Goal: Task Accomplishment & Management: Manage account settings

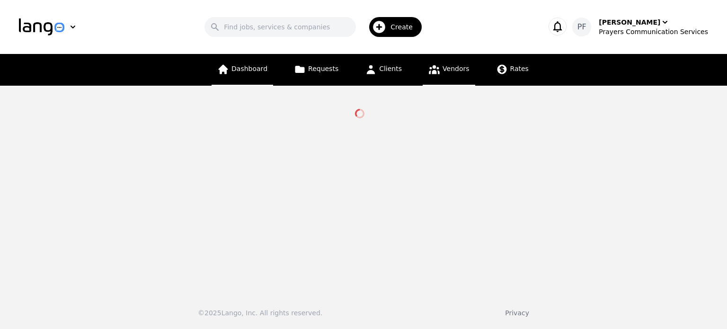
click at [243, 76] on link "Dashboard" at bounding box center [243, 70] width 62 height 32
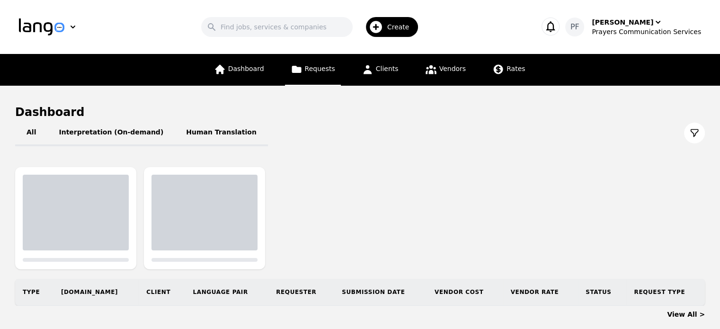
click at [320, 71] on span "Requests" at bounding box center [320, 69] width 30 height 8
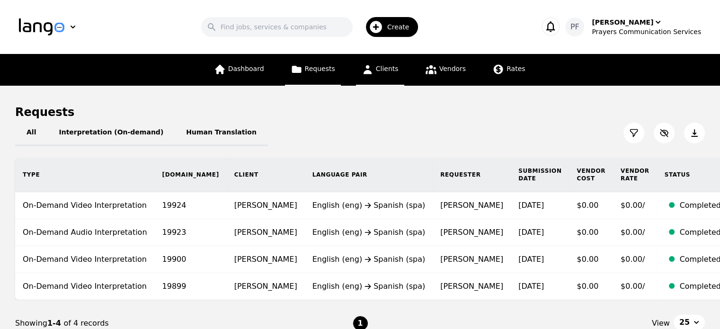
click at [374, 70] on link "Clients" at bounding box center [380, 70] width 48 height 32
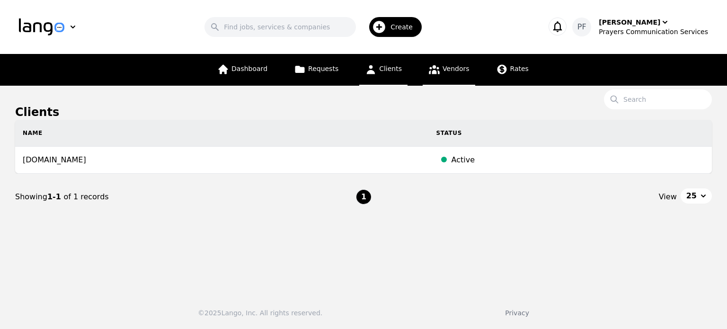
click at [449, 75] on link "Vendors" at bounding box center [449, 70] width 52 height 32
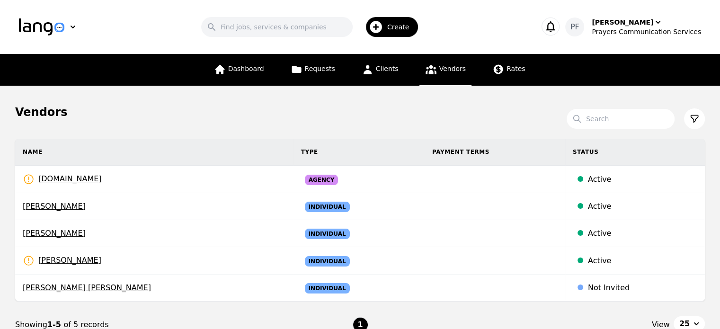
click at [405, 27] on span "Create" at bounding box center [401, 26] width 29 height 9
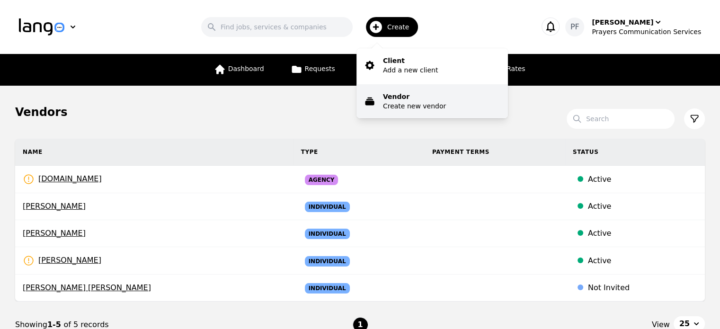
click at [422, 106] on p "Create new vendor" at bounding box center [414, 105] width 63 height 9
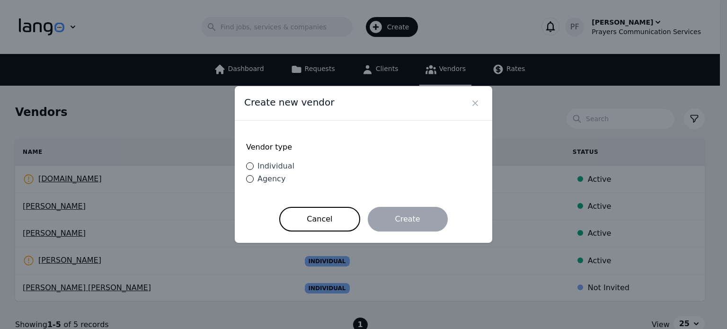
click at [274, 168] on span "Individual" at bounding box center [275, 165] width 37 height 9
click at [254, 168] on input "Individual" at bounding box center [250, 166] width 8 height 8
radio input "true"
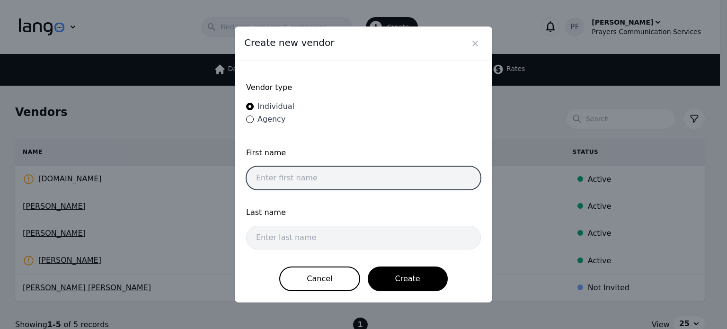
click at [317, 175] on input "text" at bounding box center [363, 178] width 235 height 24
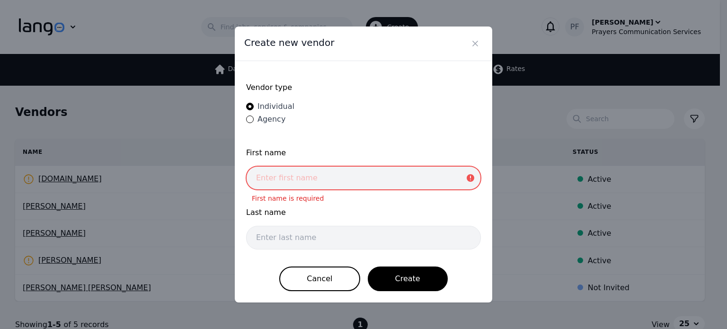
click at [281, 172] on input "text" at bounding box center [363, 178] width 235 height 24
paste input "Bicose john"
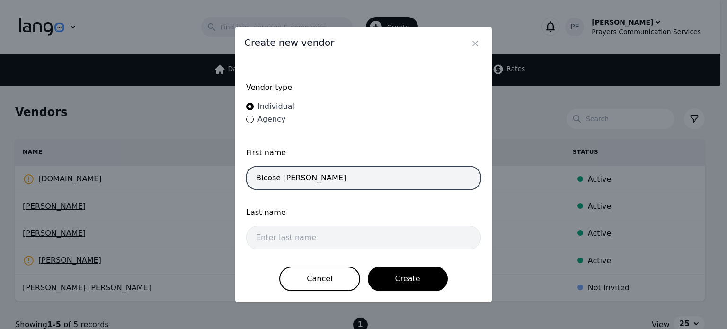
click at [286, 183] on input "Bicose john" at bounding box center [363, 178] width 235 height 24
type input "Bicose"
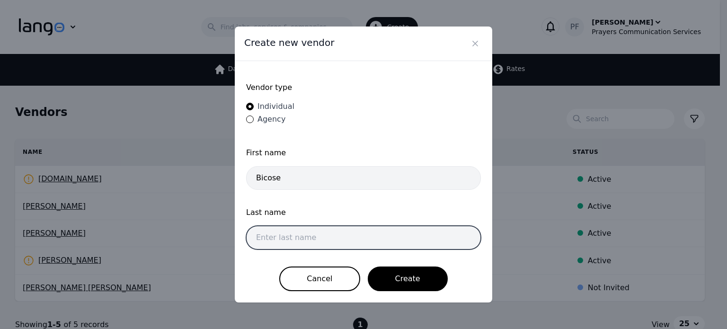
click at [284, 238] on input "text" at bounding box center [363, 238] width 235 height 24
paste input "[PERSON_NAME]"
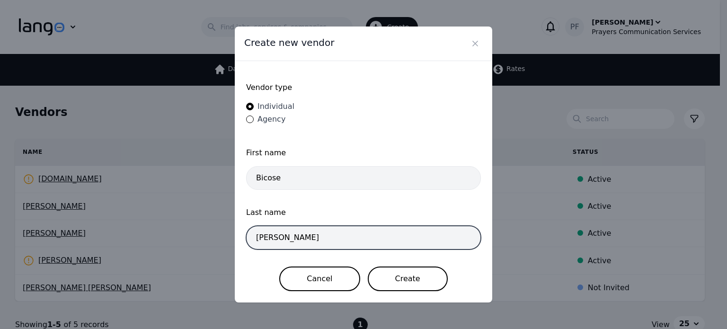
type input "[PERSON_NAME]"
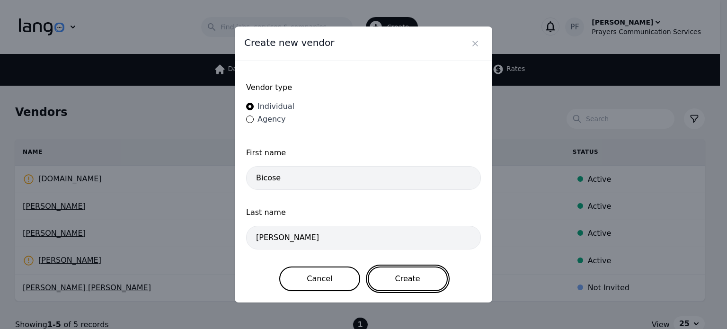
click at [402, 279] on button "Create" at bounding box center [408, 278] width 80 height 25
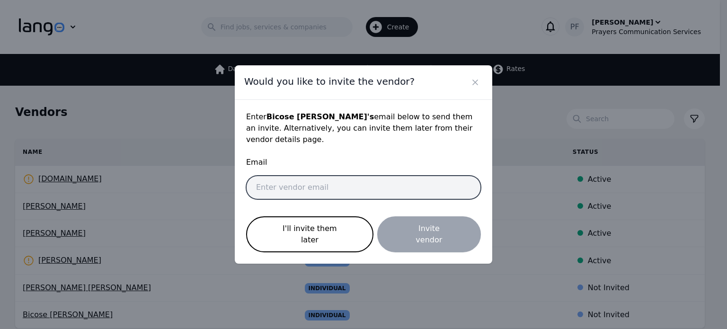
click at [312, 184] on input "email" at bounding box center [363, 188] width 235 height 24
paste input "[EMAIL_ADDRESS]. fr"
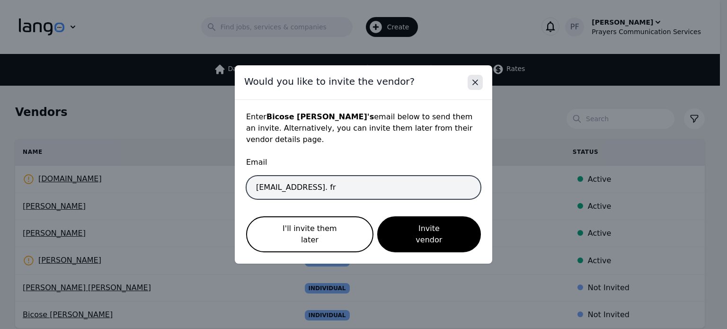
type input "[EMAIL_ADDRESS]. fr"
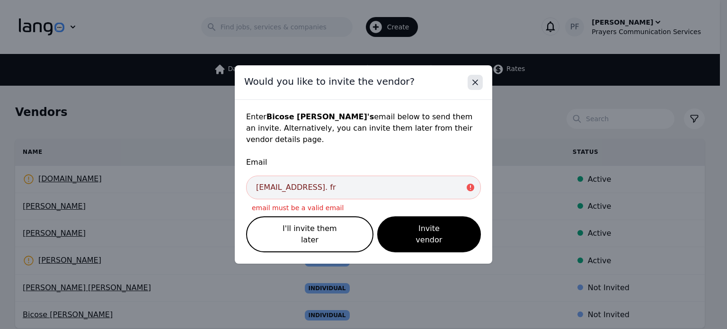
click at [479, 87] on icon "Close" at bounding box center [474, 82] width 9 height 9
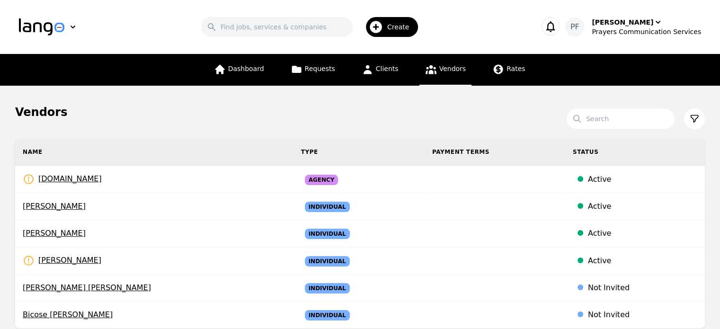
click at [414, 26] on span "Create" at bounding box center [401, 26] width 29 height 9
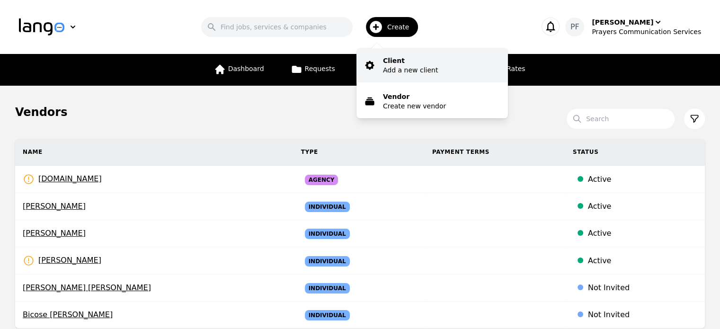
click at [416, 67] on p "Add a new client" at bounding box center [410, 69] width 55 height 9
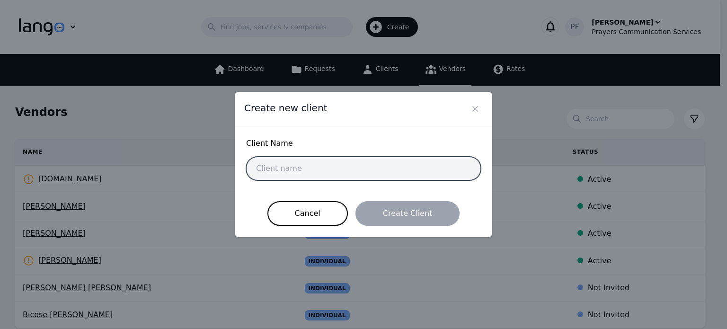
click at [324, 177] on input "text" at bounding box center [363, 169] width 235 height 24
click at [286, 169] on input "text" at bounding box center [363, 169] width 235 height 24
paste input "jeune_bicose_faith77@yahoo. fr"
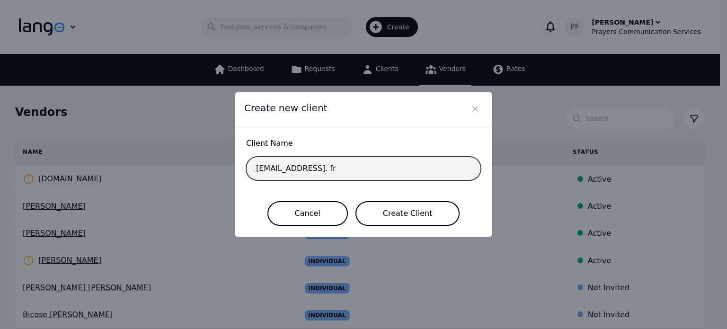
type input "jeune_bicose_faith77@yahoo. fr"
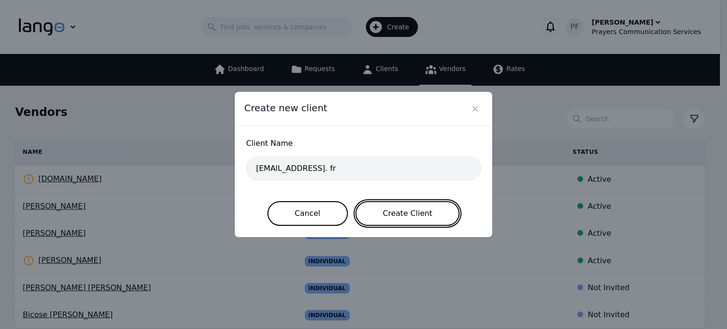
click at [371, 217] on button "Create Client" at bounding box center [407, 213] width 105 height 25
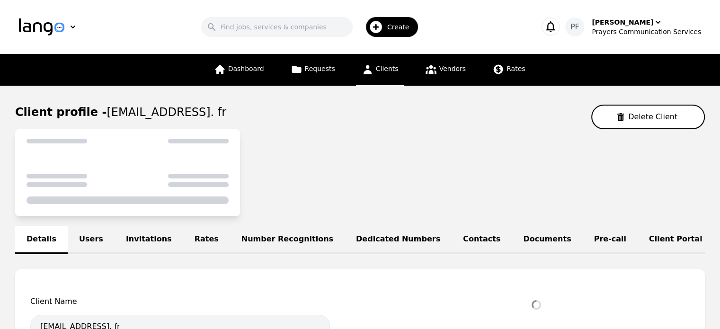
select select "active"
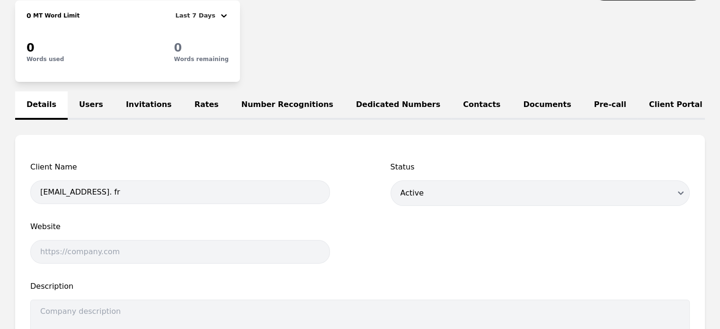
scroll to position [45, 0]
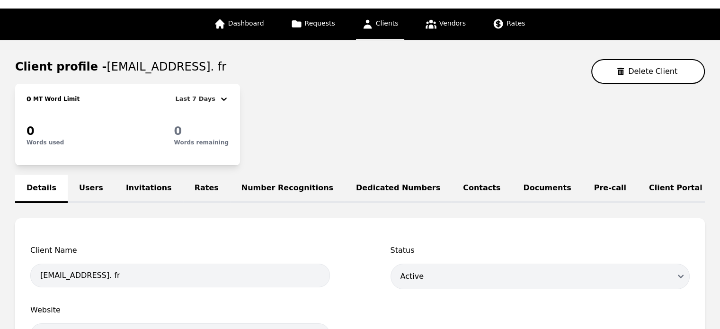
click at [451, 186] on link "Contacts" at bounding box center [481, 189] width 60 height 28
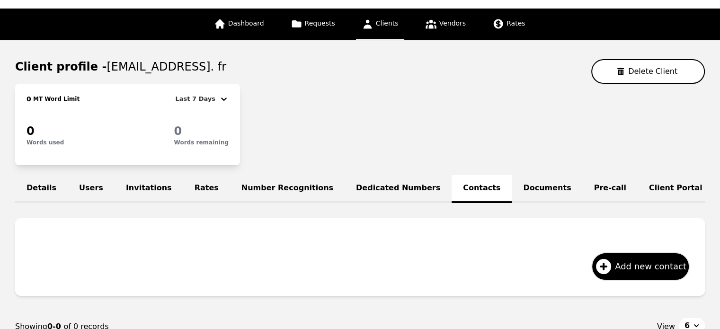
click at [637, 186] on link "Client Portal" at bounding box center [675, 189] width 76 height 28
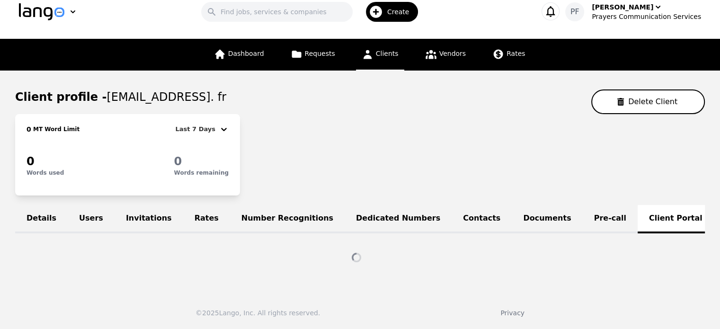
click at [664, 210] on div "Details Users Invitations Rates Number Recognitions Dedicated Numbers Contacts …" at bounding box center [359, 236] width 689 height 62
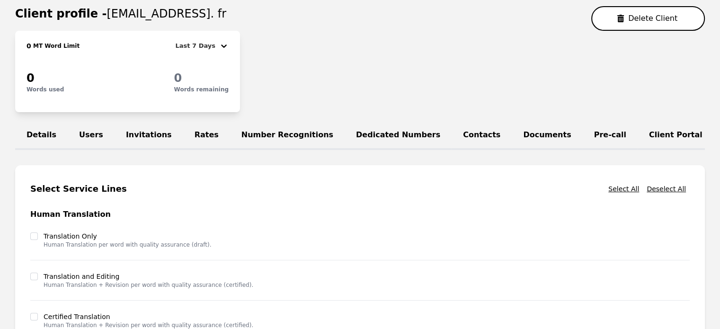
scroll to position [115, 0]
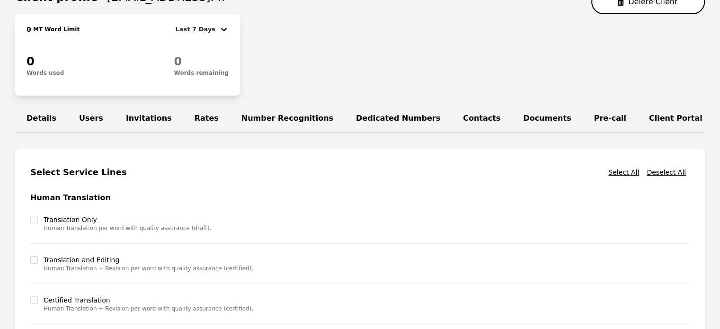
click at [637, 113] on link "Client Portal" at bounding box center [675, 119] width 76 height 28
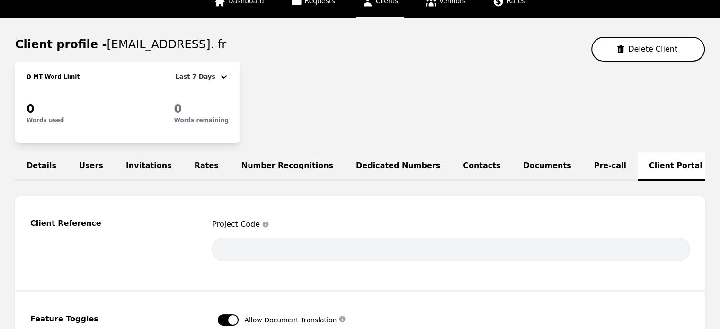
scroll to position [20, 0]
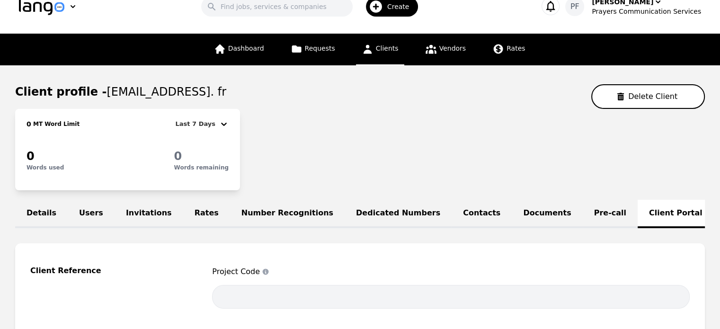
click at [73, 216] on link "Users" at bounding box center [91, 214] width 47 height 28
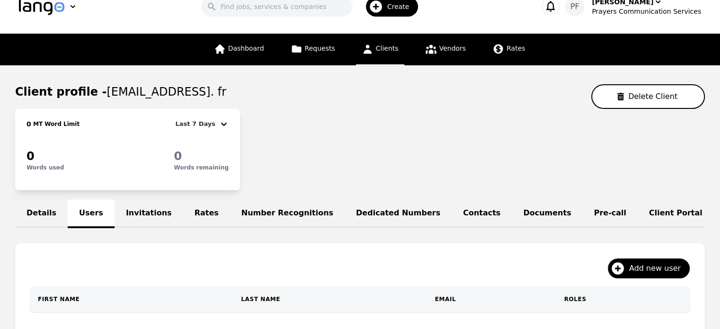
click at [35, 211] on link "Details" at bounding box center [41, 214] width 53 height 28
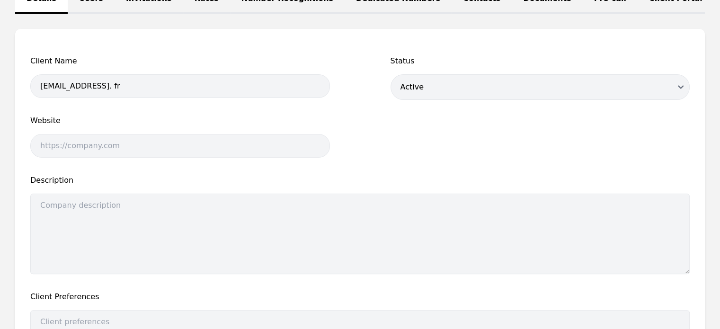
scroll to position [45, 0]
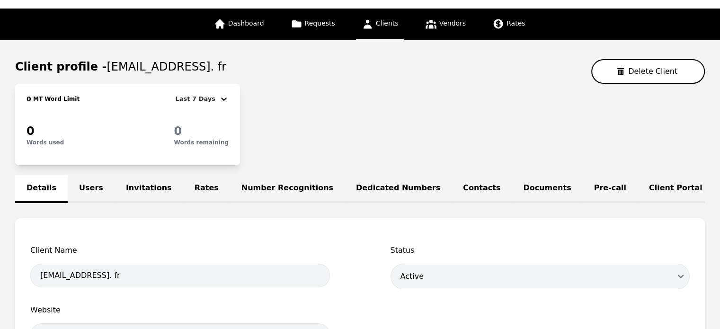
click at [187, 188] on link "Rates" at bounding box center [206, 189] width 47 height 28
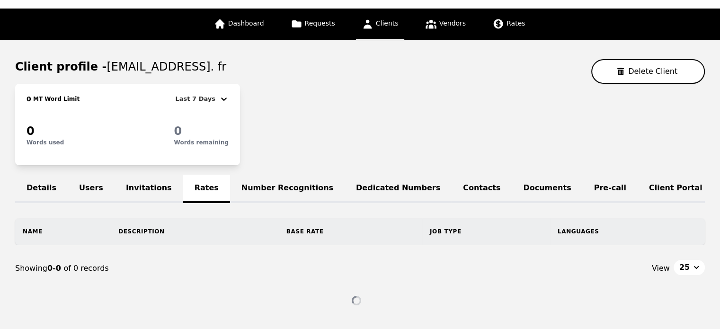
click at [271, 180] on link "Number Recognitions" at bounding box center [287, 189] width 115 height 28
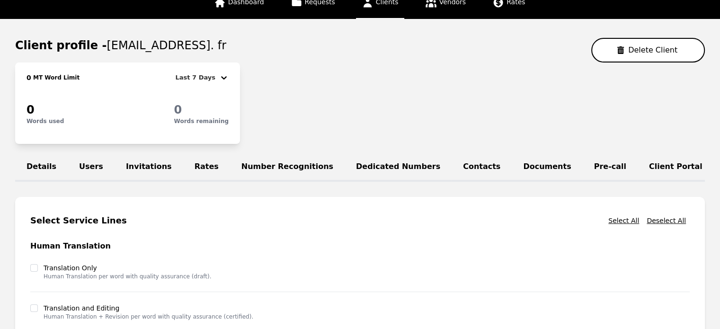
scroll to position [45, 0]
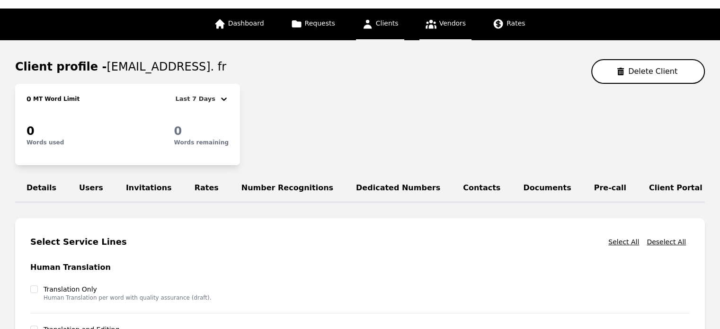
click at [428, 21] on icon at bounding box center [430, 24] width 11 height 9
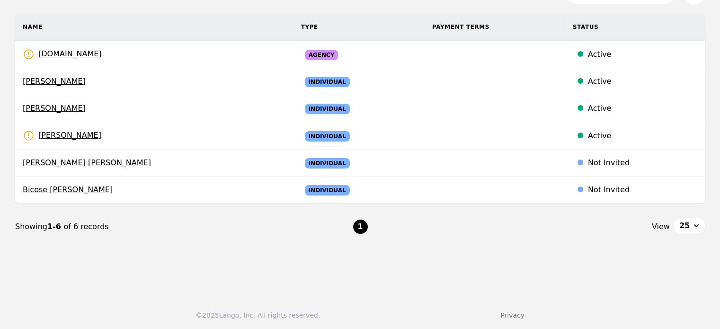
scroll to position [125, 0]
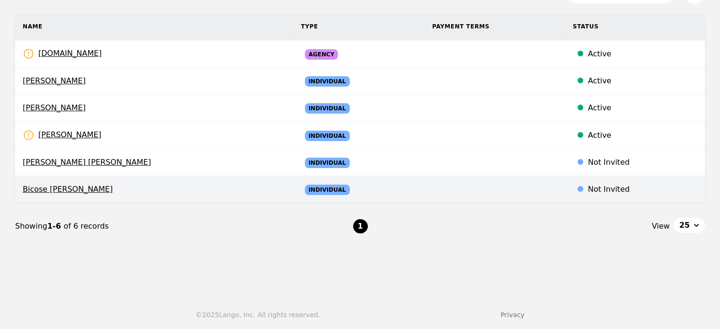
click at [51, 189] on span "Bicose john" at bounding box center [154, 189] width 263 height 11
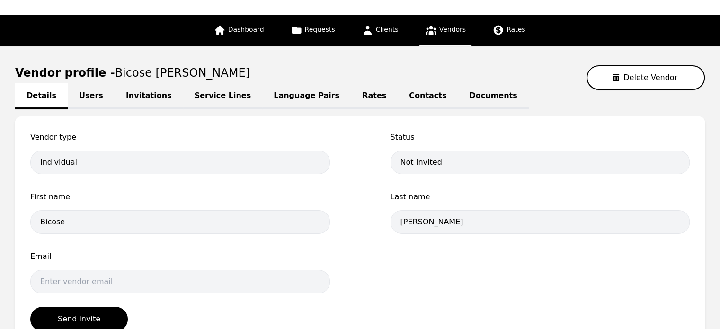
scroll to position [95, 0]
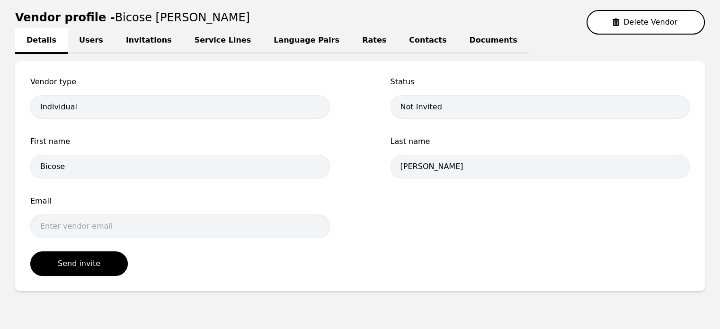
click at [197, 43] on link "Service Lines" at bounding box center [223, 41] width 80 height 26
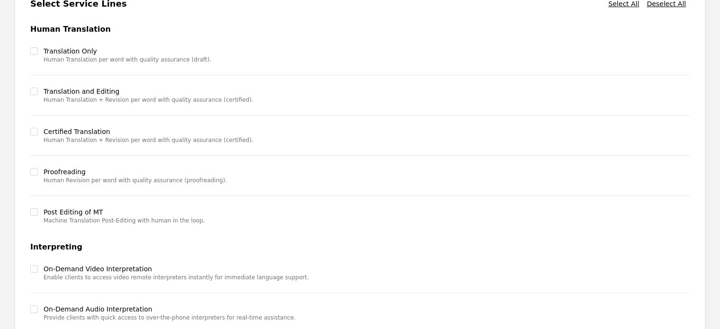
scroll to position [234, 0]
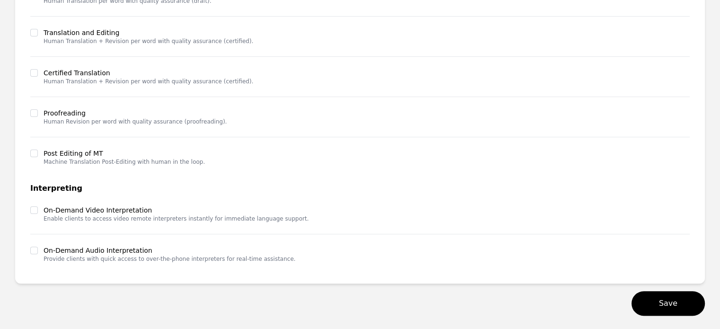
click at [29, 210] on div "Select Service Lines Select All Deselect All Human Translation Translation Only…" at bounding box center [359, 102] width 689 height 362
click at [34, 209] on input "checkbox" at bounding box center [34, 210] width 8 height 8
checkbox input "true"
click at [32, 247] on input "checkbox" at bounding box center [34, 251] width 8 height 8
checkbox input "true"
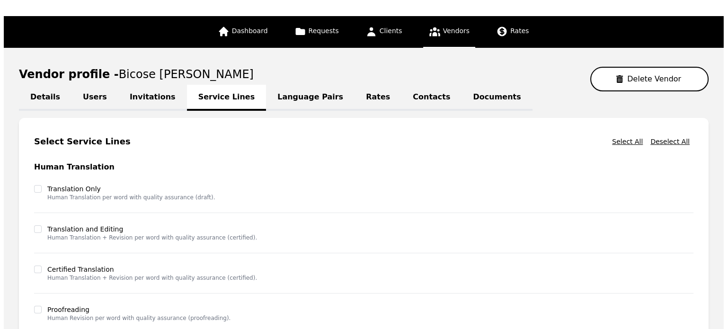
scroll to position [0, 0]
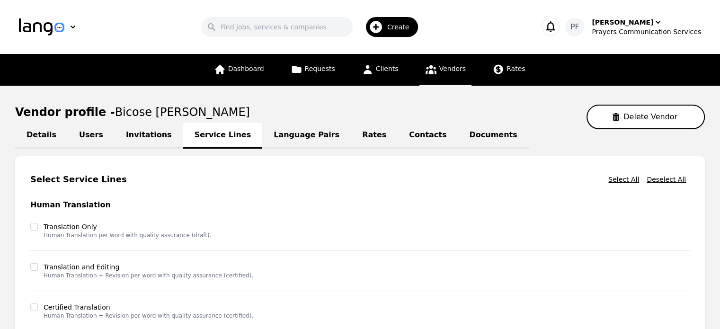
click at [268, 138] on link "Language Pairs" at bounding box center [306, 136] width 88 height 26
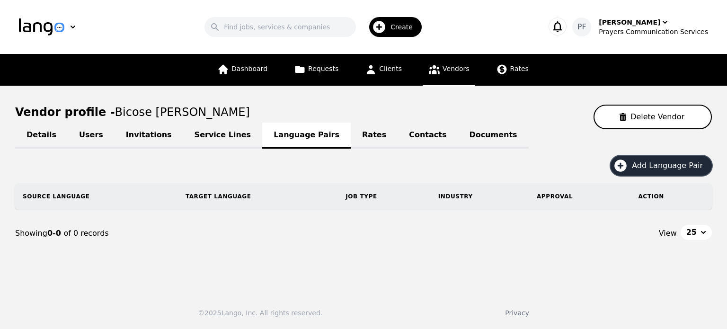
click at [647, 165] on span "Add Language Pair" at bounding box center [671, 165] width 78 height 11
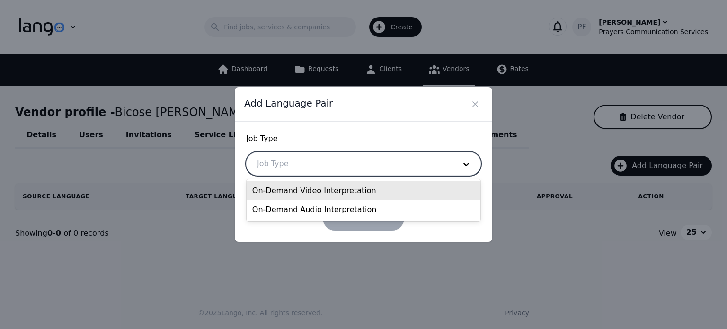
click at [280, 159] on div at bounding box center [349, 163] width 205 height 23
click at [317, 193] on div "On-Demand Video Interpretation" at bounding box center [364, 190] width 234 height 19
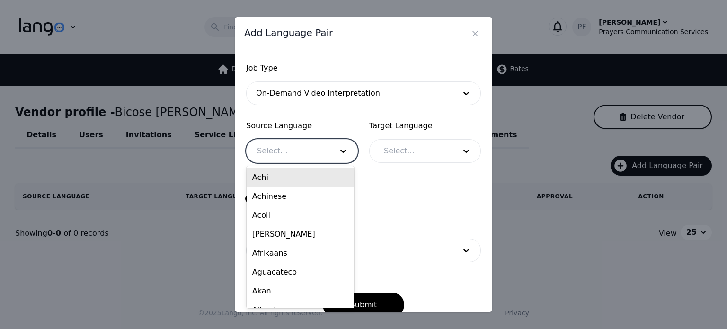
click at [297, 145] on div at bounding box center [288, 151] width 82 height 23
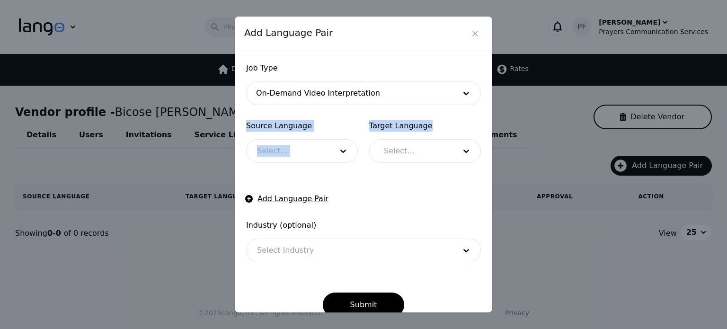
drag, startPoint x: 437, startPoint y: 125, endPoint x: 237, endPoint y: 130, distance: 200.2
click at [237, 130] on div "Job Type On-Demand Video Interpretation Source Language Select... Target Langua…" at bounding box center [363, 182] width 257 height 262
click at [338, 134] on div "Source Language Select..." at bounding box center [302, 141] width 112 height 43
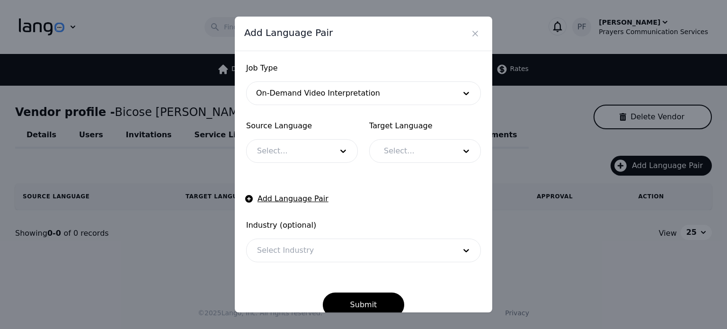
click at [265, 130] on span "Source Language" at bounding box center [302, 125] width 112 height 11
copy span "Source Language"
click at [427, 115] on form "Job Type On-Demand Video Interpretation Source Language Select... Target Langua…" at bounding box center [363, 189] width 235 height 255
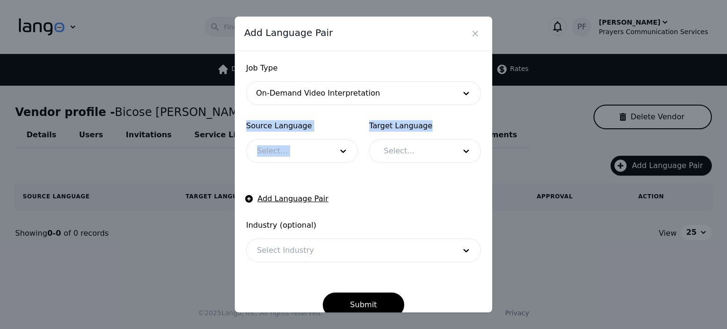
drag, startPoint x: 427, startPoint y: 129, endPoint x: 240, endPoint y: 125, distance: 187.4
click at [240, 125] on div "Job Type On-Demand Video Interpretation Source Language Select... Target Langua…" at bounding box center [363, 182] width 257 height 262
copy div "Source Language Select... Target Language"
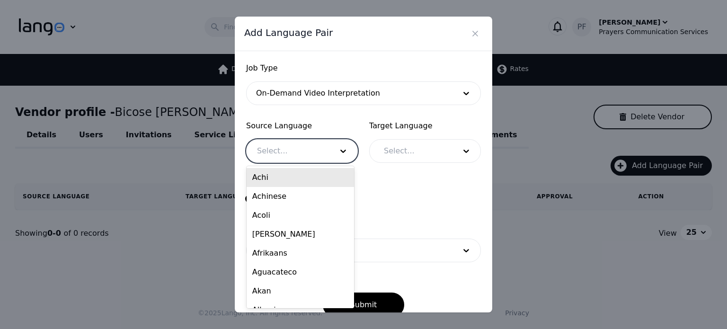
click at [314, 153] on div at bounding box center [288, 151] width 82 height 23
type input "engl"
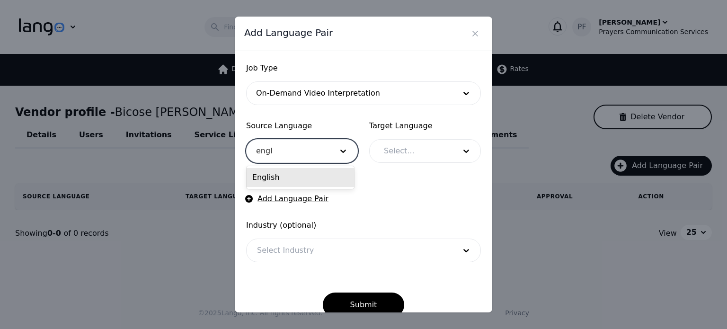
click at [287, 176] on div "English" at bounding box center [300, 177] width 107 height 19
click at [421, 143] on div at bounding box center [412, 151] width 79 height 23
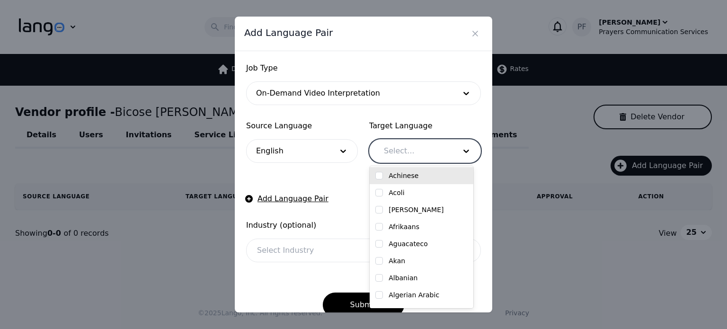
scroll to position [47, 0]
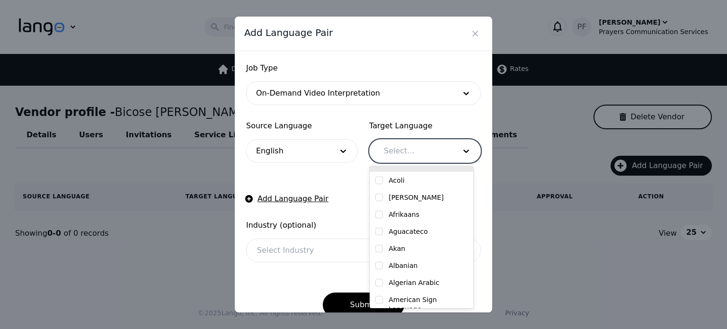
click at [413, 148] on div at bounding box center [412, 151] width 79 height 23
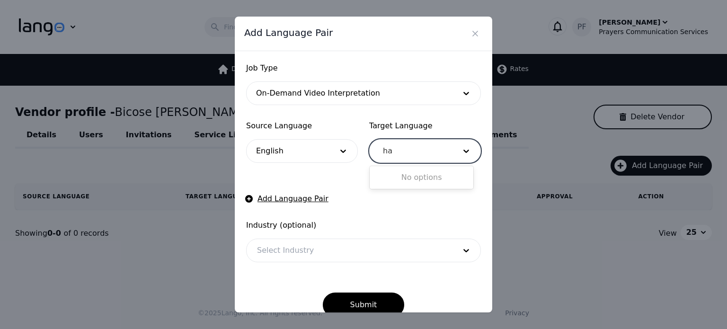
type input "h"
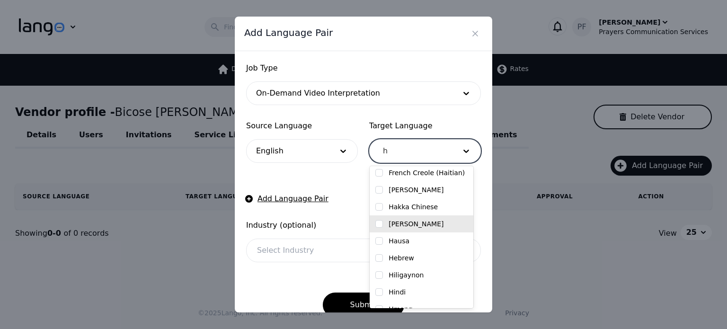
scroll to position [331, 0]
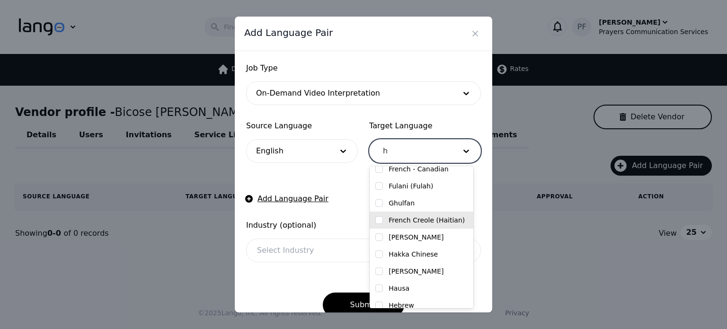
click at [379, 220] on input "checkbox" at bounding box center [379, 220] width 8 height 8
checkbox input "true"
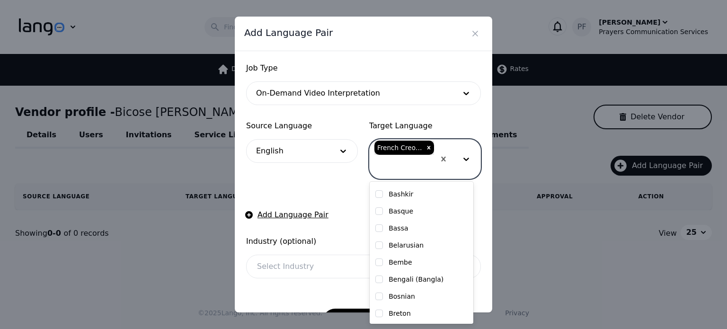
scroll to position [988, 0]
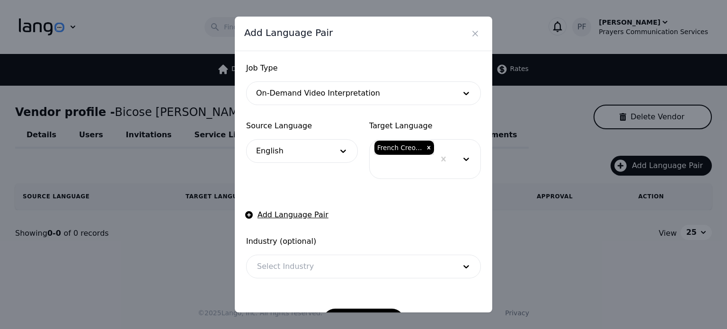
click at [333, 179] on form "Job Type On-Demand Video Interpretation Source Language English Target Language…" at bounding box center [363, 197] width 235 height 271
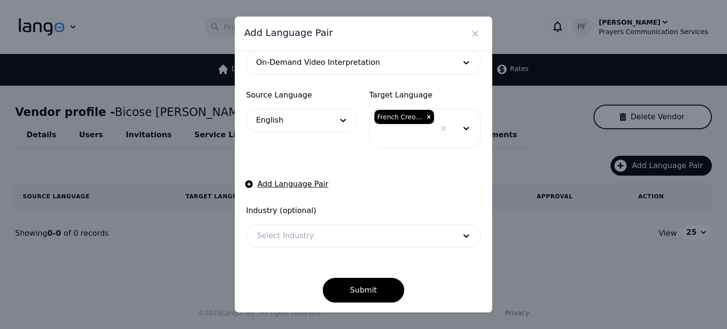
scroll to position [0, 0]
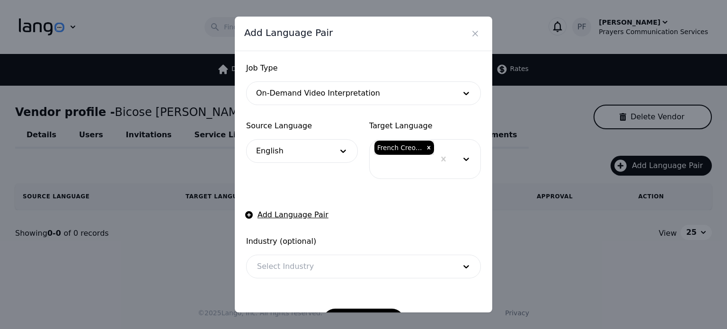
click at [363, 198] on form "Job Type On-Demand Video Interpretation Source Language English Target Language…" at bounding box center [363, 197] width 235 height 271
click at [286, 213] on button "Add Language Pair" at bounding box center [287, 214] width 82 height 11
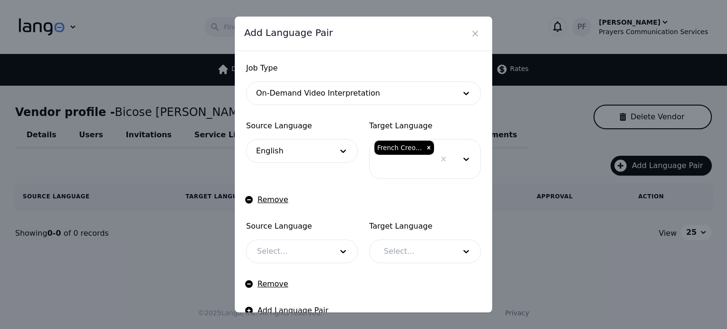
scroll to position [47, 0]
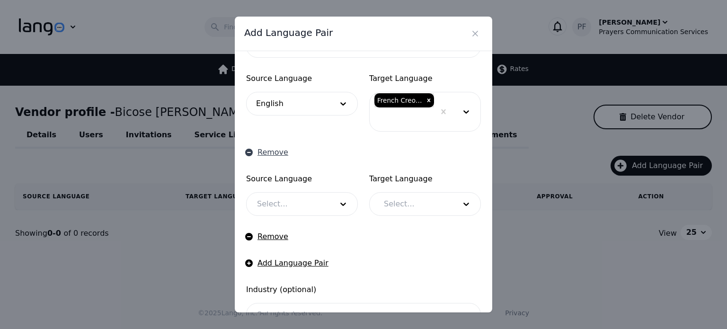
click at [266, 151] on button "Remove" at bounding box center [267, 152] width 42 height 11
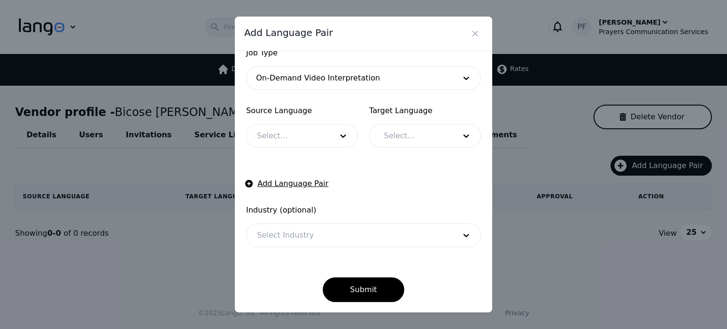
scroll to position [15, 0]
click at [331, 229] on div at bounding box center [349, 235] width 205 height 23
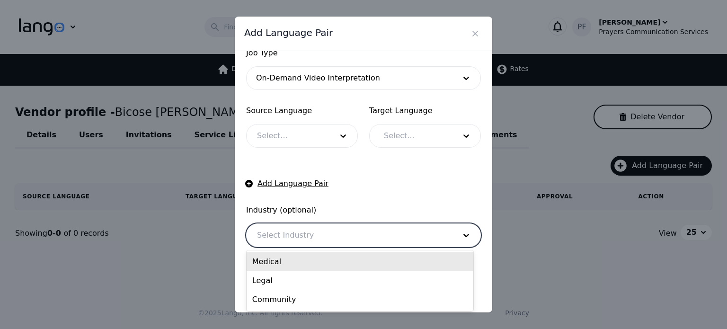
click at [307, 263] on div "Medical" at bounding box center [360, 261] width 227 height 19
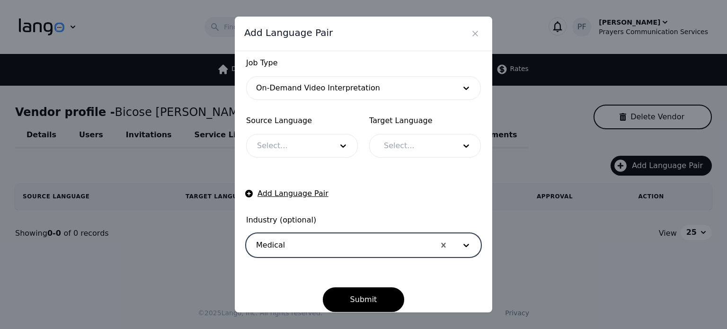
scroll to position [0, 0]
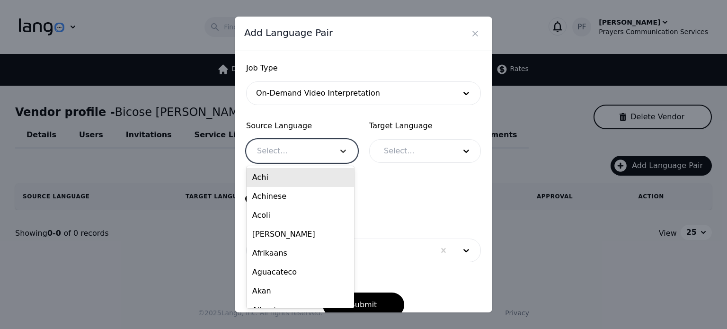
click at [339, 155] on icon at bounding box center [342, 150] width 9 height 9
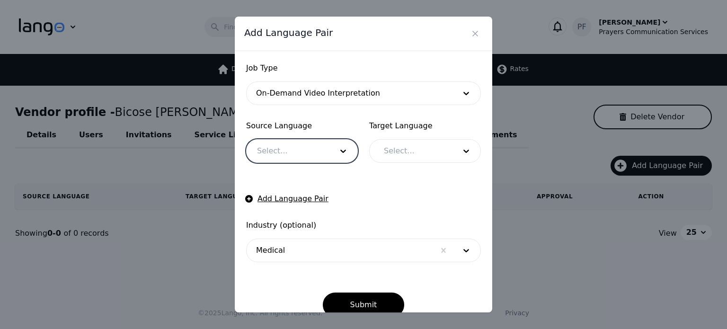
click at [317, 150] on div at bounding box center [288, 151] width 82 height 23
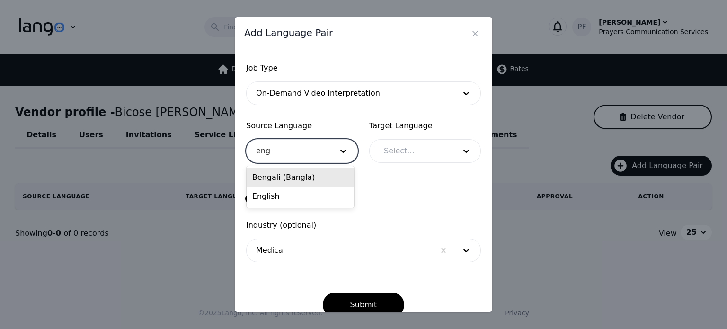
type input "engl"
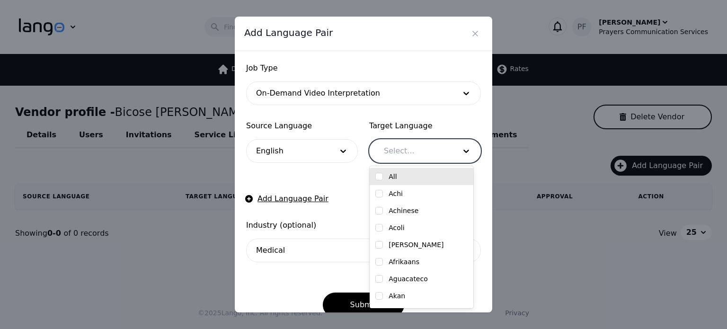
click at [402, 153] on div at bounding box center [412, 151] width 79 height 23
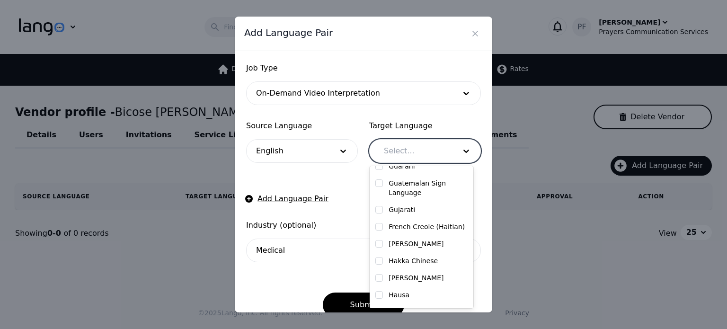
scroll to position [1183, 0]
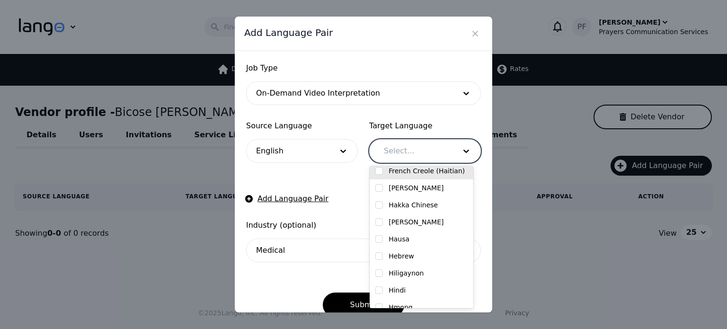
click at [378, 172] on input "checkbox" at bounding box center [379, 171] width 8 height 8
checkbox input "true"
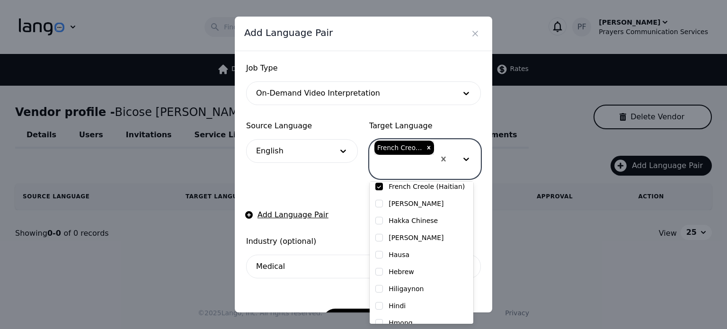
click at [354, 222] on form "Job Type On-Demand Video Interpretation Source Language English Target Language…" at bounding box center [363, 197] width 235 height 271
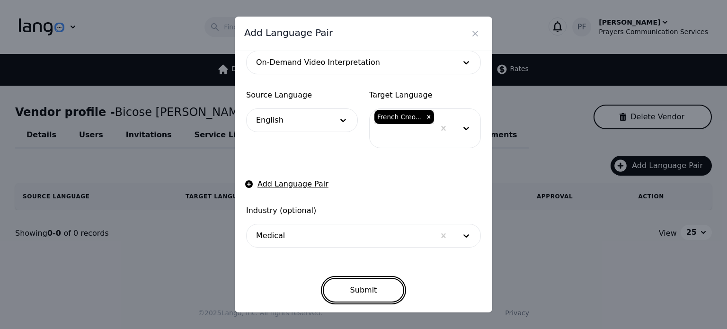
click at [358, 294] on button "Submit" at bounding box center [364, 290] width 82 height 25
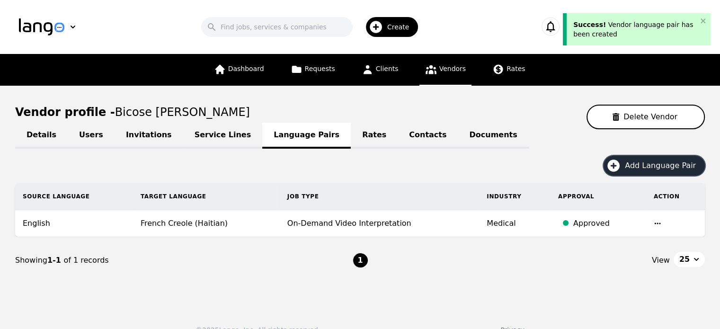
click at [632, 166] on span "Add Language Pair" at bounding box center [664, 165] width 78 height 11
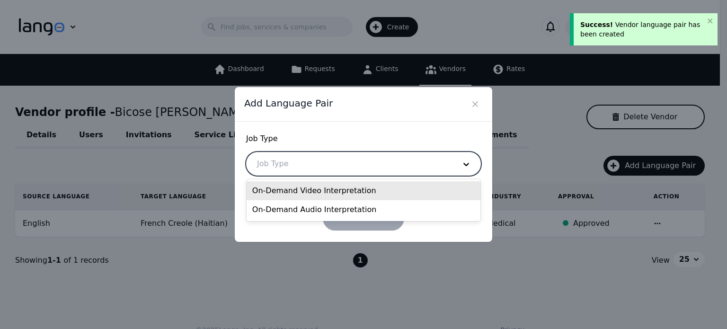
click at [345, 175] on div at bounding box center [349, 163] width 205 height 23
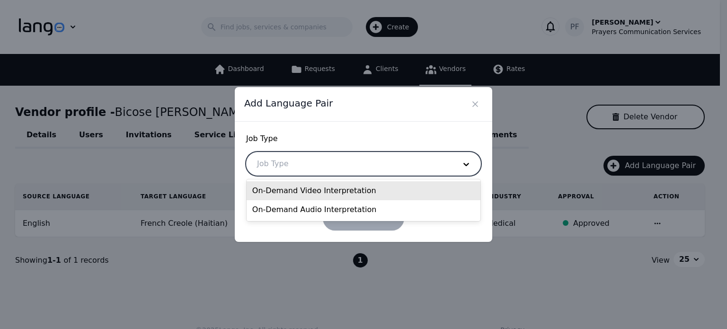
click at [321, 194] on div "On-Demand Video Interpretation" at bounding box center [364, 190] width 234 height 19
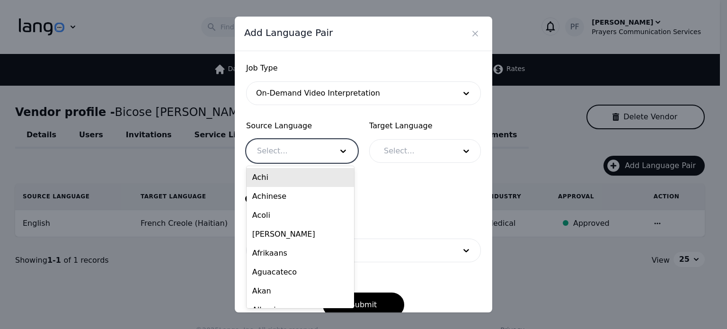
click at [299, 153] on div at bounding box center [288, 151] width 82 height 23
type input "engl"
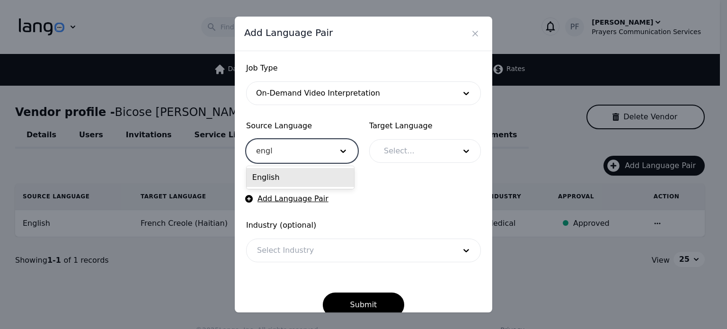
click at [292, 185] on div "English" at bounding box center [300, 177] width 107 height 19
click at [399, 153] on div at bounding box center [412, 151] width 79 height 23
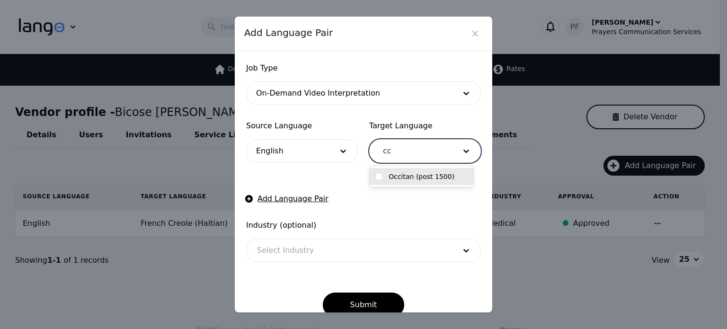
type input "c"
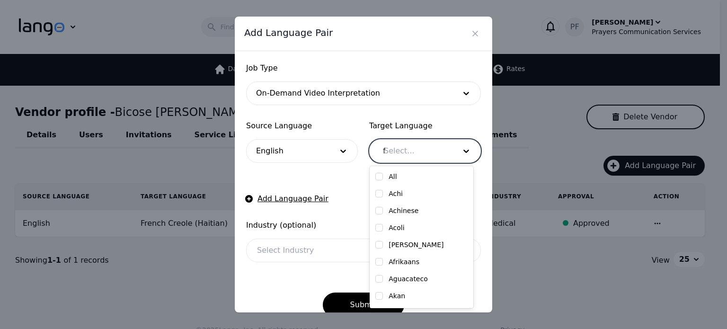
type input "fr"
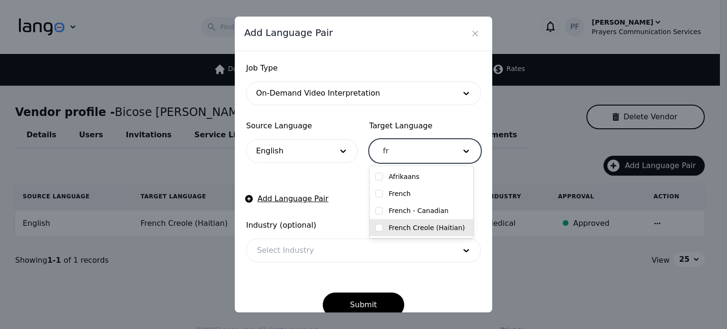
click at [380, 224] on input "checkbox" at bounding box center [379, 228] width 8 height 8
checkbox input "true"
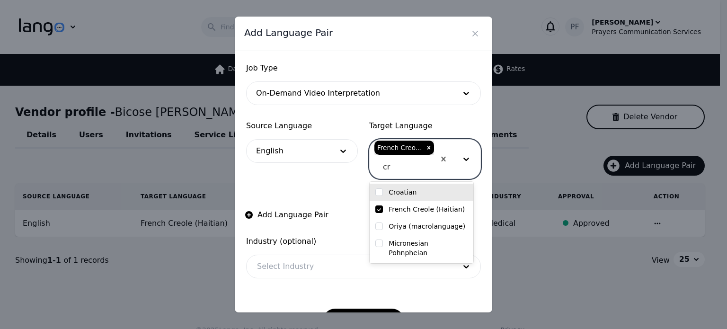
type input "c"
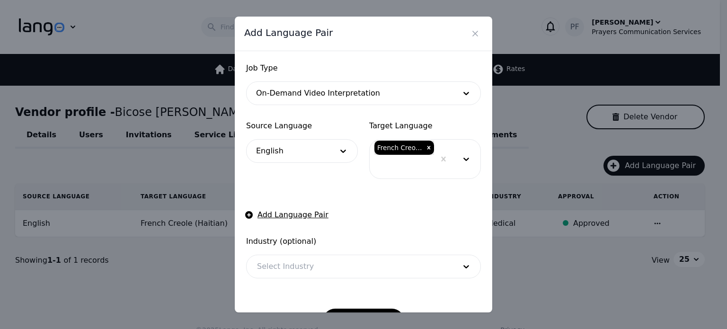
click at [364, 191] on form "Job Type On-Demand Video Interpretation Source Language English Target Language…" at bounding box center [363, 197] width 235 height 271
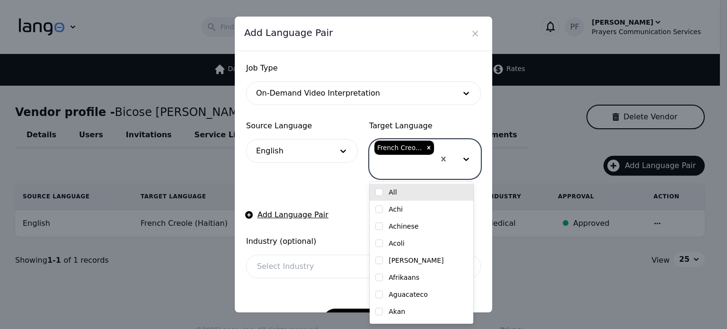
click at [386, 171] on div at bounding box center [404, 167] width 62 height 23
type input "h"
click at [341, 184] on form "Job Type On-Demand Video Interpretation Source Language English Target Language…" at bounding box center [363, 197] width 235 height 271
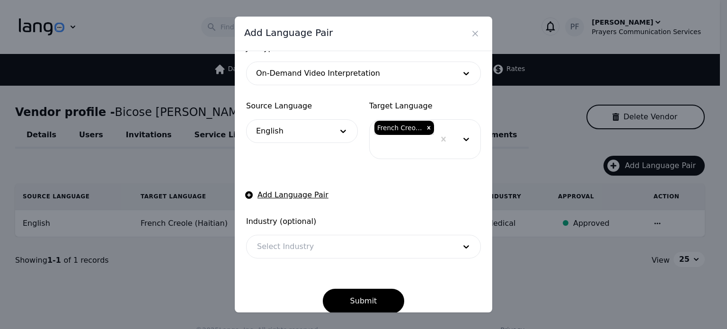
scroll to position [31, 0]
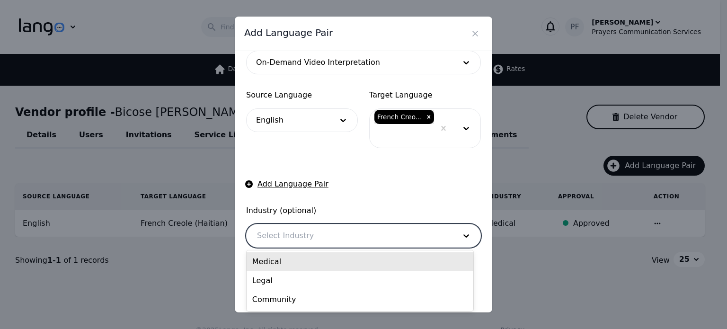
click at [319, 236] on div at bounding box center [349, 235] width 205 height 23
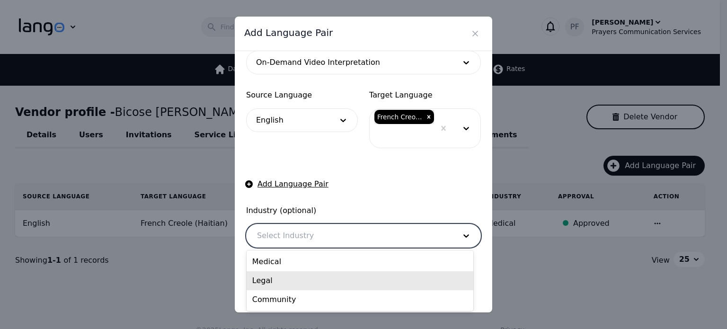
click at [262, 285] on div "Legal" at bounding box center [360, 280] width 227 height 19
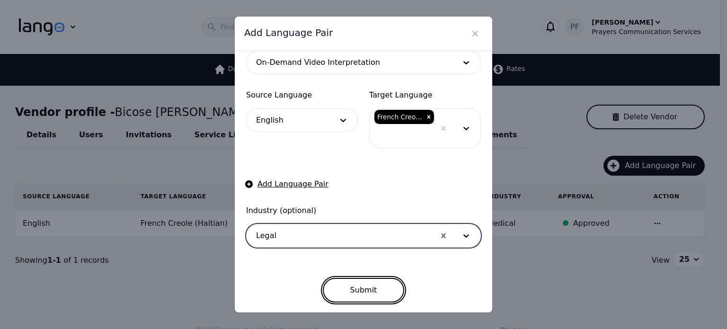
click at [363, 296] on button "Submit" at bounding box center [364, 290] width 82 height 25
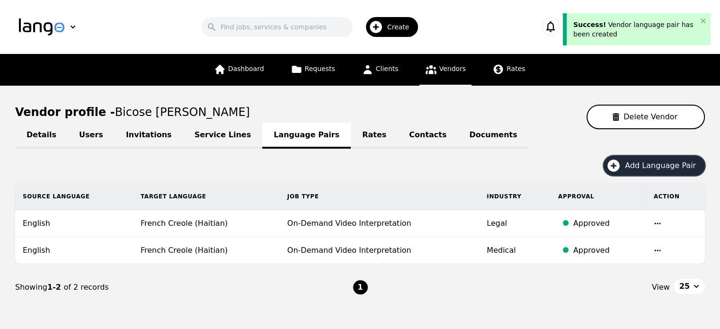
click at [638, 173] on button "Add Language Pair" at bounding box center [653, 166] width 101 height 20
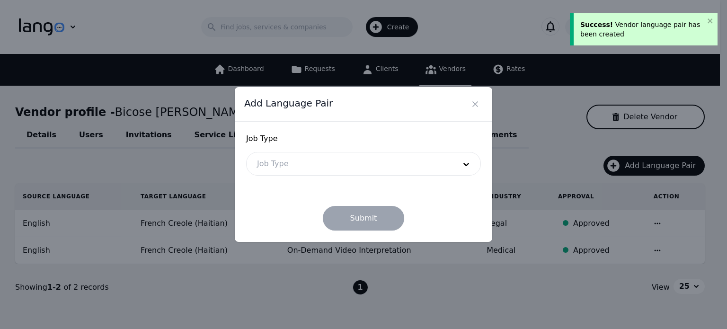
click at [309, 165] on div at bounding box center [349, 163] width 205 height 23
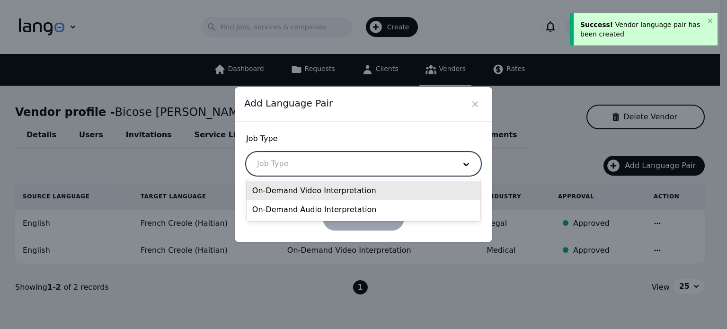
click at [302, 191] on div "On-Demand Video Interpretation" at bounding box center [364, 190] width 234 height 19
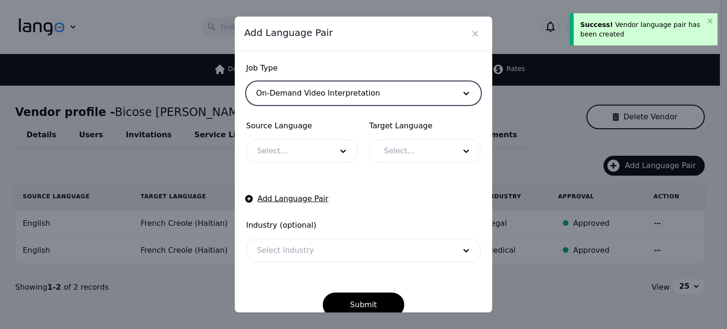
click at [295, 147] on div at bounding box center [288, 151] width 82 height 23
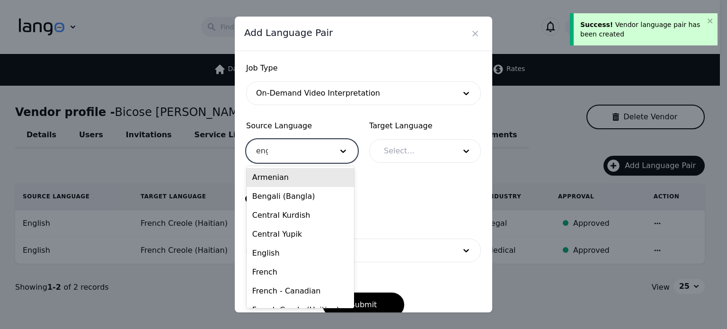
type input "engl"
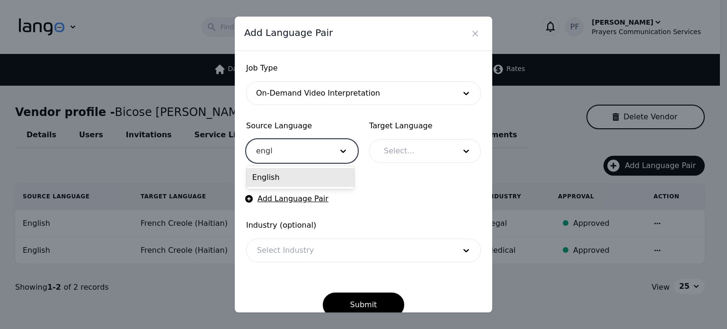
click at [282, 174] on div "English" at bounding box center [300, 177] width 107 height 19
click at [423, 150] on div at bounding box center [412, 151] width 79 height 23
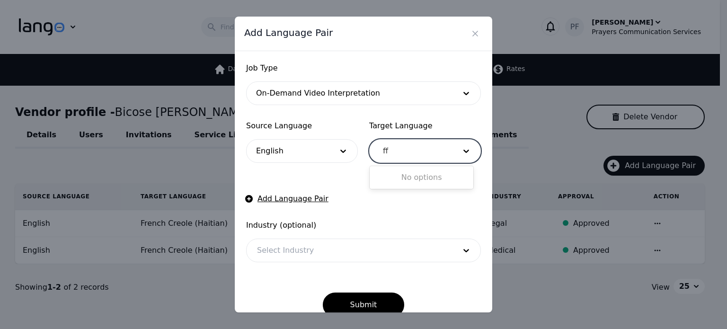
type input "f"
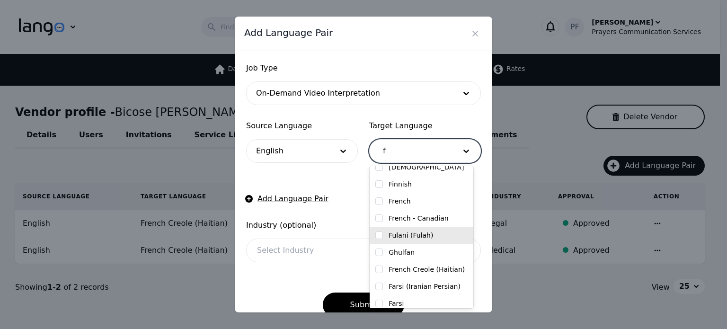
scroll to position [117, 0]
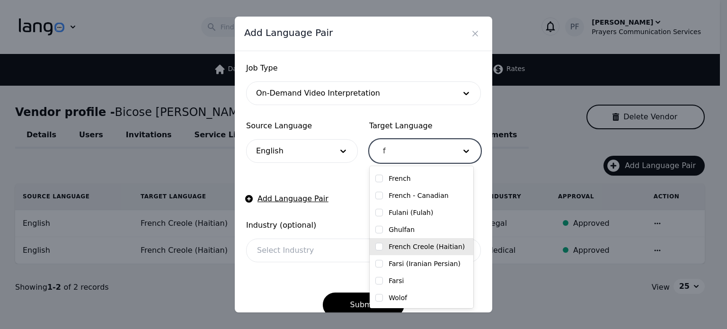
click at [373, 244] on div "French Creole (Haitian)" at bounding box center [422, 246] width 104 height 17
checkbox input "true"
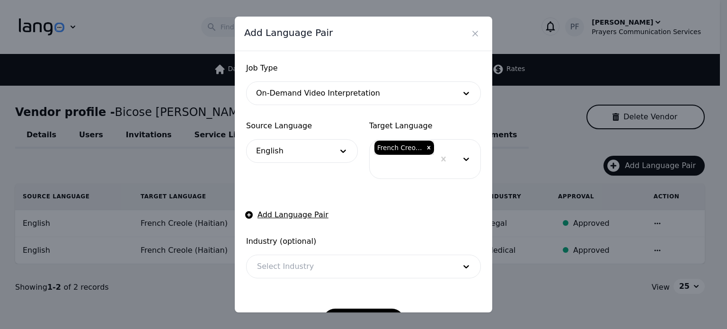
click at [322, 182] on form "Job Type On-Demand Video Interpretation Source Language English Target Language…" at bounding box center [363, 197] width 235 height 271
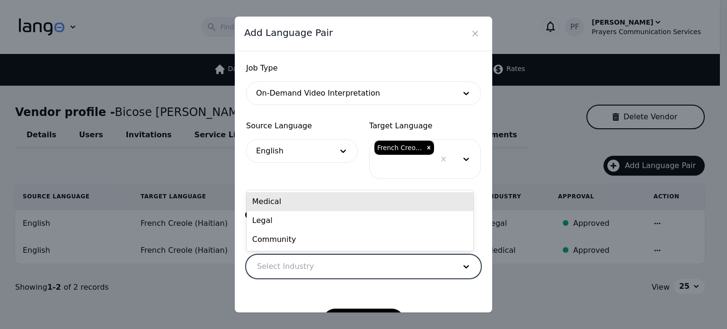
click at [310, 269] on div at bounding box center [349, 266] width 205 height 23
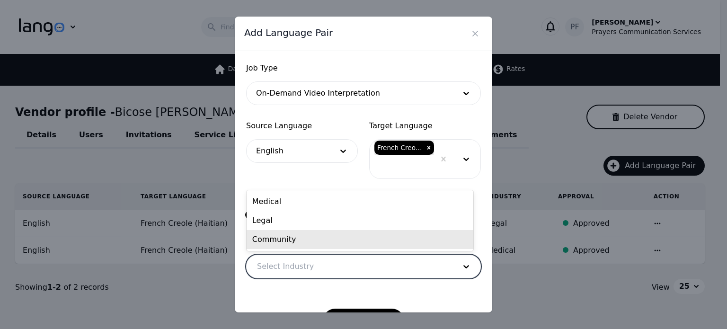
click at [287, 237] on div "Community" at bounding box center [360, 239] width 227 height 19
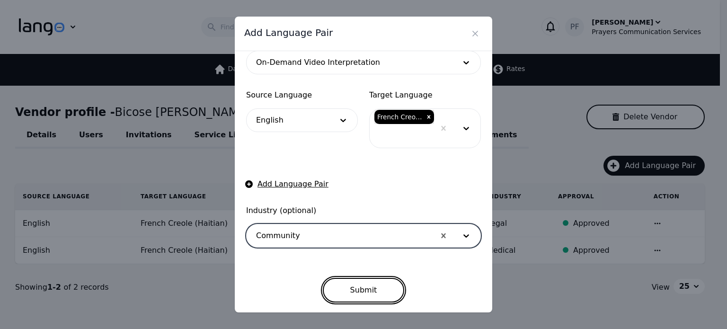
click at [370, 292] on button "Submit" at bounding box center [364, 290] width 82 height 25
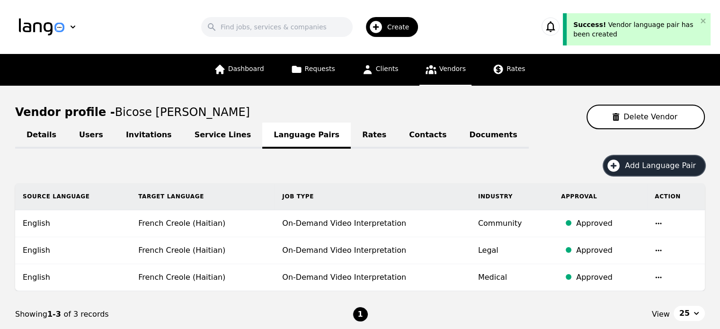
click at [632, 164] on span "Add Language Pair" at bounding box center [664, 165] width 78 height 11
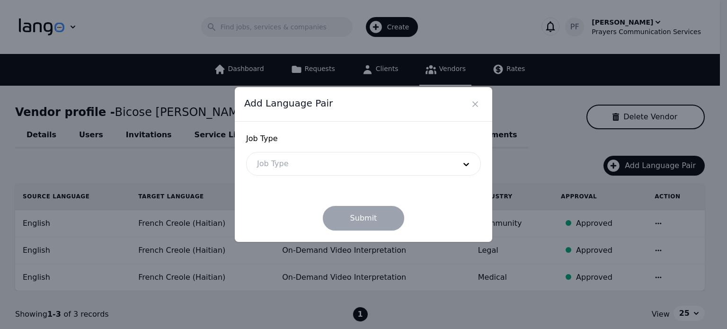
click at [301, 158] on div at bounding box center [349, 163] width 205 height 23
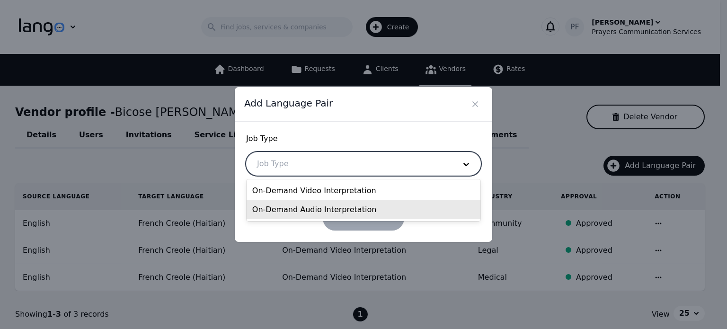
click at [309, 212] on div "On-Demand Audio Interpretation" at bounding box center [364, 209] width 234 height 19
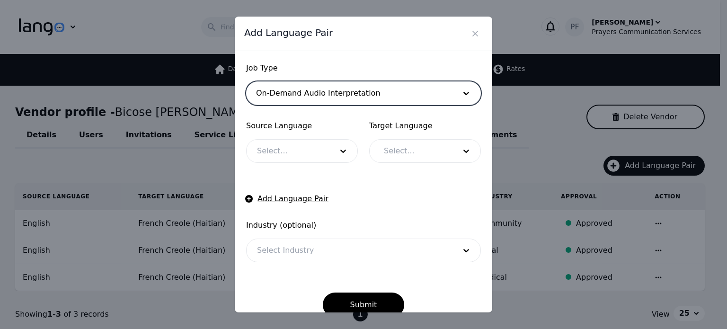
click at [307, 143] on div at bounding box center [288, 151] width 82 height 23
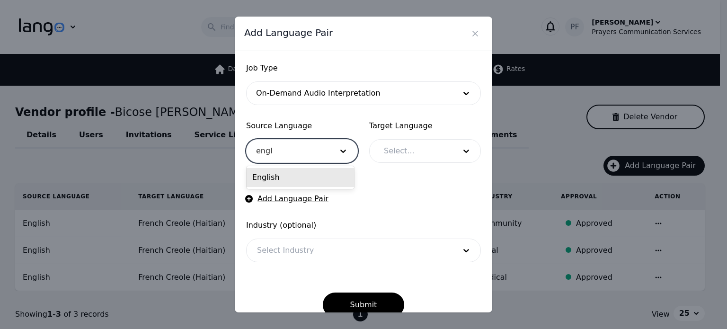
type input "engli"
click at [289, 174] on div "English" at bounding box center [300, 177] width 107 height 19
click at [416, 155] on div at bounding box center [412, 151] width 79 height 23
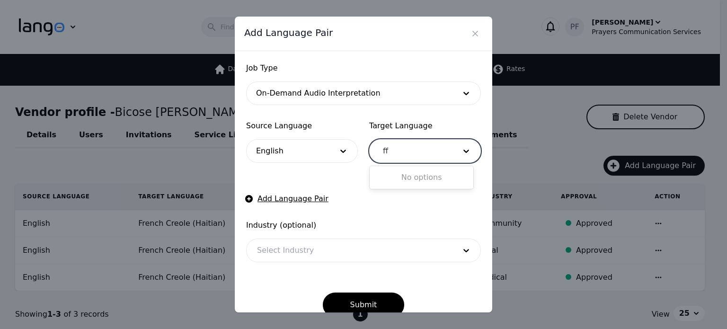
type input "f"
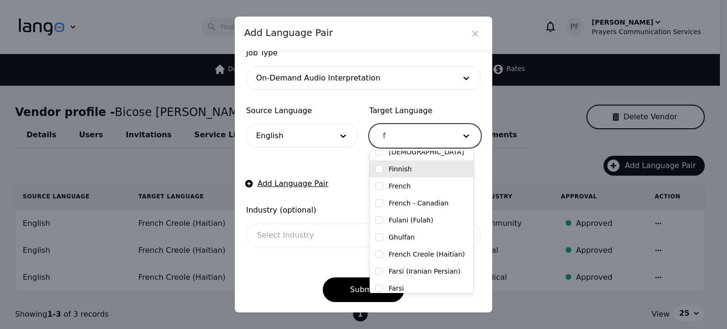
scroll to position [117, 0]
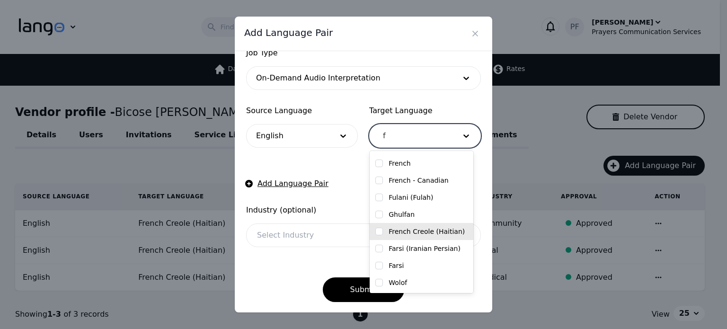
click at [433, 235] on label "French Creole (Haitian)" at bounding box center [427, 231] width 76 height 9
checkbox input "true"
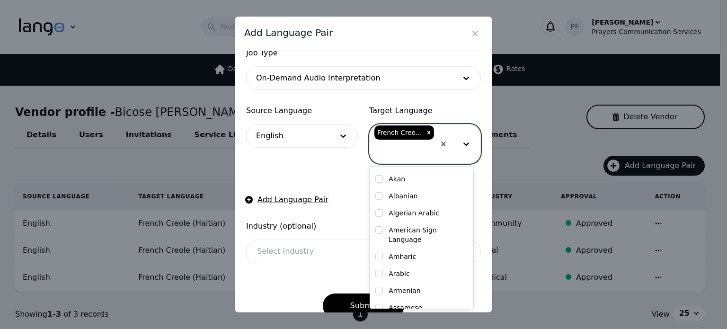
scroll to position [962, 0]
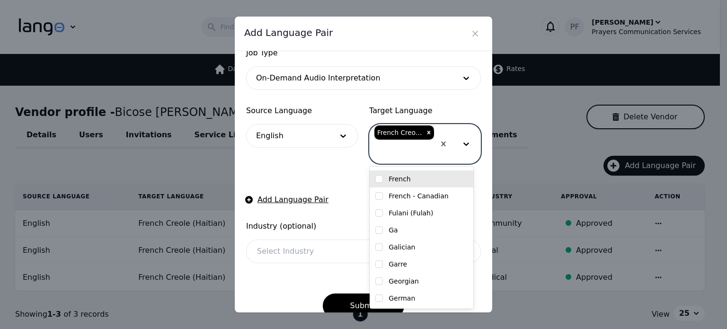
click at [329, 173] on form "Job Type On-Demand Audio Interpretation Source Language English Target Language…" at bounding box center [363, 182] width 235 height 271
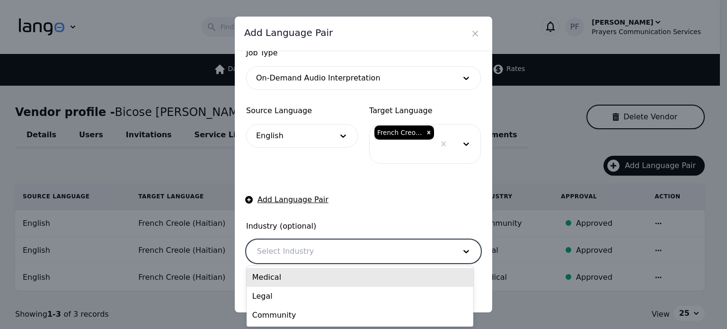
click at [297, 251] on div at bounding box center [349, 251] width 205 height 23
click at [278, 282] on div "Medical" at bounding box center [360, 277] width 227 height 19
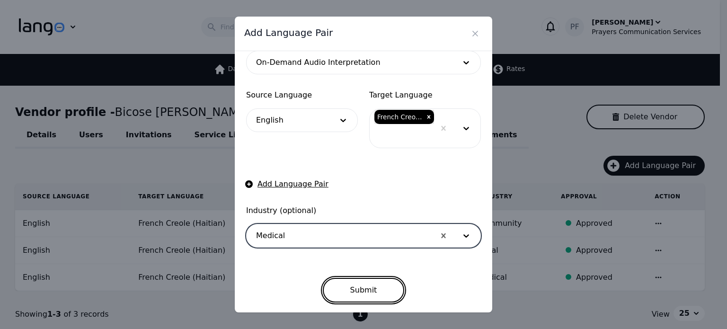
click at [367, 288] on button "Submit" at bounding box center [364, 290] width 82 height 25
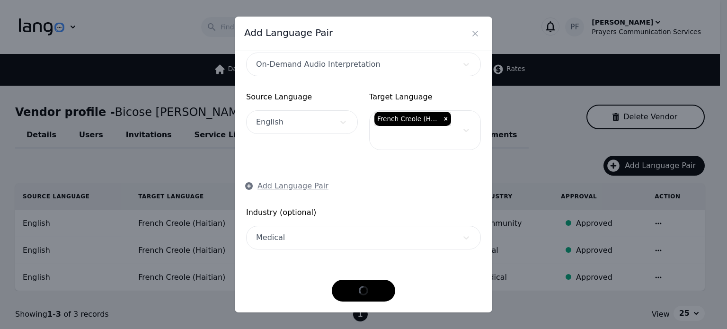
scroll to position [28, 0]
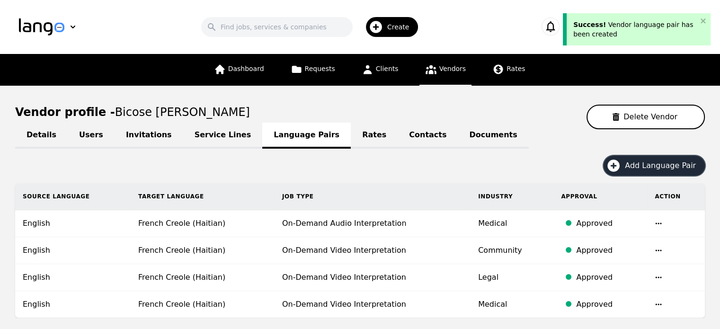
click at [640, 166] on span "Add Language Pair" at bounding box center [664, 165] width 78 height 11
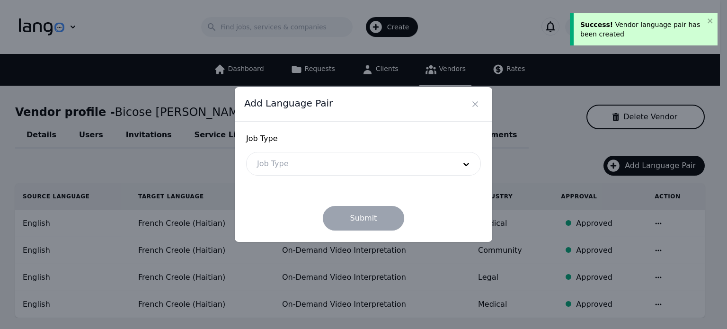
click at [329, 179] on form "Job Type Job Type Submit" at bounding box center [363, 181] width 235 height 97
click at [329, 177] on form "Job Type Job Type Submit" at bounding box center [363, 181] width 235 height 97
click at [329, 170] on div at bounding box center [349, 163] width 205 height 23
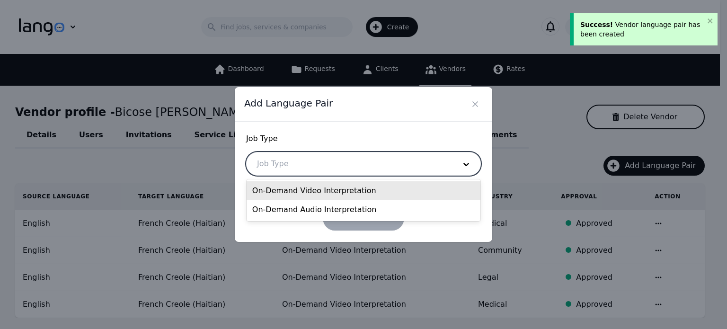
click at [328, 162] on div at bounding box center [349, 163] width 205 height 23
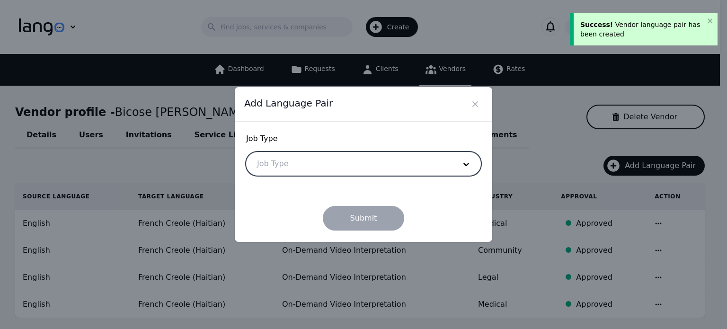
click at [328, 162] on div at bounding box center [349, 163] width 205 height 23
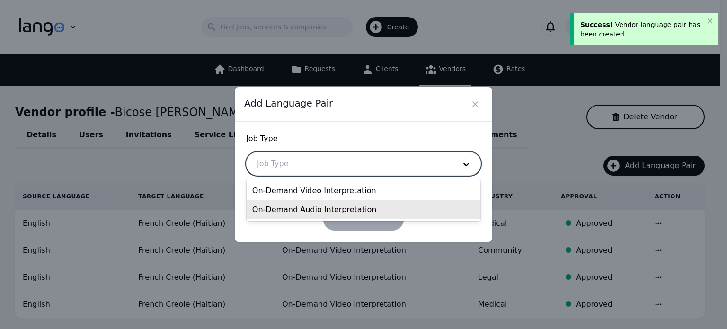
click at [327, 204] on div "On-Demand Audio Interpretation" at bounding box center [364, 209] width 234 height 19
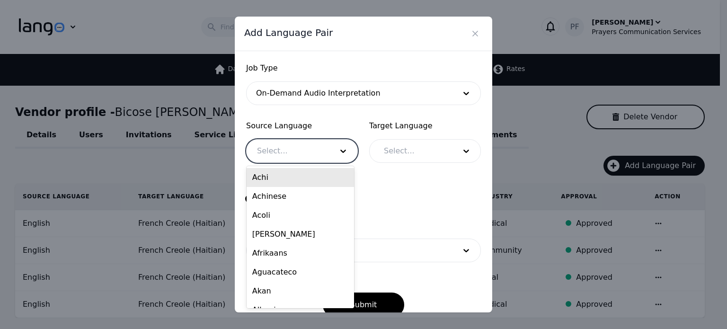
click at [281, 156] on div at bounding box center [288, 151] width 82 height 23
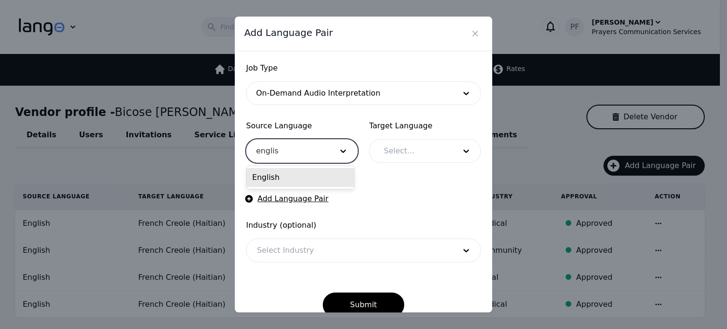
type input "english"
click at [286, 170] on div "English" at bounding box center [300, 177] width 107 height 19
click at [387, 153] on div at bounding box center [412, 151] width 79 height 23
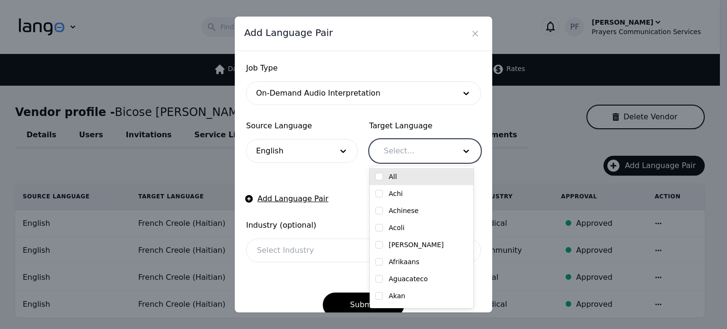
type input "f"
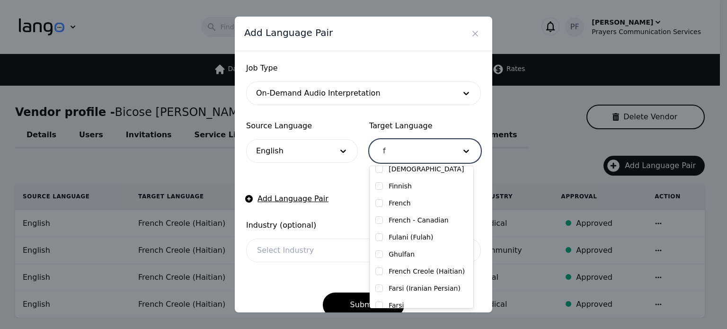
scroll to position [95, 0]
click at [380, 270] on input "checkbox" at bounding box center [379, 269] width 8 height 8
checkbox input "true"
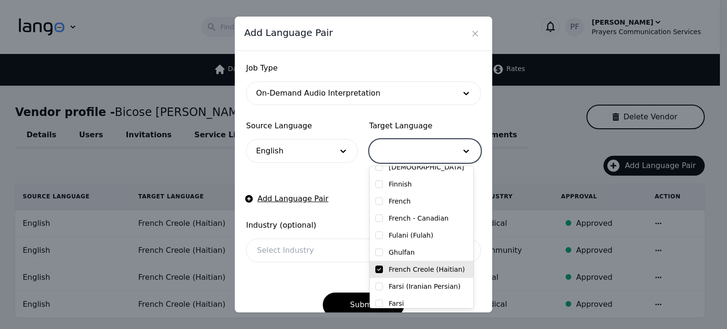
scroll to position [939, 0]
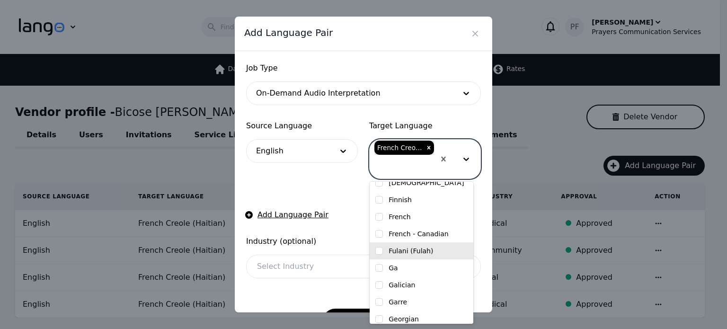
click at [350, 227] on form "Job Type On-Demand Audio Interpretation Source Language English Target Language…" at bounding box center [363, 197] width 235 height 271
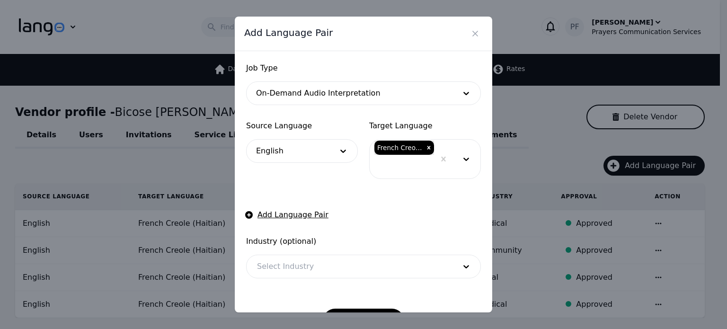
click at [345, 265] on div at bounding box center [349, 266] width 205 height 23
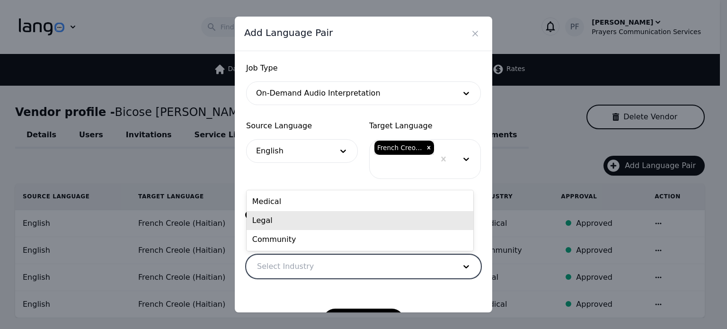
click at [280, 224] on div "Legal" at bounding box center [360, 220] width 227 height 19
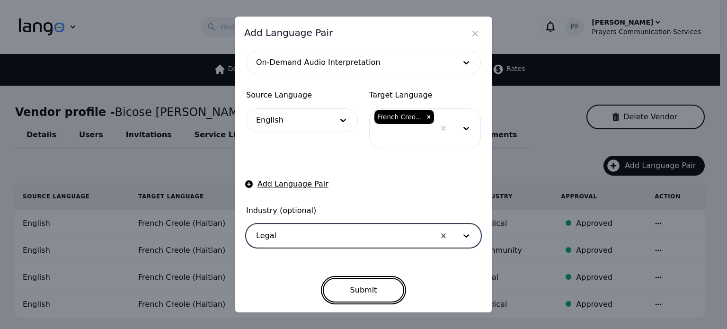
click at [373, 289] on button "Submit" at bounding box center [364, 290] width 82 height 25
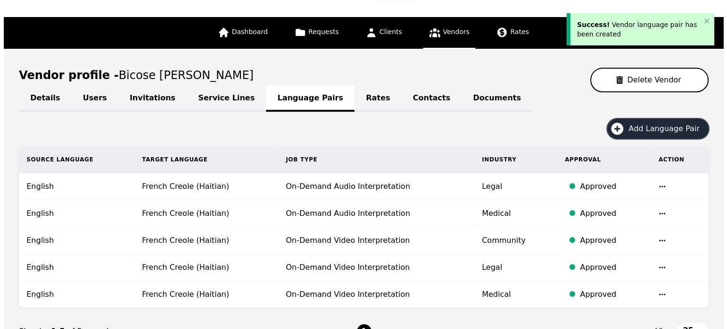
scroll to position [95, 0]
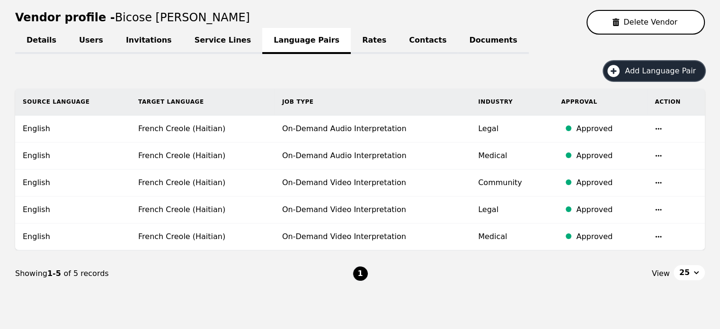
click at [642, 72] on span "Add Language Pair" at bounding box center [664, 70] width 78 height 11
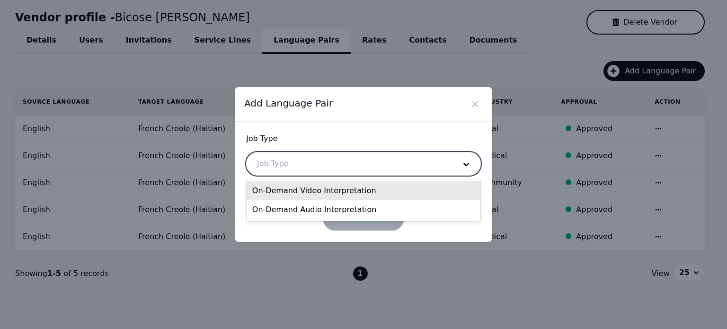
click at [299, 171] on div at bounding box center [349, 163] width 205 height 23
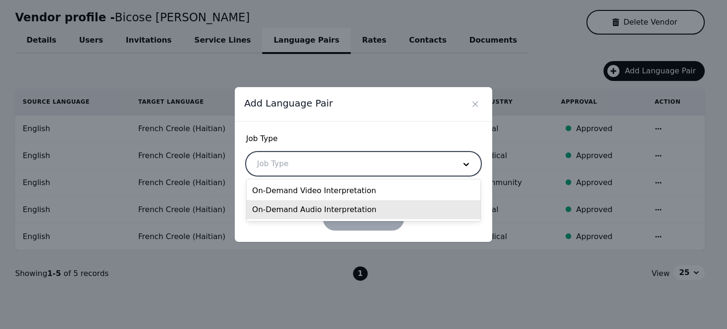
click at [305, 212] on div "On-Demand Audio Interpretation" at bounding box center [364, 209] width 234 height 19
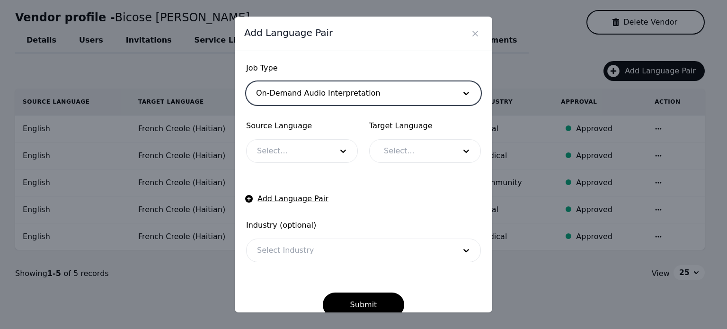
click at [292, 153] on div at bounding box center [288, 151] width 82 height 23
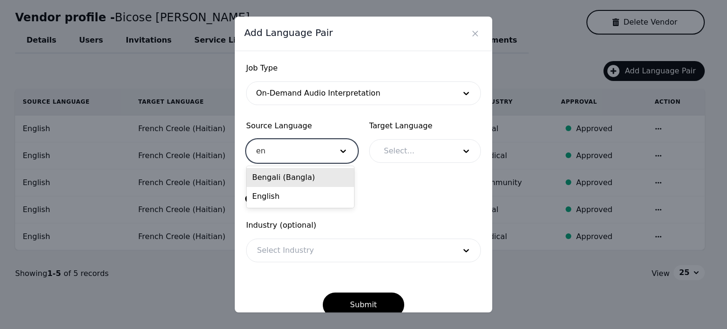
type input "eng"
click at [297, 194] on div "English" at bounding box center [300, 196] width 107 height 19
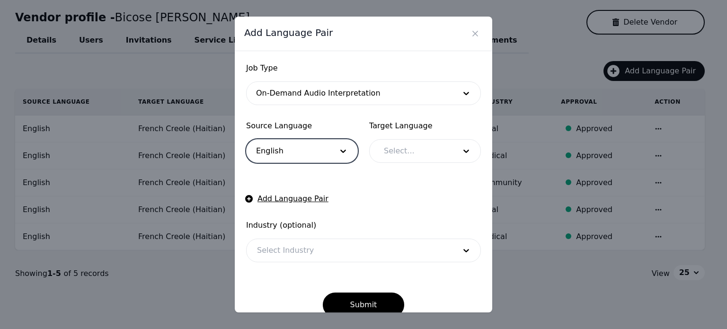
click at [405, 135] on div "Target Language Select..." at bounding box center [425, 141] width 112 height 43
click at [405, 150] on div at bounding box center [412, 151] width 79 height 23
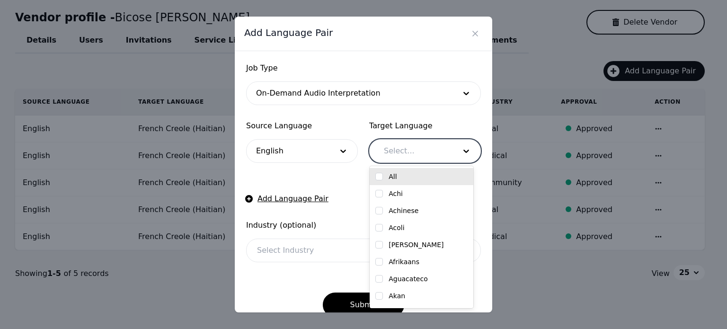
type input "f"
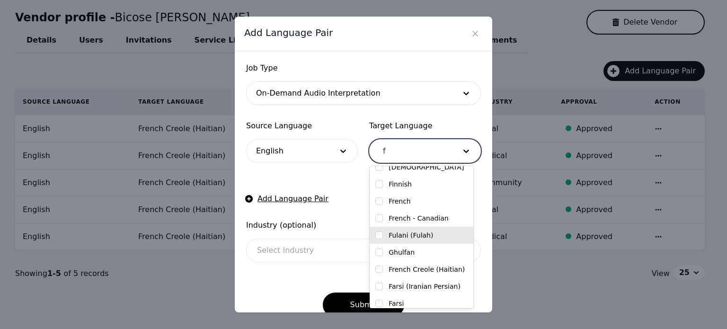
scroll to position [117, 0]
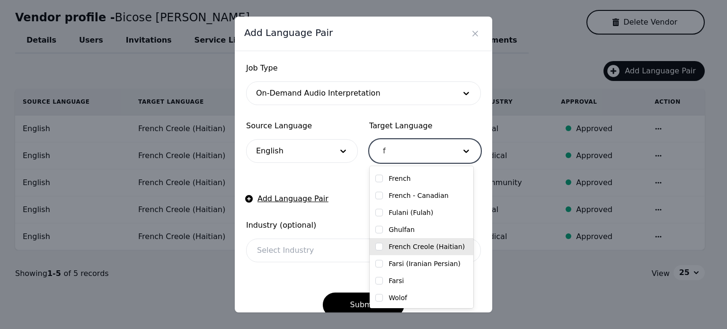
click at [379, 247] on input "checkbox" at bounding box center [379, 247] width 8 height 8
checkbox input "true"
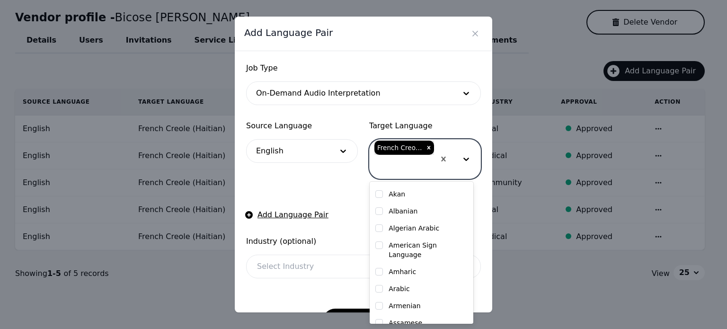
scroll to position [962, 0]
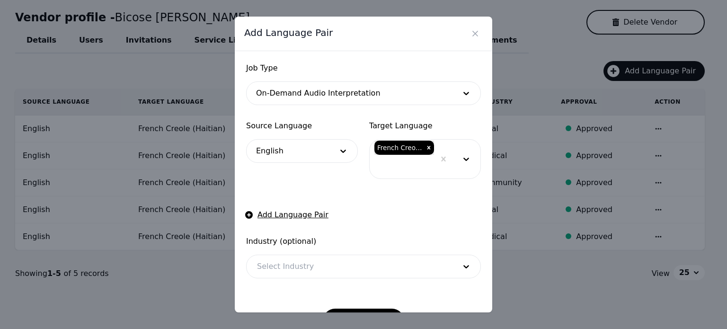
click at [349, 188] on form "Job Type On-Demand Audio Interpretation Source Language English Target Language…" at bounding box center [363, 197] width 235 height 271
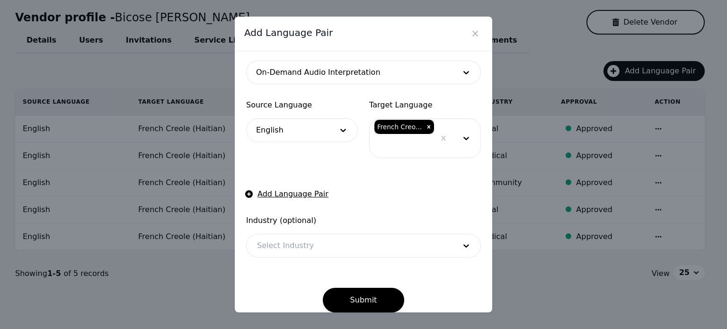
scroll to position [31, 0]
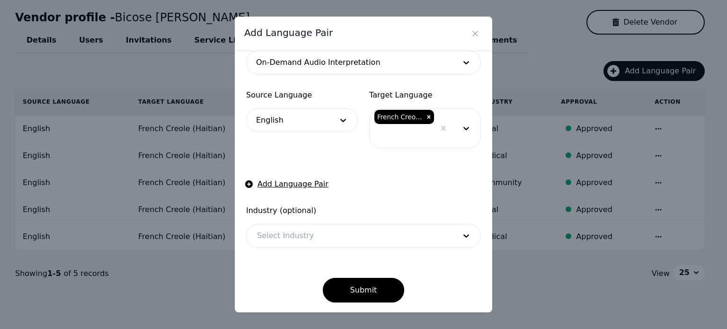
click at [337, 230] on div at bounding box center [349, 235] width 205 height 23
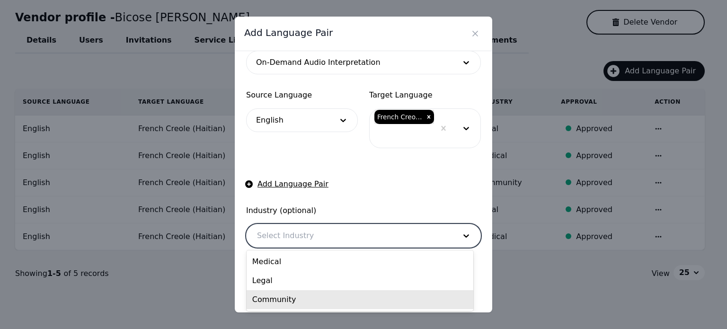
click at [282, 293] on div "Community" at bounding box center [360, 299] width 227 height 19
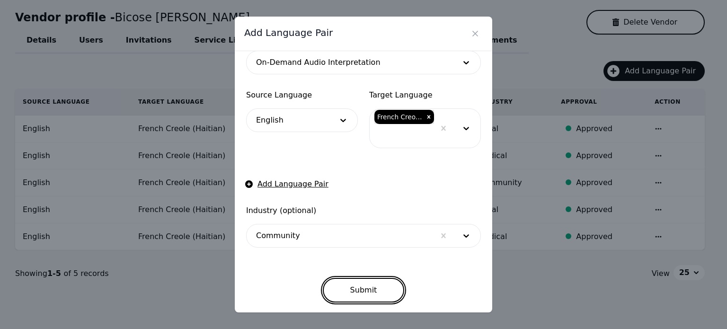
click at [354, 291] on button "Submit" at bounding box center [364, 290] width 82 height 25
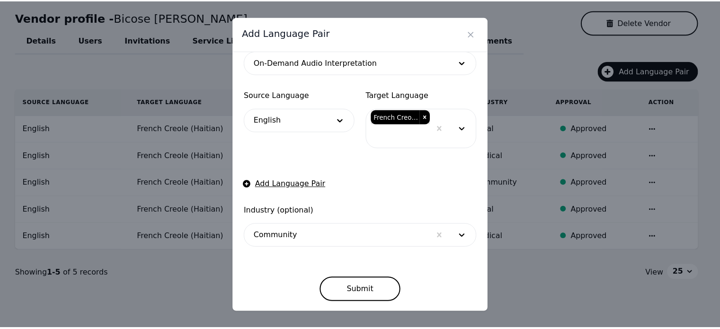
scroll to position [28, 0]
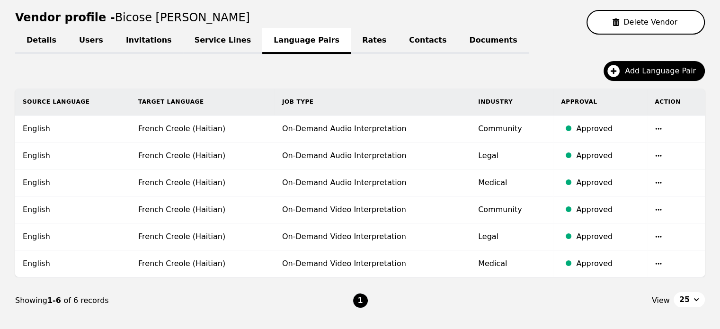
click at [542, 68] on div "Add Language Pair" at bounding box center [359, 74] width 689 height 27
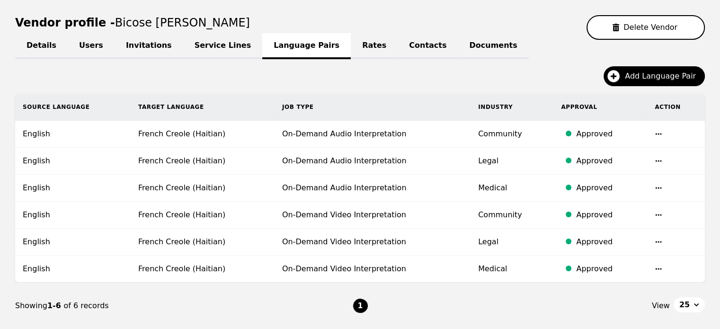
scroll to position [8, 0]
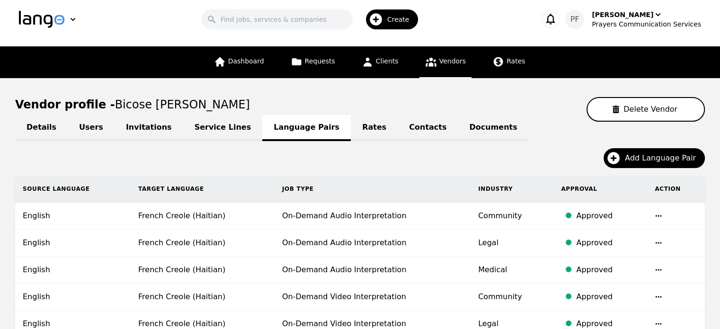
click at [351, 134] on link "Rates" at bounding box center [374, 128] width 47 height 26
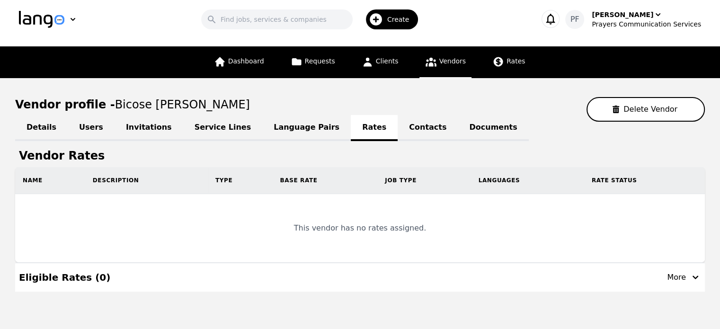
click at [398, 132] on link "Contacts" at bounding box center [428, 128] width 60 height 26
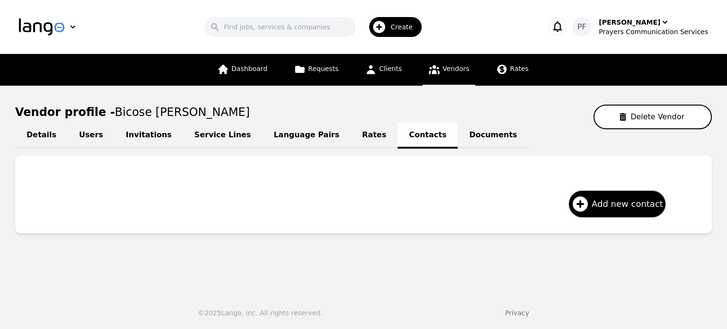
click at [458, 132] on link "Documents" at bounding box center [493, 136] width 71 height 26
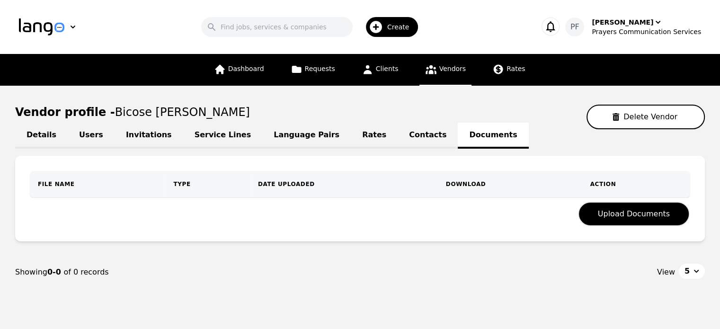
click at [398, 129] on link "Contacts" at bounding box center [428, 136] width 60 height 26
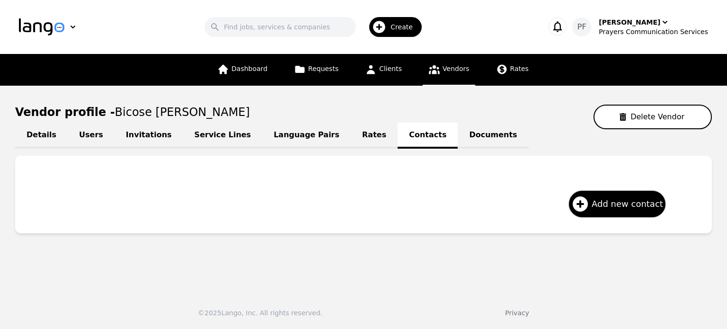
click at [72, 130] on link "Users" at bounding box center [91, 136] width 47 height 26
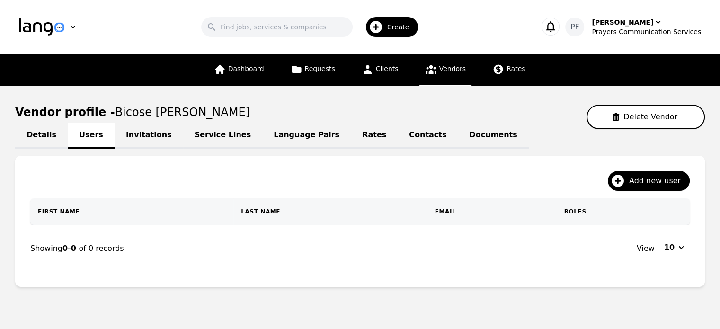
click at [38, 132] on link "Details" at bounding box center [41, 136] width 53 height 26
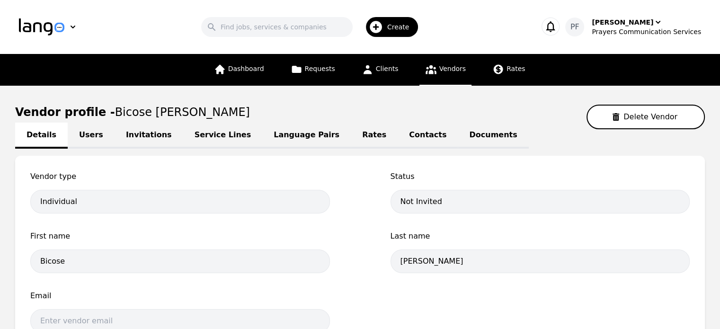
scroll to position [125, 0]
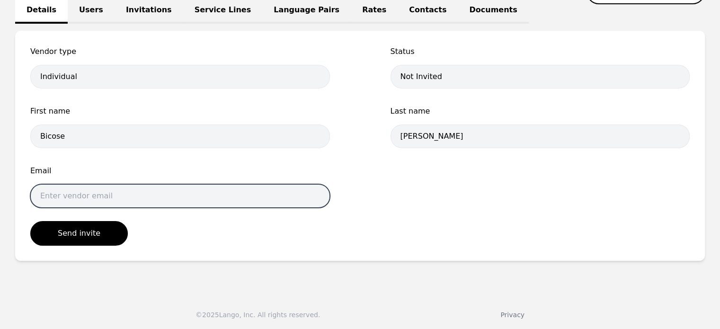
click at [110, 199] on input "email" at bounding box center [180, 196] width 300 height 24
paste input "Source Language Select... Target Language"
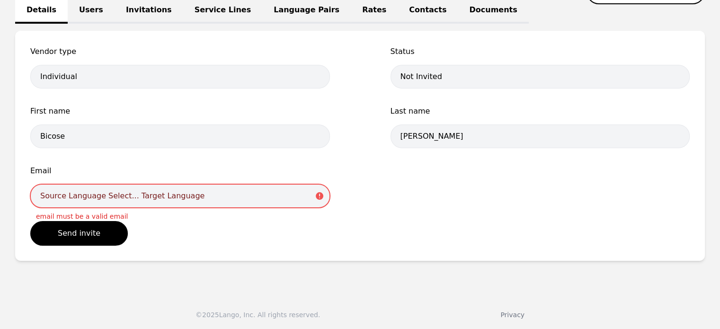
drag, startPoint x: 194, startPoint y: 196, endPoint x: 100, endPoint y: 196, distance: 94.2
click at [100, 196] on input "Source Language Select... Target Language" at bounding box center [180, 196] width 300 height 24
click at [193, 184] on input "Source Language Select... Target Language" at bounding box center [180, 196] width 300 height 24
drag, startPoint x: 206, startPoint y: 195, endPoint x: 14, endPoint y: 200, distance: 192.2
click at [14, 200] on main "Vendor profile - Bicose john Delete Vendor Details Users Invitations Service Li…" at bounding box center [360, 124] width 720 height 327
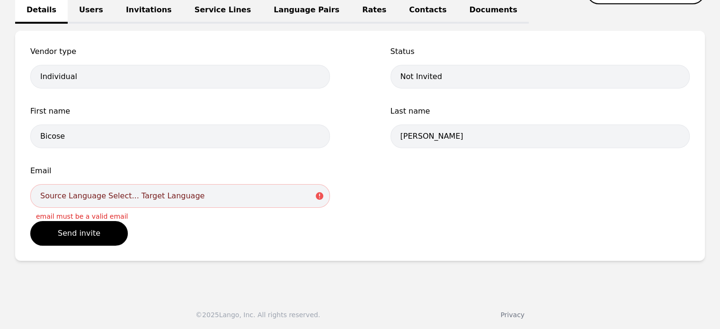
click at [14, 200] on main "Vendor profile - Bicose john Delete Vendor Details Users Invitations Service Li…" at bounding box center [360, 124] width 720 height 327
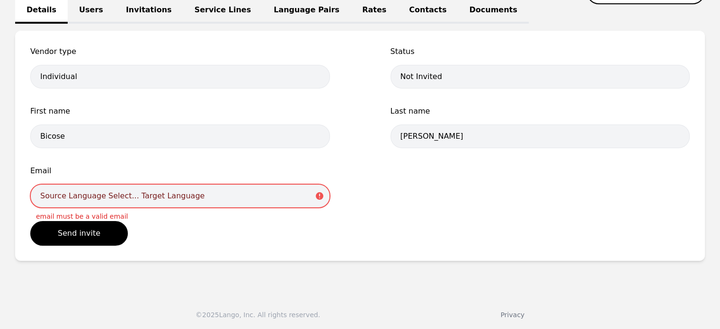
click at [130, 194] on input "Source Language Select... Target Language" at bounding box center [180, 196] width 300 height 24
paste input "jeune_bicose_faith77@yahoo. fr"
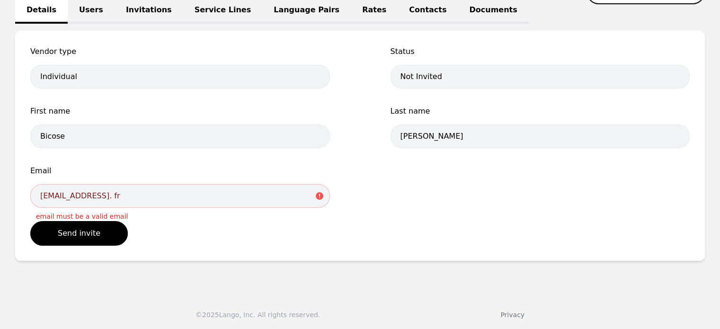
click at [187, 256] on div "Vendor type Individual Status Not Invited First name Bicose Last name john Emai…" at bounding box center [359, 146] width 689 height 230
click at [71, 228] on button "Send invite" at bounding box center [78, 233] width 97 height 25
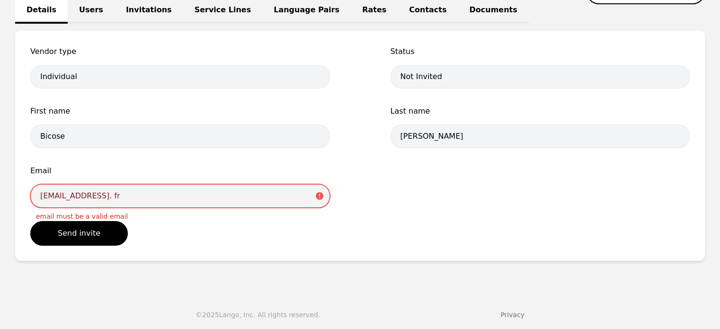
click at [145, 196] on input "jeune_bicose_faith77@yahoo. fr" at bounding box center [180, 196] width 300 height 24
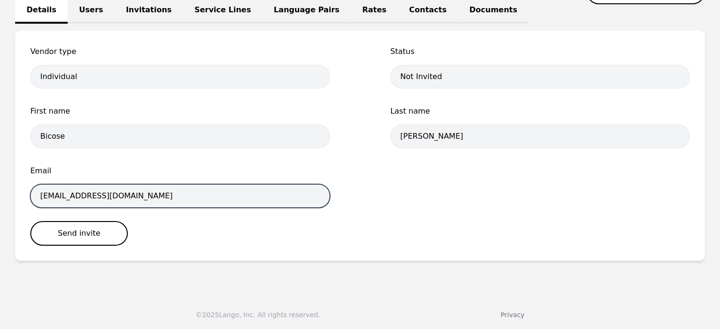
type input "jeune_bicose_faith77@yahoo.fr"
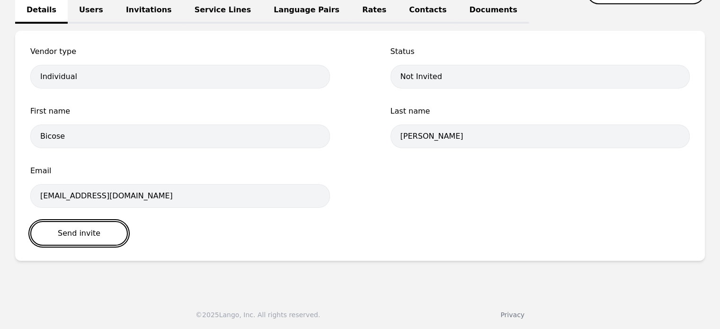
click at [83, 224] on button "Send invite" at bounding box center [78, 233] width 97 height 25
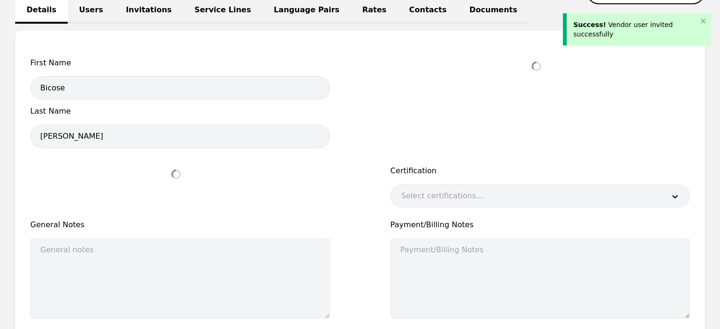
select select "active"
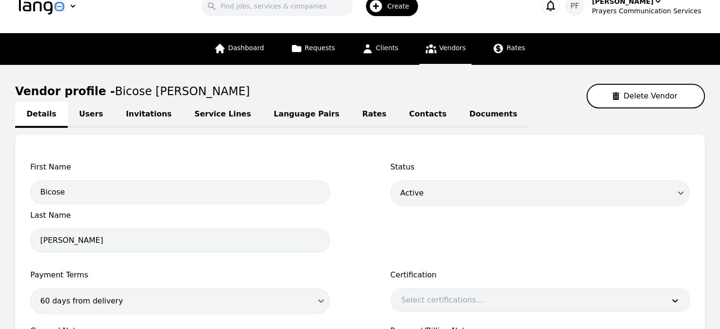
scroll to position [0, 0]
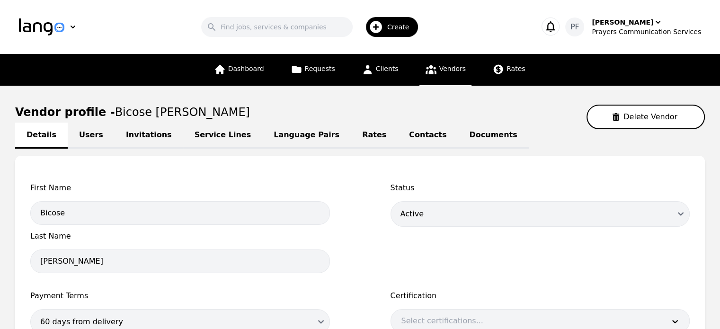
click at [77, 134] on link "Users" at bounding box center [91, 136] width 47 height 26
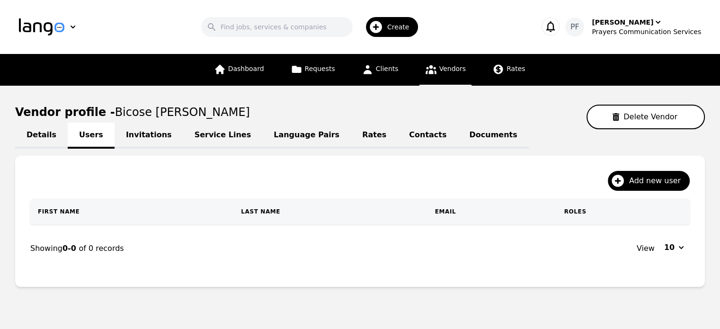
click at [139, 135] on link "Invitations" at bounding box center [149, 136] width 69 height 26
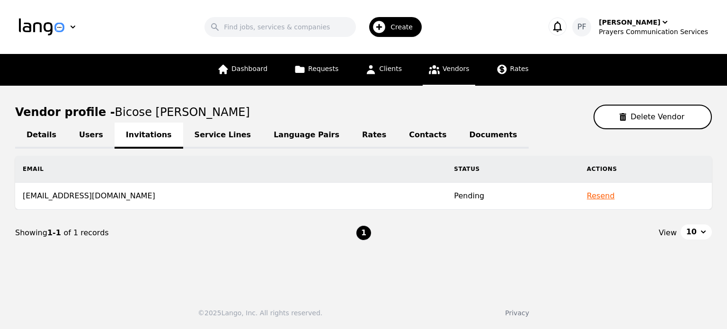
click at [487, 127] on div "Vendor profile - Bicose john Delete Vendor" at bounding box center [363, 117] width 697 height 25
click at [615, 22] on div "[PERSON_NAME]" at bounding box center [630, 22] width 62 height 9
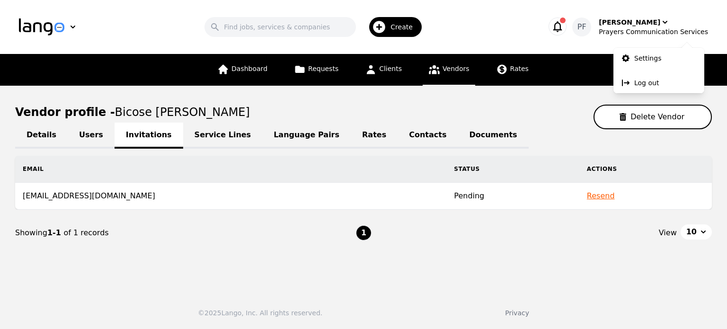
click at [28, 136] on link "Details" at bounding box center [41, 136] width 53 height 26
select select "active"
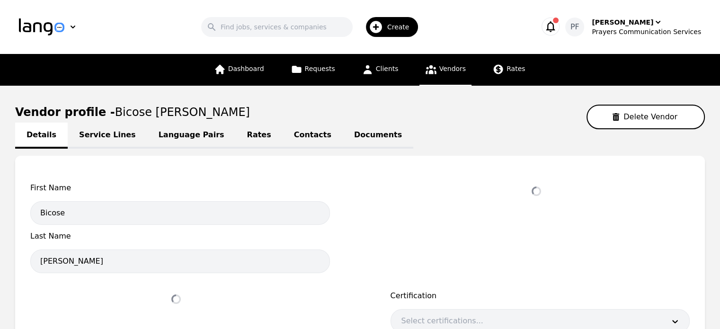
select select "active"
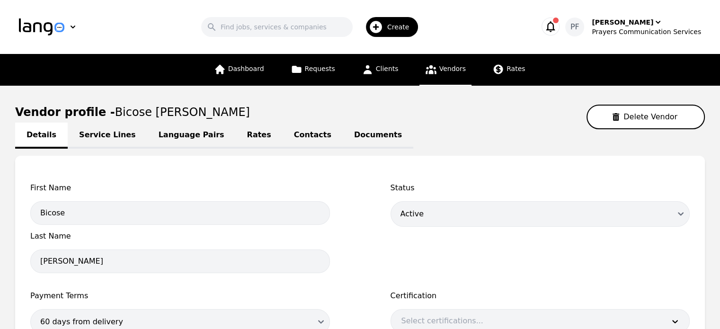
click at [283, 134] on link "Contacts" at bounding box center [313, 136] width 60 height 26
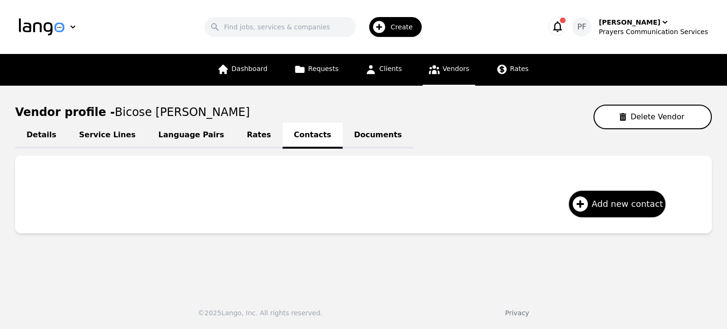
click at [564, 24] on icon "button" at bounding box center [557, 26] width 13 height 13
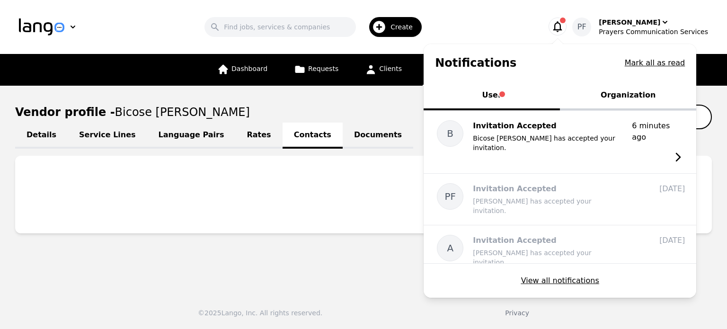
click at [505, 91] on span "Tabs" at bounding box center [502, 94] width 6 height 6
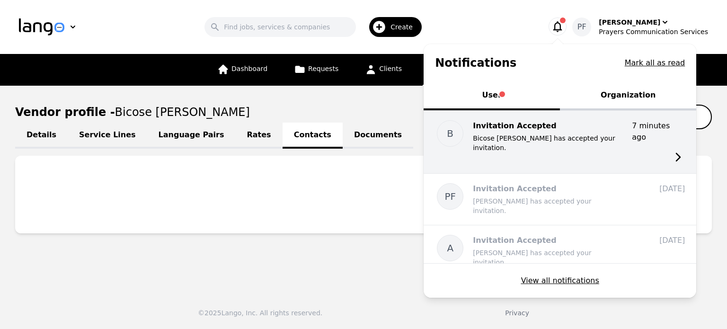
click at [557, 140] on p "Bicose [PERSON_NAME] has accepted your invitation." at bounding box center [548, 142] width 151 height 19
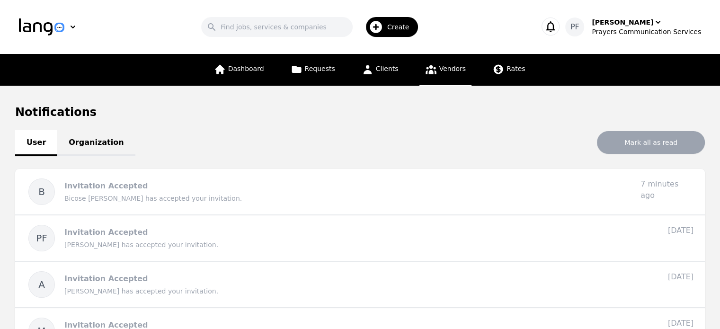
click at [441, 60] on link "Vendors" at bounding box center [445, 70] width 52 height 32
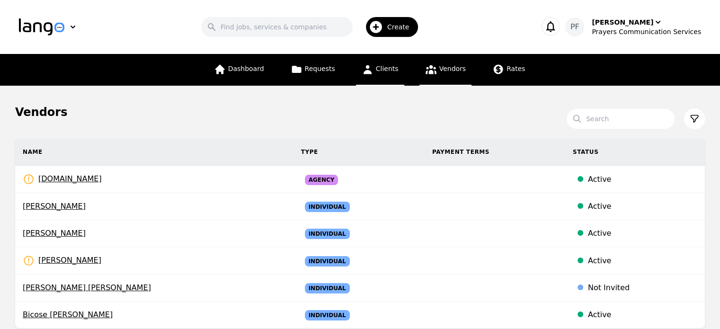
click at [379, 73] on link "Clients" at bounding box center [380, 70] width 48 height 32
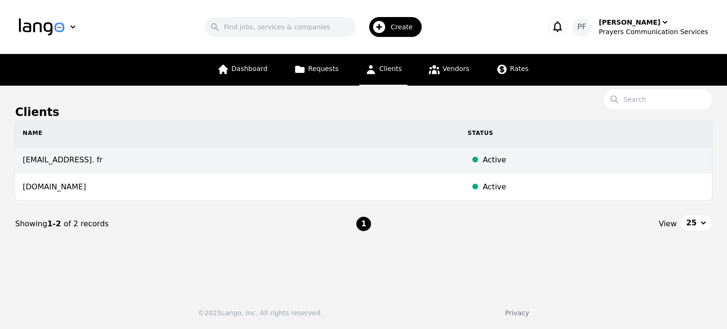
click at [263, 153] on td "jeune_bicose_faith77@yahoo. fr" at bounding box center [237, 160] width 445 height 27
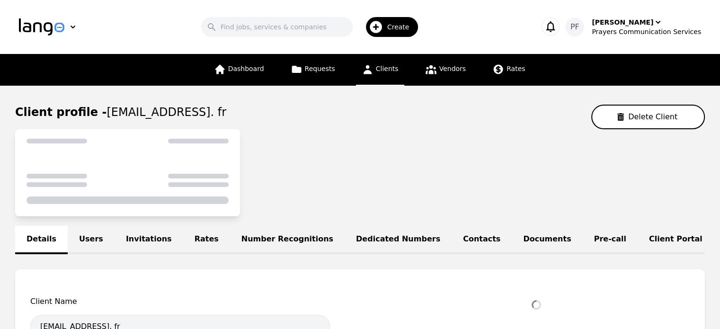
select select "active"
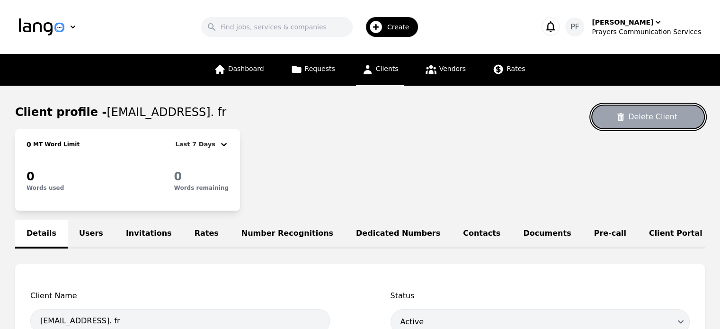
click at [639, 116] on button "Delete Client" at bounding box center [648, 117] width 114 height 25
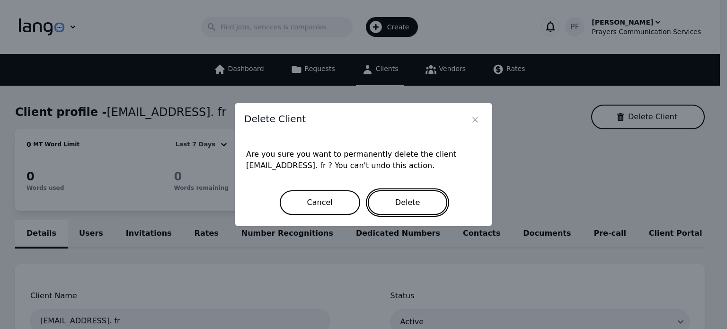
click at [423, 202] on button "Delete" at bounding box center [408, 202] width 80 height 25
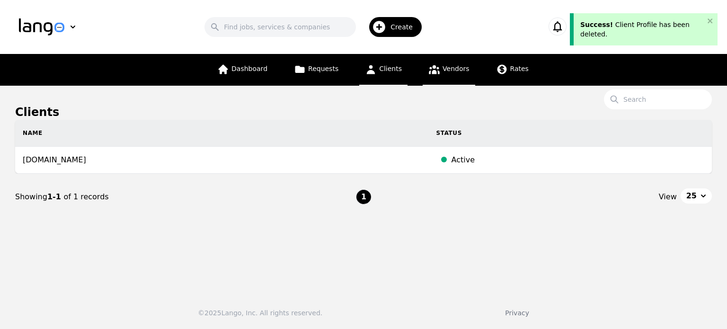
click at [442, 70] on span "Vendors" at bounding box center [455, 69] width 27 height 8
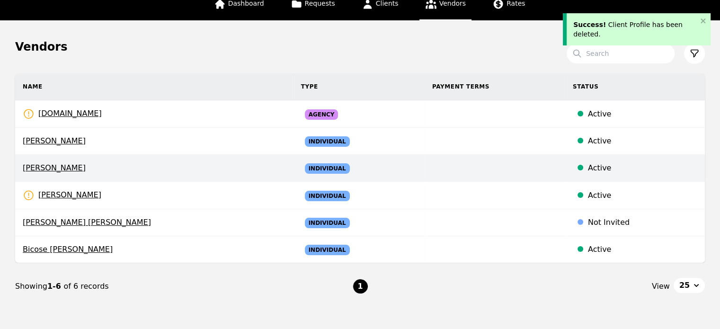
scroll to position [125, 0]
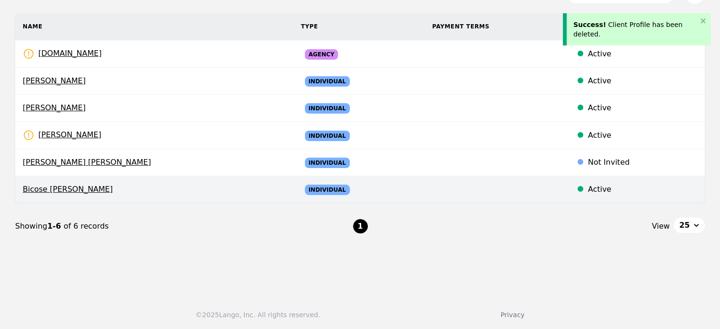
click at [472, 184] on td at bounding box center [494, 189] width 141 height 27
select select "active"
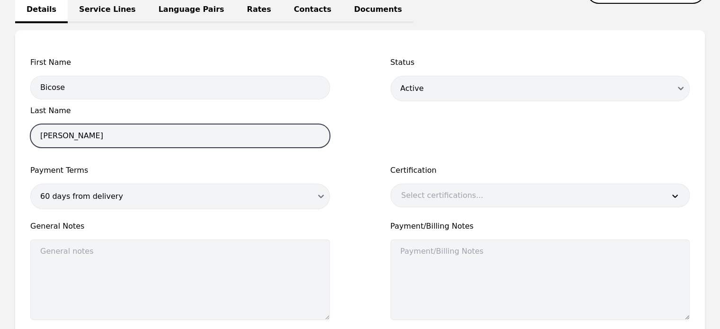
click at [89, 141] on input "john" at bounding box center [180, 136] width 300 height 24
paste input "john Jeune"
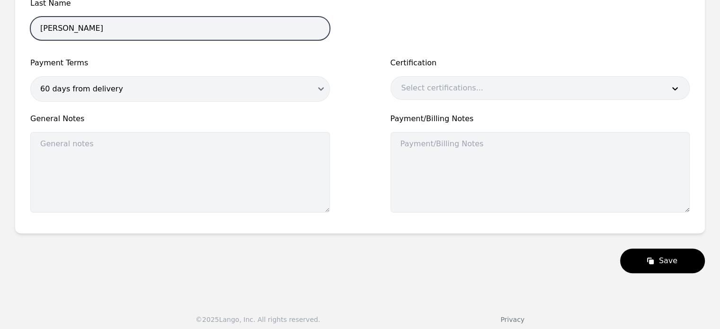
scroll to position [237, 0]
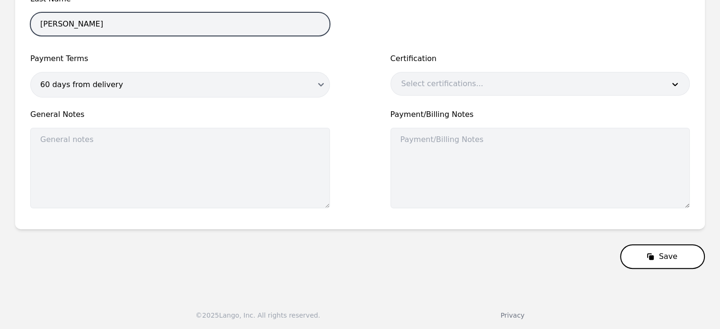
type input "john Jeune"
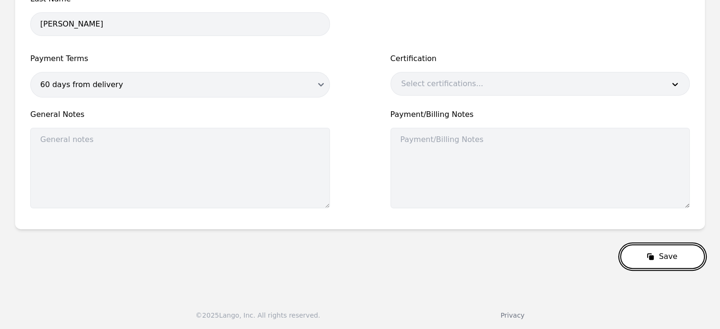
click at [672, 250] on button "Save" at bounding box center [662, 256] width 85 height 25
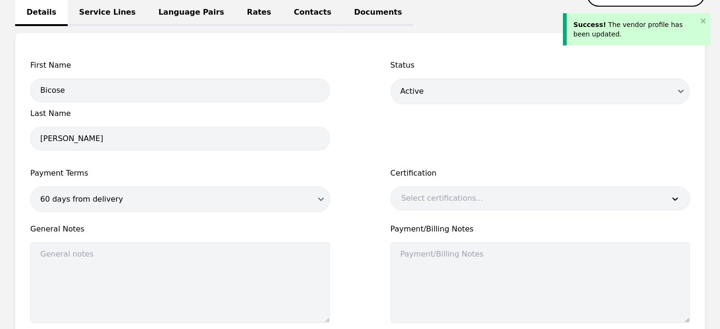
scroll to position [48, 0]
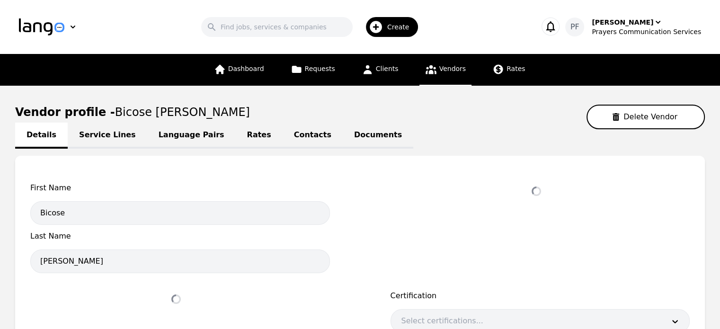
select select "active"
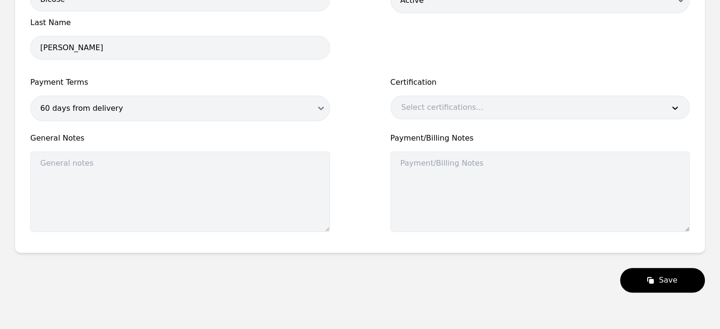
scroll to position [48, 0]
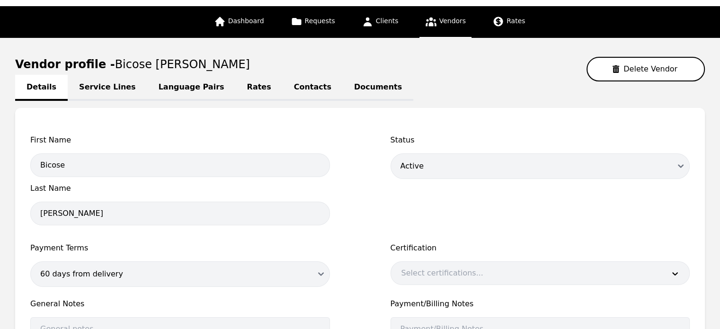
click at [236, 87] on link "Rates" at bounding box center [259, 88] width 47 height 26
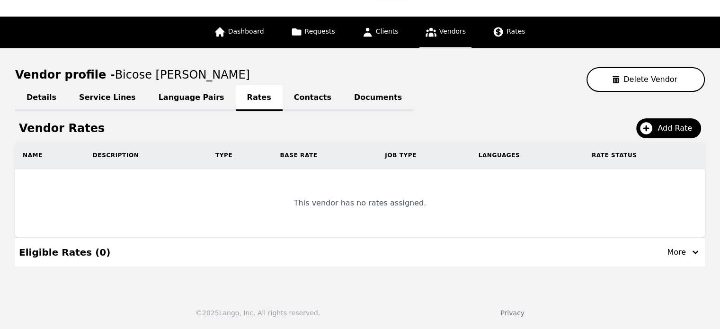
scroll to position [36, 0]
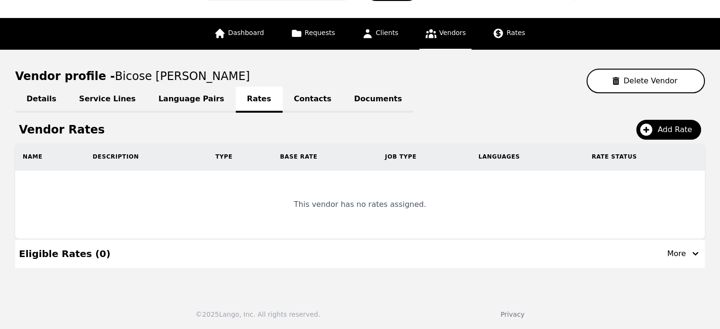
click at [200, 99] on link "Language Pairs" at bounding box center [191, 100] width 88 height 26
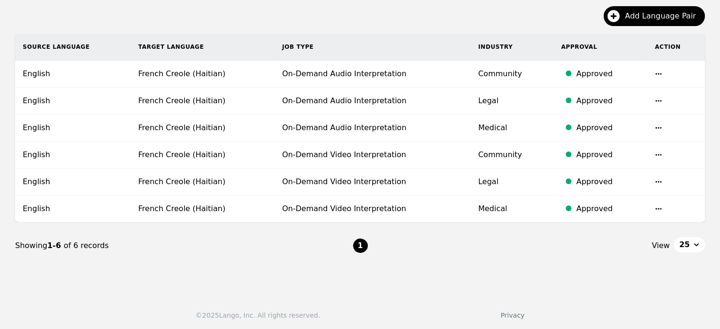
scroll to position [8, 0]
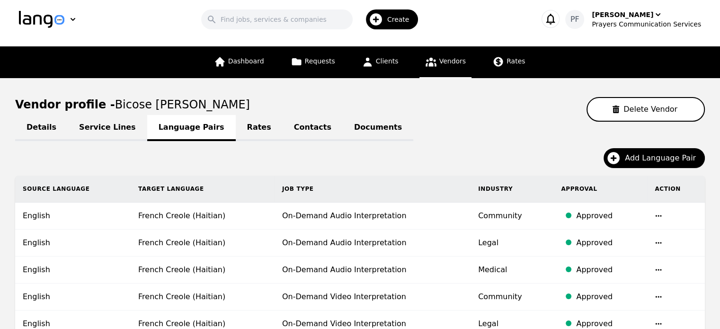
click at [247, 131] on link "Rates" at bounding box center [259, 128] width 47 height 26
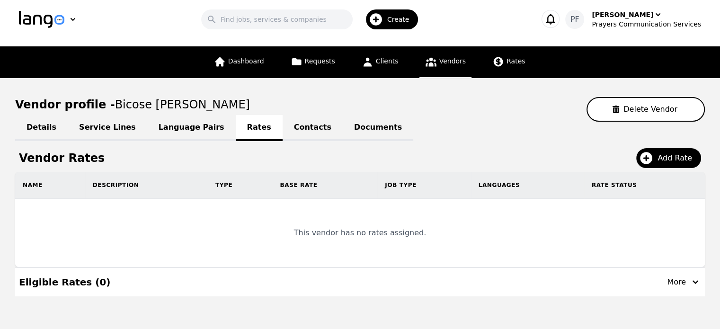
click at [283, 130] on link "Contacts" at bounding box center [313, 128] width 60 height 26
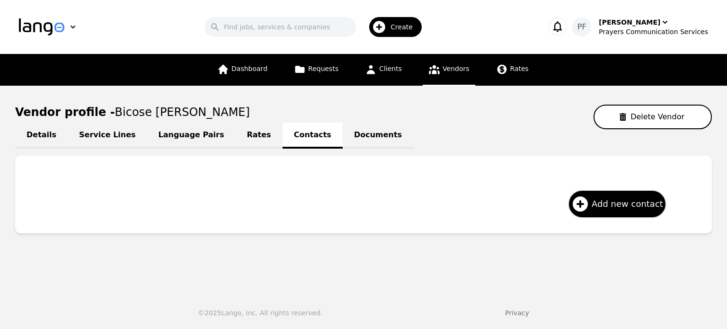
click at [343, 136] on link "Documents" at bounding box center [378, 136] width 71 height 26
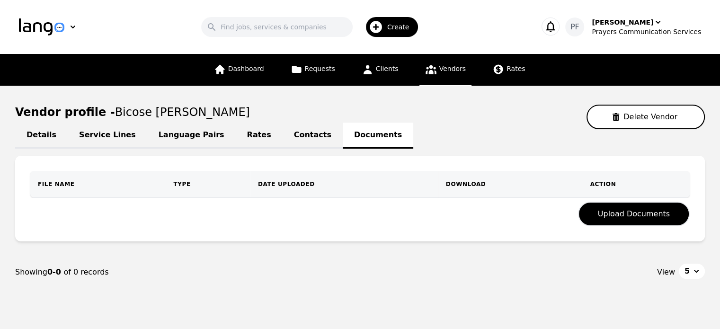
click at [158, 135] on link "Language Pairs" at bounding box center [191, 136] width 88 height 26
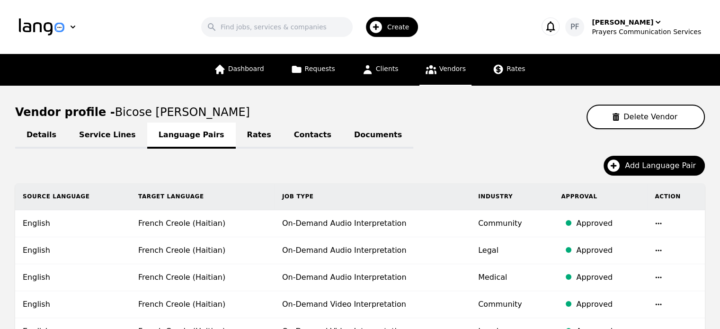
click at [100, 139] on link "Service Lines" at bounding box center [108, 136] width 80 height 26
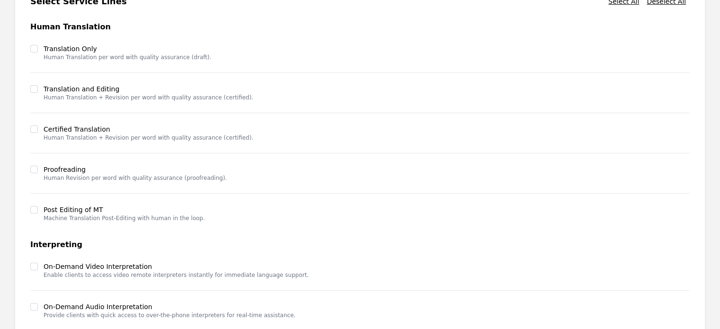
scroll to position [282, 0]
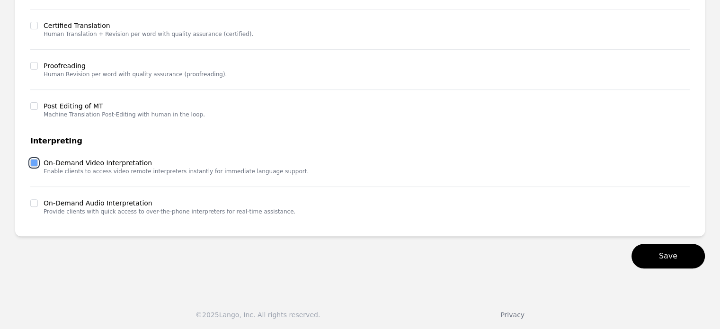
click at [36, 159] on input "checkbox" at bounding box center [34, 163] width 8 height 8
checkbox input "true"
click at [31, 211] on div "On-Demand Audio Interpretation Provide clients with quick access to over-the-ph…" at bounding box center [162, 206] width 265 height 17
click at [33, 201] on input "checkbox" at bounding box center [34, 203] width 8 height 8
checkbox input "true"
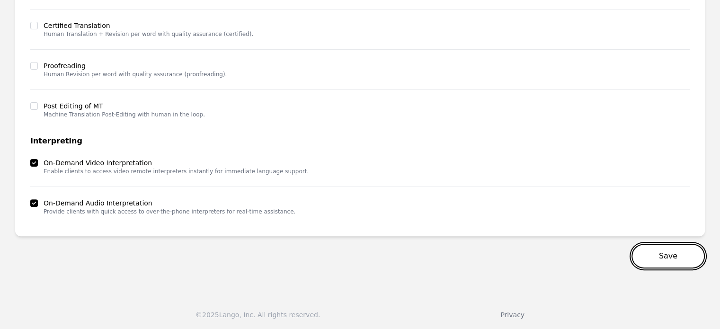
click at [672, 248] on button "Save" at bounding box center [667, 256] width 73 height 25
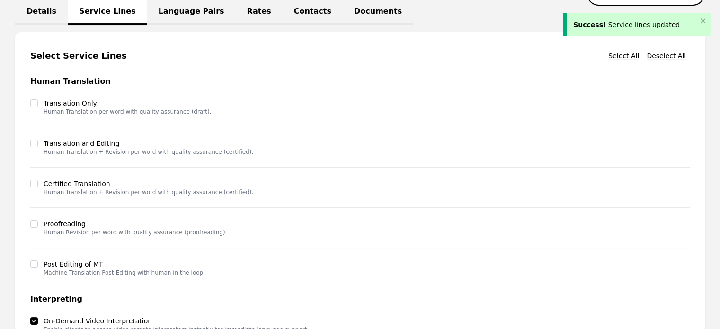
scroll to position [47, 0]
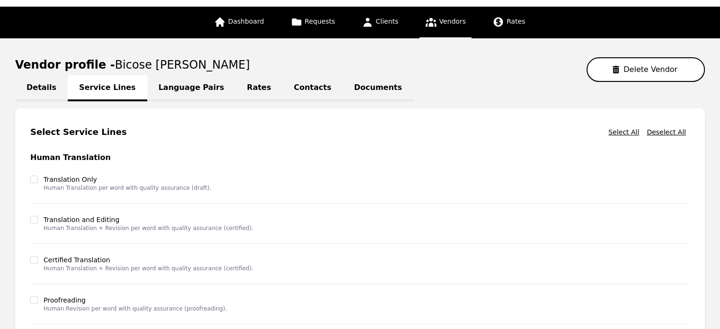
click at [48, 82] on link "Details" at bounding box center [41, 88] width 53 height 26
select select "active"
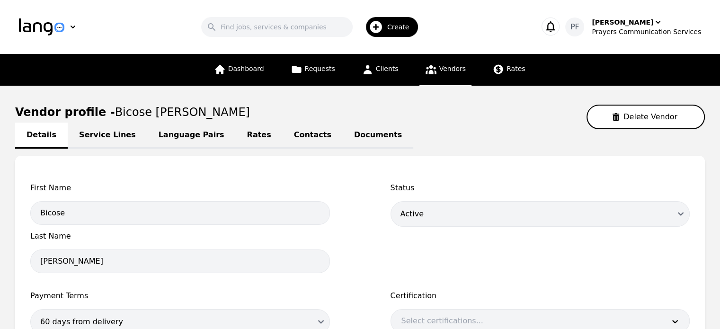
click at [110, 146] on link "Service Lines" at bounding box center [108, 136] width 80 height 26
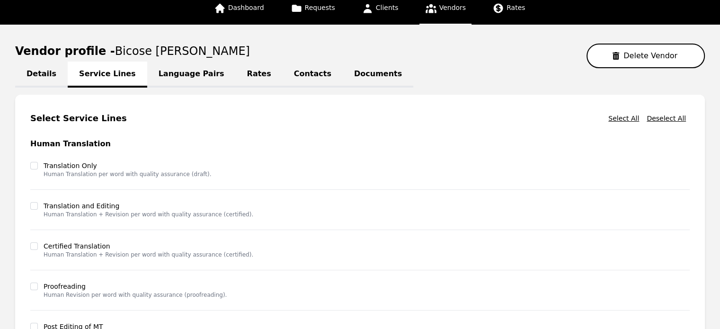
scroll to position [45, 0]
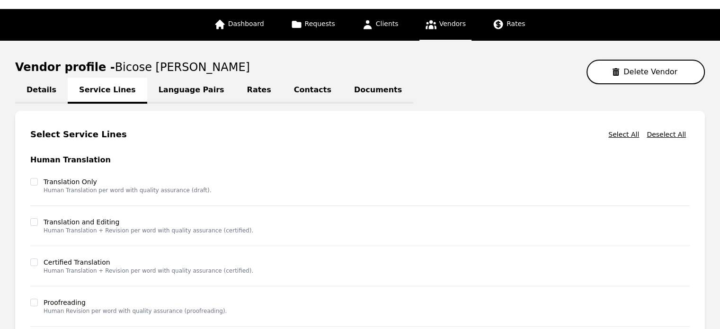
click at [179, 87] on link "Language Pairs" at bounding box center [191, 91] width 88 height 26
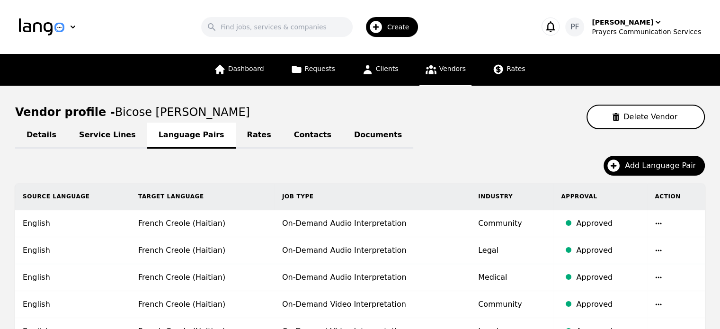
click at [236, 133] on link "Rates" at bounding box center [259, 136] width 47 height 26
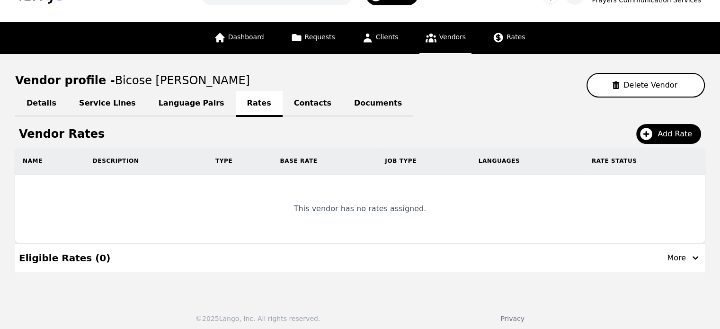
scroll to position [36, 0]
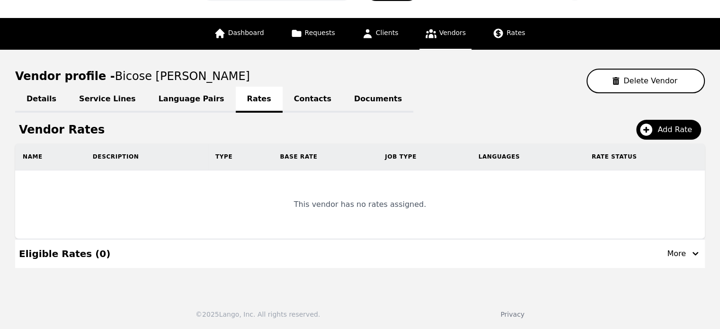
click at [283, 98] on link "Contacts" at bounding box center [313, 100] width 60 height 26
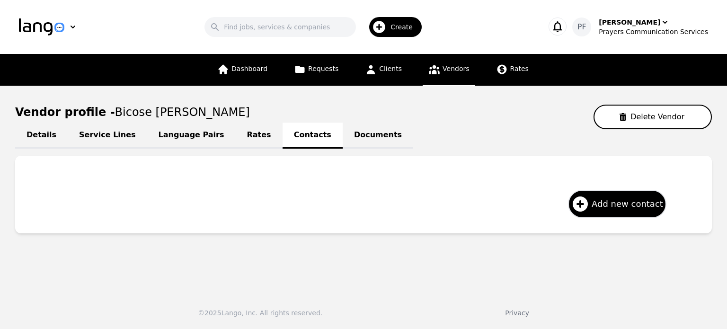
click at [343, 140] on link "Documents" at bounding box center [378, 136] width 71 height 26
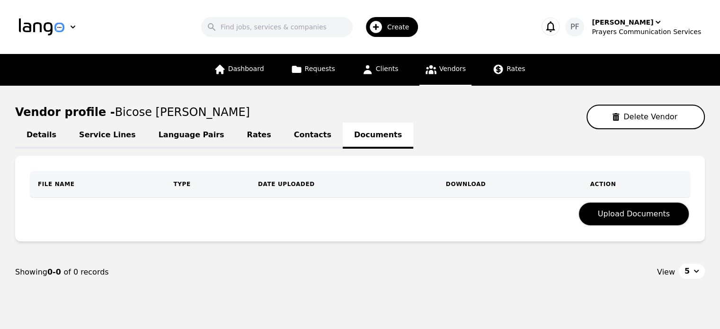
click at [157, 135] on link "Language Pairs" at bounding box center [191, 136] width 88 height 26
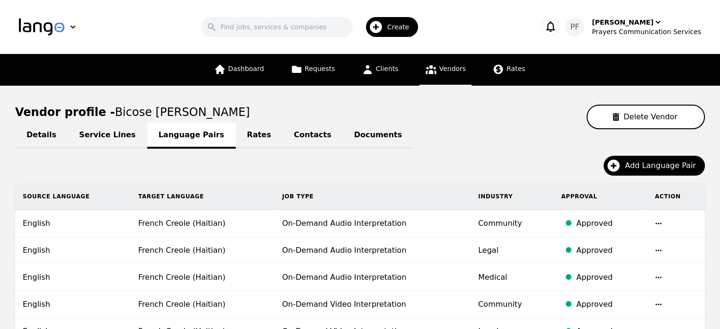
click at [92, 134] on link "Service Lines" at bounding box center [108, 136] width 80 height 26
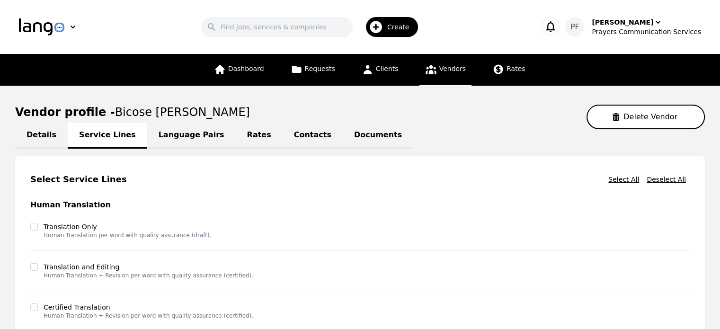
click at [26, 141] on link "Details" at bounding box center [41, 136] width 53 height 26
select select "active"
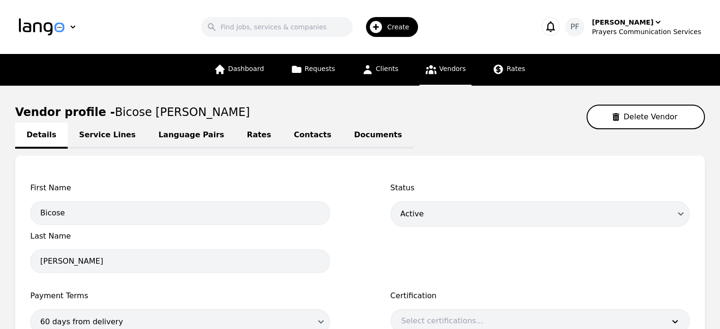
click at [203, 137] on link "Language Pairs" at bounding box center [191, 136] width 88 height 26
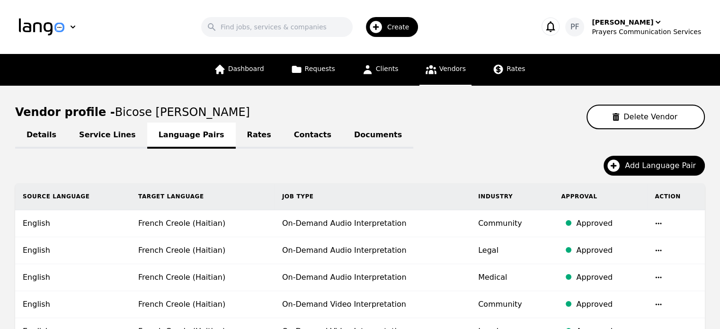
click at [239, 136] on link "Rates" at bounding box center [259, 136] width 47 height 26
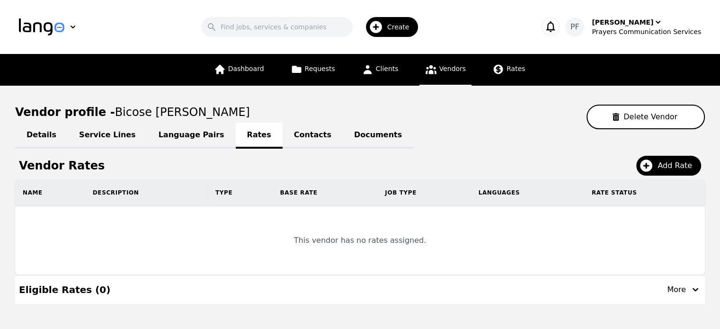
click at [283, 136] on link "Contacts" at bounding box center [313, 136] width 60 height 26
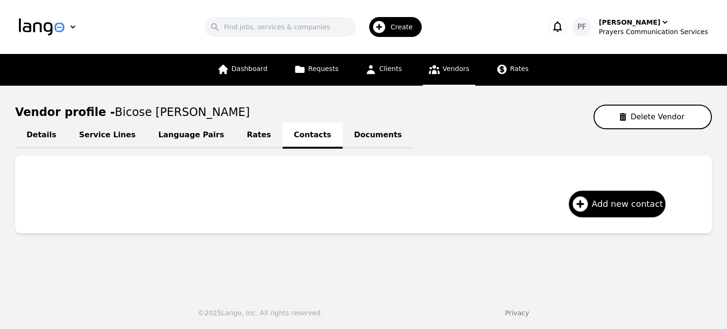
click at [343, 135] on link "Documents" at bounding box center [378, 136] width 71 height 26
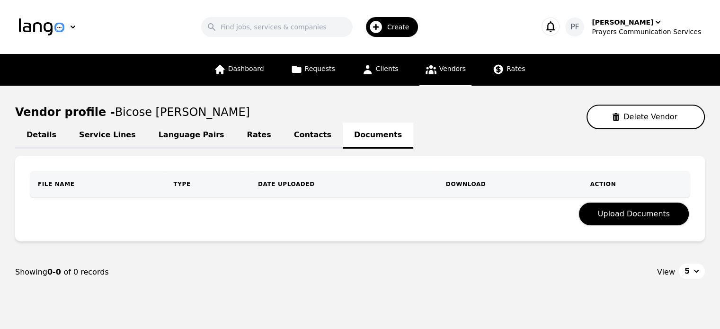
click at [283, 138] on link "Contacts" at bounding box center [313, 136] width 60 height 26
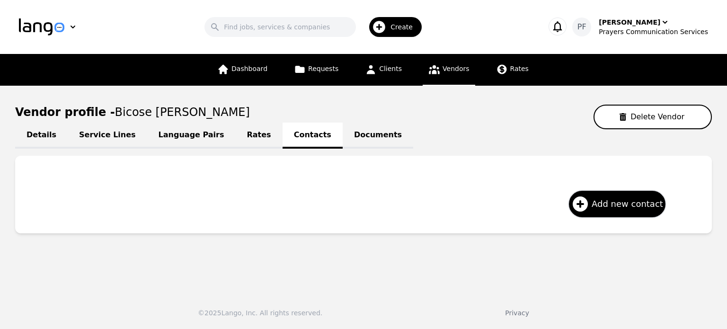
click at [433, 71] on icon at bounding box center [434, 69] width 11 height 9
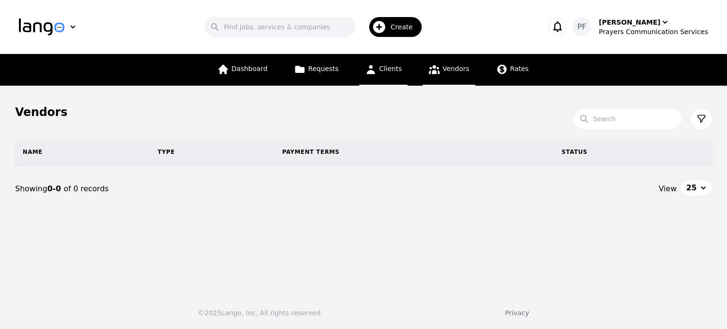
click at [393, 71] on span "Clients" at bounding box center [390, 69] width 23 height 8
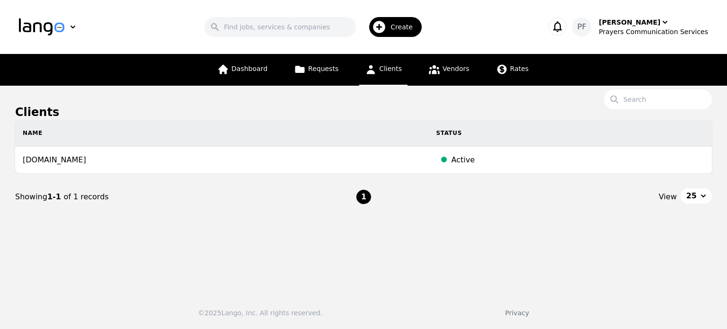
click at [387, 74] on link "Clients" at bounding box center [383, 70] width 48 height 32
click at [436, 71] on icon at bounding box center [434, 69] width 11 height 9
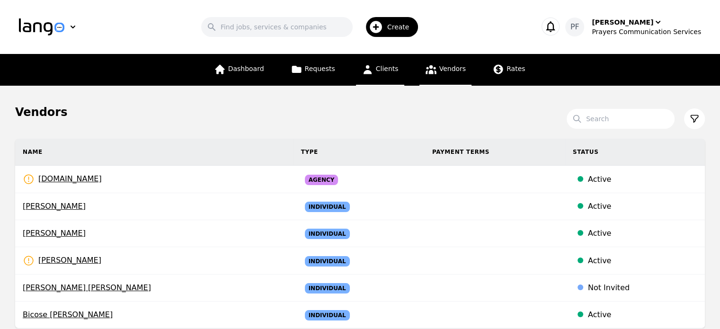
click at [381, 65] on span "Clients" at bounding box center [387, 69] width 23 height 8
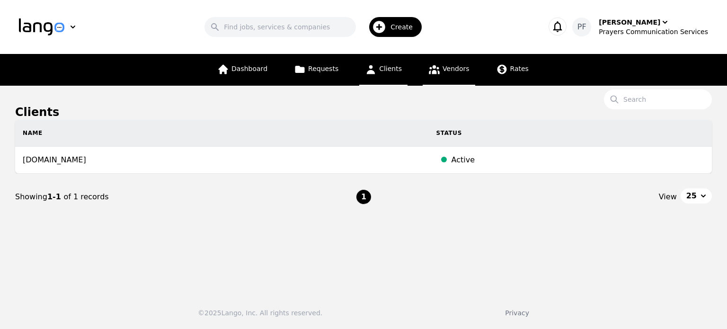
click at [429, 80] on link "Vendors" at bounding box center [449, 70] width 52 height 32
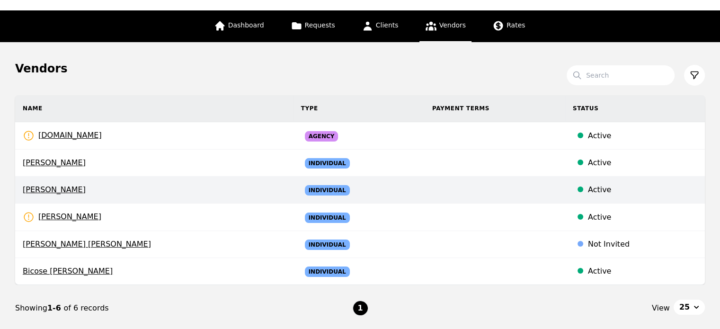
scroll to position [125, 0]
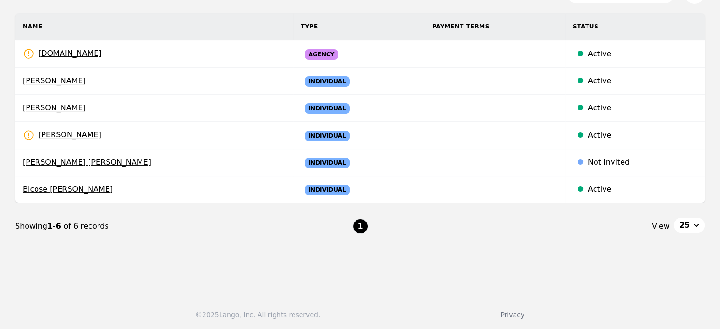
drag, startPoint x: 227, startPoint y: 247, endPoint x: 230, endPoint y: 238, distance: 9.6
click at [227, 246] on nav "Showing 1-6 of 6 records 1 View 25" at bounding box center [359, 226] width 689 height 46
click at [55, 19] on th "Name" at bounding box center [154, 26] width 278 height 27
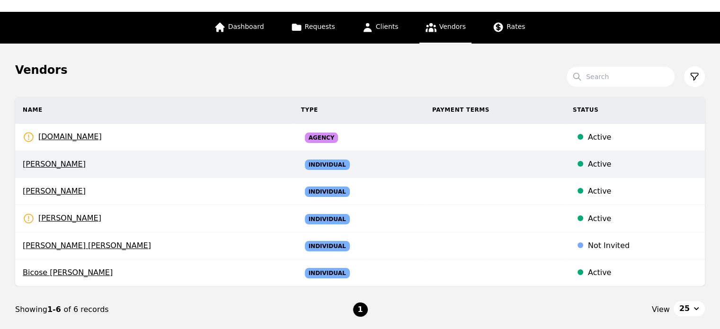
scroll to position [31, 0]
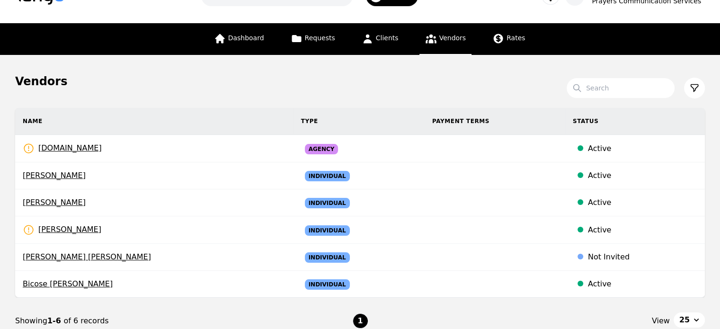
click at [99, 60] on main "Vendors Search Name Type Payment Terms Status prayerscss.com Rates Need to be s…" at bounding box center [360, 218] width 720 height 327
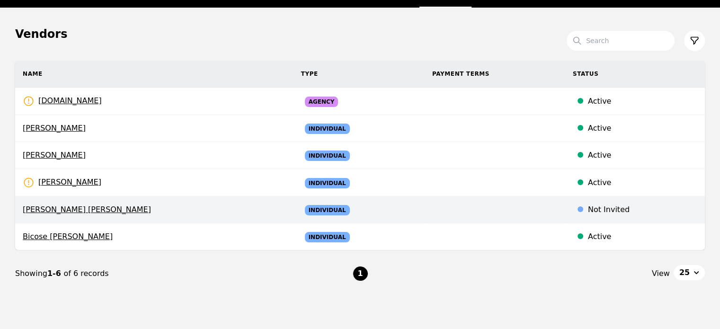
click at [102, 208] on span "[PERSON_NAME] [PERSON_NAME]" at bounding box center [154, 209] width 263 height 11
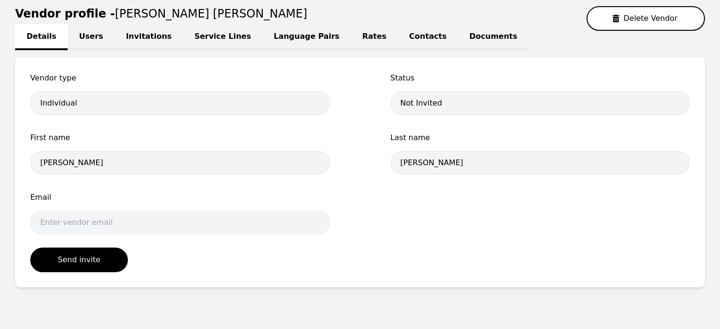
scroll to position [78, 0]
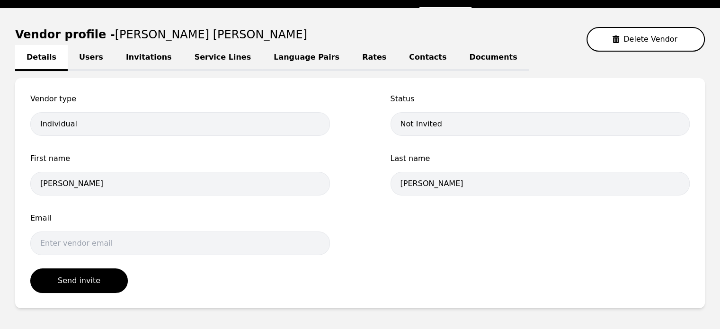
click at [81, 53] on link "Users" at bounding box center [91, 58] width 47 height 26
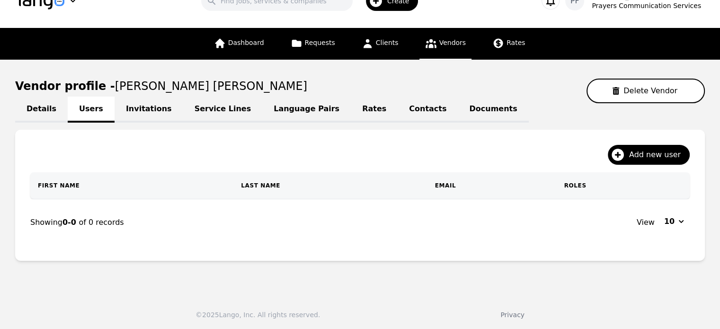
click at [153, 114] on link "Invitations" at bounding box center [149, 110] width 69 height 26
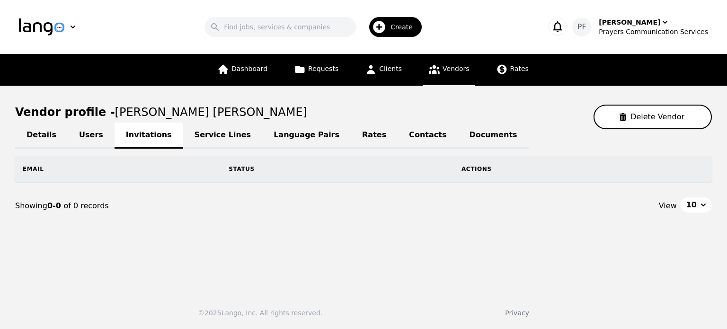
click at [203, 137] on link "Service Lines" at bounding box center [223, 136] width 80 height 26
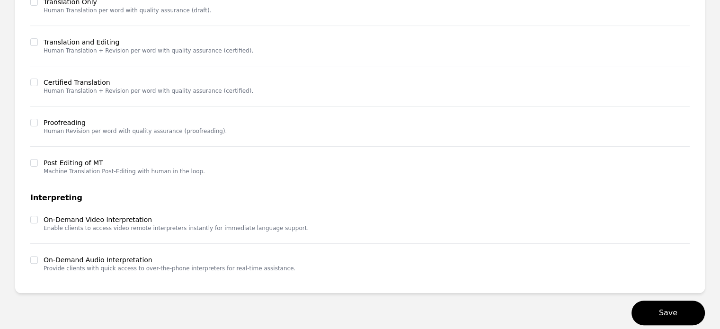
scroll to position [282, 0]
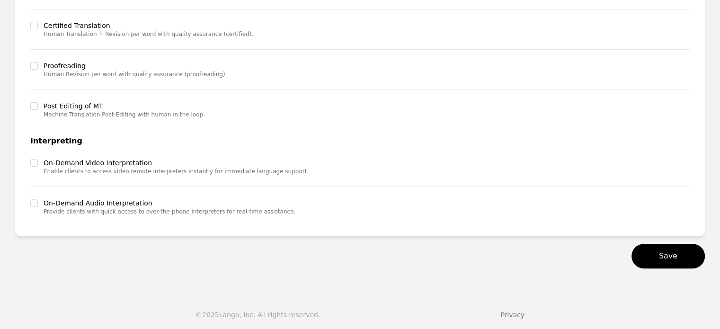
click at [35, 166] on div at bounding box center [34, 162] width 8 height 9
click at [34, 163] on input "checkbox" at bounding box center [34, 163] width 8 height 8
checkbox input "false"
click at [30, 202] on div "Select Service Lines Select All Deselect All Human Translation Translation Only…" at bounding box center [359, 55] width 689 height 362
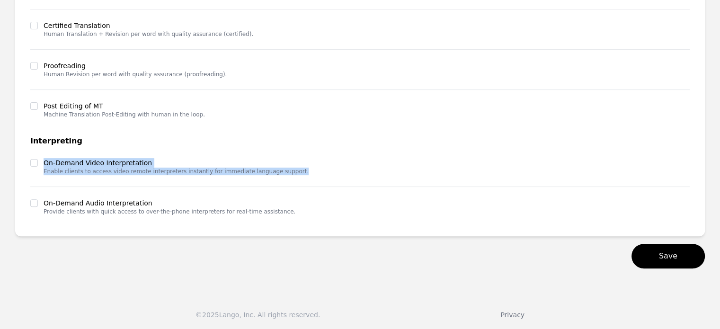
click at [30, 202] on div "Select Service Lines Select All Deselect All Human Translation Translation Only…" at bounding box center [359, 55] width 689 height 362
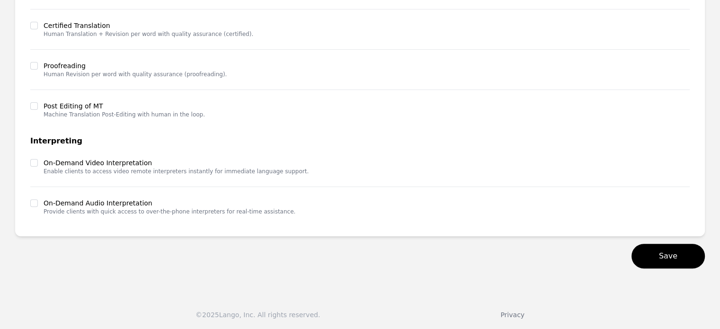
click at [30, 202] on div "Select Service Lines Select All Deselect All Human Translation Translation Only…" at bounding box center [359, 55] width 689 height 362
click at [33, 202] on input "checkbox" at bounding box center [34, 203] width 8 height 8
checkbox input "true"
drag, startPoint x: 32, startPoint y: 145, endPoint x: 32, endPoint y: 166, distance: 21.3
click at [32, 145] on h3 "Interpreting" at bounding box center [359, 140] width 659 height 11
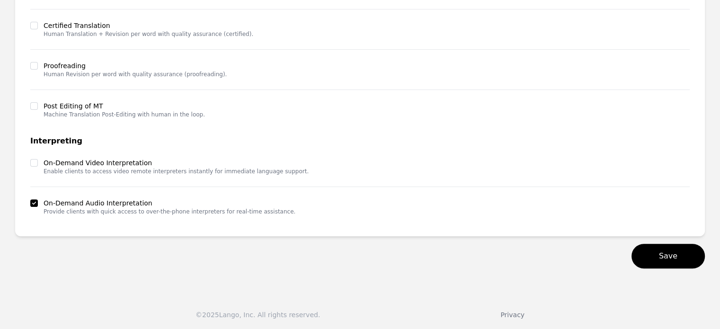
click at [32, 166] on div at bounding box center [34, 162] width 8 height 9
click at [32, 164] on input "checkbox" at bounding box center [34, 163] width 8 height 8
checkbox input "true"
click at [657, 255] on button "Save" at bounding box center [667, 256] width 73 height 25
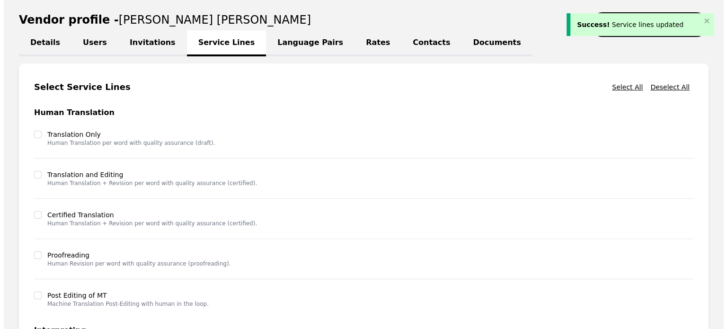
scroll to position [0, 0]
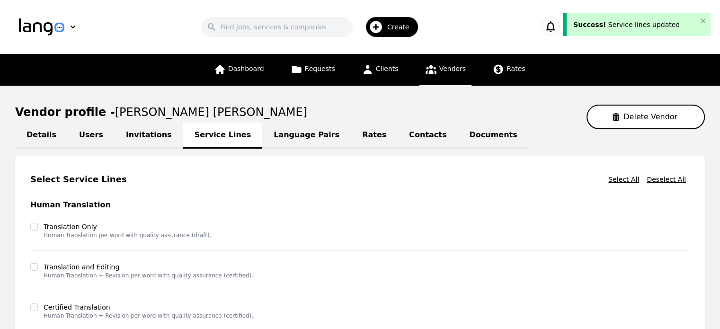
click at [294, 141] on link "Language Pairs" at bounding box center [306, 136] width 88 height 26
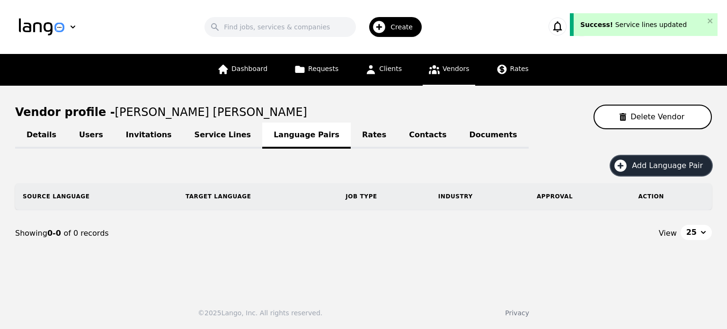
click at [644, 160] on span "Add Language Pair" at bounding box center [671, 165] width 78 height 11
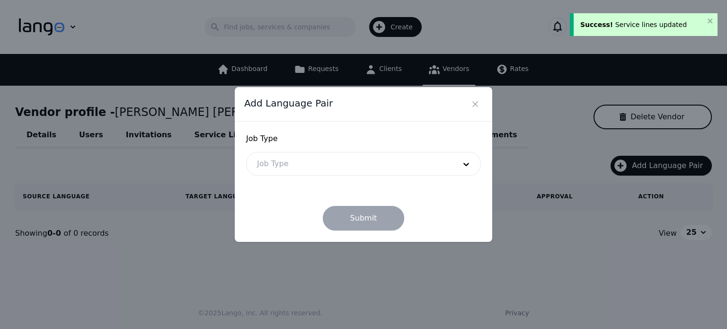
click at [403, 171] on div at bounding box center [349, 163] width 205 height 23
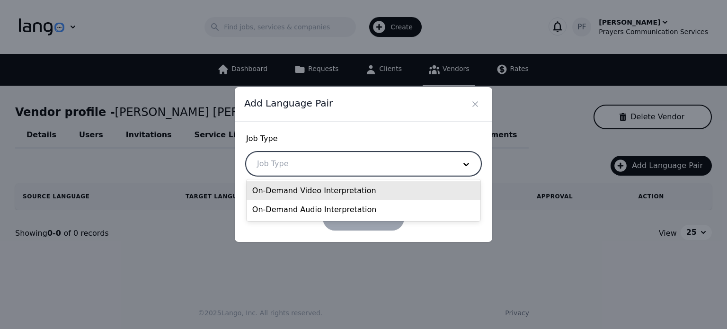
click at [317, 186] on div "On-Demand Video Interpretation" at bounding box center [364, 190] width 234 height 19
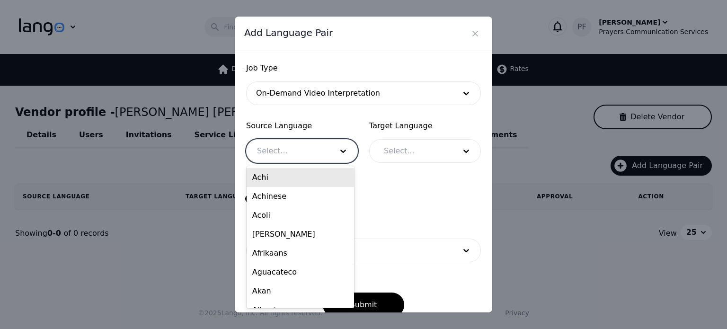
click at [292, 158] on div at bounding box center [288, 151] width 82 height 23
type input "engl"
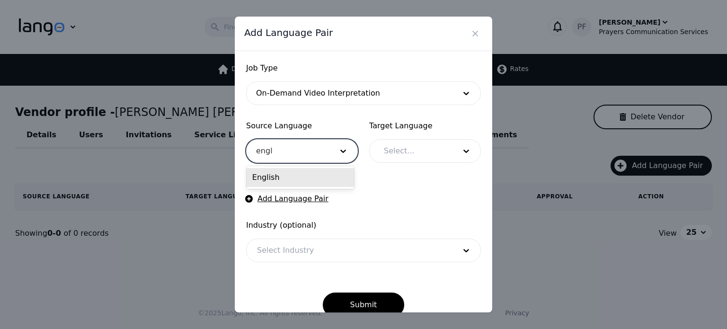
click at [308, 184] on div "English" at bounding box center [300, 177] width 107 height 19
click at [407, 159] on div at bounding box center [412, 151] width 79 height 23
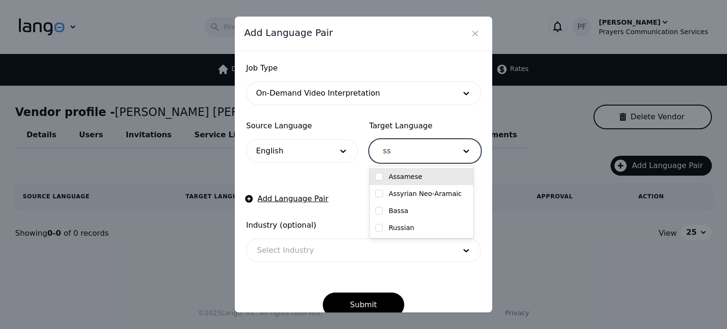
type input "s"
type input "e"
type input "spani"
checkbox input "true"
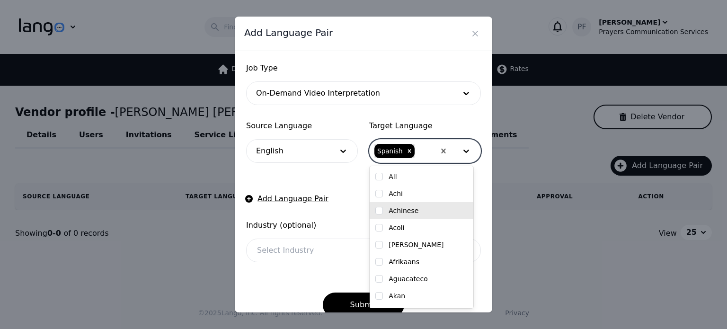
click at [336, 214] on form "Job Type On-Demand Video Interpretation Source Language English Target Language…" at bounding box center [363, 189] width 235 height 255
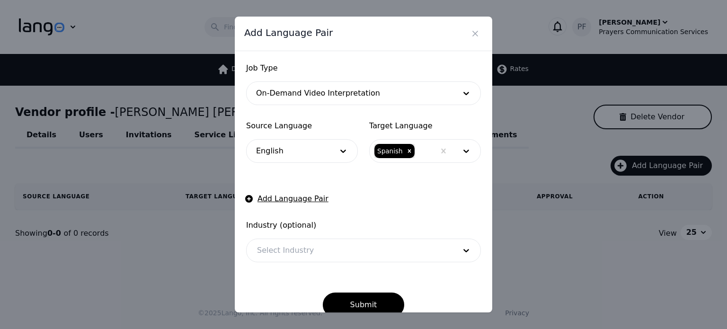
click at [341, 246] on div at bounding box center [349, 250] width 205 height 23
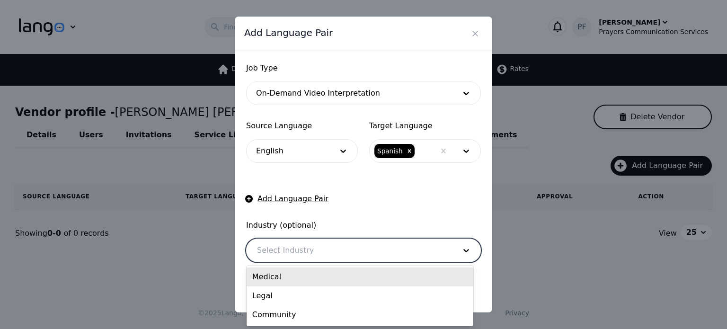
click at [268, 273] on div "Medical" at bounding box center [360, 276] width 227 height 19
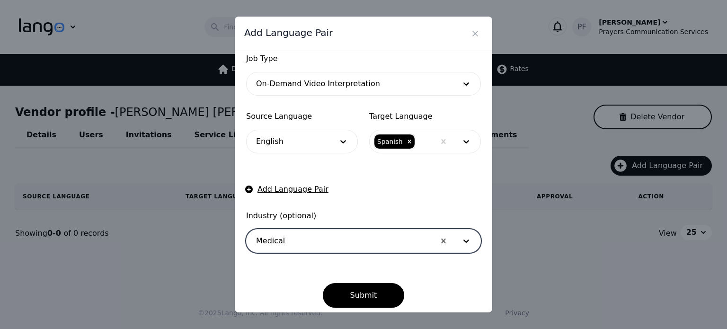
scroll to position [15, 0]
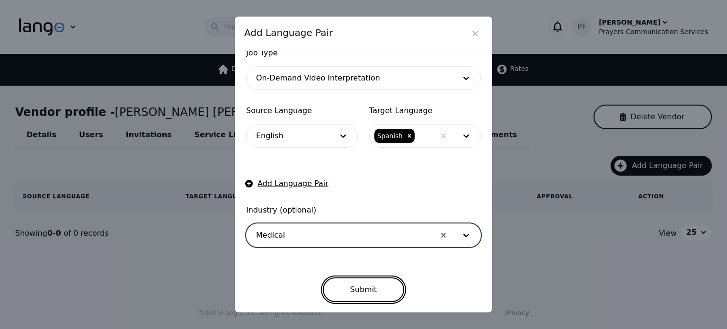
click at [357, 285] on button "Submit" at bounding box center [364, 289] width 82 height 25
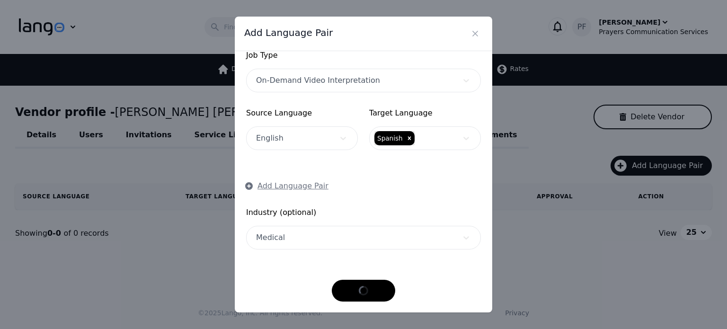
scroll to position [13, 0]
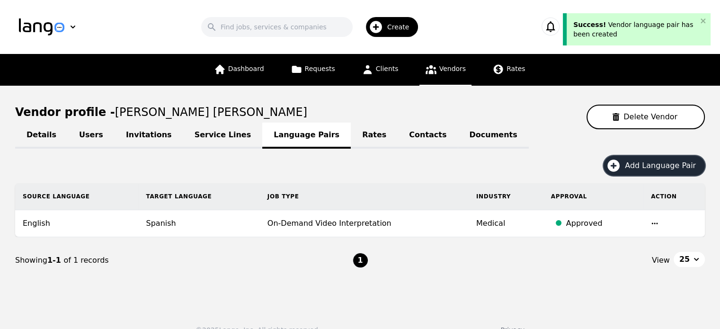
click at [641, 172] on button "Add Language Pair" at bounding box center [653, 166] width 101 height 20
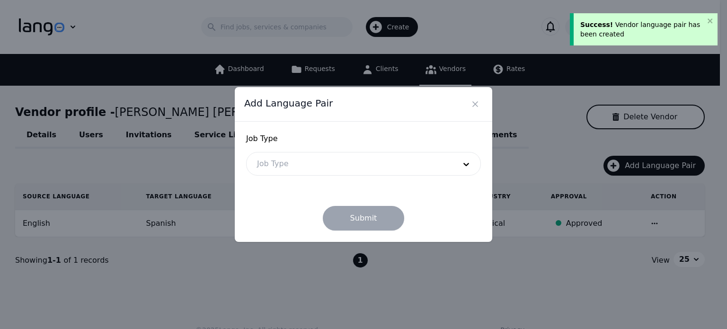
click at [375, 164] on div at bounding box center [349, 163] width 205 height 23
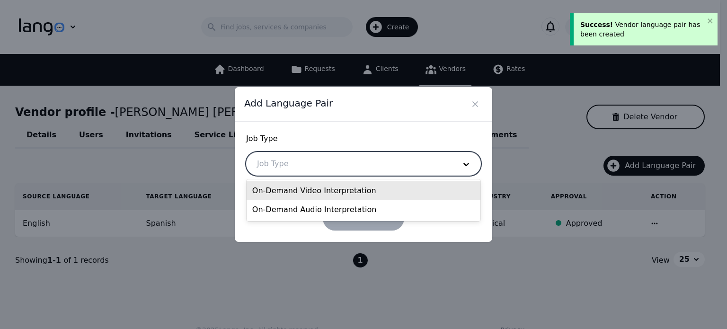
click at [307, 193] on div "On-Demand Video Interpretation" at bounding box center [364, 190] width 234 height 19
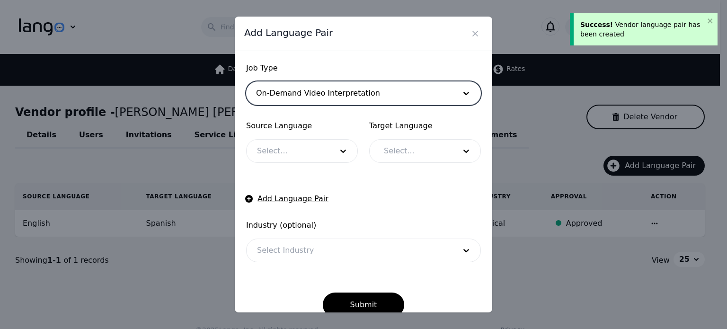
click at [275, 148] on div at bounding box center [288, 151] width 82 height 23
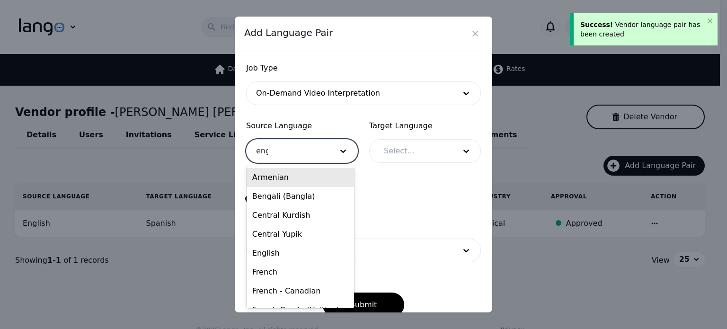
type input "engl"
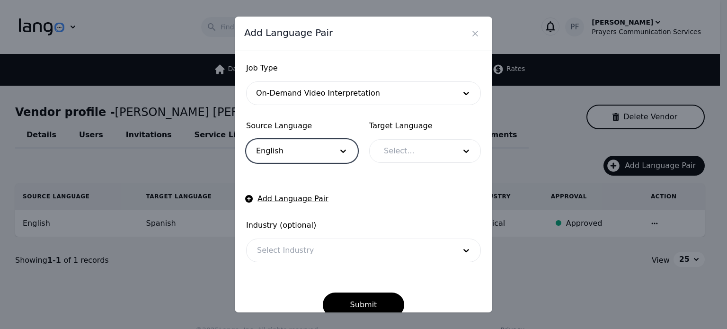
click at [400, 160] on div at bounding box center [412, 151] width 79 height 23
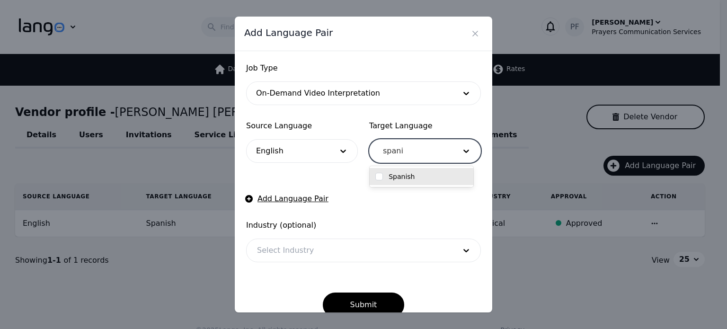
type input "spanis"
checkbox input "true"
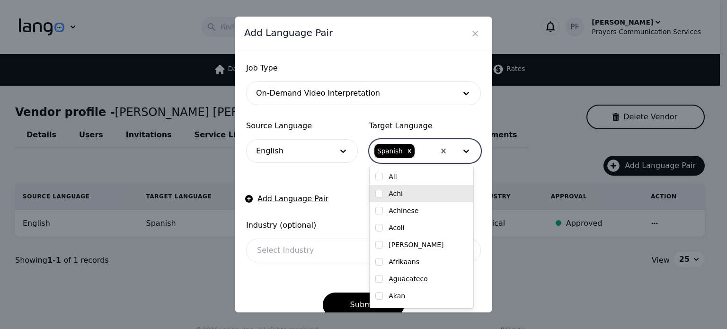
click at [343, 212] on form "Job Type On-Demand Video Interpretation Source Language English Target Language…" at bounding box center [363, 189] width 235 height 255
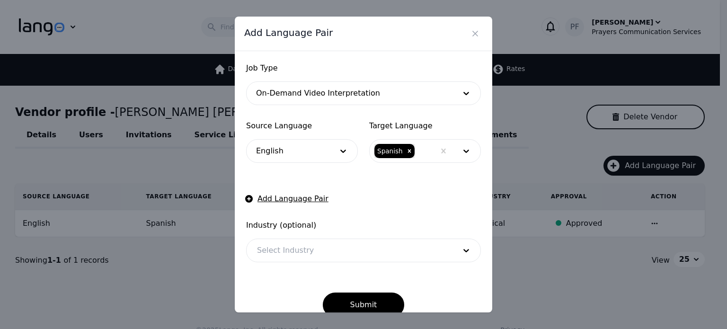
click at [343, 241] on div at bounding box center [349, 250] width 205 height 23
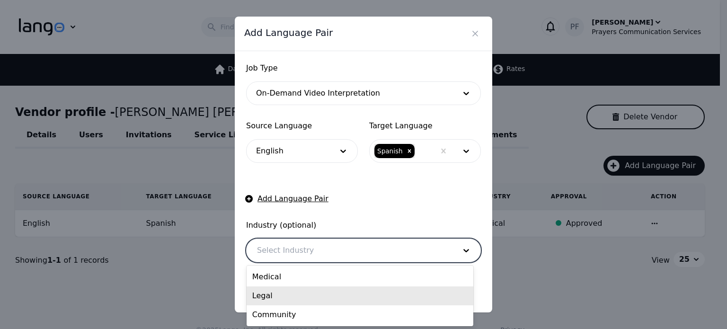
click at [270, 298] on div "Legal" at bounding box center [360, 295] width 227 height 19
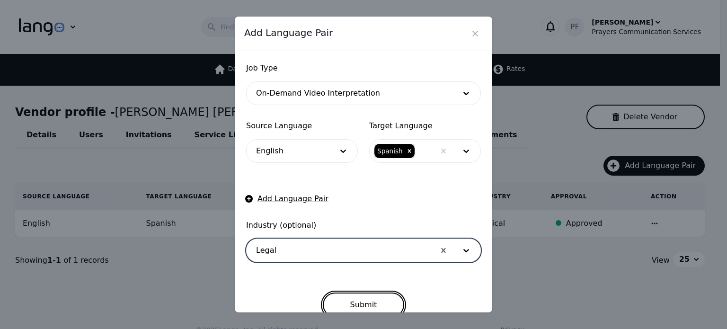
click at [373, 302] on button "Submit" at bounding box center [364, 304] width 82 height 25
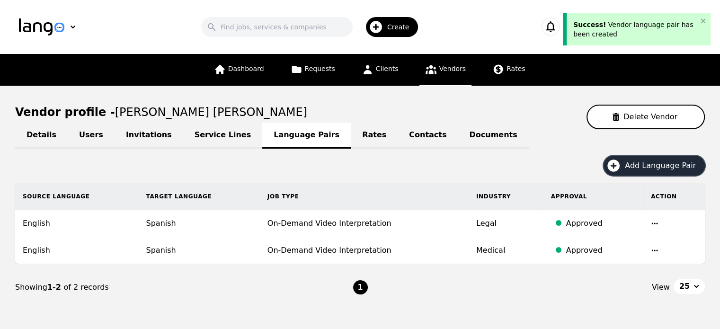
click at [638, 166] on span "Add Language Pair" at bounding box center [664, 165] width 78 height 11
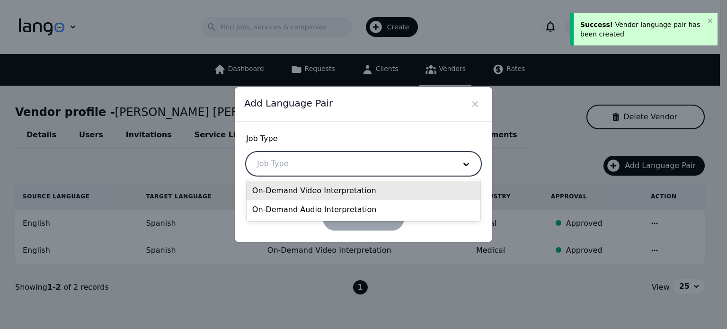
click at [414, 154] on div at bounding box center [349, 163] width 205 height 23
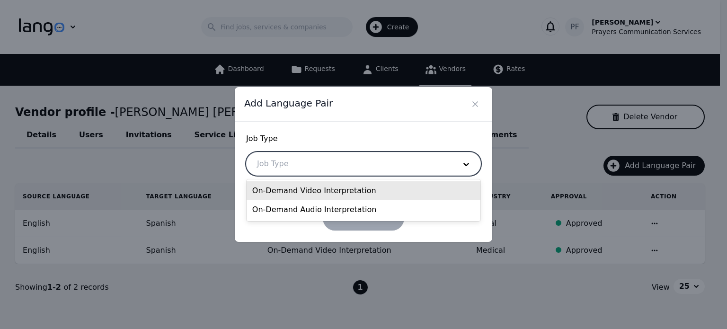
click at [332, 189] on div "On-Demand Video Interpretation" at bounding box center [364, 190] width 234 height 19
click at [332, 189] on form "Job Type 2 results available. Use Up and Down to choose options, press Enter to…" at bounding box center [363, 181] width 235 height 97
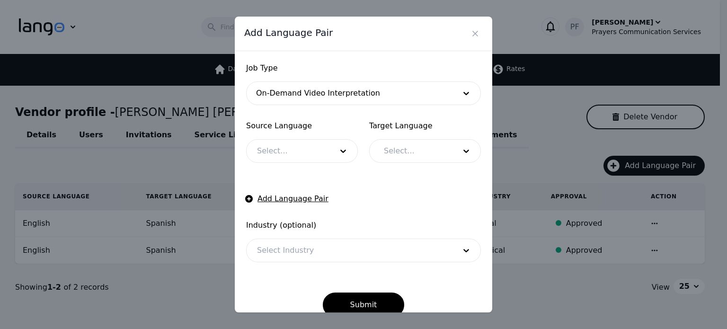
click at [302, 97] on div at bounding box center [349, 93] width 205 height 23
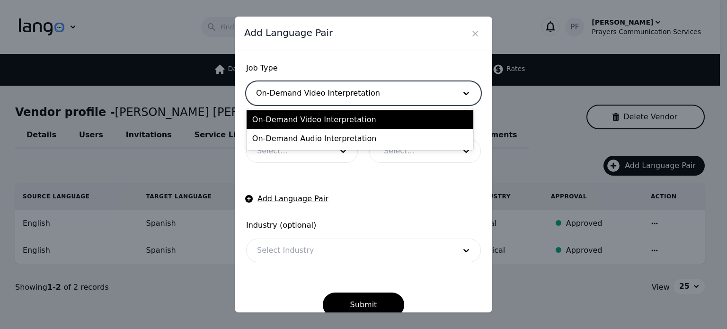
click at [302, 97] on div at bounding box center [349, 93] width 205 height 23
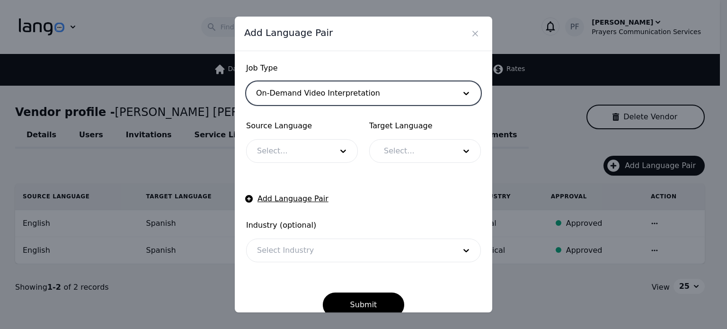
click at [304, 151] on div at bounding box center [288, 151] width 82 height 23
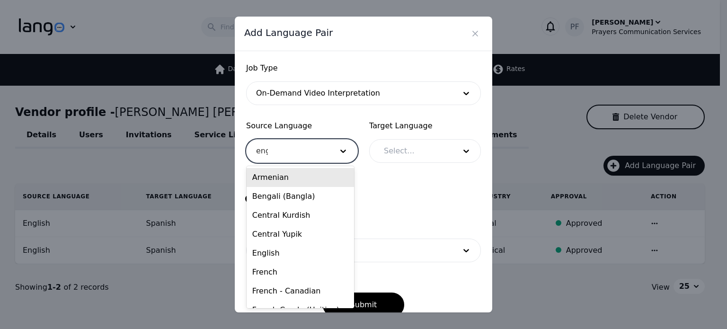
type input "engl"
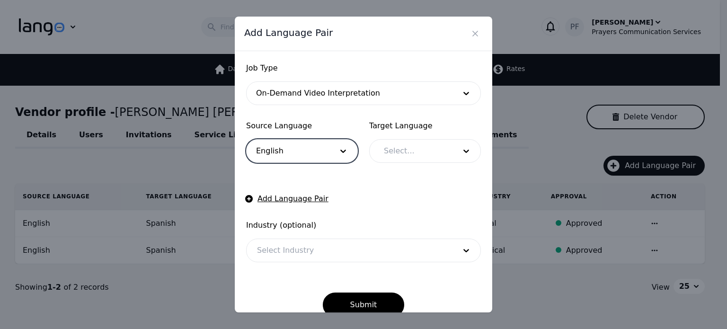
click at [394, 157] on div at bounding box center [412, 151] width 79 height 23
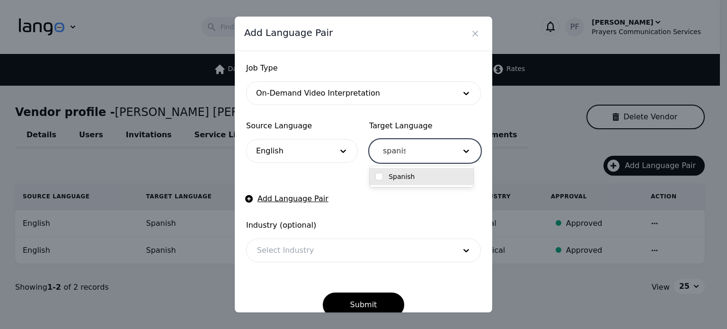
type input "spanish"
checkbox input "true"
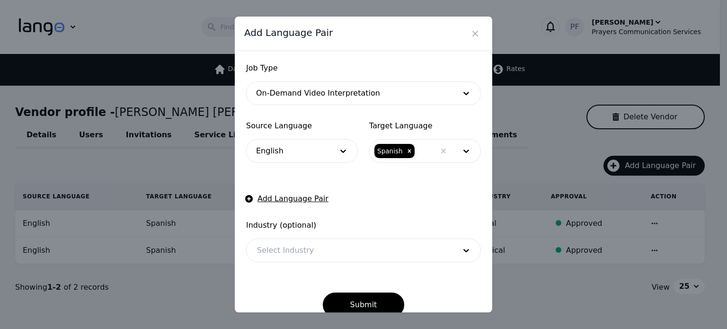
click at [339, 213] on form "Job Type On-Demand Video Interpretation Source Language English Target Language…" at bounding box center [363, 189] width 235 height 255
click at [322, 259] on div at bounding box center [349, 250] width 205 height 23
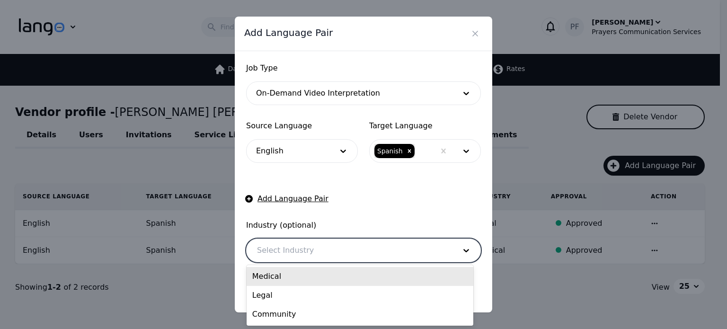
scroll to position [15, 0]
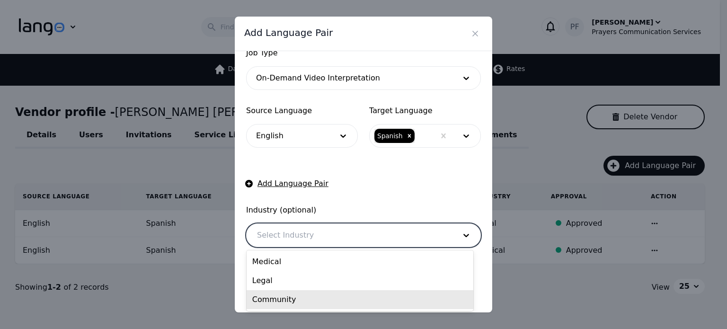
click at [286, 298] on div "Community" at bounding box center [360, 299] width 227 height 19
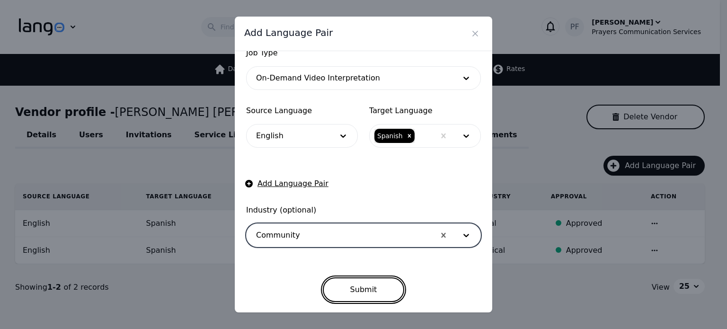
click at [363, 278] on button "Submit" at bounding box center [364, 289] width 82 height 25
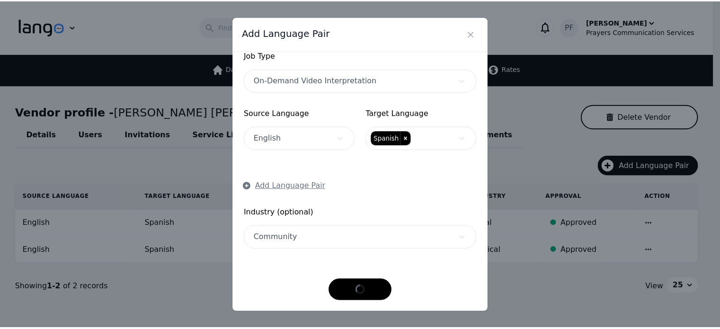
scroll to position [13, 0]
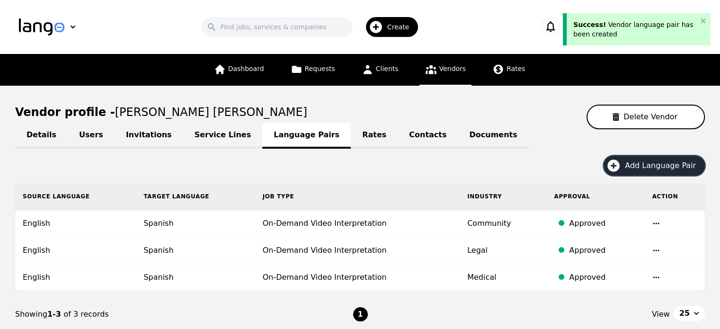
click at [653, 161] on span "Add Language Pair" at bounding box center [664, 165] width 78 height 11
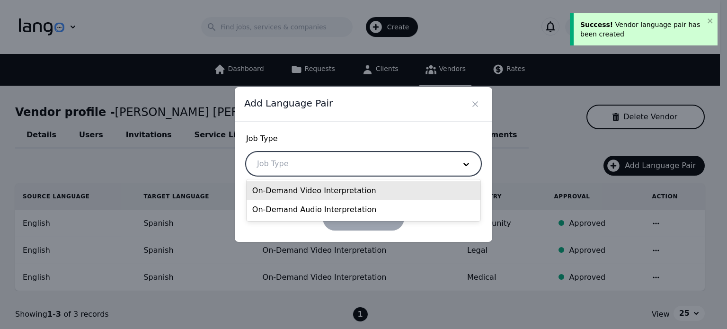
click at [328, 165] on div at bounding box center [349, 163] width 205 height 23
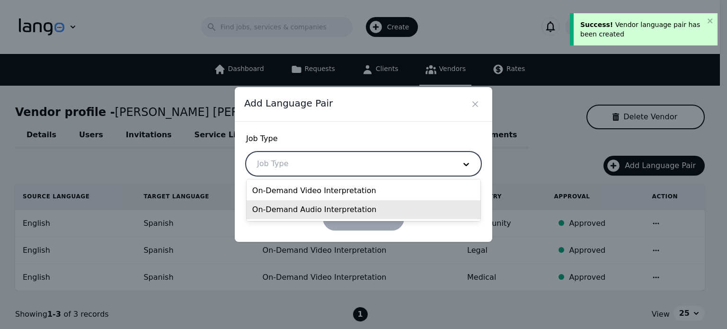
click at [316, 206] on div "On-Demand Audio Interpretation" at bounding box center [364, 209] width 234 height 19
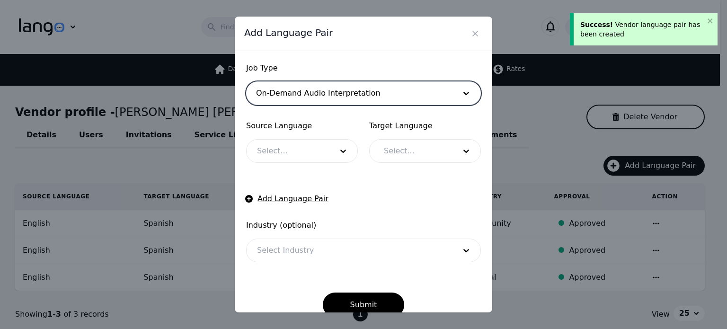
click at [293, 154] on div at bounding box center [288, 151] width 82 height 23
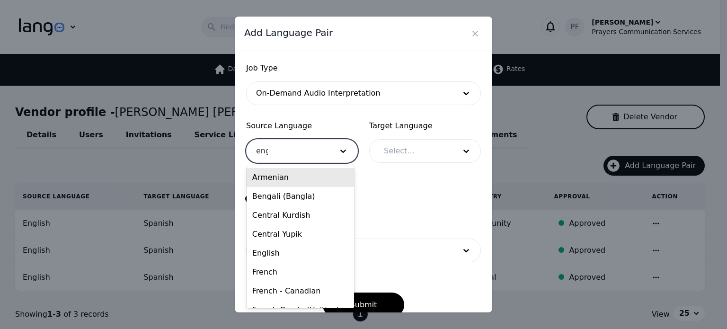
type input "engl"
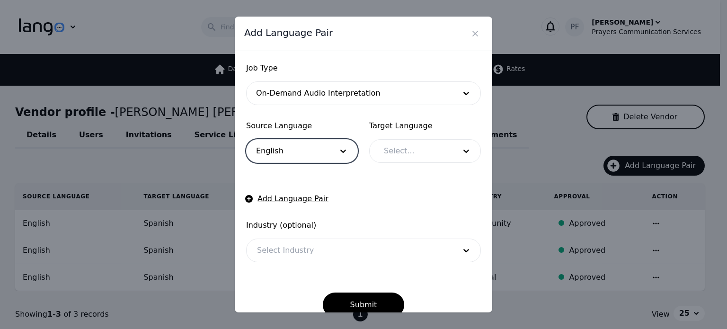
click at [397, 150] on div at bounding box center [412, 151] width 79 height 23
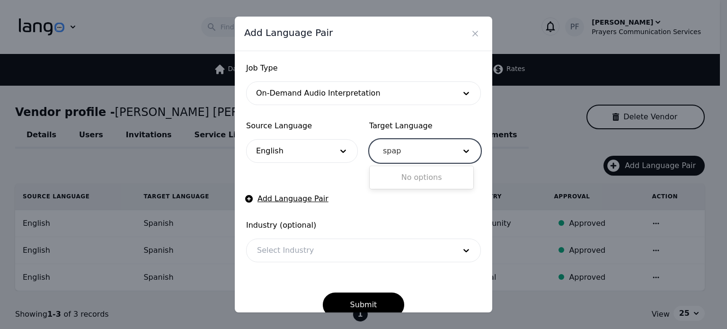
type input "spa"
click at [397, 150] on div at bounding box center [412, 151] width 79 height 23
type input "sp"
checkbox input "true"
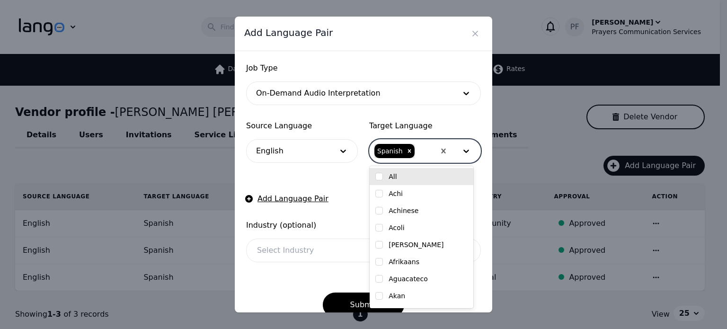
click at [345, 201] on form "Job Type On-Demand Audio Interpretation Source Language English Target Language…" at bounding box center [363, 189] width 235 height 255
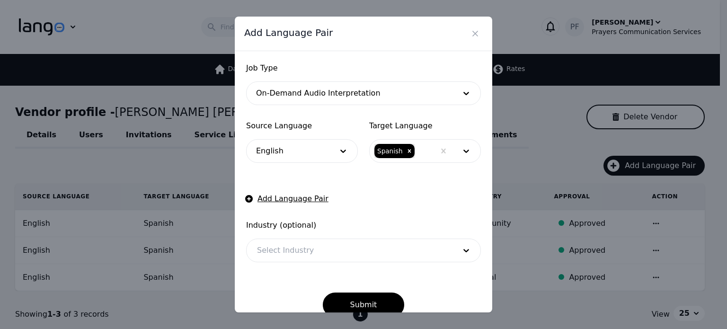
click at [318, 251] on div at bounding box center [349, 250] width 205 height 23
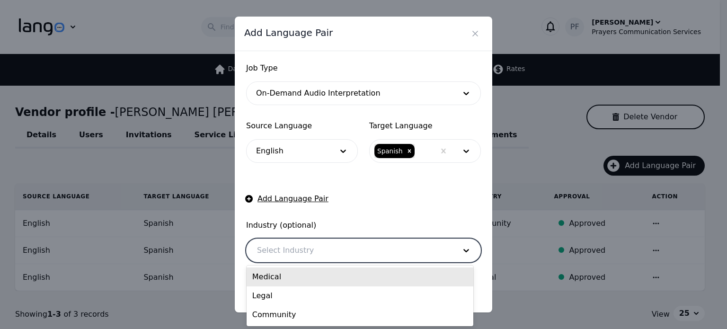
click at [273, 279] on div "Medical" at bounding box center [360, 276] width 227 height 19
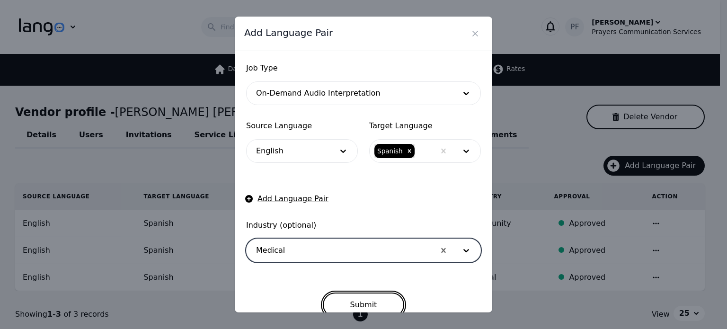
click at [372, 297] on button "Submit" at bounding box center [364, 304] width 82 height 25
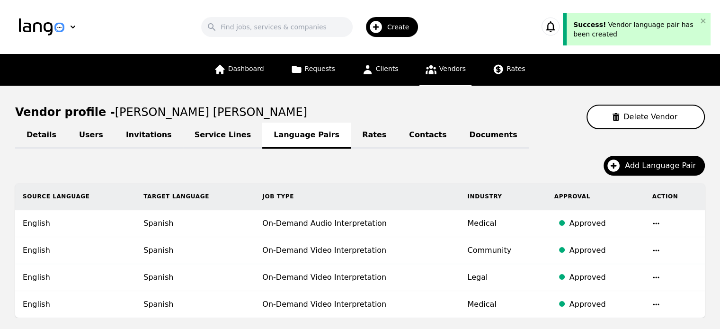
click at [349, 168] on div "Add Language Pair" at bounding box center [359, 169] width 689 height 27
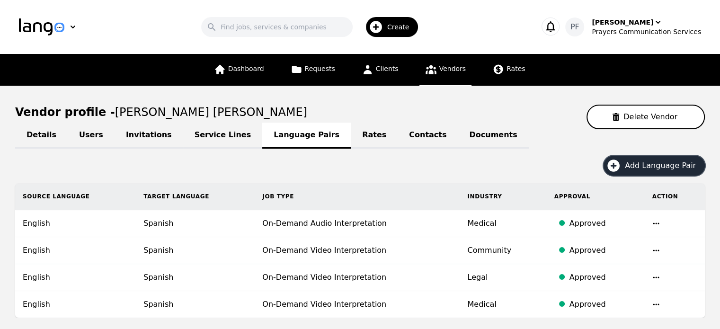
click at [636, 164] on span "Add Language Pair" at bounding box center [664, 165] width 78 height 11
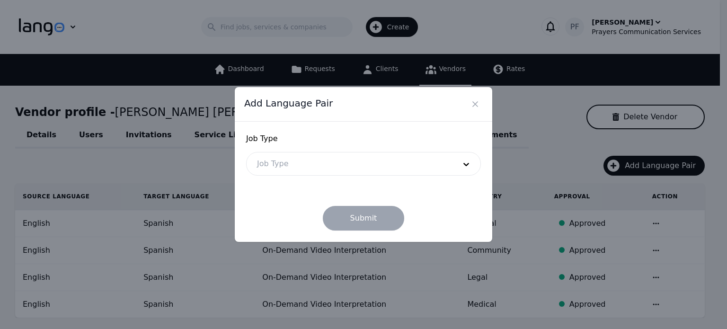
click at [292, 161] on div at bounding box center [349, 163] width 205 height 23
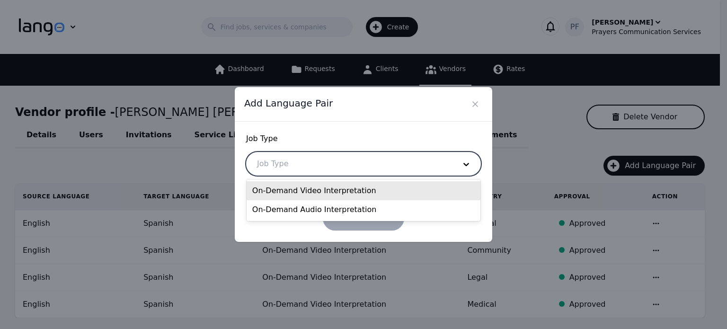
click at [292, 190] on div "On-Demand Video Interpretation" at bounding box center [364, 190] width 234 height 19
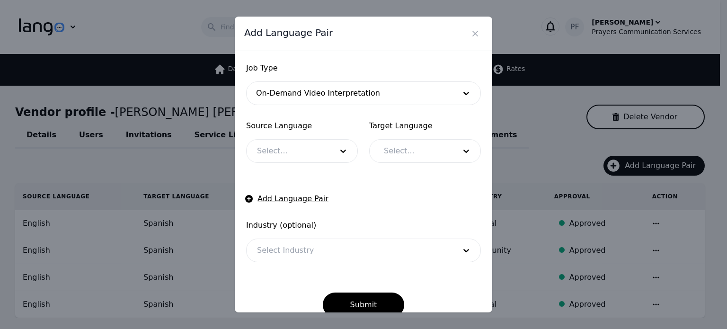
click at [415, 109] on form "Job Type On-Demand Video Interpretation Source Language Select... Target Langua…" at bounding box center [363, 189] width 235 height 255
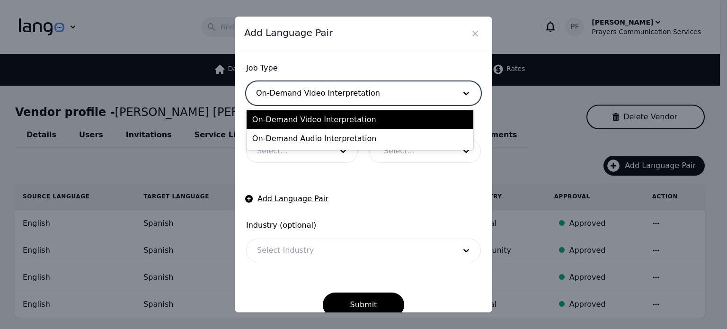
click at [403, 94] on div at bounding box center [349, 93] width 205 height 23
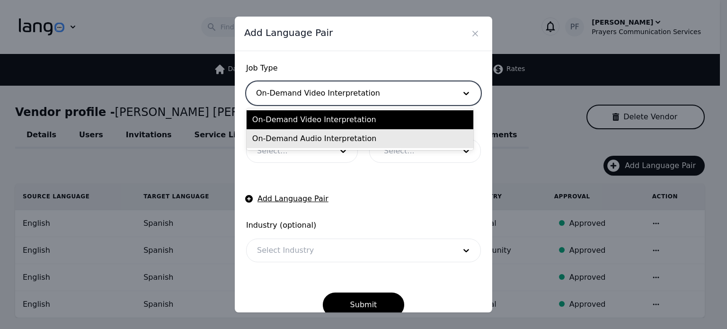
click at [380, 136] on div "On-Demand Audio Interpretation" at bounding box center [360, 138] width 227 height 19
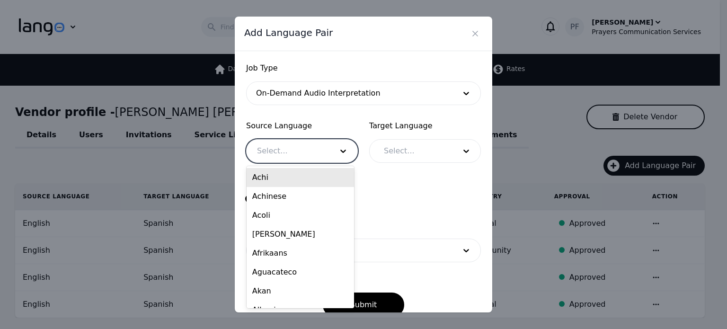
click at [277, 157] on div at bounding box center [288, 151] width 82 height 23
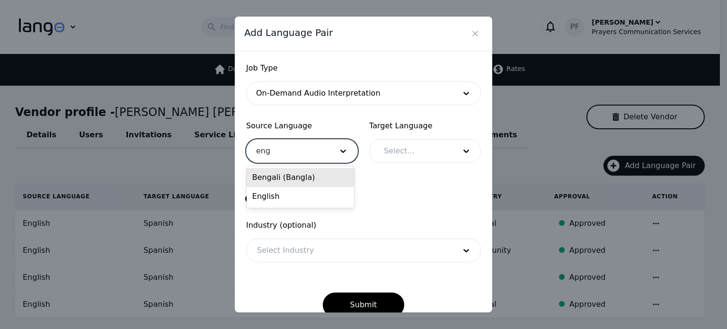
type input "engl"
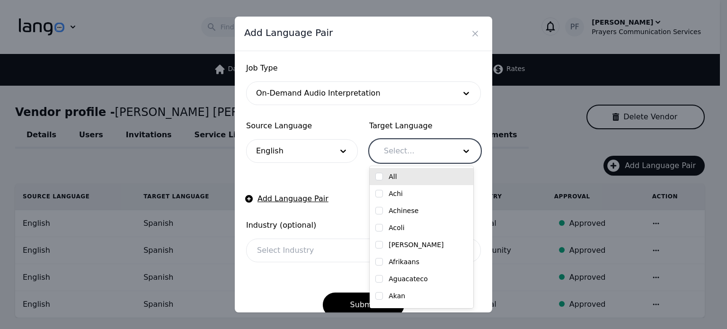
click at [441, 147] on div at bounding box center [412, 151] width 79 height 23
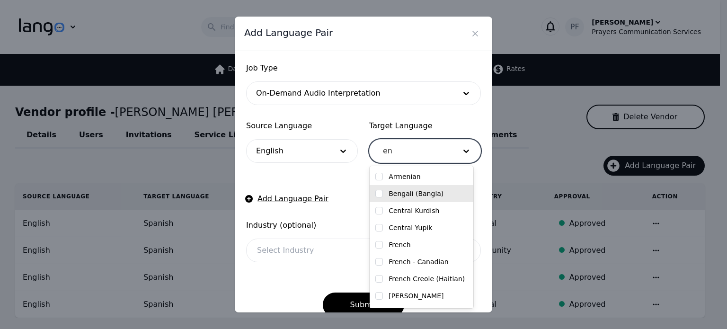
type input "e"
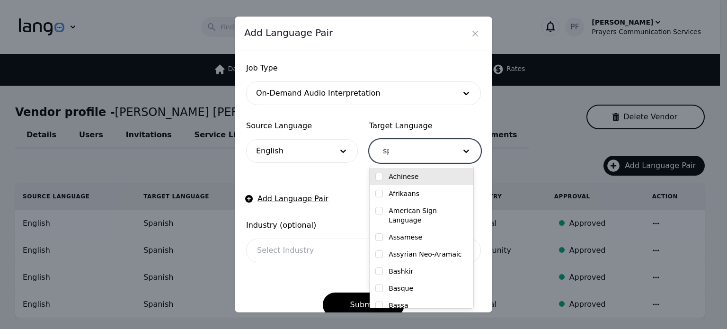
type input "spa"
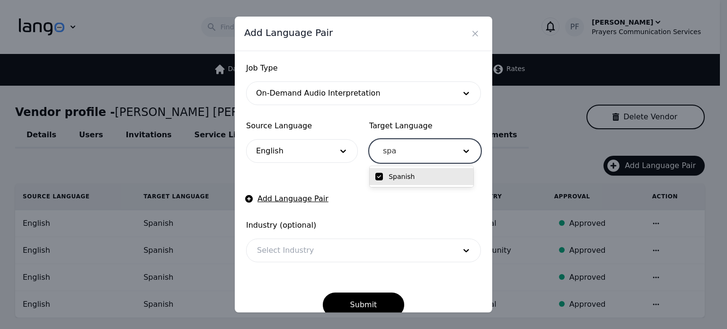
checkbox input "true"
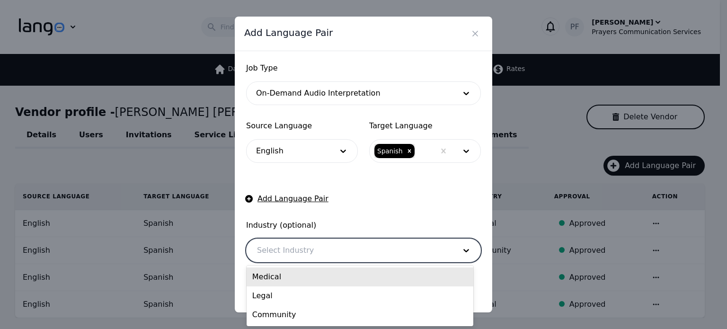
click at [289, 261] on div "Select Industry" at bounding box center [364, 250] width 234 height 23
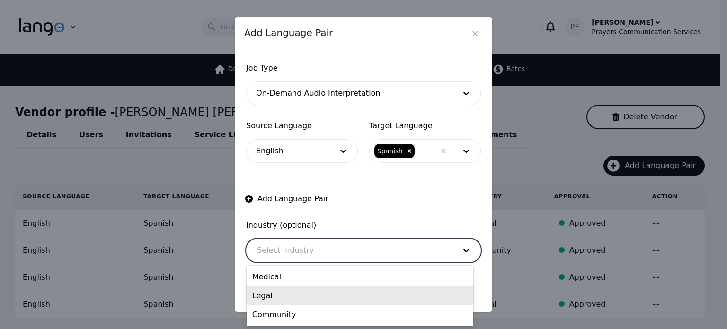
click at [285, 292] on div "Legal" at bounding box center [360, 295] width 227 height 19
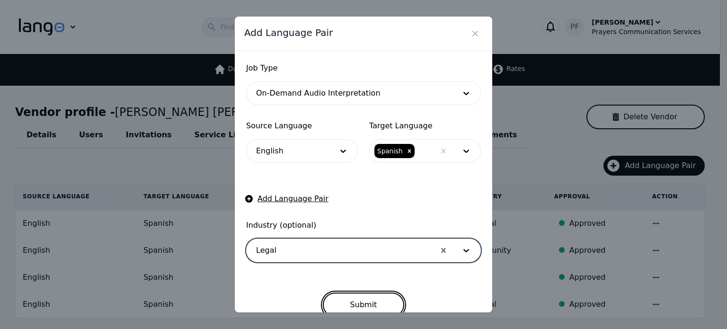
click at [354, 296] on button "Submit" at bounding box center [364, 304] width 82 height 25
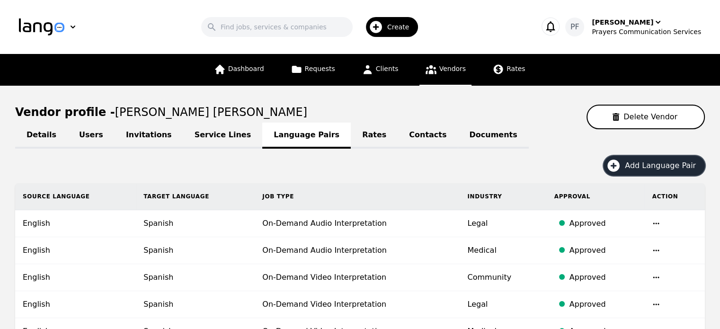
click at [655, 160] on span "Add Language Pair" at bounding box center [664, 165] width 78 height 11
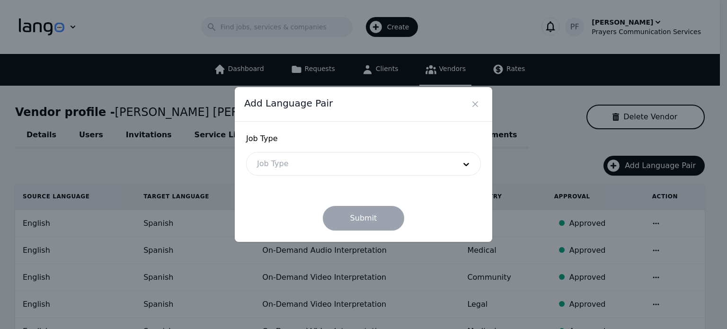
click at [266, 163] on div at bounding box center [349, 163] width 205 height 23
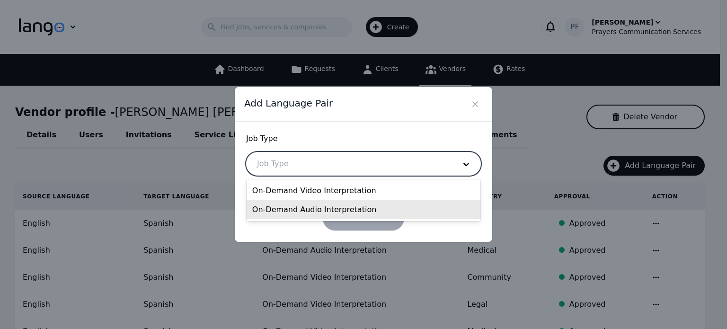
click at [290, 215] on div "On-Demand Audio Interpretation" at bounding box center [364, 209] width 234 height 19
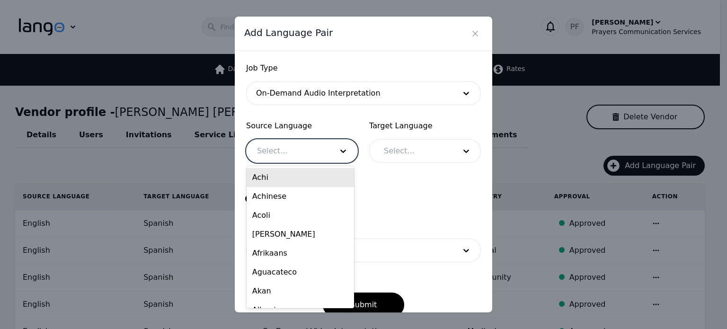
click at [280, 149] on div at bounding box center [288, 151] width 82 height 23
type input "engl"
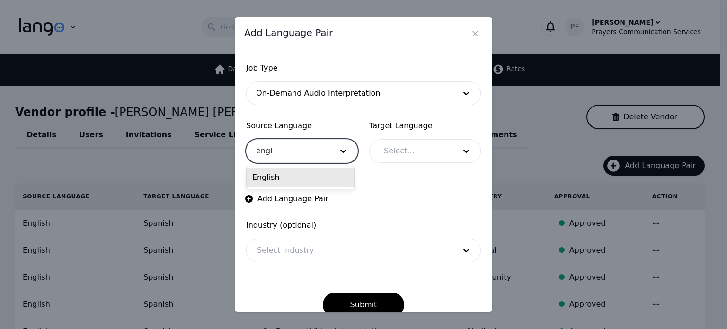
click at [286, 177] on div "English" at bounding box center [300, 177] width 107 height 19
click at [441, 146] on div at bounding box center [412, 151] width 79 height 23
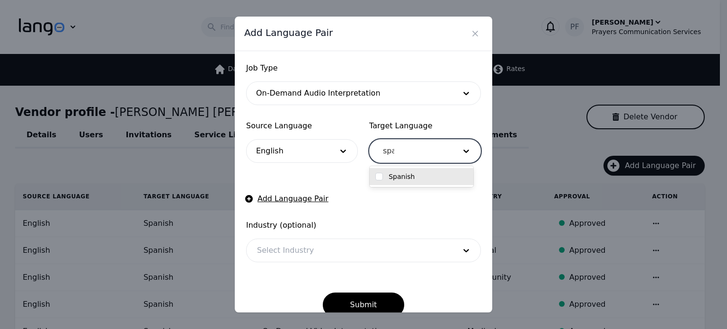
type input "span"
checkbox input "true"
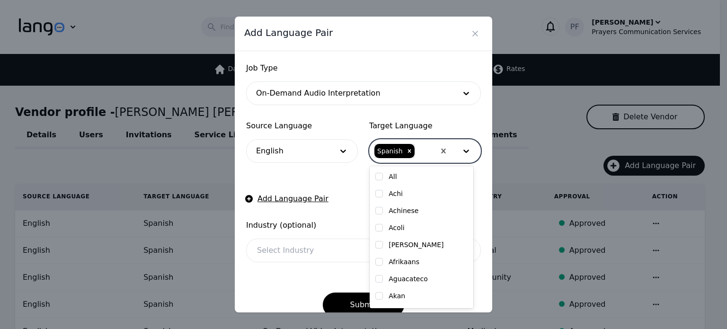
click at [273, 252] on div at bounding box center [349, 250] width 205 height 23
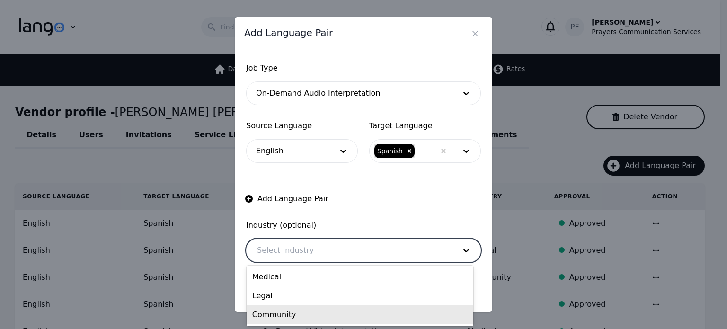
click at [278, 322] on div "Community" at bounding box center [360, 314] width 227 height 19
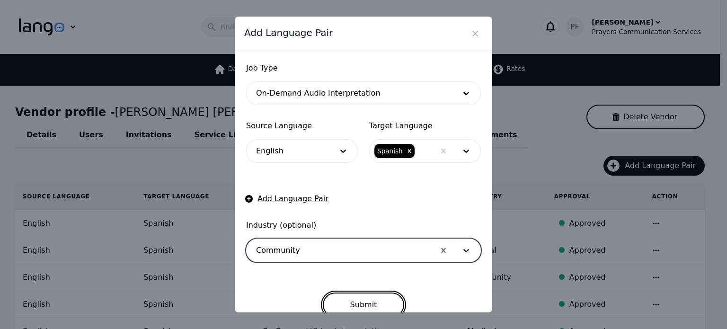
click at [346, 302] on button "Submit" at bounding box center [364, 304] width 82 height 25
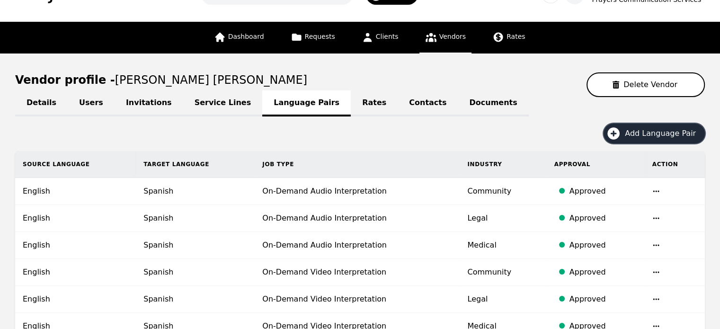
scroll to position [47, 0]
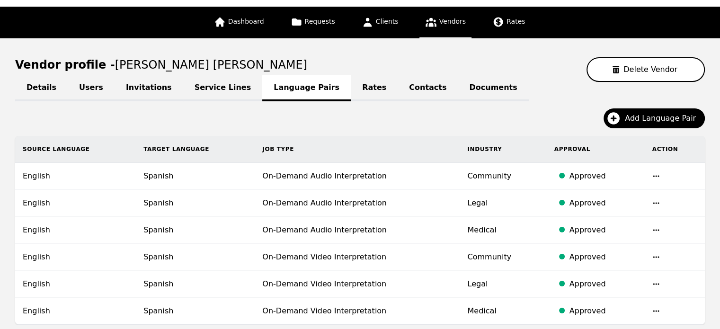
click at [398, 85] on link "Contacts" at bounding box center [428, 88] width 60 height 26
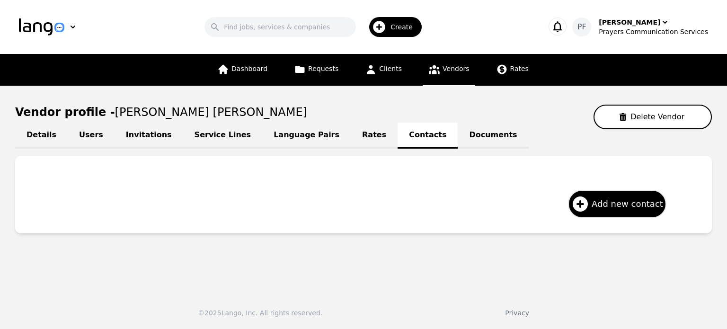
click at [41, 135] on link "Details" at bounding box center [41, 136] width 53 height 26
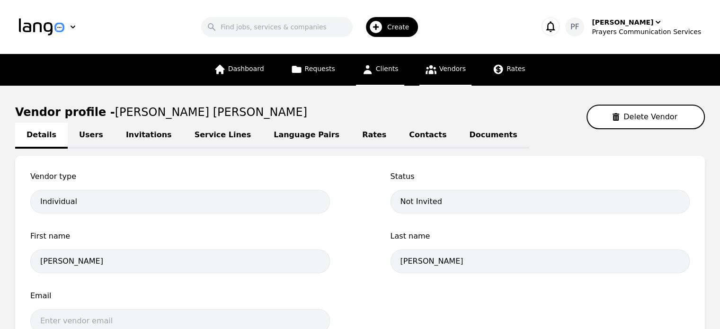
click at [383, 70] on span "Clients" at bounding box center [387, 69] width 23 height 8
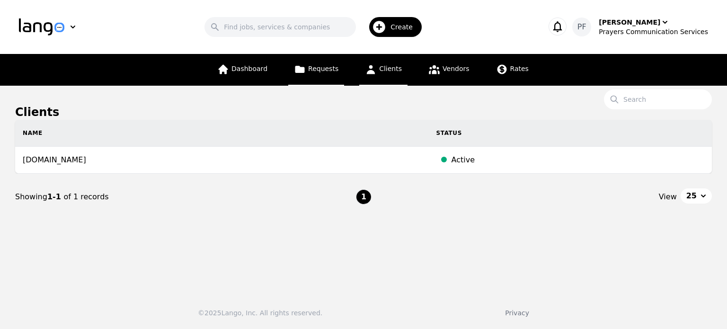
click at [318, 72] on span "Requests" at bounding box center [323, 69] width 30 height 8
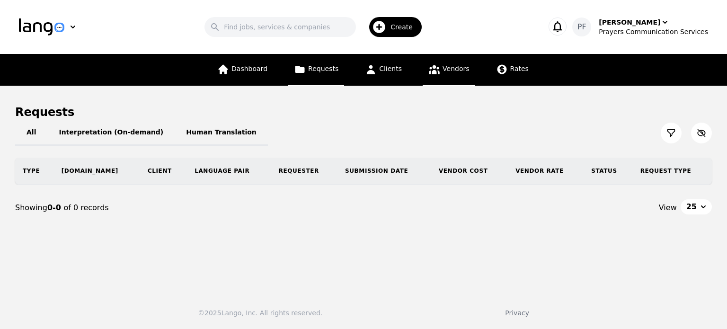
click at [450, 66] on span "Vendors" at bounding box center [455, 69] width 27 height 8
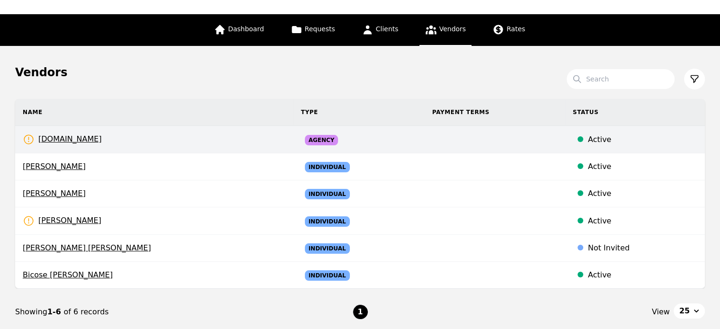
scroll to position [95, 0]
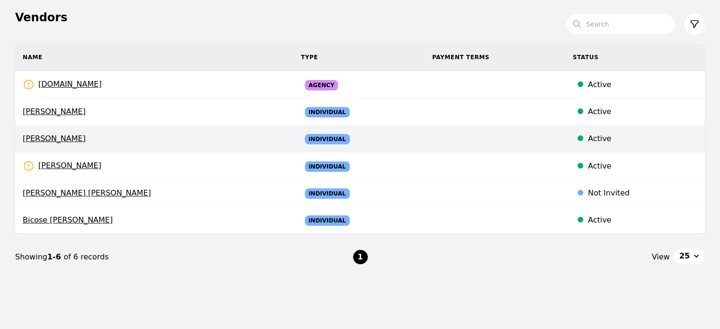
click at [517, 136] on td at bounding box center [494, 138] width 141 height 27
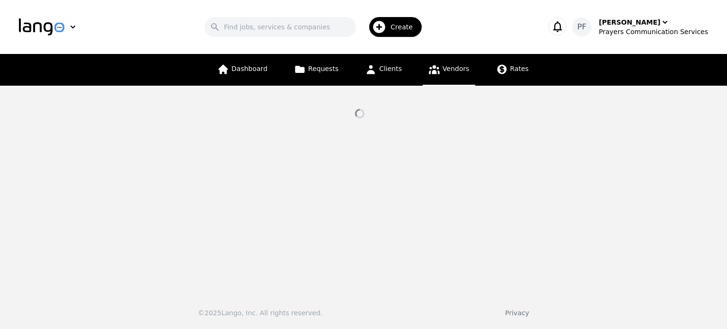
select select "active"
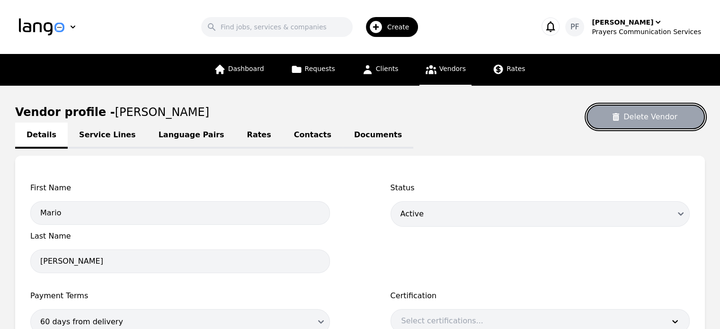
click at [675, 114] on button "Delete Vendor" at bounding box center [645, 117] width 118 height 25
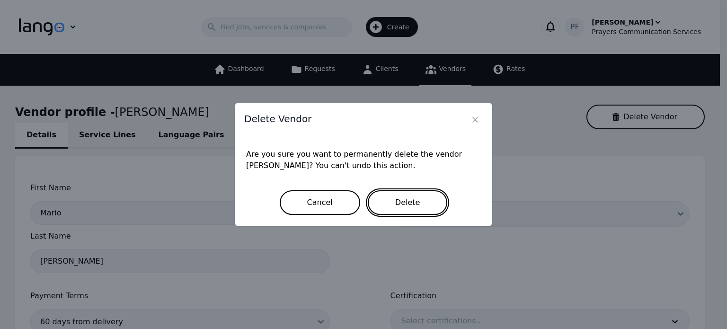
click at [373, 210] on button "Delete" at bounding box center [408, 202] width 80 height 25
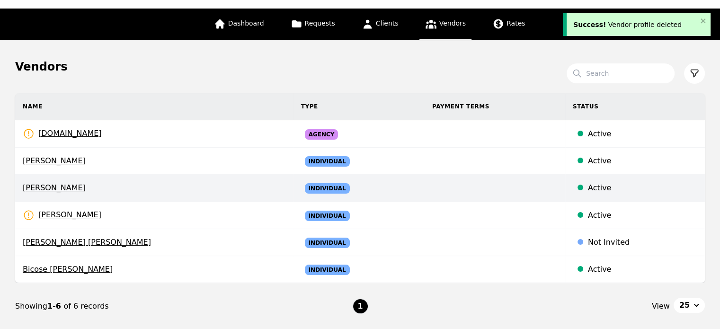
scroll to position [125, 0]
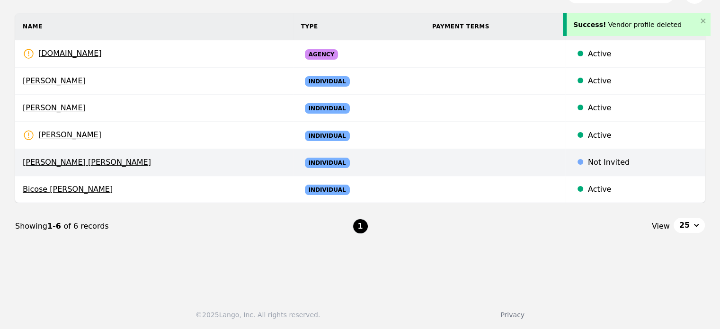
click at [460, 154] on td at bounding box center [494, 162] width 141 height 27
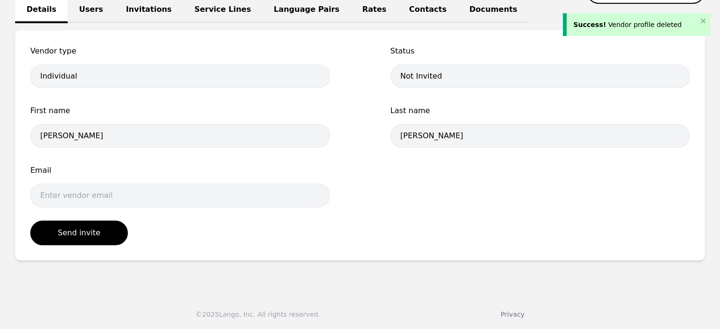
scroll to position [125, 0]
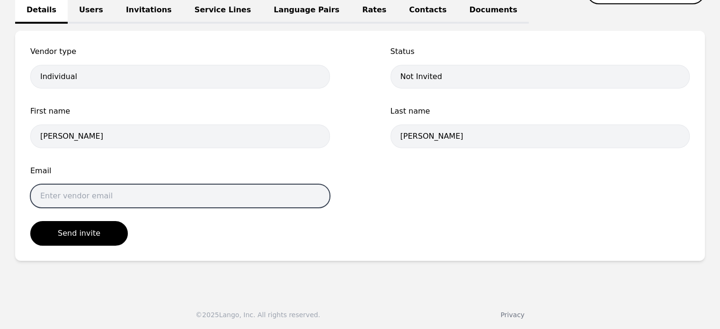
click at [98, 190] on input "email" at bounding box center [180, 196] width 300 height 24
paste input "hmariolenin94@gmail.com"
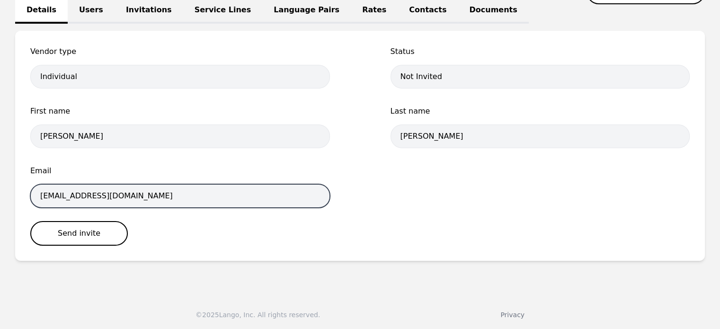
type input "hmariolenin94@gmail.com"
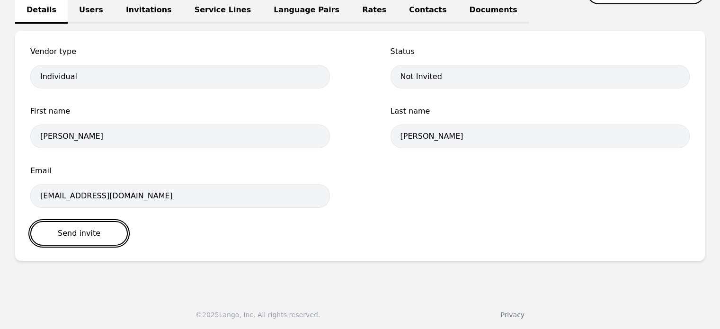
click at [81, 239] on button "Send invite" at bounding box center [78, 233] width 97 height 25
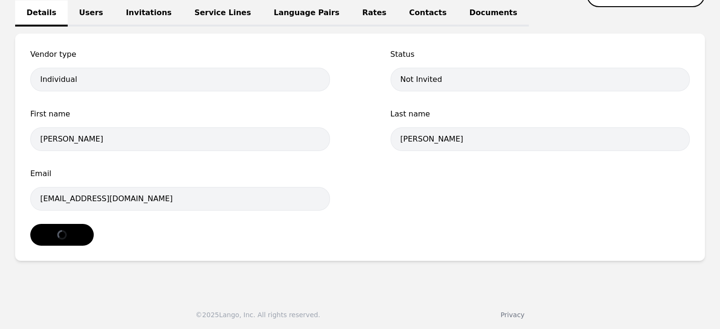
select select "active"
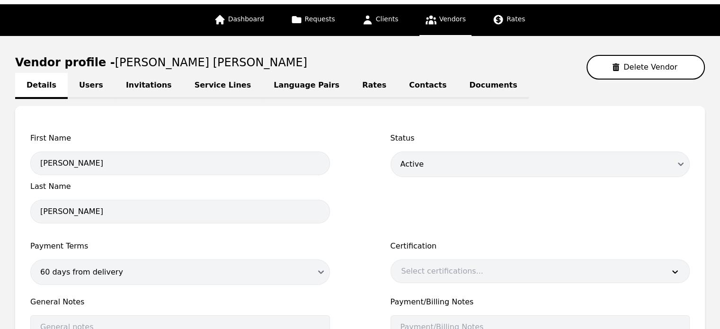
scroll to position [36, 0]
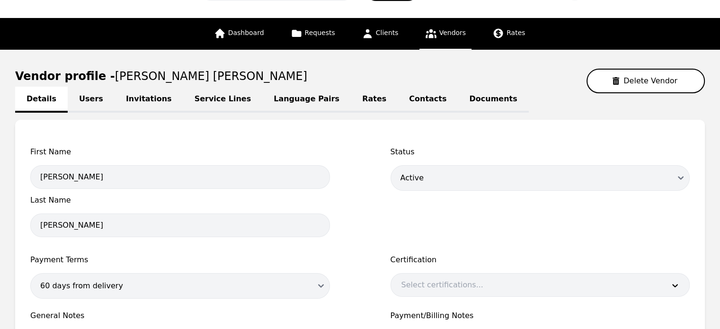
click at [184, 100] on link "Service Lines" at bounding box center [223, 100] width 80 height 26
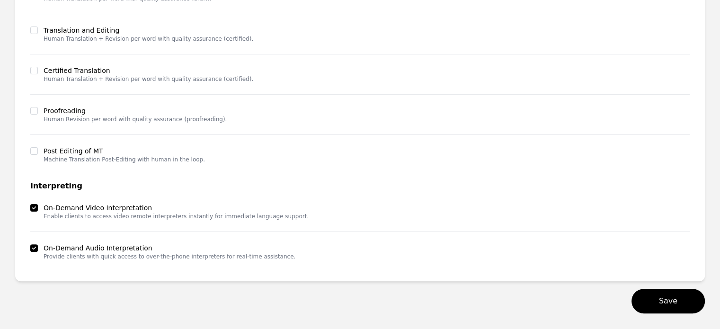
scroll to position [282, 0]
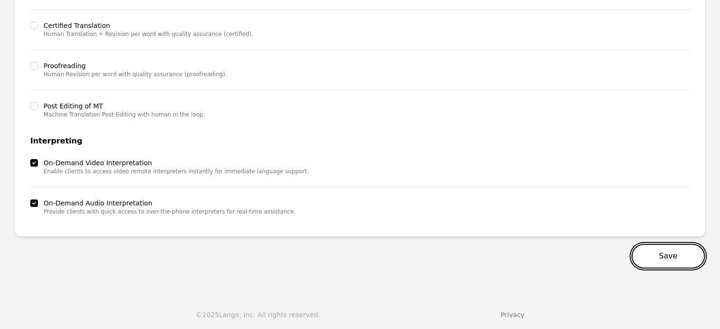
click at [670, 255] on button "Save" at bounding box center [667, 256] width 73 height 25
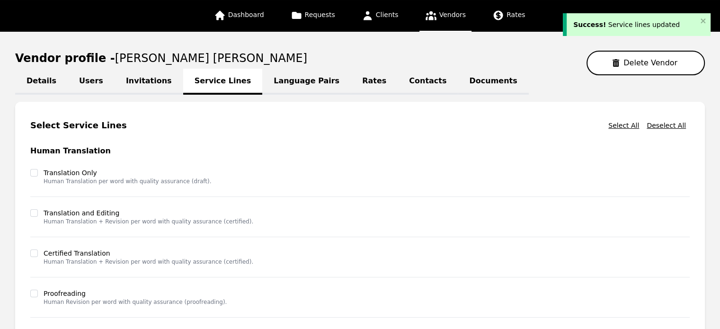
scroll to position [0, 0]
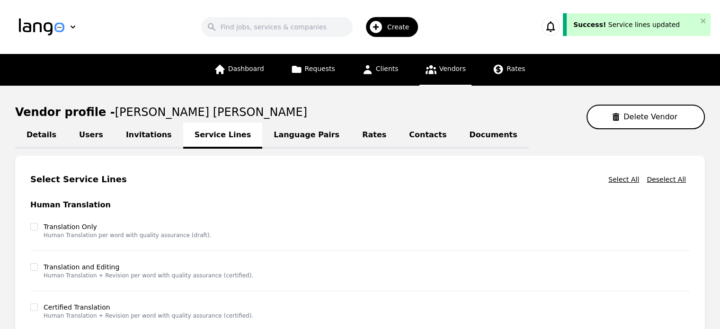
click at [398, 133] on link "Contacts" at bounding box center [428, 136] width 60 height 26
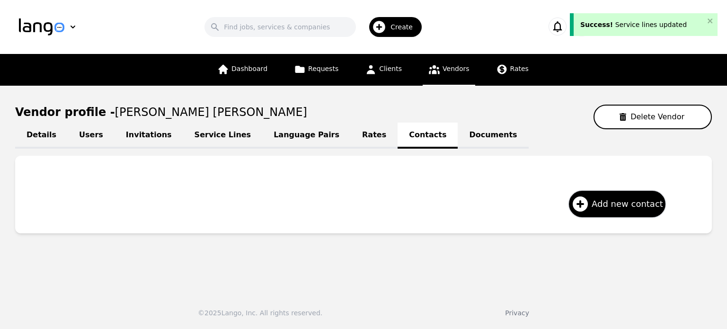
click at [458, 139] on link "Documents" at bounding box center [493, 136] width 71 height 26
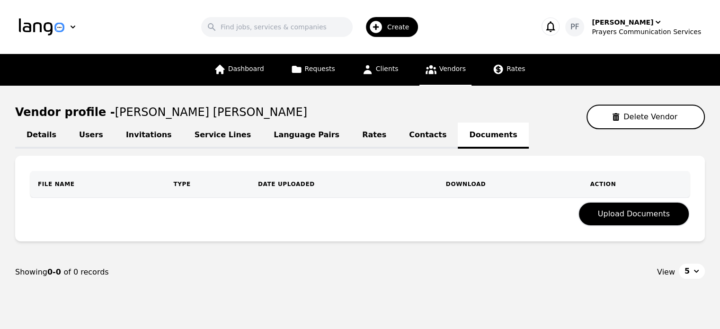
click at [305, 131] on link "Language Pairs" at bounding box center [306, 136] width 88 height 26
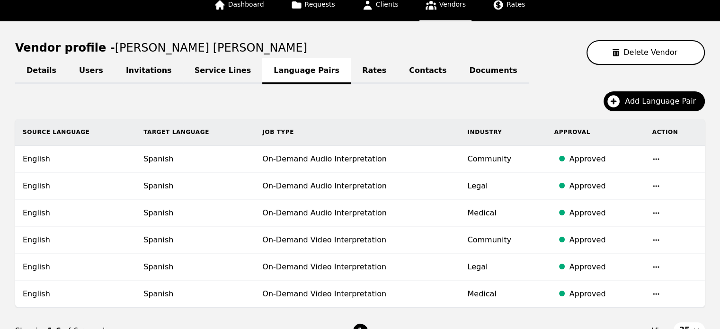
scroll to position [8, 0]
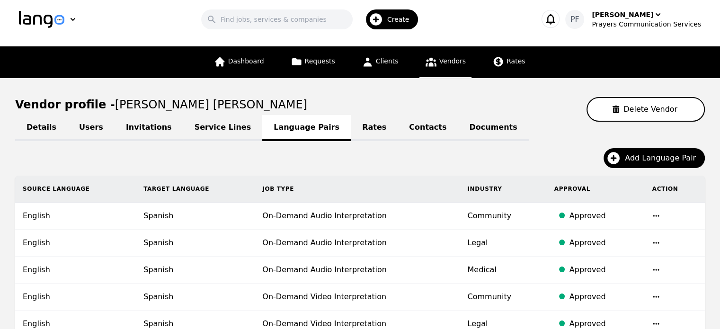
click at [189, 125] on link "Service Lines" at bounding box center [223, 128] width 80 height 26
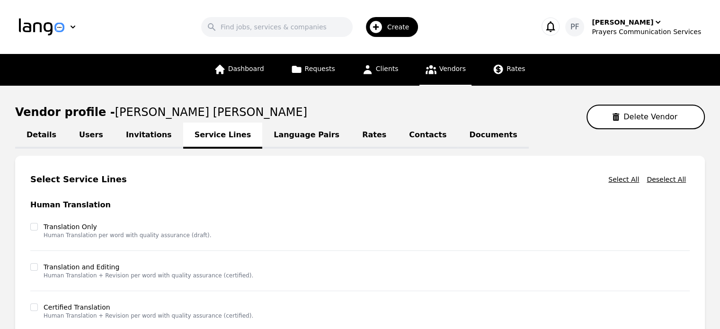
click at [133, 138] on link "Invitations" at bounding box center [149, 136] width 69 height 26
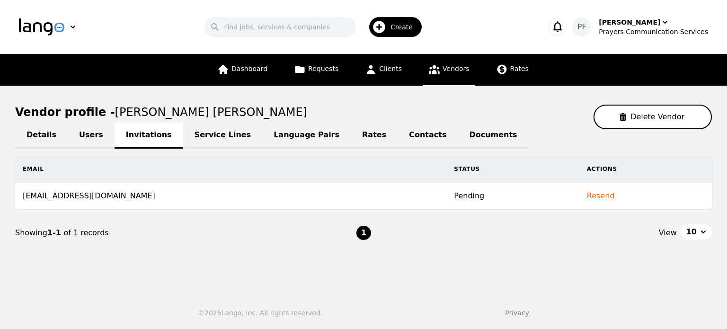
click at [35, 135] on link "Details" at bounding box center [41, 136] width 53 height 26
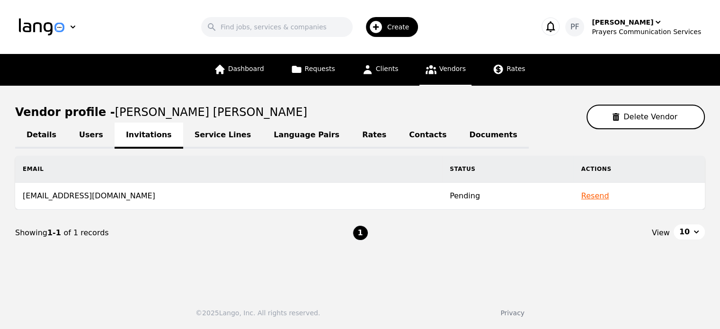
select select "active"
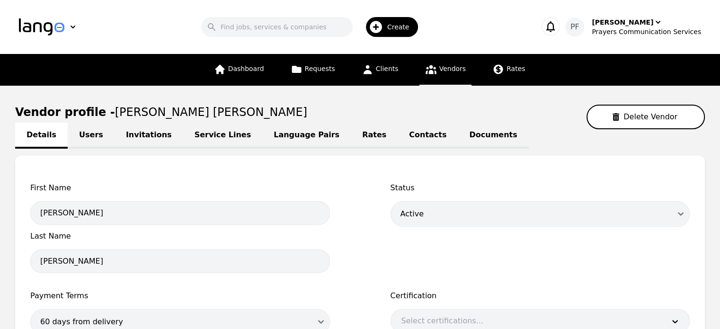
click at [402, 27] on span "Create" at bounding box center [401, 26] width 29 height 9
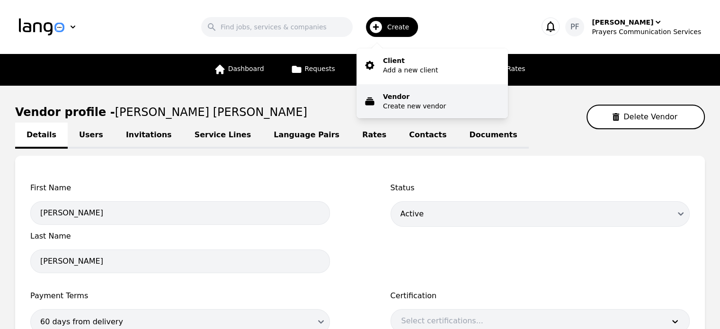
click at [402, 104] on p "Create new vendor" at bounding box center [414, 105] width 63 height 9
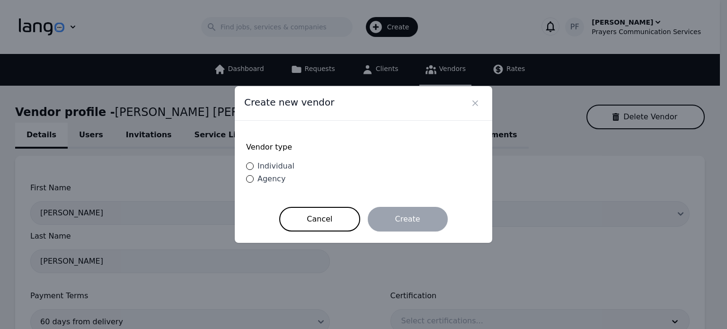
click at [284, 164] on span "Individual" at bounding box center [275, 165] width 37 height 9
click at [254, 164] on input "Individual" at bounding box center [250, 166] width 8 height 8
radio input "true"
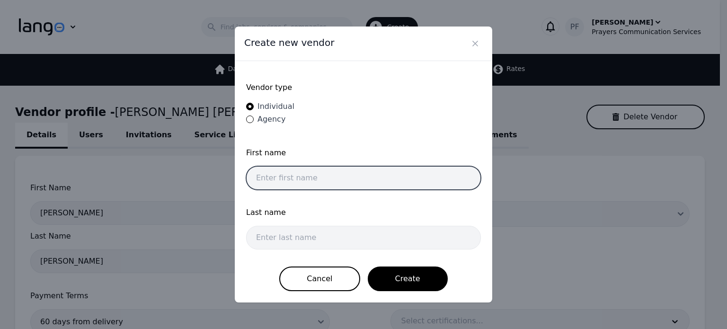
click at [327, 177] on input "text" at bounding box center [363, 178] width 235 height 24
click at [327, 175] on input "text" at bounding box center [363, 178] width 235 height 24
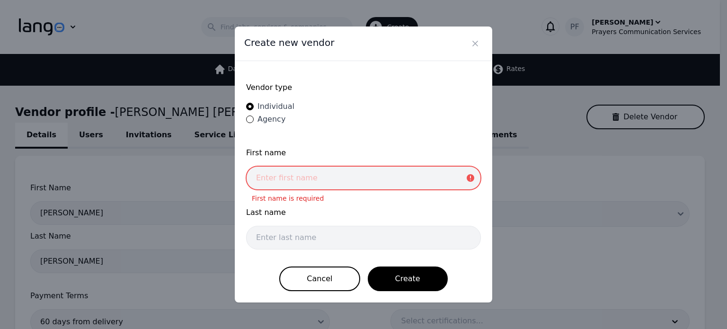
click at [271, 183] on input "text" at bounding box center [363, 178] width 235 height 24
paste input "Francili"
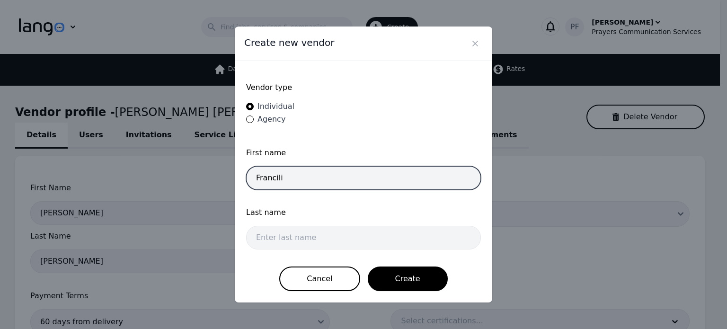
type input "Francili"
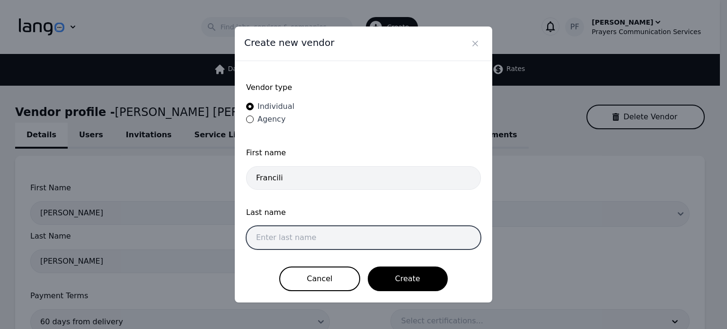
click at [288, 229] on input "text" at bounding box center [363, 238] width 235 height 24
paste input "[PERSON_NAME]"
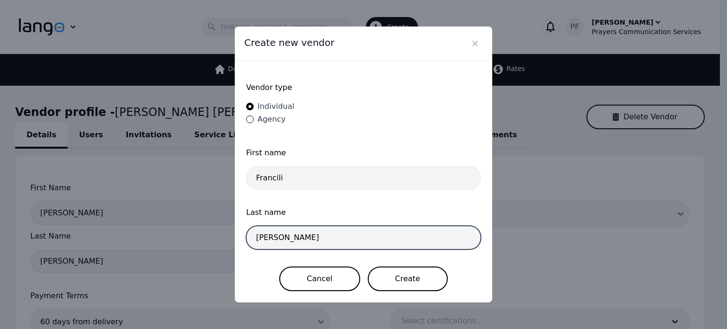
type input "[PERSON_NAME]"
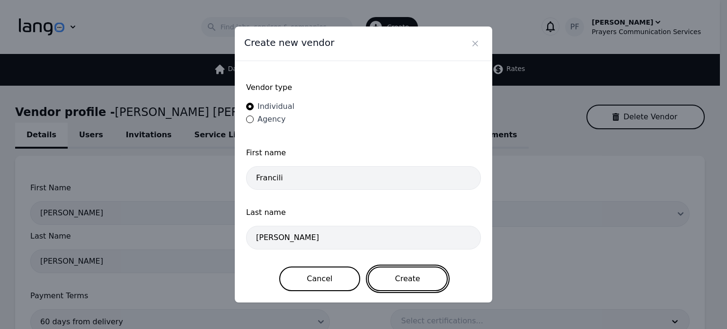
click at [415, 277] on button "Create" at bounding box center [408, 278] width 80 height 25
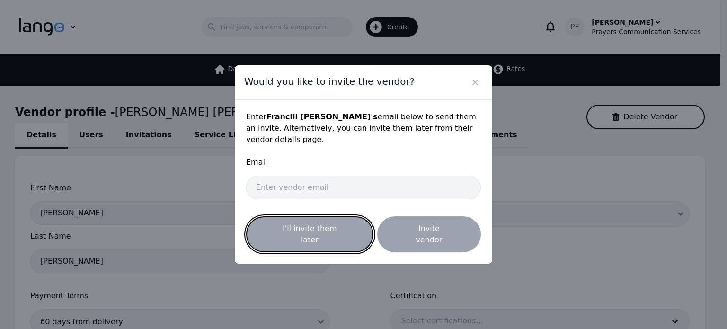
click at [310, 232] on button "I'll invite them later" at bounding box center [309, 234] width 127 height 36
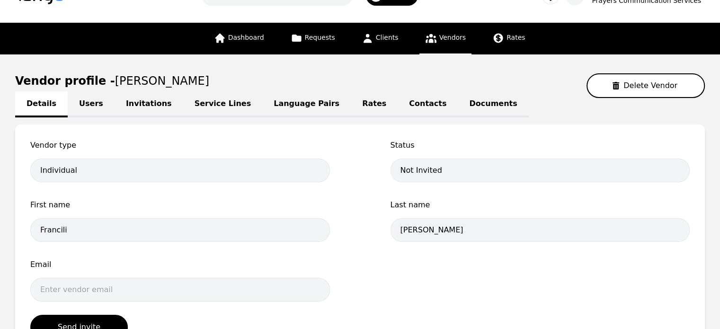
scroll to position [30, 0]
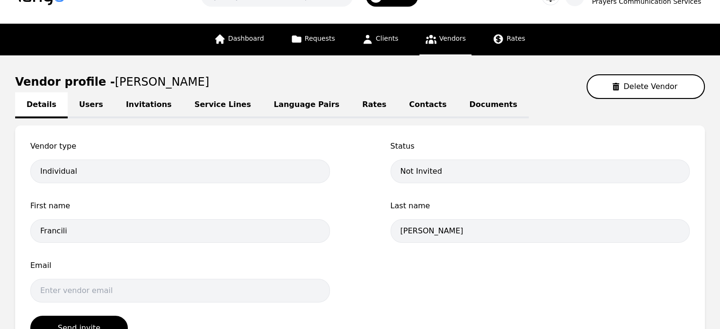
click at [187, 109] on link "Service Lines" at bounding box center [223, 105] width 80 height 26
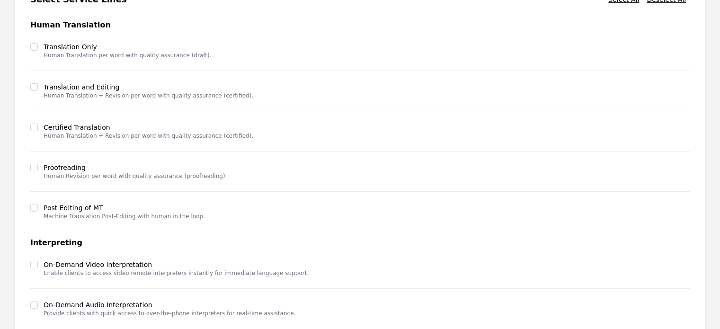
scroll to position [282, 0]
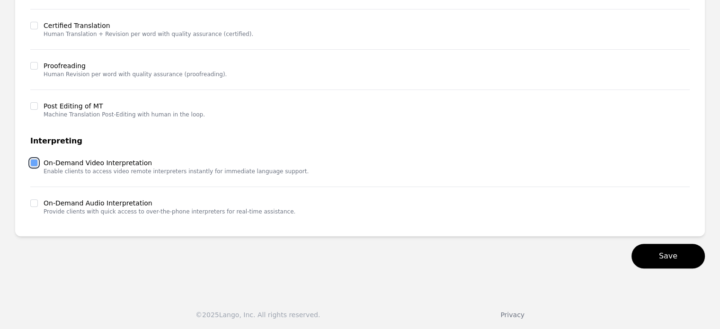
click at [32, 160] on input "checkbox" at bounding box center [34, 163] width 8 height 8
checkbox input "true"
click at [36, 205] on input "checkbox" at bounding box center [34, 203] width 8 height 8
checkbox input "true"
click at [686, 253] on button "Save" at bounding box center [667, 256] width 73 height 25
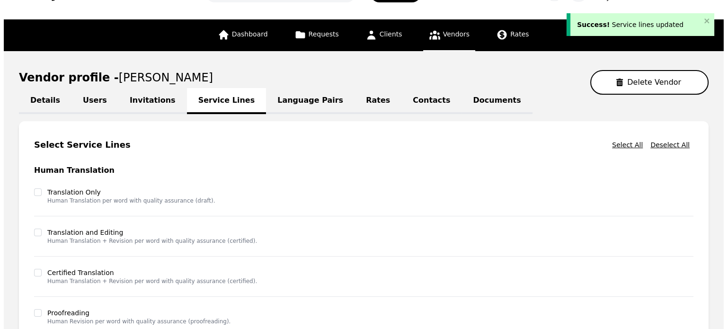
scroll to position [0, 0]
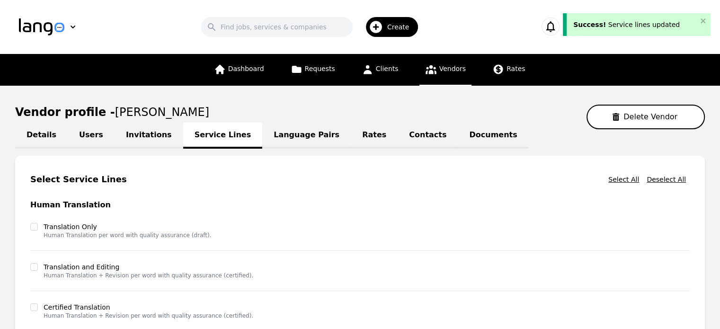
click at [262, 135] on link "Language Pairs" at bounding box center [306, 136] width 88 height 26
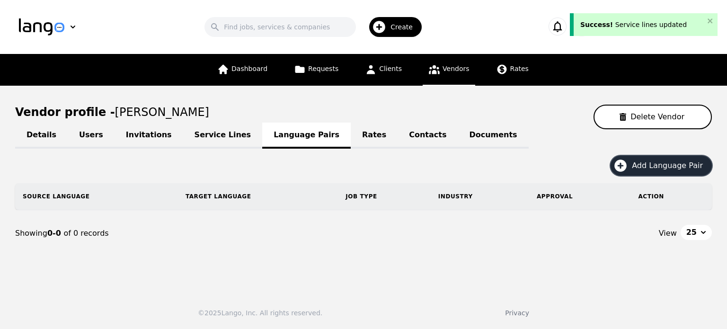
click at [645, 167] on span "Add Language Pair" at bounding box center [671, 165] width 78 height 11
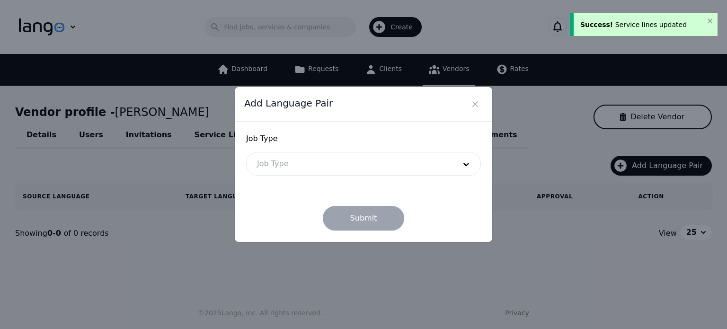
click at [302, 165] on div at bounding box center [349, 163] width 205 height 23
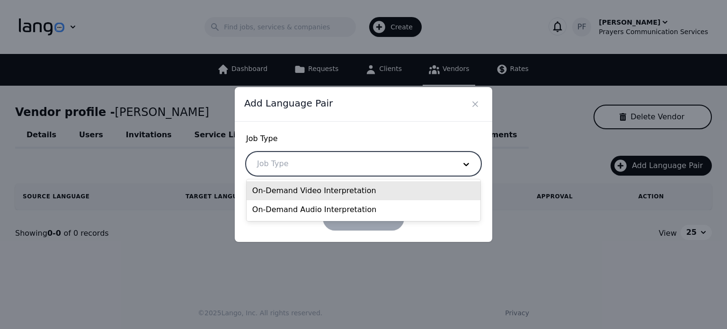
click at [298, 190] on div "On-Demand Video Interpretation" at bounding box center [364, 190] width 234 height 19
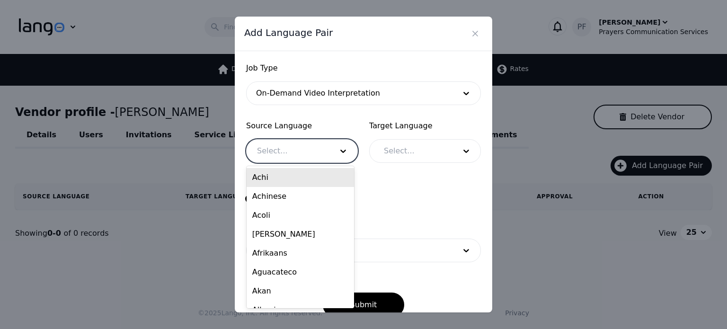
click at [286, 142] on div at bounding box center [288, 151] width 82 height 23
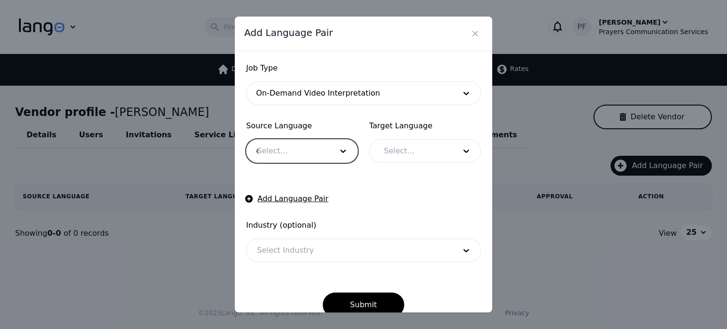
click at [284, 155] on div "e" at bounding box center [288, 151] width 82 height 23
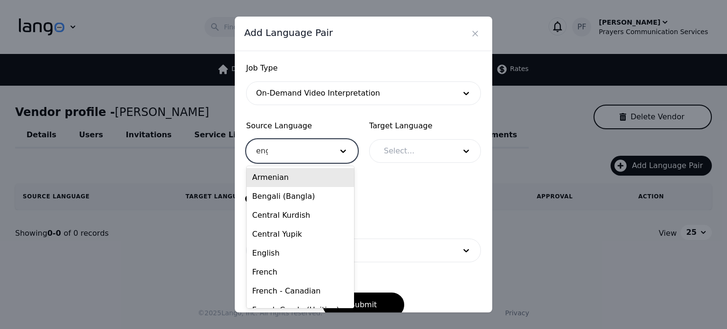
type input "engl"
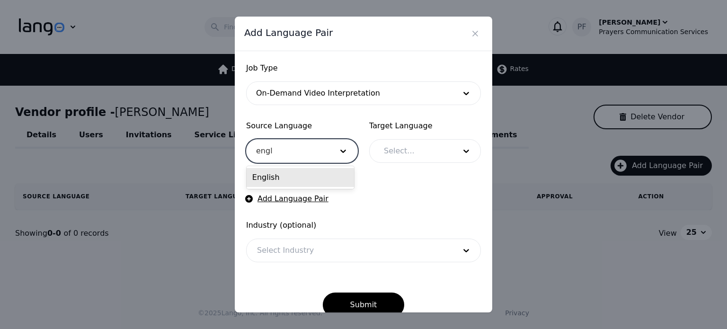
click at [260, 176] on div "English" at bounding box center [300, 177] width 107 height 19
click at [420, 150] on div at bounding box center [412, 151] width 79 height 23
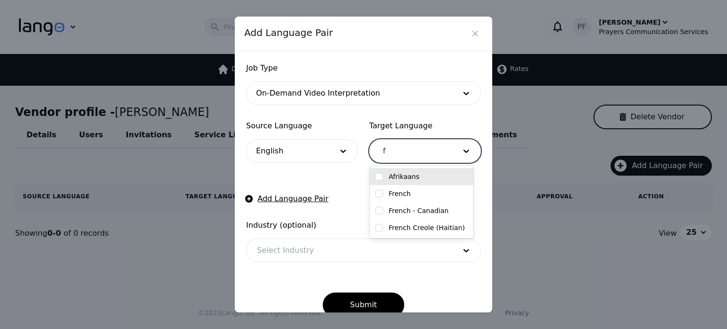
type input "fr"
click at [440, 230] on label "French Creole (Haitian)" at bounding box center [427, 227] width 76 height 9
checkbox input "true"
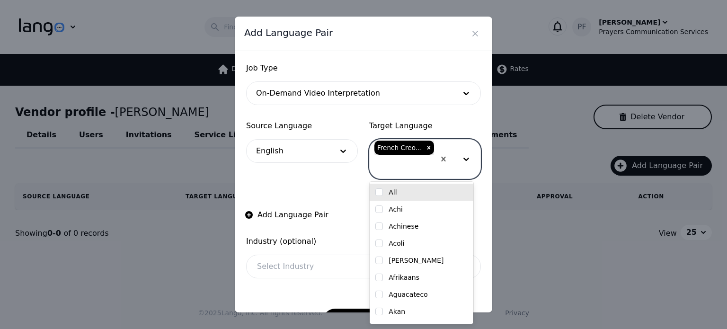
click at [324, 172] on div "Source Language English" at bounding box center [302, 149] width 112 height 59
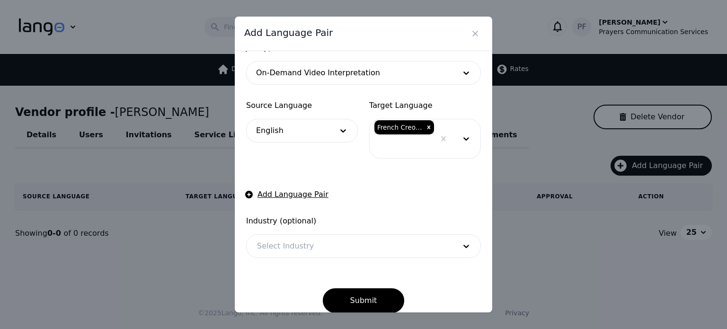
scroll to position [31, 0]
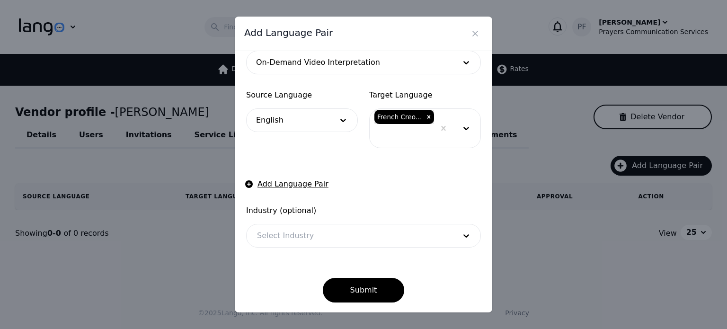
click at [325, 236] on div at bounding box center [349, 235] width 205 height 23
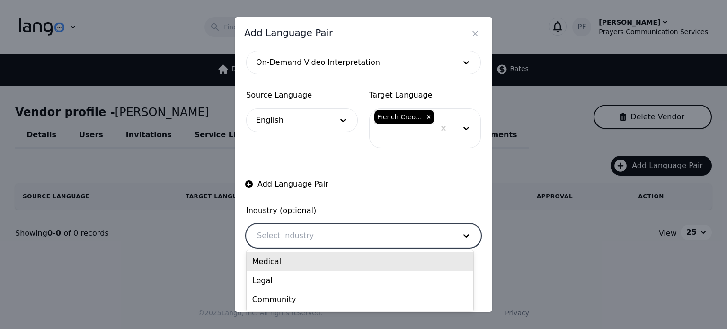
click at [310, 263] on div "Medical" at bounding box center [360, 261] width 227 height 19
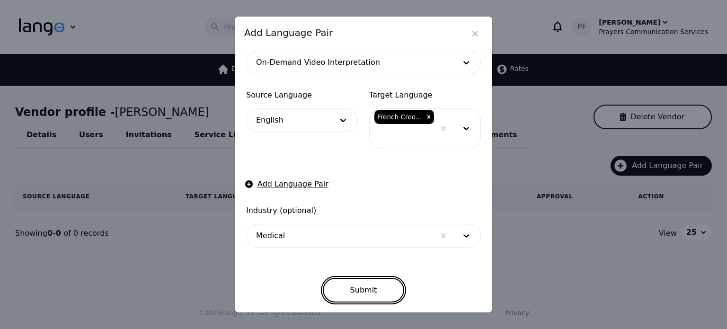
click at [366, 291] on button "Submit" at bounding box center [364, 290] width 82 height 25
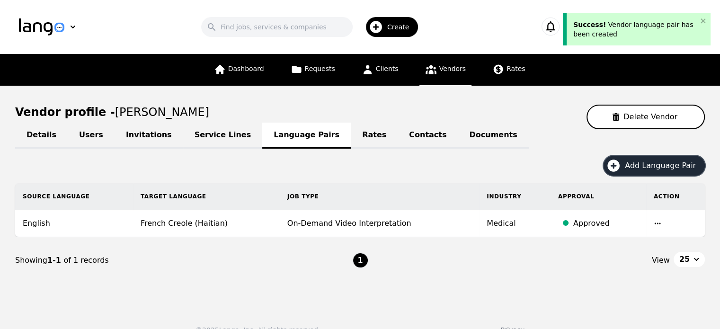
click at [631, 165] on span "Add Language Pair" at bounding box center [664, 165] width 78 height 11
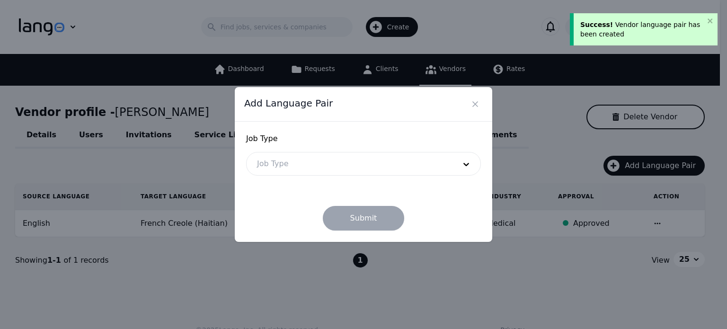
click at [260, 164] on div at bounding box center [349, 163] width 205 height 23
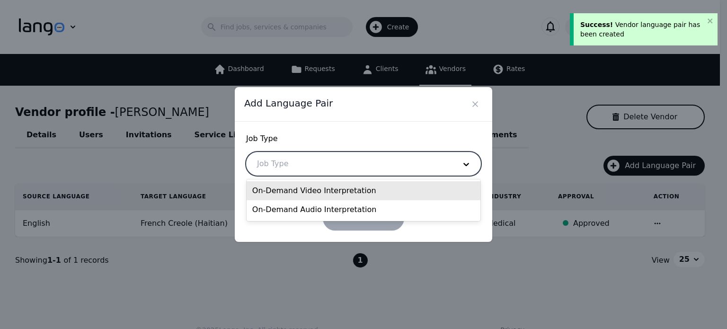
click at [281, 195] on div "On-Demand Video Interpretation" at bounding box center [364, 190] width 234 height 19
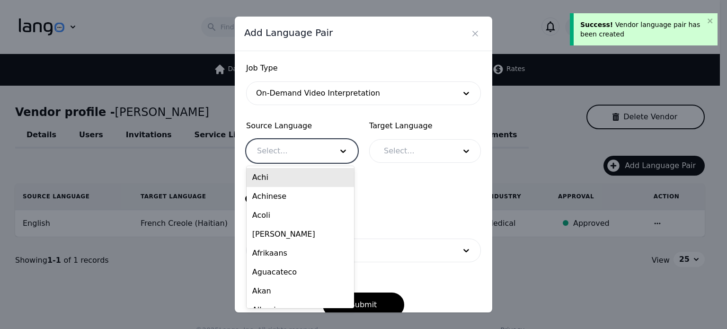
click at [281, 153] on div at bounding box center [288, 151] width 82 height 23
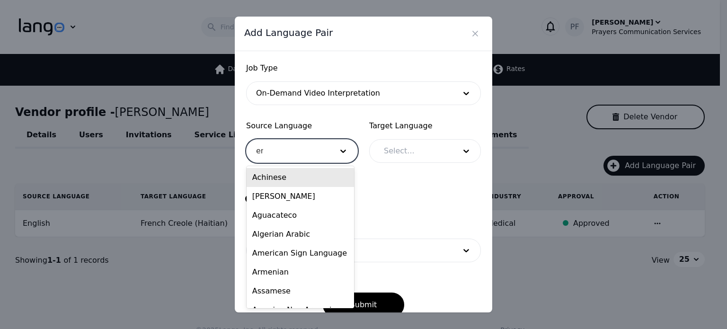
type input "eng"
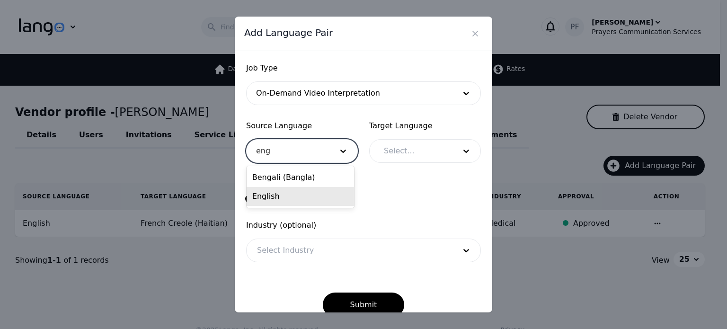
click at [299, 197] on div "English" at bounding box center [300, 196] width 107 height 19
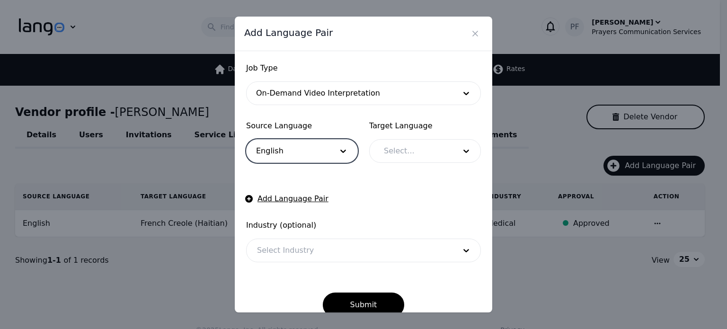
click at [396, 150] on div at bounding box center [412, 151] width 79 height 23
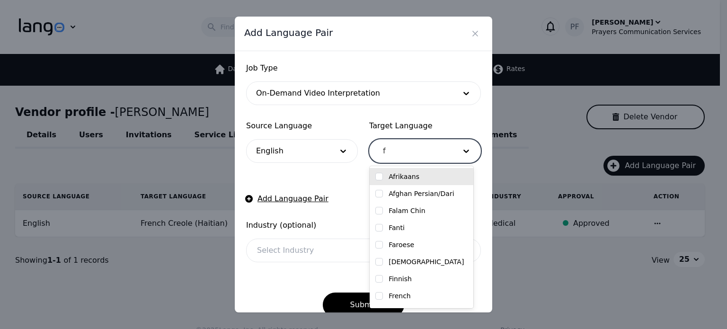
type input "fr"
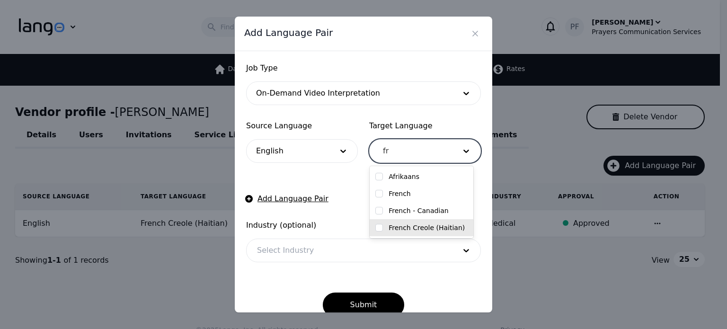
click at [409, 232] on div "French Creole (Haitian)" at bounding box center [422, 227] width 104 height 17
checkbox input "true"
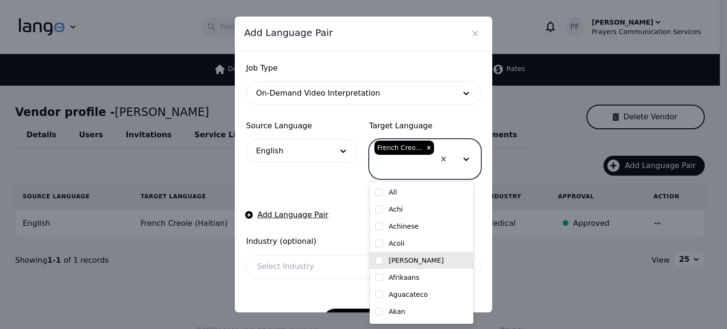
click at [347, 227] on form "Job Type On-Demand Video Interpretation Source Language English Target Language…" at bounding box center [363, 197] width 235 height 271
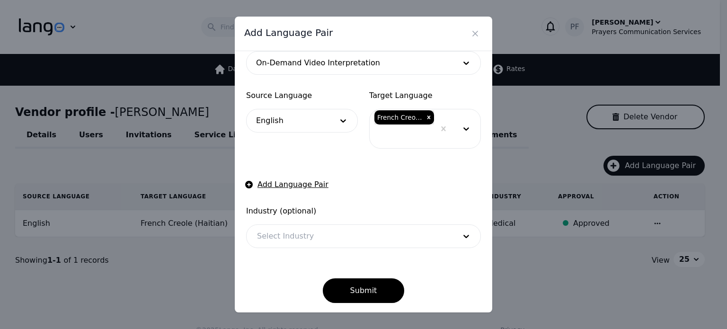
scroll to position [31, 0]
click at [302, 239] on div at bounding box center [349, 235] width 205 height 23
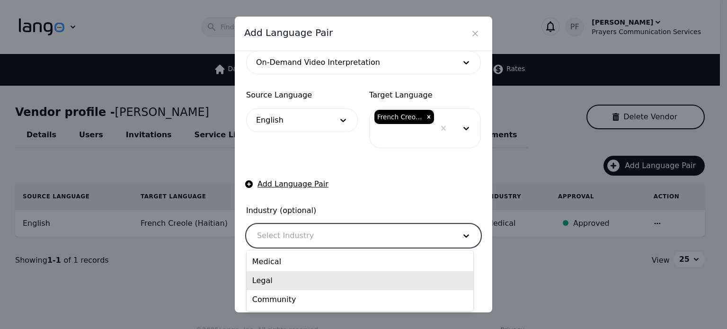
click at [290, 280] on div "Legal" at bounding box center [360, 280] width 227 height 19
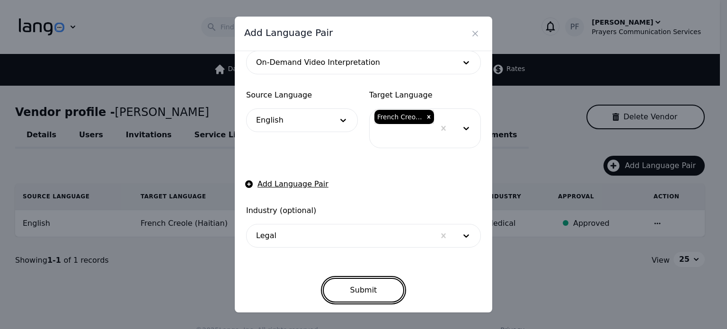
click at [356, 293] on button "Submit" at bounding box center [364, 290] width 82 height 25
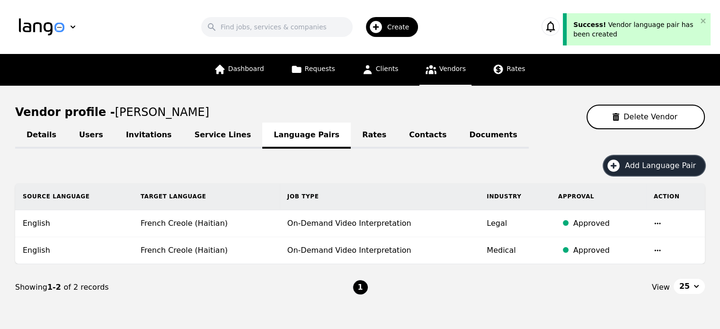
click at [628, 169] on button "Add Language Pair" at bounding box center [653, 166] width 101 height 20
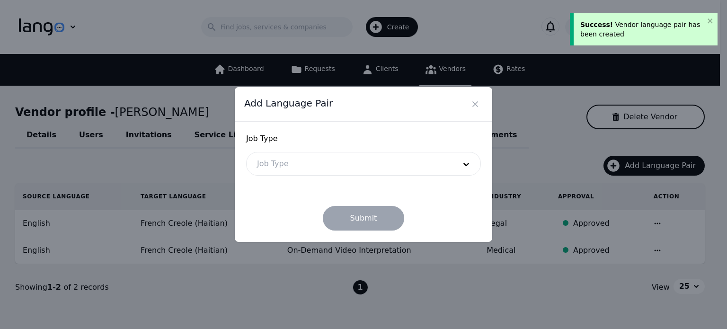
click at [326, 168] on div at bounding box center [349, 163] width 205 height 23
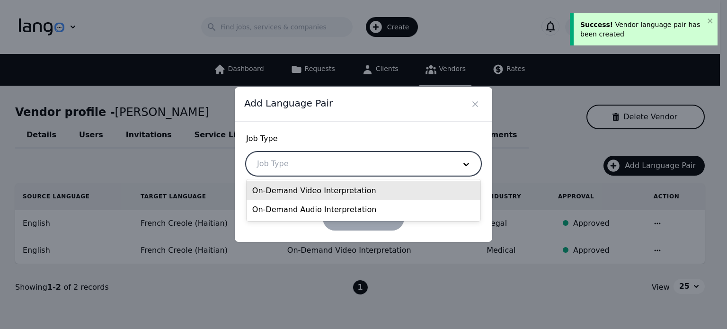
click at [284, 194] on div "On-Demand Video Interpretation" at bounding box center [364, 190] width 234 height 19
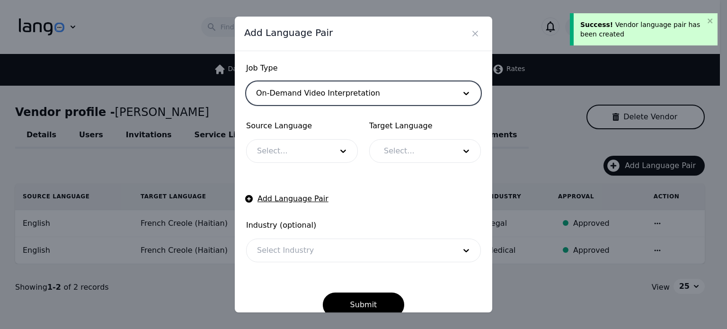
click at [276, 157] on div at bounding box center [288, 151] width 82 height 23
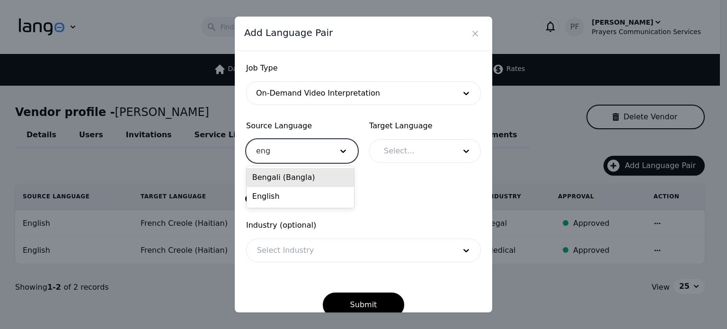
type input "engl"
click at [289, 186] on div "English" at bounding box center [300, 177] width 107 height 19
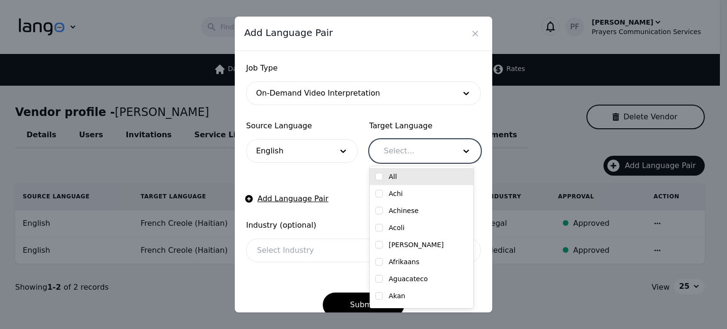
click at [401, 149] on div at bounding box center [412, 151] width 79 height 23
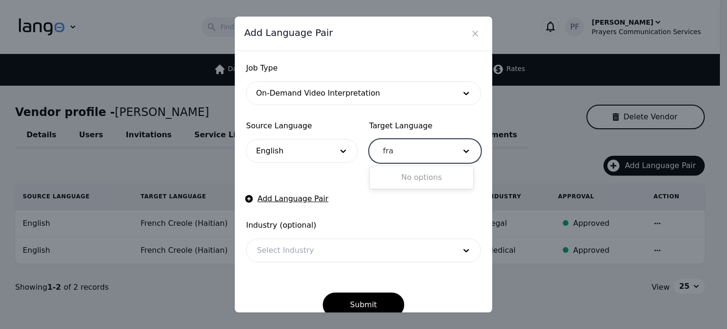
type input "fr"
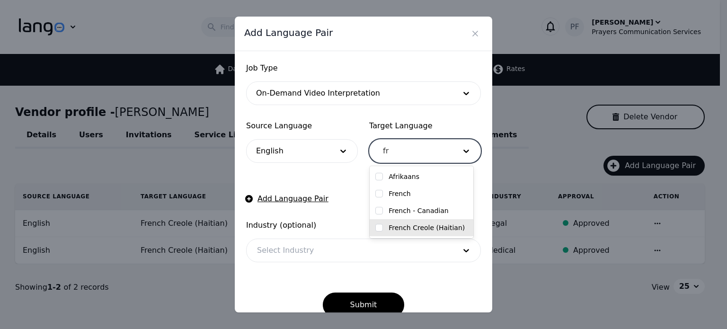
click at [422, 232] on div "French Creole (Haitian)" at bounding box center [422, 227] width 104 height 17
checkbox input "true"
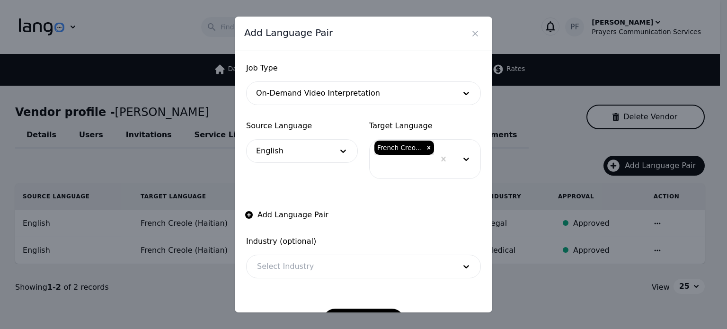
click at [301, 181] on form "Job Type On-Demand Video Interpretation Source Language English Target Language…" at bounding box center [363, 197] width 235 height 271
click at [354, 270] on div at bounding box center [349, 266] width 205 height 23
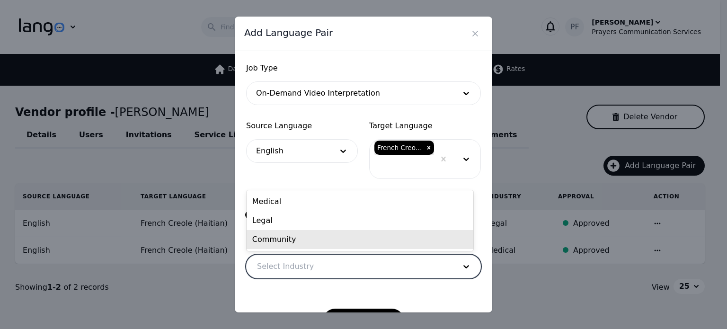
click at [297, 234] on div "Community" at bounding box center [360, 239] width 227 height 19
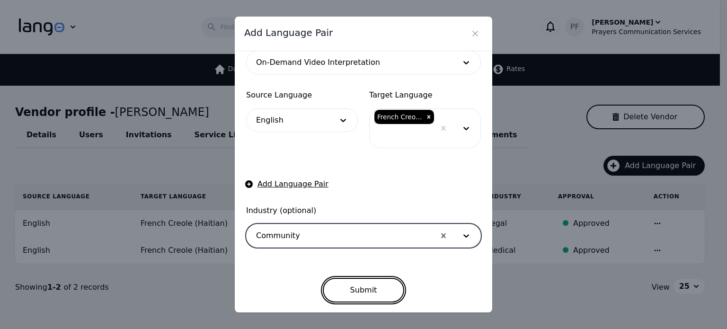
click at [358, 285] on button "Submit" at bounding box center [364, 290] width 82 height 25
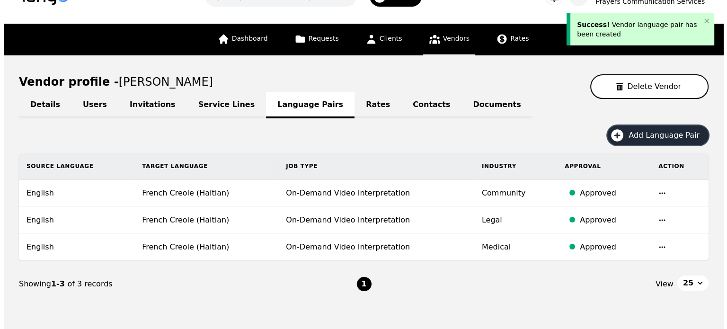
scroll to position [69, 0]
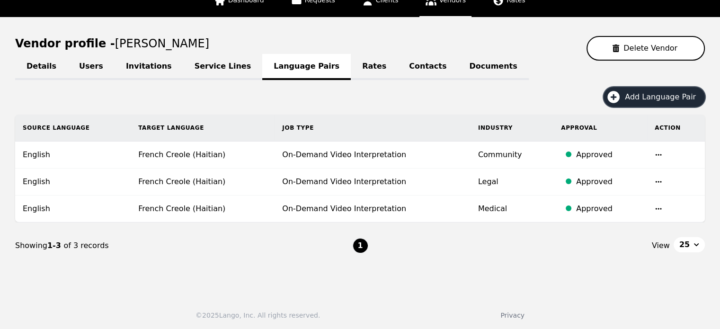
click at [638, 100] on span "Add Language Pair" at bounding box center [664, 96] width 78 height 11
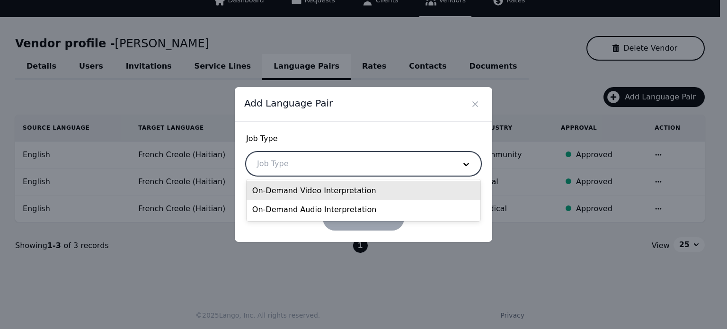
click at [290, 157] on div at bounding box center [349, 163] width 205 height 23
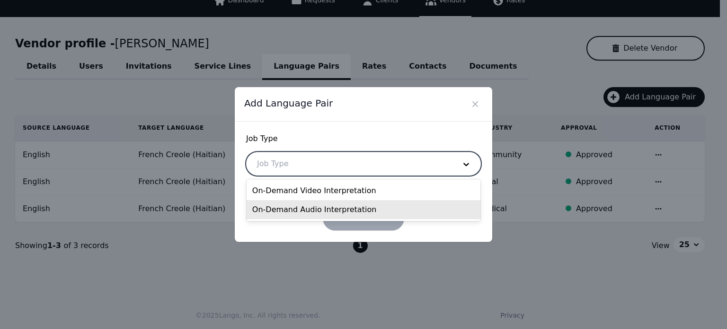
click at [301, 207] on div "On-Demand Audio Interpretation" at bounding box center [364, 209] width 234 height 19
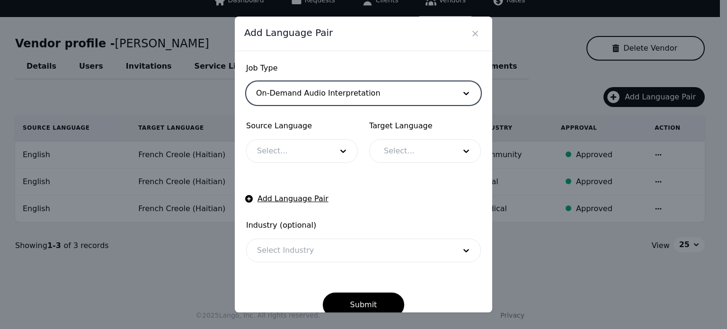
click at [298, 151] on div at bounding box center [288, 151] width 82 height 23
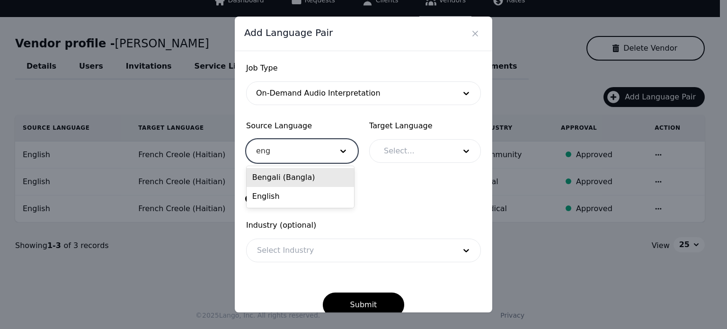
type input "engl"
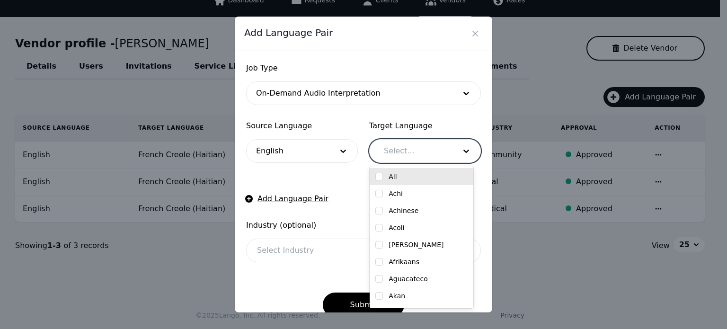
click at [414, 155] on div at bounding box center [412, 151] width 79 height 23
type input "fr"
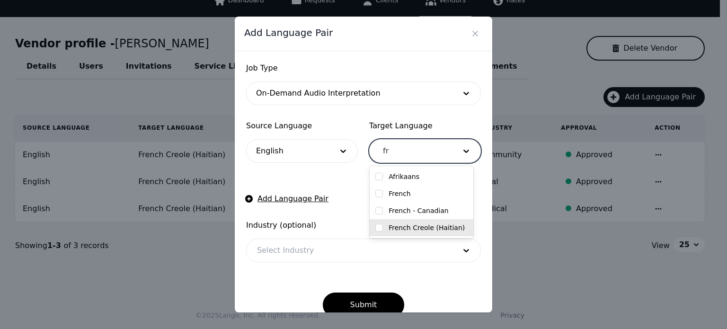
click at [382, 224] on input "checkbox" at bounding box center [379, 228] width 8 height 8
checkbox input "true"
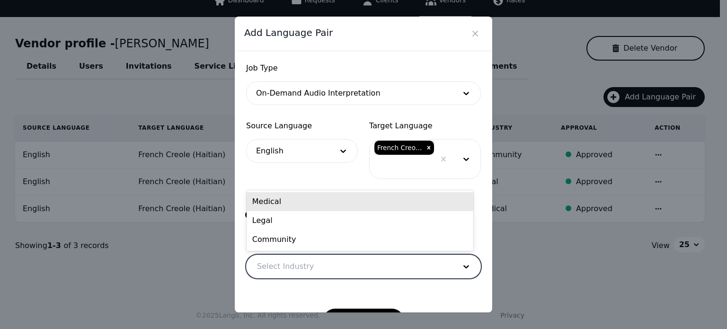
click at [322, 265] on div at bounding box center [349, 266] width 205 height 23
click at [262, 205] on div "Medical" at bounding box center [360, 201] width 227 height 19
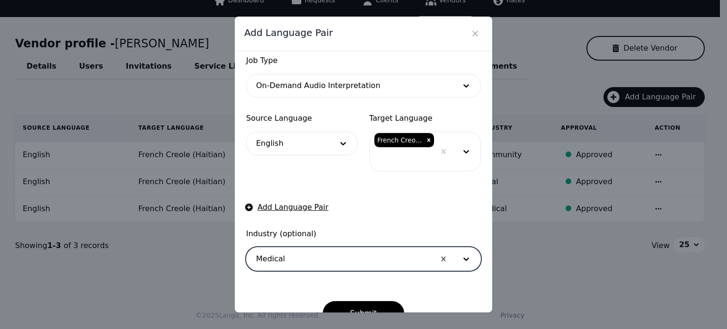
scroll to position [31, 0]
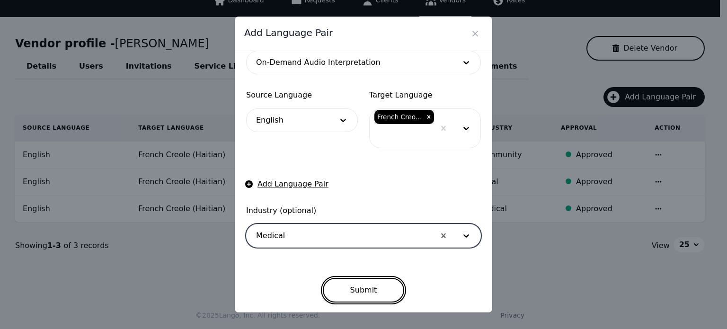
click at [352, 289] on button "Submit" at bounding box center [364, 290] width 82 height 25
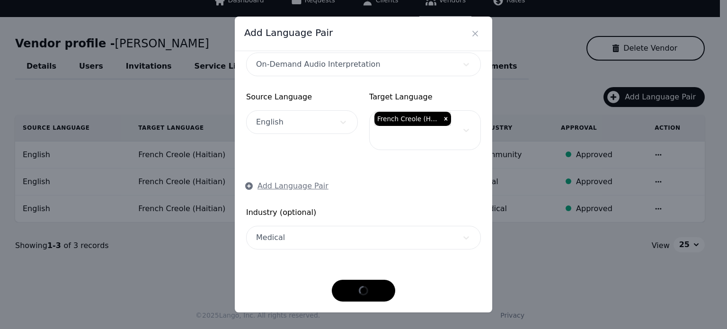
scroll to position [28, 0]
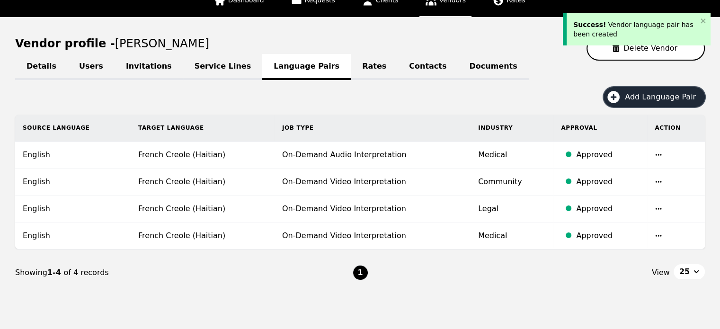
click at [640, 91] on span "Add Language Pair" at bounding box center [664, 96] width 78 height 11
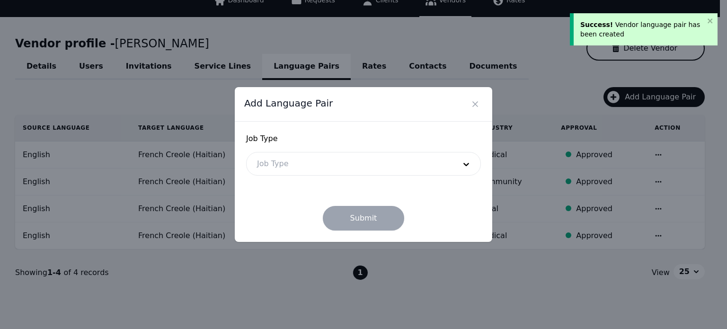
click at [318, 199] on div "Submit" at bounding box center [363, 211] width 235 height 40
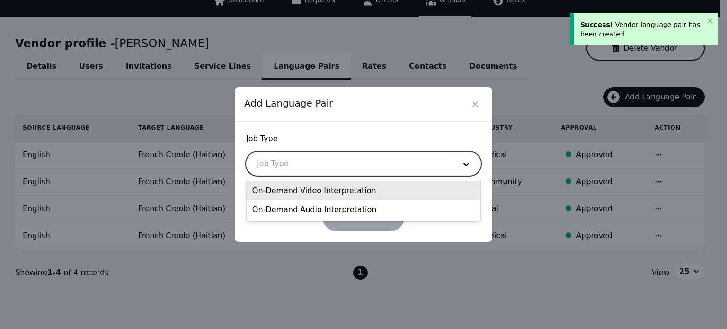
click at [311, 163] on div at bounding box center [349, 163] width 205 height 23
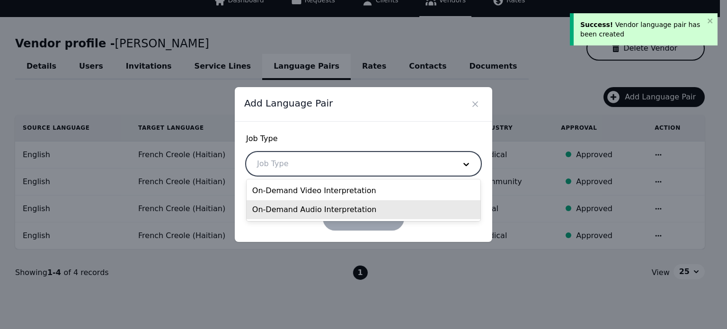
click at [315, 207] on div "On-Demand Audio Interpretation" at bounding box center [364, 209] width 234 height 19
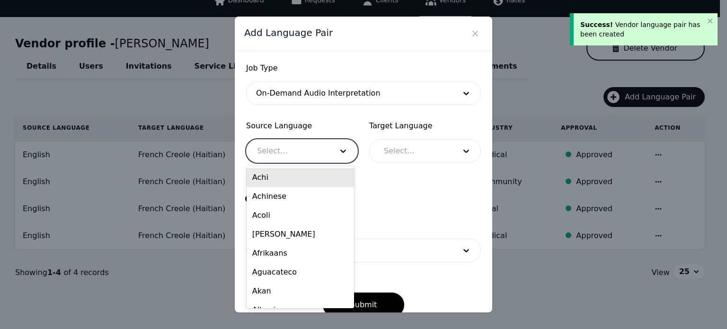
click at [278, 148] on div at bounding box center [288, 151] width 82 height 23
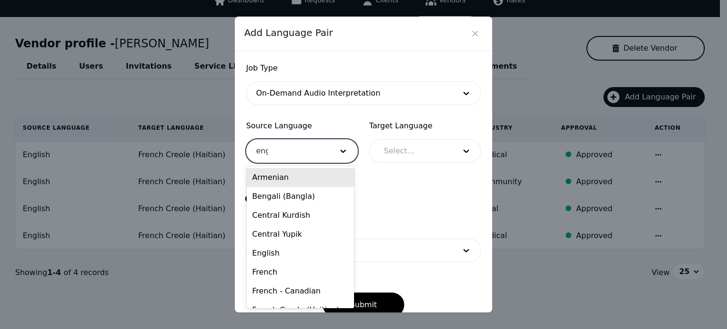
type input "engl"
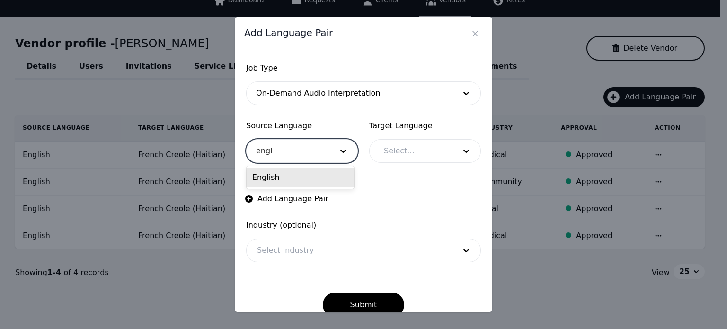
click at [274, 176] on div "English" at bounding box center [300, 177] width 107 height 19
click at [388, 147] on div at bounding box center [412, 151] width 79 height 23
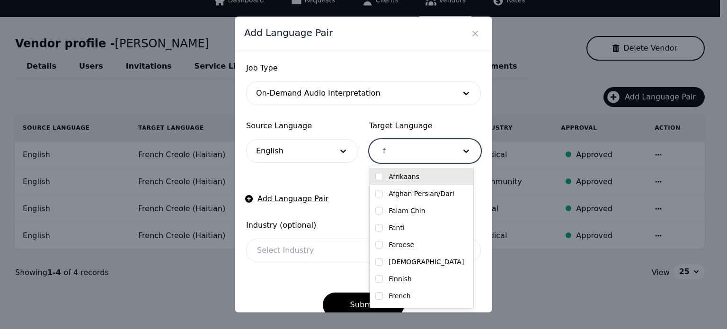
type input "fr"
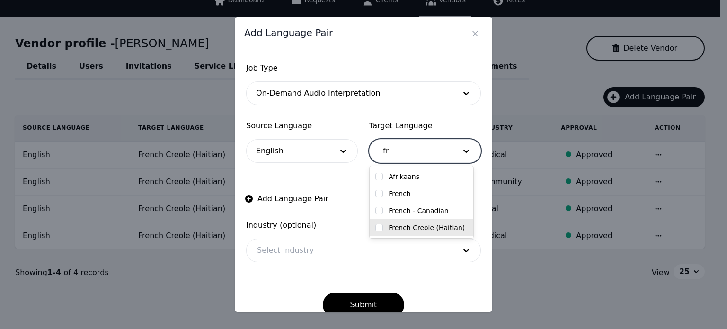
click at [415, 224] on label "French Creole (Haitian)" at bounding box center [427, 227] width 76 height 9
checkbox input "true"
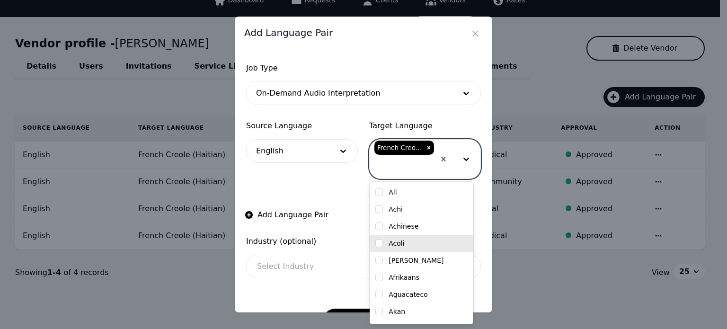
click at [270, 266] on div at bounding box center [349, 266] width 205 height 23
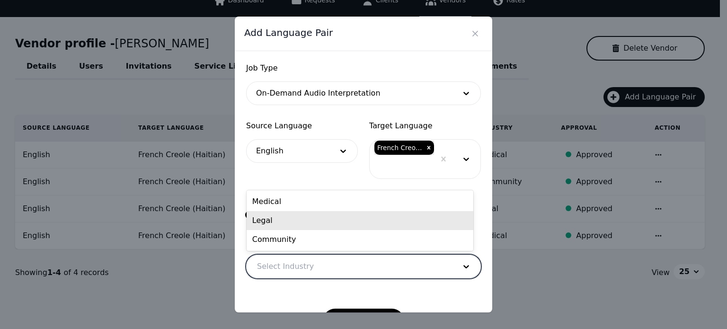
click at [282, 220] on div "Legal" at bounding box center [360, 220] width 227 height 19
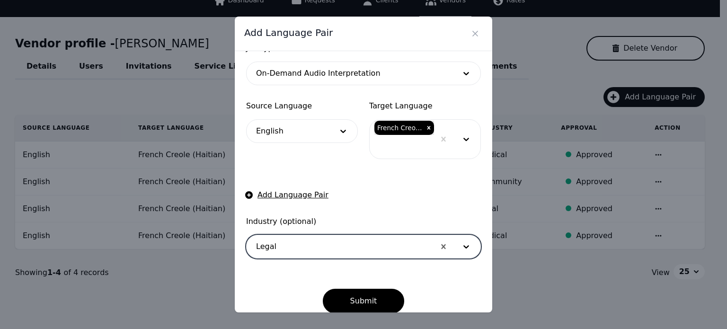
scroll to position [31, 0]
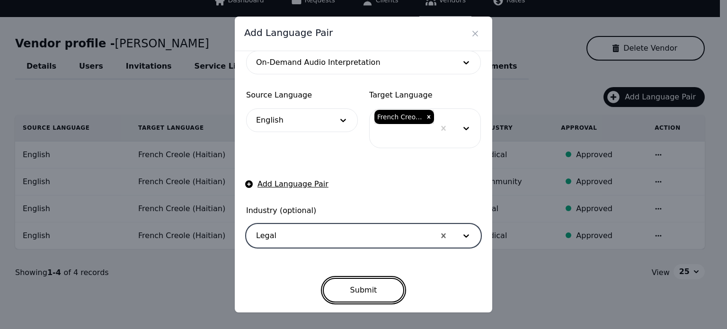
click at [352, 289] on button "Submit" at bounding box center [364, 290] width 82 height 25
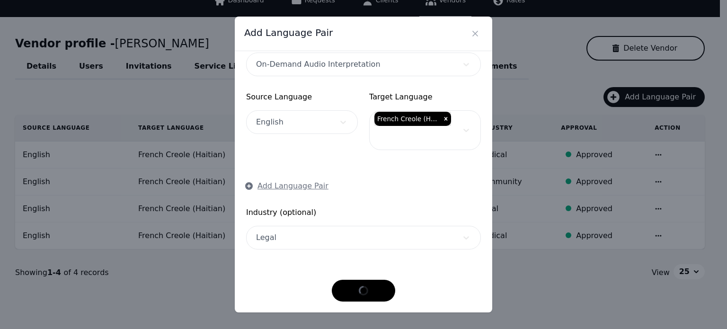
scroll to position [28, 0]
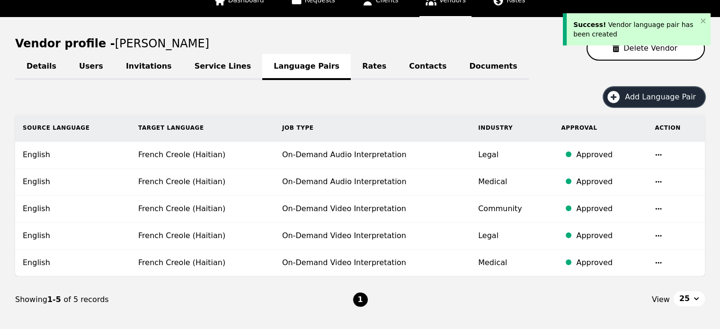
click at [666, 97] on span "Add Language Pair" at bounding box center [664, 96] width 78 height 11
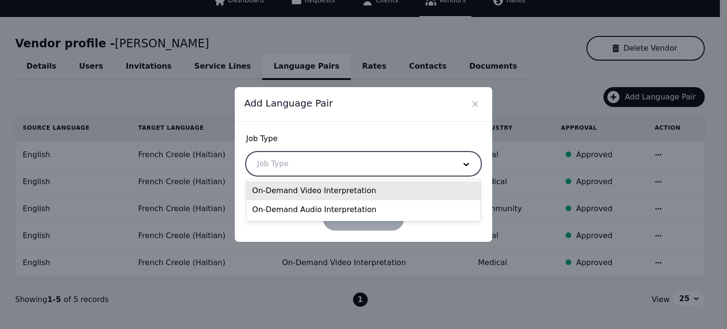
click at [272, 170] on div at bounding box center [349, 163] width 205 height 23
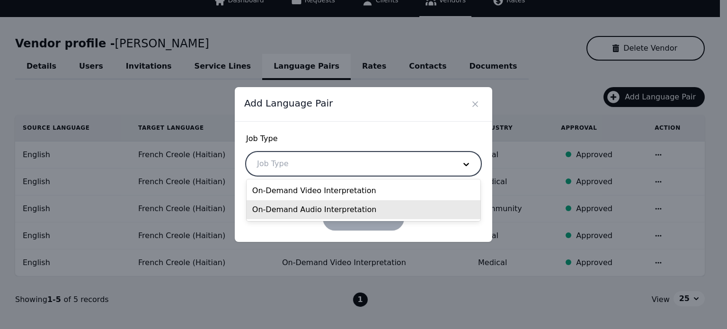
click at [284, 211] on div "On-Demand Audio Interpretation" at bounding box center [364, 209] width 234 height 19
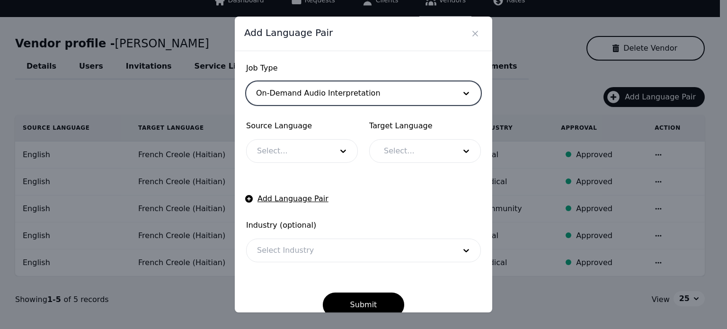
click at [274, 157] on div at bounding box center [288, 151] width 82 height 23
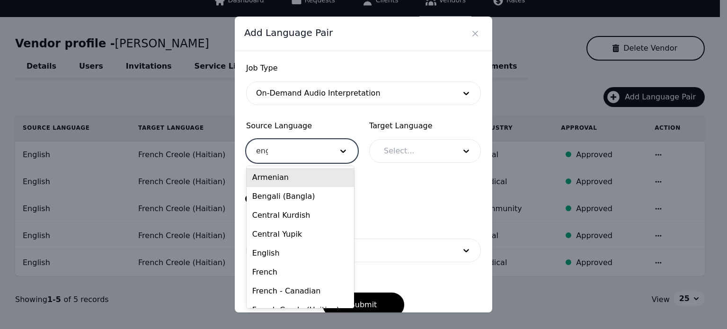
type input "engl"
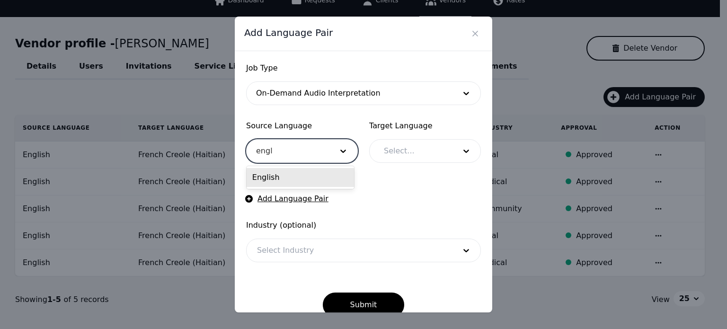
click at [275, 182] on div "English" at bounding box center [300, 177] width 107 height 19
click at [410, 149] on div at bounding box center [412, 151] width 79 height 23
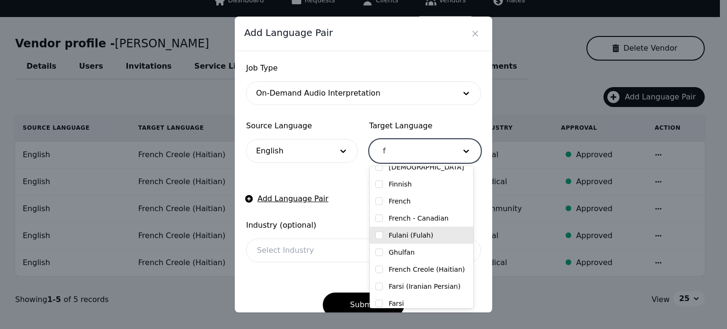
scroll to position [117, 0]
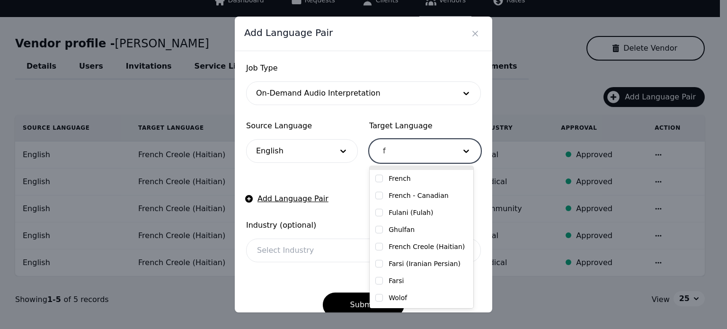
type input "fr"
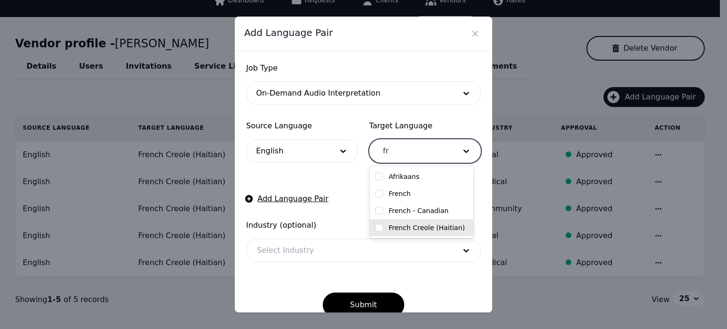
click at [411, 230] on label "French Creole (Haitian)" at bounding box center [427, 227] width 76 height 9
checkbox input "true"
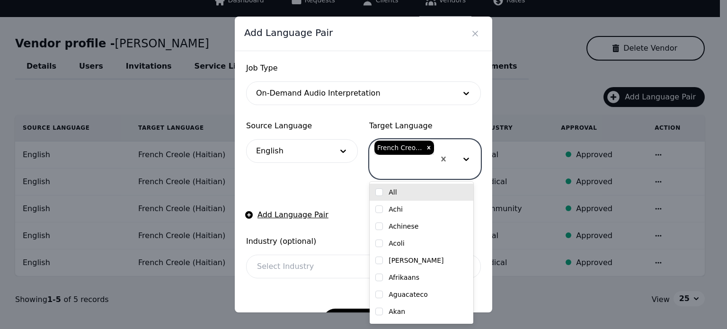
click at [338, 193] on form "Job Type On-Demand Audio Interpretation Source Language English Target Language…" at bounding box center [363, 197] width 235 height 271
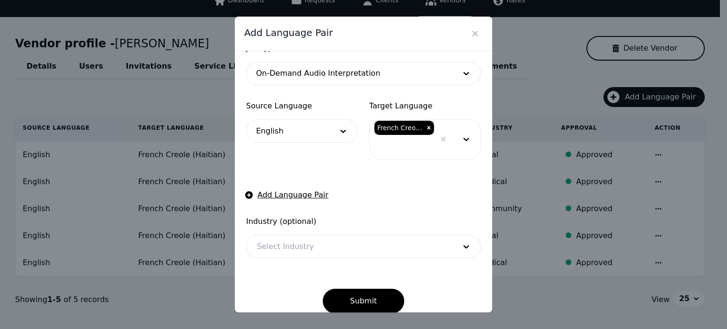
scroll to position [31, 0]
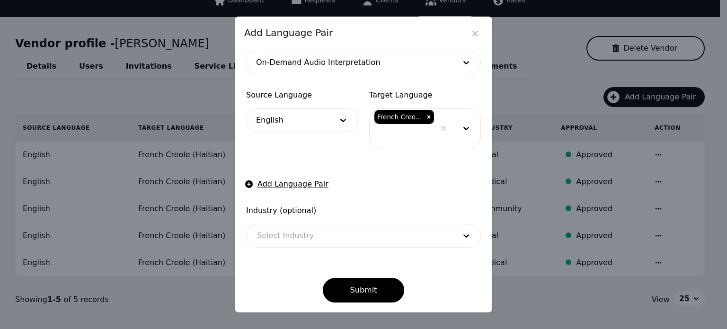
click at [326, 228] on div at bounding box center [349, 235] width 205 height 23
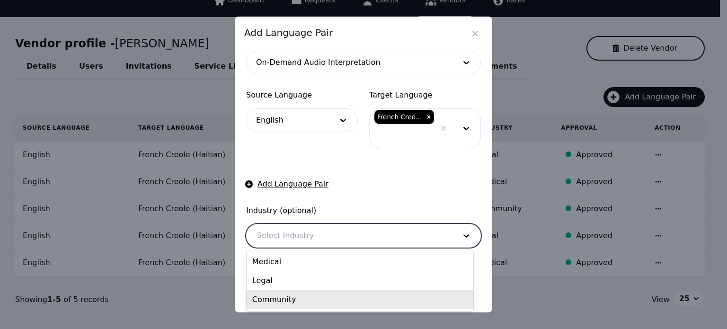
click at [302, 297] on div "Community" at bounding box center [360, 299] width 227 height 19
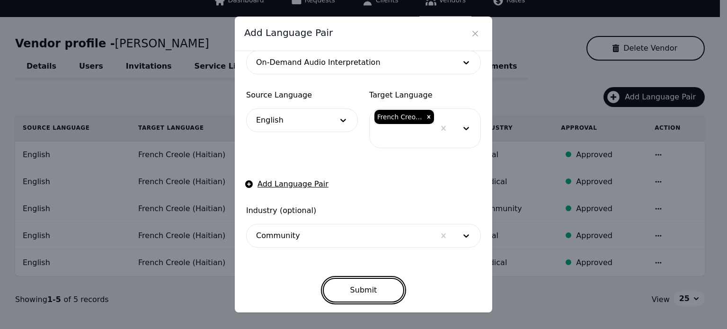
click at [367, 292] on button "Submit" at bounding box center [364, 290] width 82 height 25
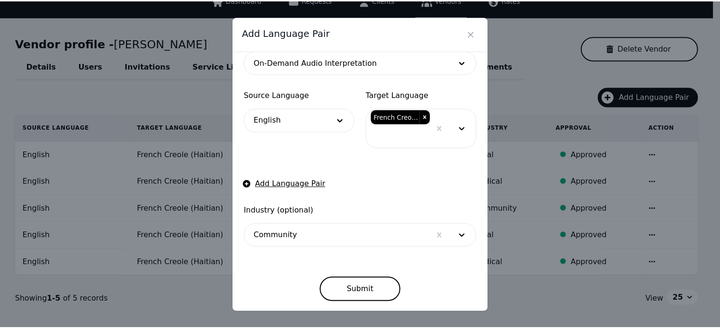
scroll to position [28, 0]
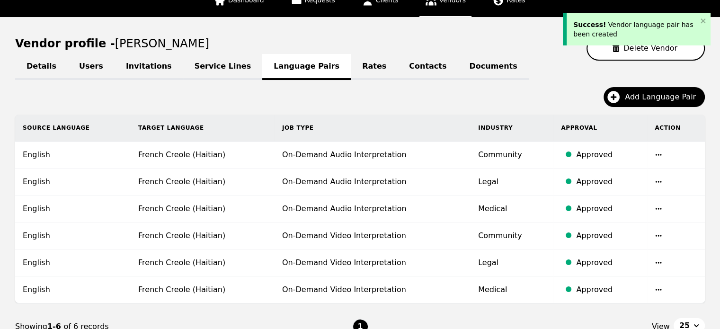
click at [203, 70] on link "Service Lines" at bounding box center [223, 67] width 80 height 26
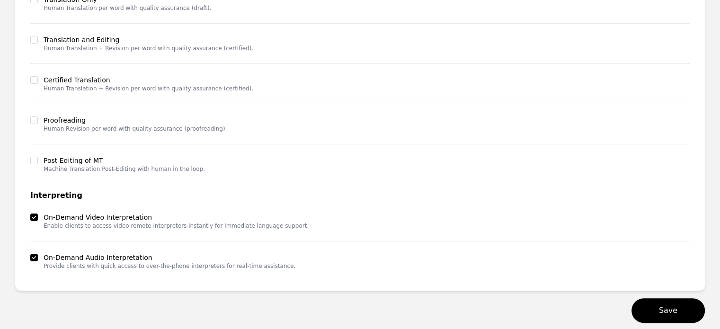
scroll to position [282, 0]
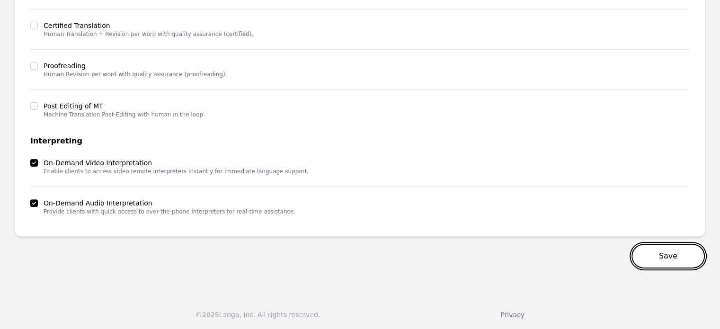
click at [693, 258] on button "Save" at bounding box center [667, 256] width 73 height 25
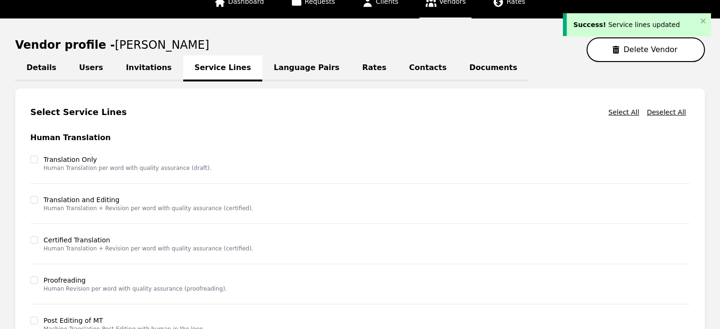
scroll to position [0, 0]
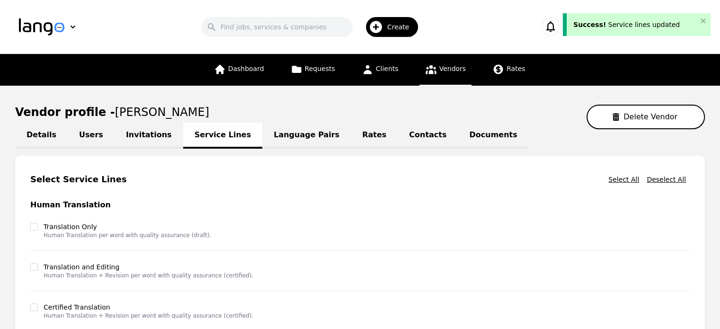
click at [60, 127] on link "Details" at bounding box center [41, 136] width 53 height 26
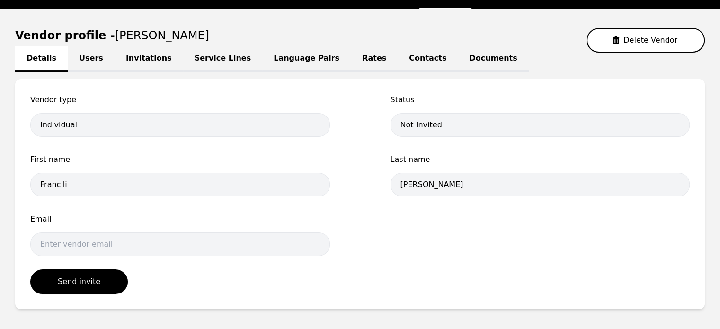
scroll to position [125, 0]
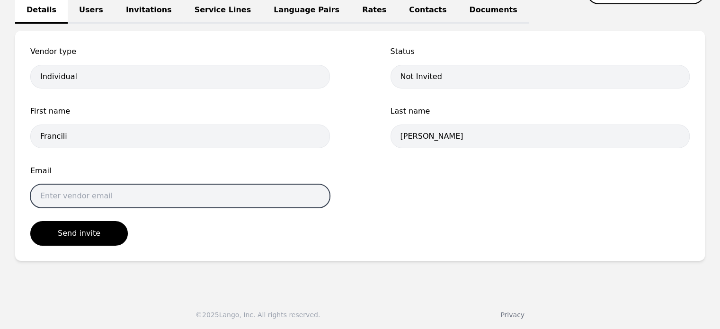
click at [61, 195] on input "email" at bounding box center [180, 196] width 300 height 24
paste input "francilimarcialrosario2024@gmail.com"
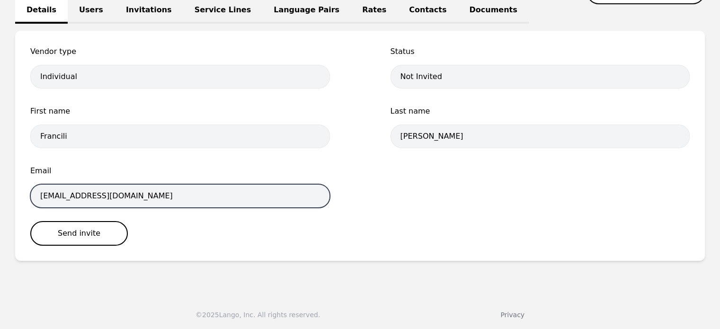
type input "francilimarcialrosario2024@gmail.com"
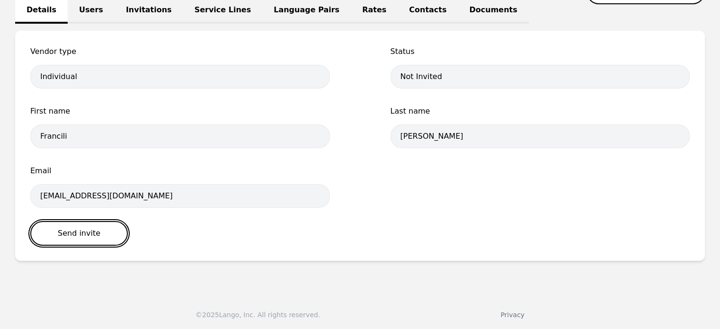
click at [71, 240] on button "Send invite" at bounding box center [78, 233] width 97 height 25
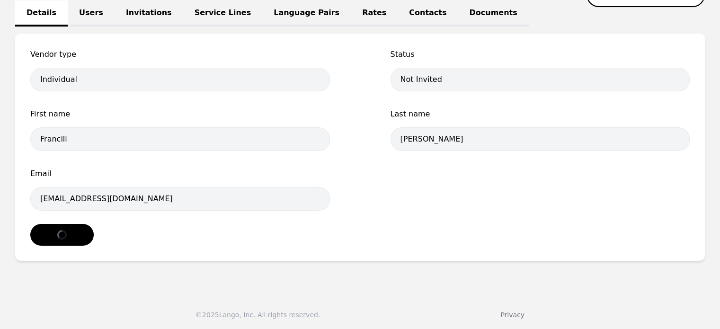
select select "active"
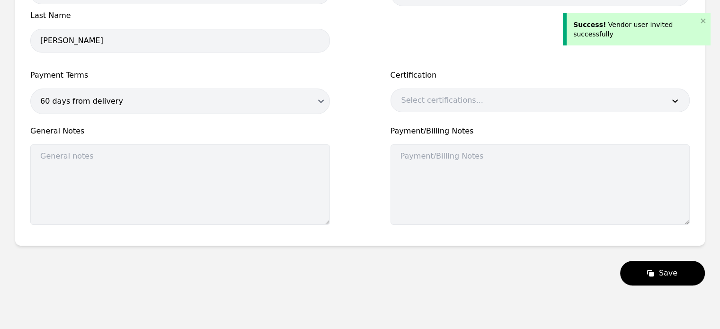
scroll to position [237, 0]
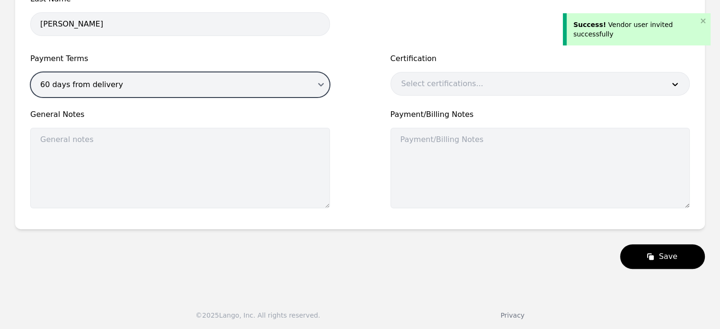
click at [220, 94] on select "60 days from delivery" at bounding box center [180, 85] width 300 height 26
click at [215, 85] on select "60 days from delivery" at bounding box center [180, 85] width 300 height 26
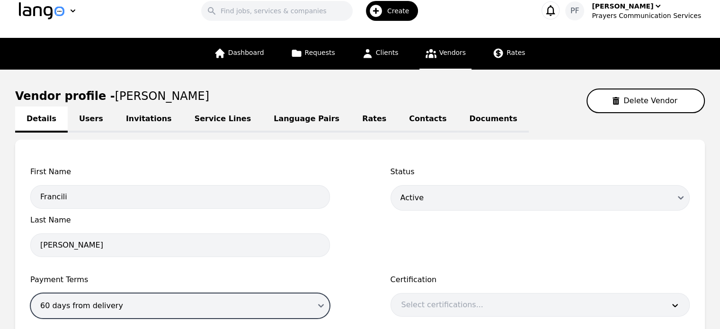
scroll to position [0, 0]
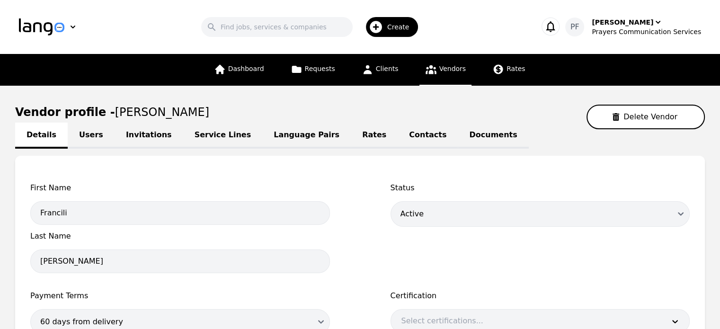
click at [439, 67] on span "Vendors" at bounding box center [452, 69] width 27 height 8
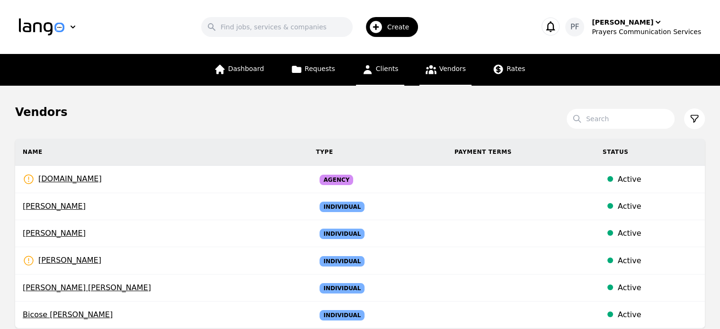
click at [391, 69] on span "Clients" at bounding box center [387, 69] width 23 height 8
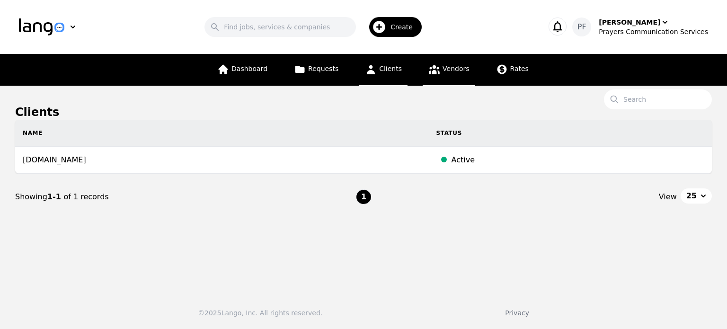
click at [429, 70] on icon at bounding box center [434, 69] width 12 height 12
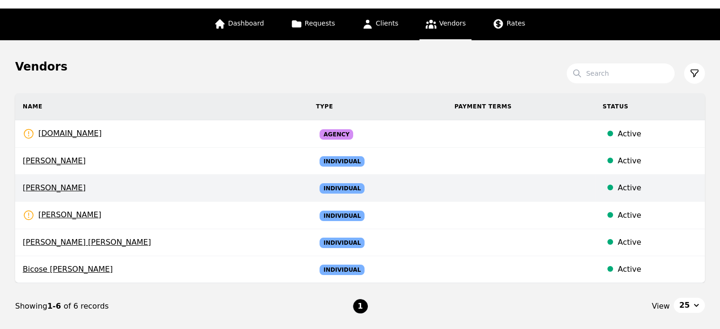
scroll to position [125, 0]
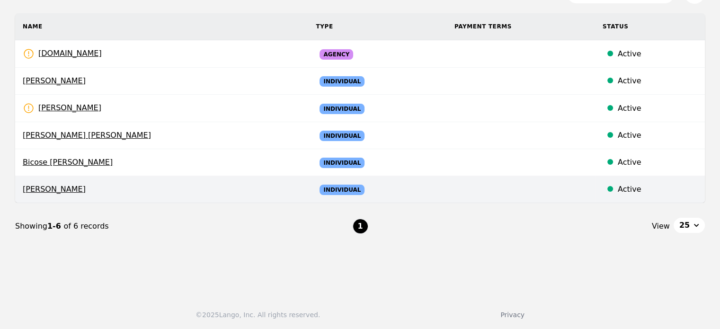
scroll to position [31, 0]
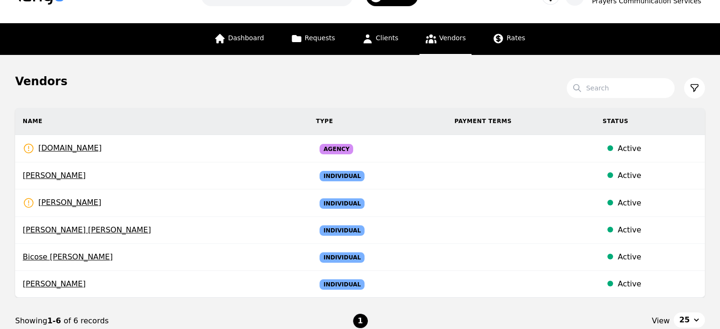
click at [81, 58] on main "Vendors Search Name Type Payment Terms Status [DOMAIN_NAME] Rates Need to be se…" at bounding box center [360, 218] width 720 height 327
click at [54, 89] on section "Search Name Type Payment Terms Status [DOMAIN_NAME] Rates Need to be set Agency…" at bounding box center [359, 226] width 689 height 274
click at [54, 80] on h1 "Vendors" at bounding box center [41, 81] width 52 height 15
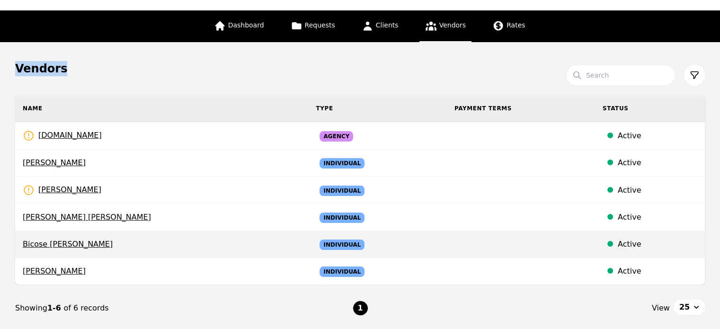
scroll to position [0, 0]
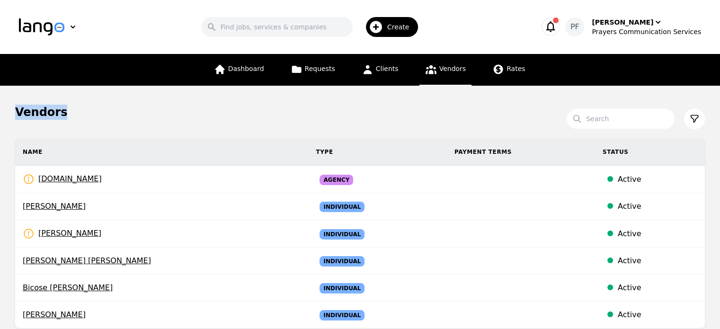
click at [557, 30] on icon "button" at bounding box center [550, 26] width 13 height 13
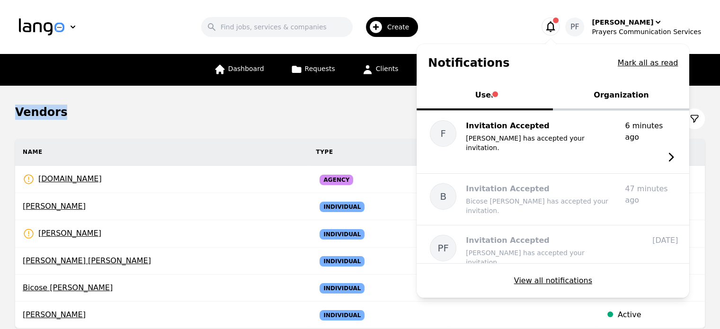
click at [534, 94] on button "User" at bounding box center [484, 96] width 136 height 28
click at [635, 92] on button "Organization" at bounding box center [621, 96] width 136 height 28
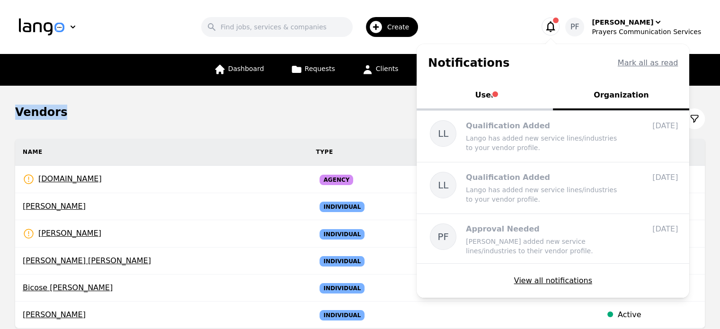
click at [523, 93] on button "User" at bounding box center [484, 96] width 136 height 28
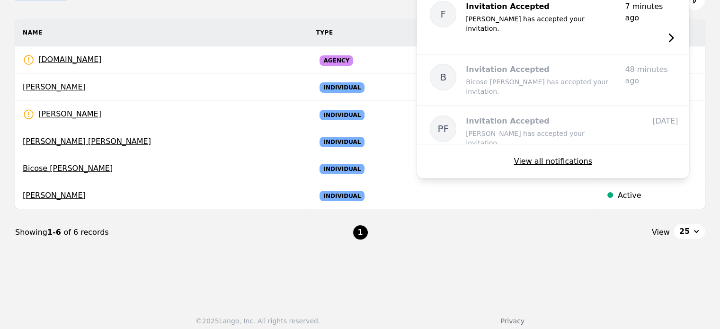
scroll to position [125, 0]
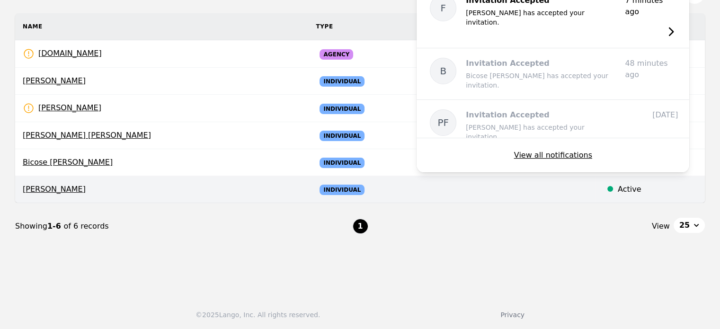
click at [43, 185] on span "[PERSON_NAME]" at bounding box center [162, 189] width 278 height 11
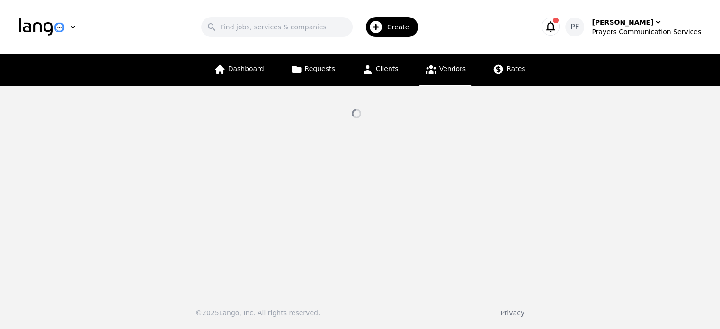
select select "active"
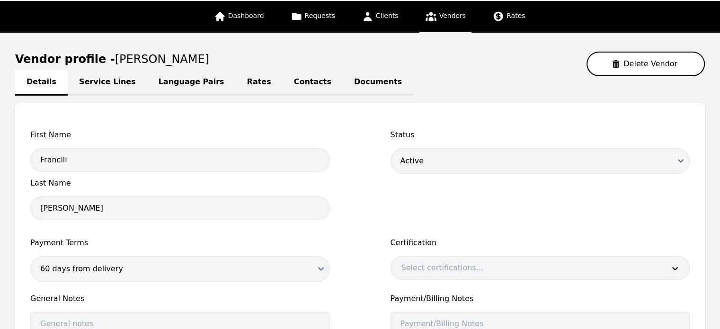
scroll to position [47, 0]
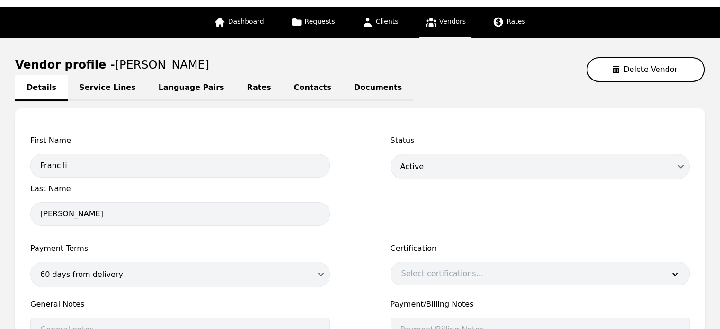
click at [88, 86] on link "Service Lines" at bounding box center [108, 88] width 80 height 26
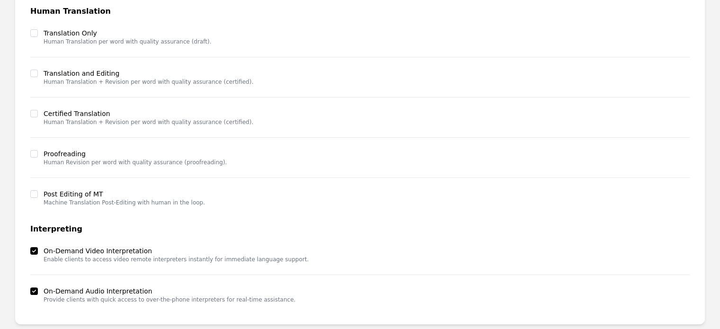
scroll to position [92, 0]
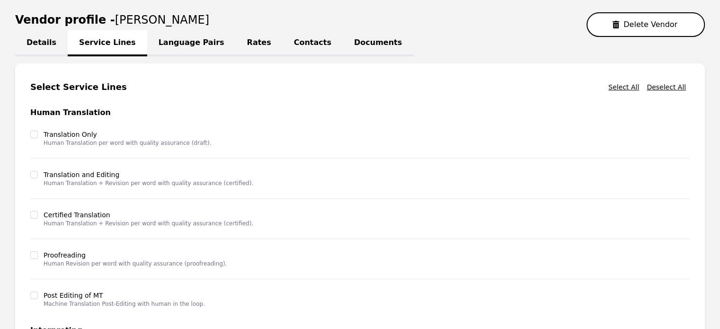
click at [180, 30] on link "Language Pairs" at bounding box center [191, 43] width 88 height 26
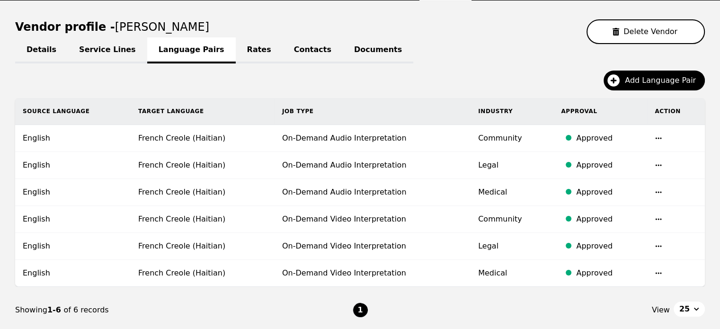
scroll to position [8, 0]
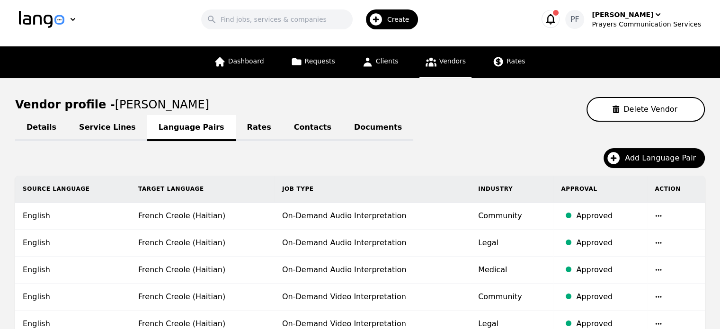
click at [236, 125] on link "Rates" at bounding box center [259, 128] width 47 height 26
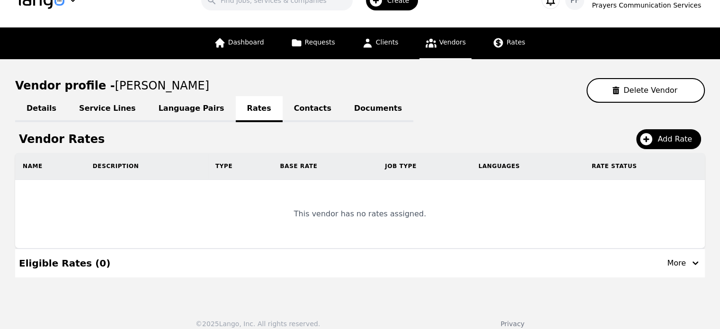
scroll to position [36, 0]
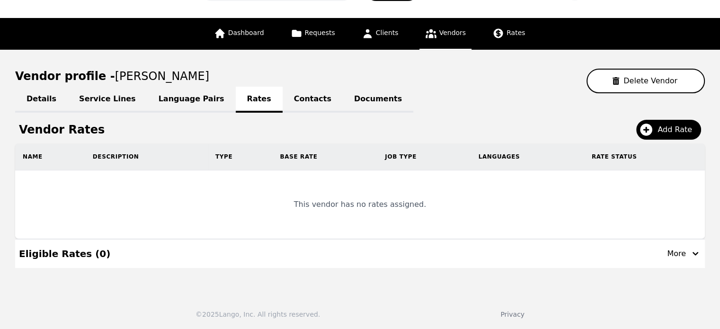
click at [289, 96] on link "Contacts" at bounding box center [313, 100] width 60 height 26
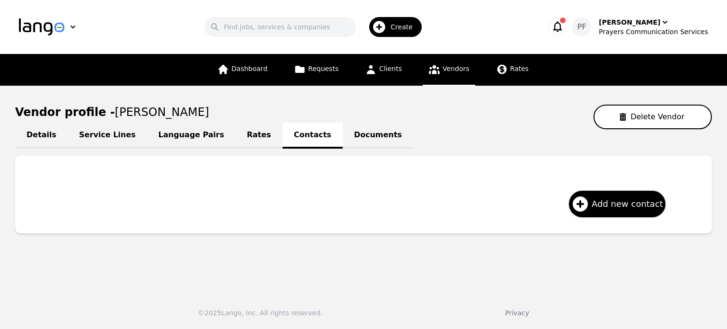
click at [343, 131] on link "Documents" at bounding box center [378, 136] width 71 height 26
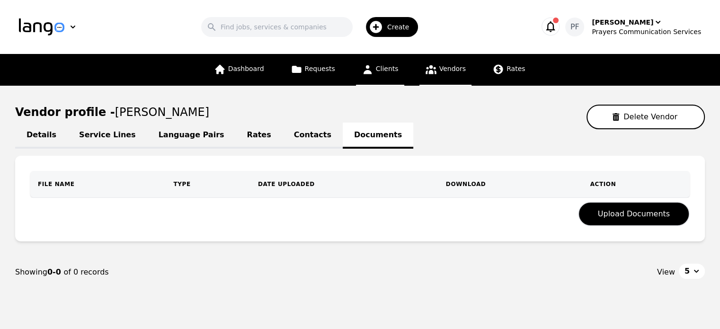
click at [388, 68] on span "Clients" at bounding box center [387, 69] width 23 height 8
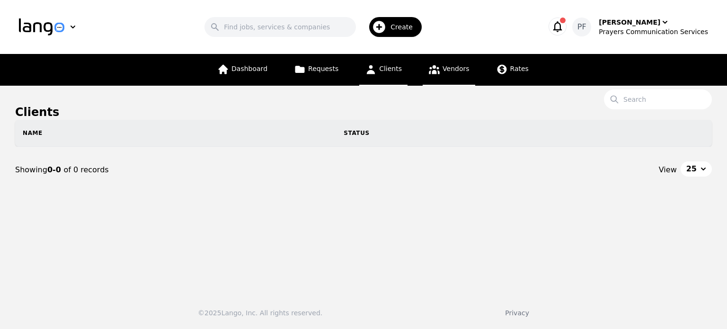
click at [432, 68] on icon at bounding box center [434, 69] width 11 height 9
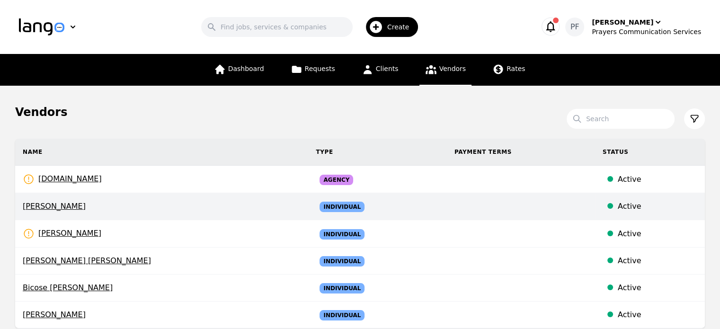
click at [47, 206] on span "[PERSON_NAME]" at bounding box center [162, 206] width 278 height 11
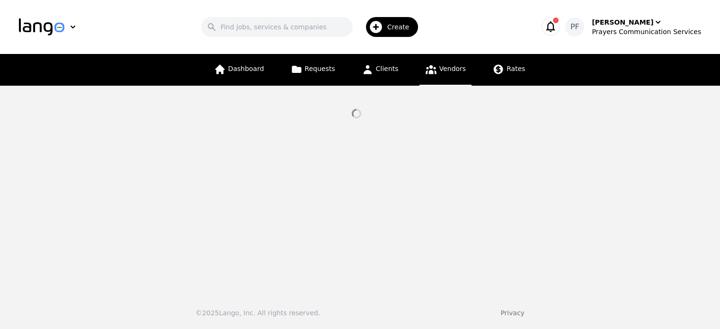
select select "active"
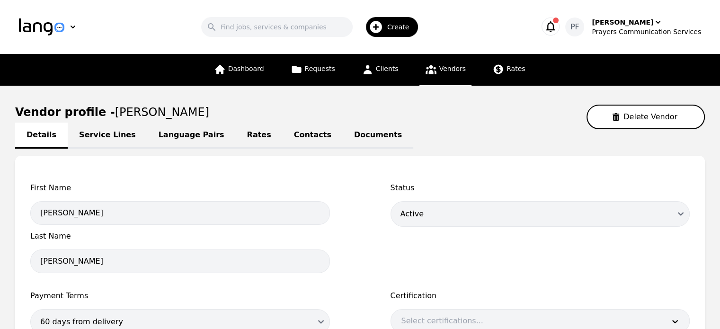
click at [173, 133] on link "Language Pairs" at bounding box center [191, 136] width 88 height 26
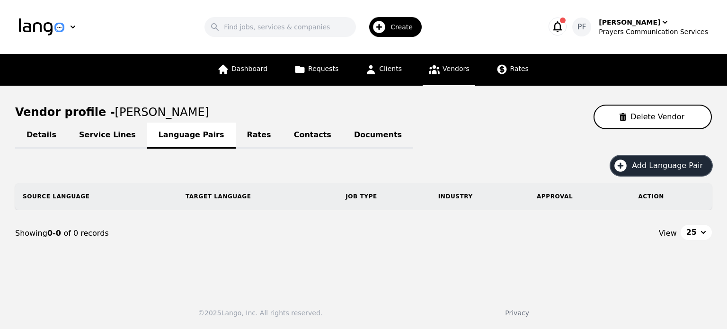
click at [687, 160] on span "Add Language Pair" at bounding box center [671, 165] width 78 height 11
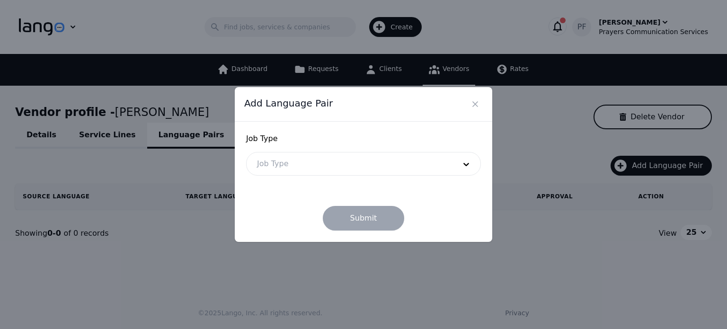
click at [363, 161] on div at bounding box center [349, 163] width 205 height 23
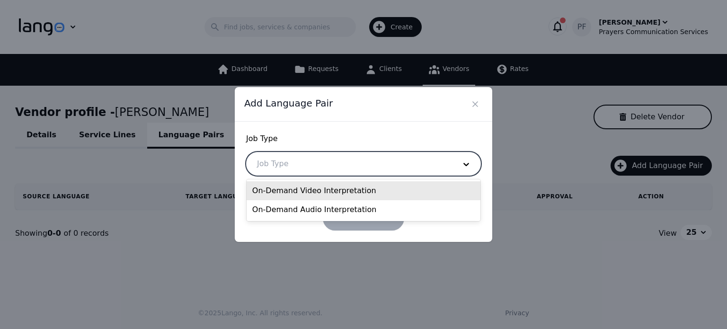
click at [331, 193] on div "On-Demand Video Interpretation" at bounding box center [364, 190] width 234 height 19
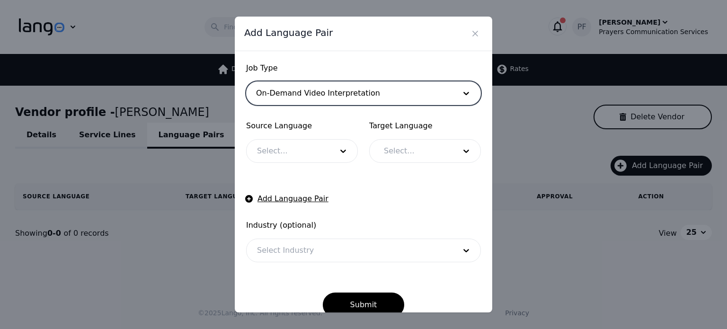
click at [310, 157] on div at bounding box center [288, 151] width 82 height 23
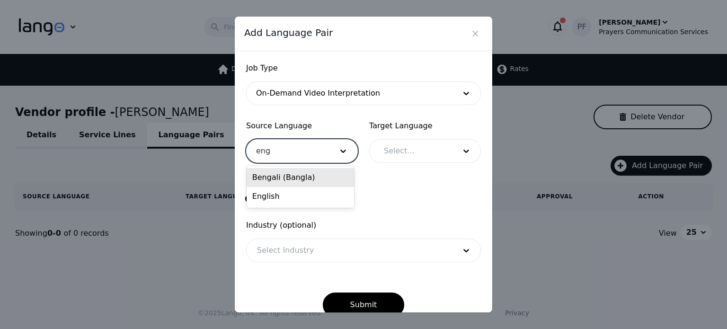
type input "engl"
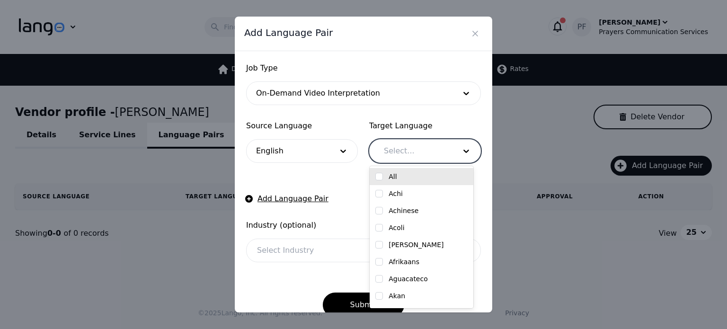
click at [392, 156] on div at bounding box center [412, 151] width 79 height 23
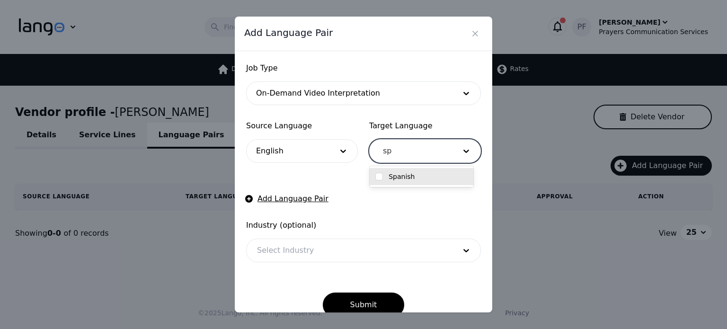
type input "spa"
click at [386, 175] on div "Spanish" at bounding box center [421, 176] width 92 height 9
checkbox input "true"
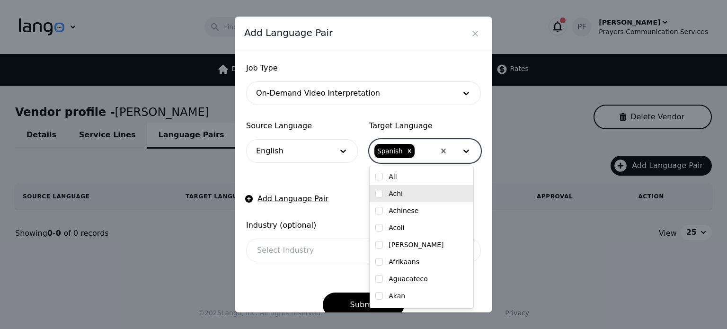
click at [295, 256] on div at bounding box center [349, 250] width 205 height 23
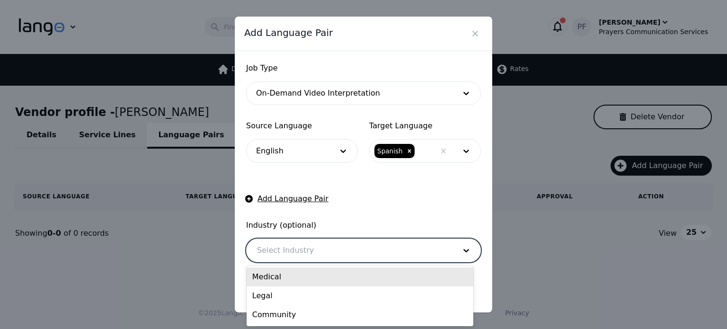
click at [278, 277] on div "Medical" at bounding box center [360, 276] width 227 height 19
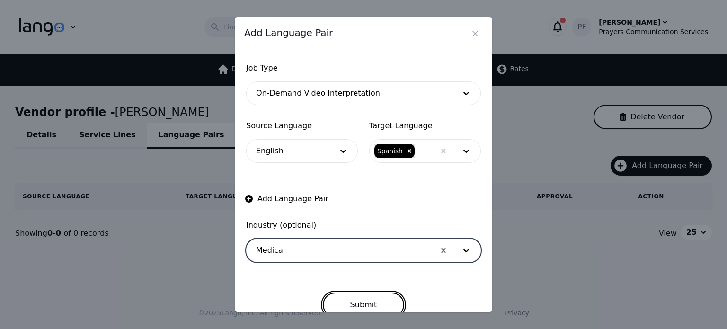
click at [371, 301] on button "Submit" at bounding box center [364, 304] width 82 height 25
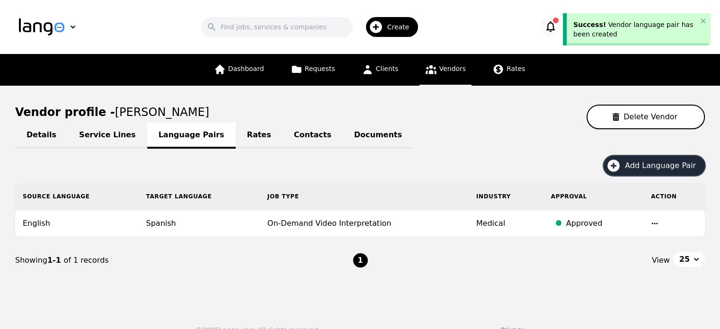
click at [645, 160] on span "Add Language Pair" at bounding box center [664, 165] width 78 height 11
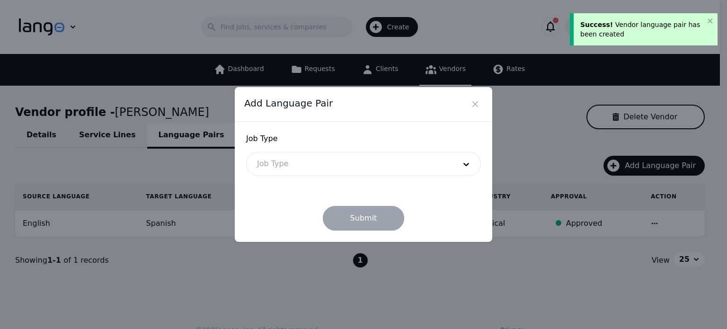
click at [276, 177] on form "Job Type Job Type Submit" at bounding box center [363, 181] width 235 height 97
click at [284, 164] on div at bounding box center [349, 163] width 205 height 23
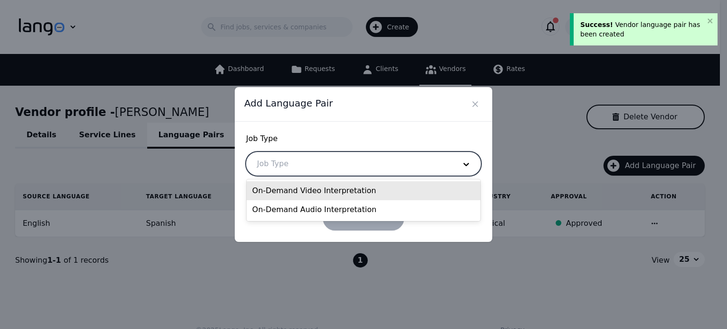
click at [284, 195] on div "On-Demand Video Interpretation" at bounding box center [364, 190] width 234 height 19
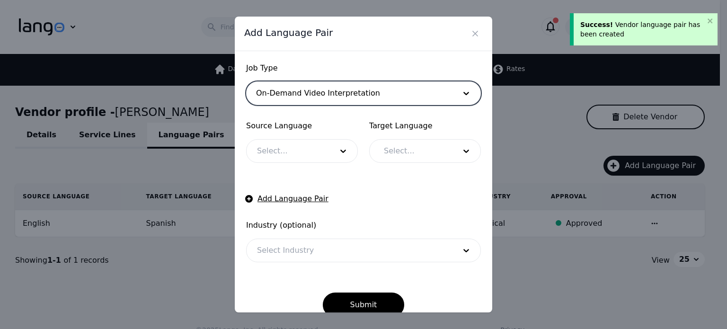
click at [282, 156] on div at bounding box center [288, 151] width 82 height 23
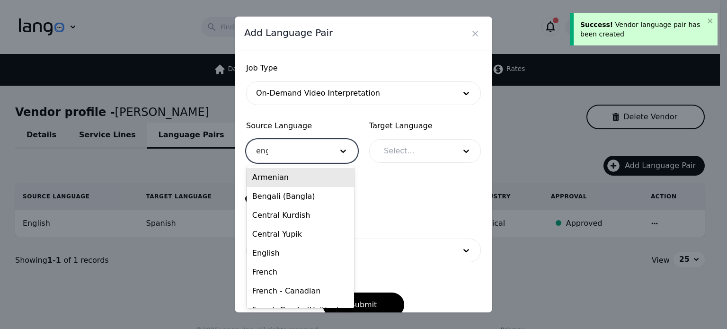
type input "engl"
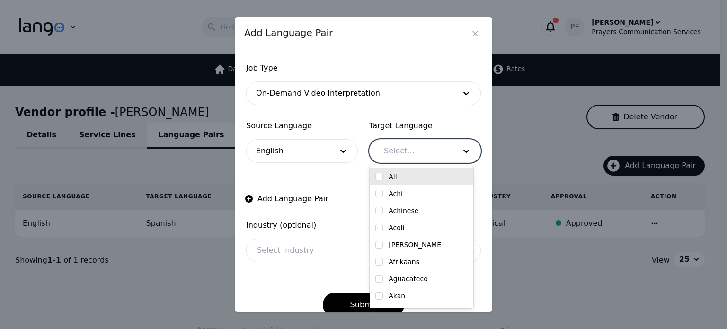
click at [395, 149] on div at bounding box center [412, 151] width 79 height 23
type input "e"
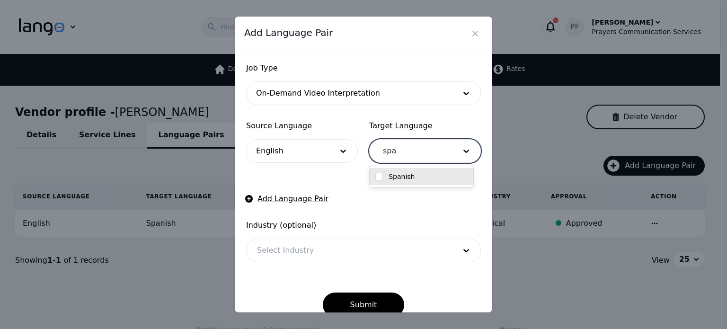
type input "span"
checkbox input "true"
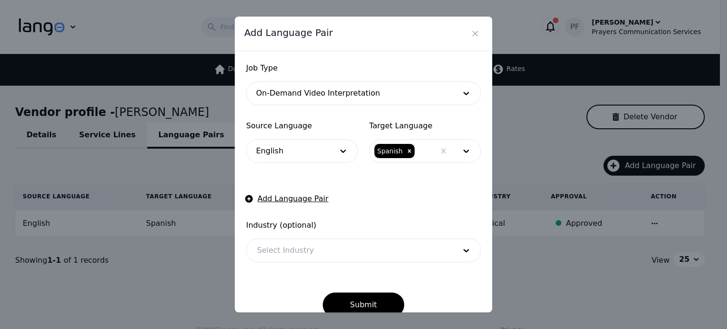
click at [348, 200] on form "Job Type On-Demand Video Interpretation Source Language English Target Language…" at bounding box center [363, 189] width 235 height 255
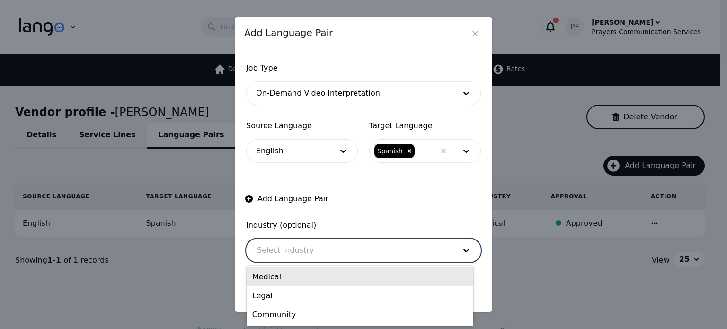
click at [341, 254] on div at bounding box center [349, 250] width 205 height 23
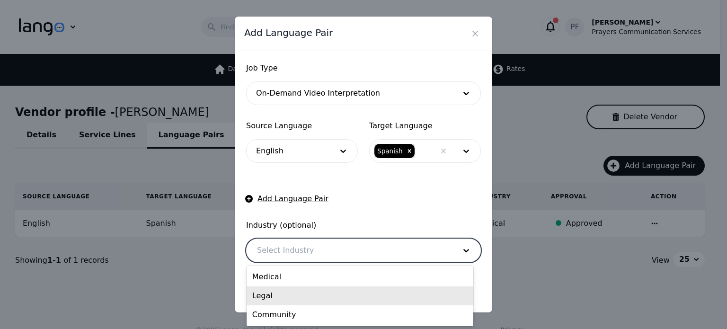
click at [307, 293] on div "Legal" at bounding box center [360, 295] width 227 height 19
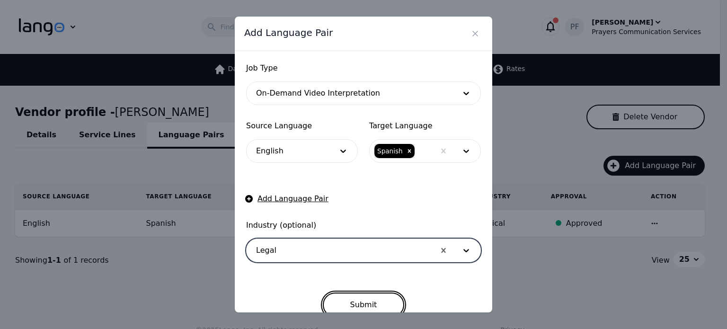
click at [349, 301] on button "Submit" at bounding box center [364, 304] width 82 height 25
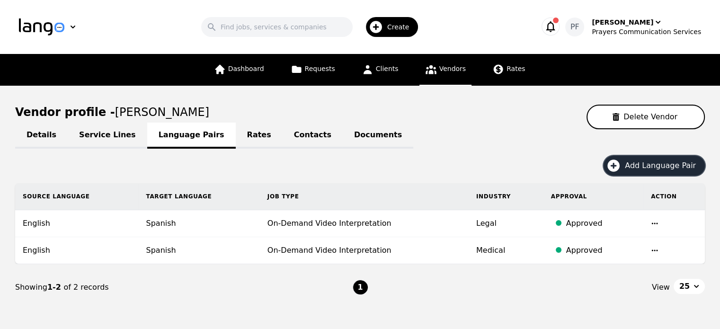
click at [635, 169] on span "Add Language Pair" at bounding box center [664, 165] width 78 height 11
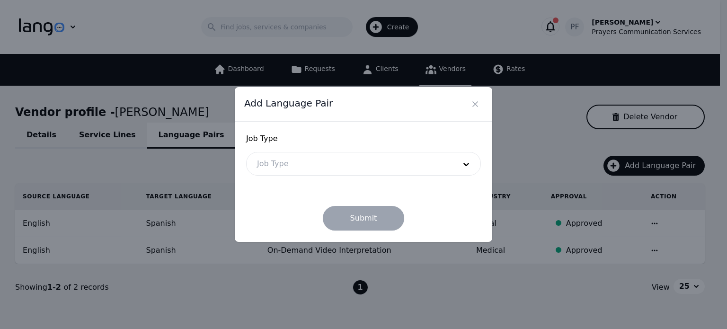
click at [277, 161] on div at bounding box center [349, 163] width 205 height 23
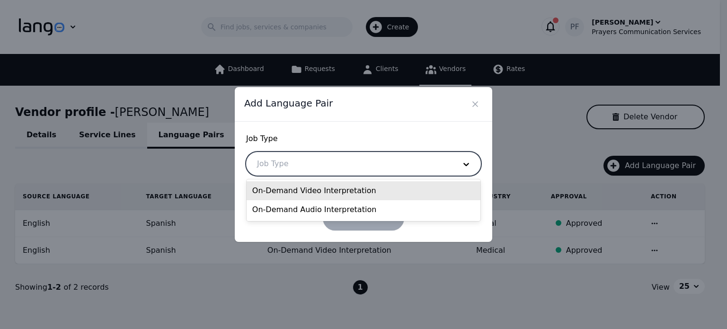
click at [288, 189] on div "On-Demand Video Interpretation" at bounding box center [364, 190] width 234 height 19
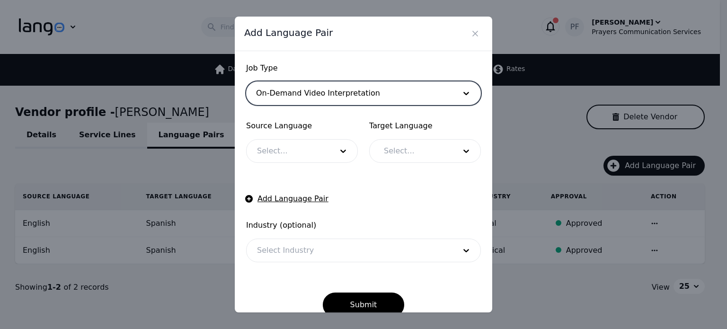
click at [315, 144] on div at bounding box center [288, 151] width 82 height 23
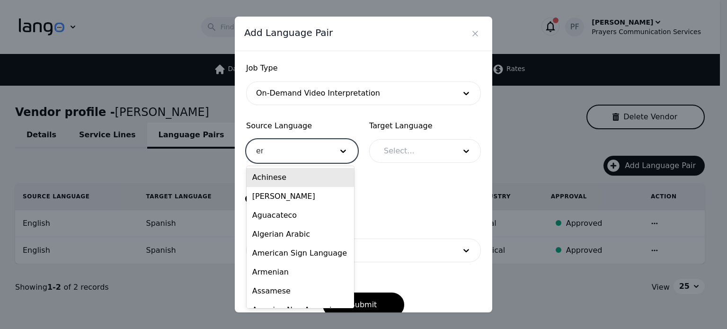
type input "eng"
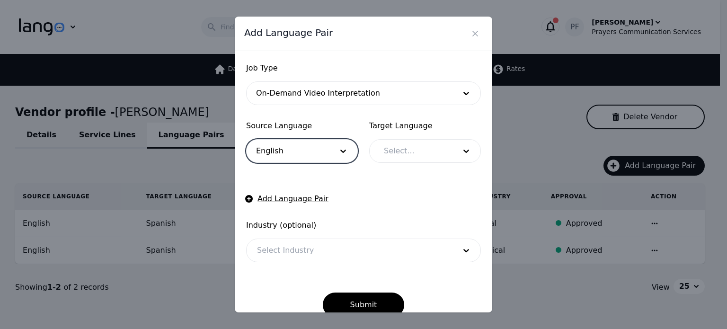
click at [390, 152] on div at bounding box center [412, 151] width 79 height 23
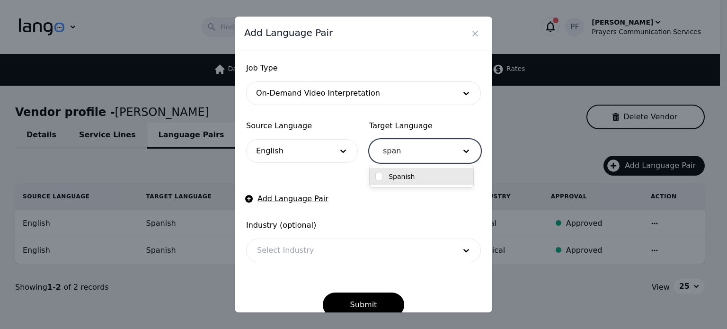
type input "spani"
checkbox input "true"
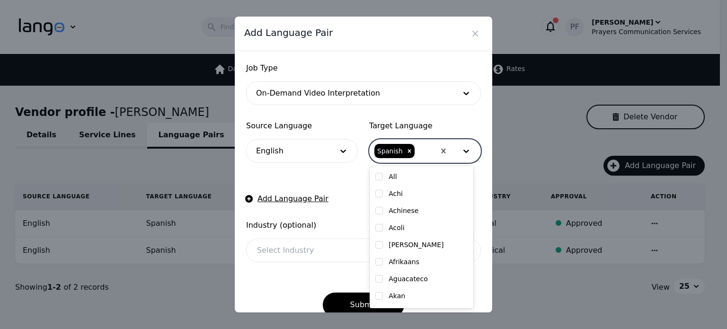
click at [288, 246] on div at bounding box center [349, 250] width 205 height 23
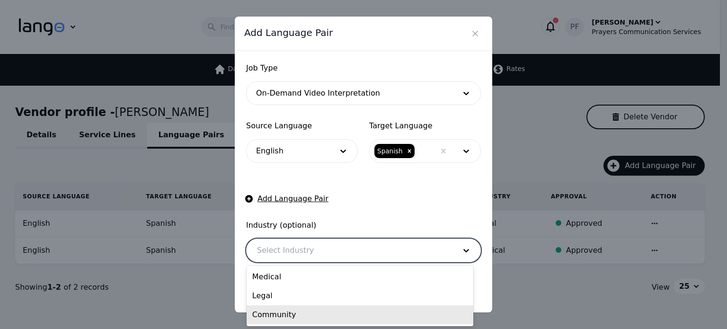
click at [274, 308] on div "Community" at bounding box center [360, 314] width 227 height 19
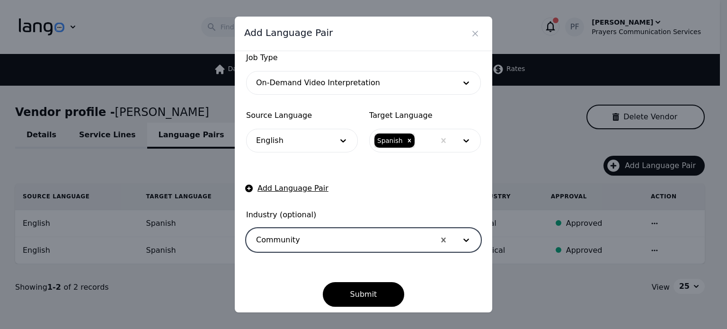
scroll to position [15, 0]
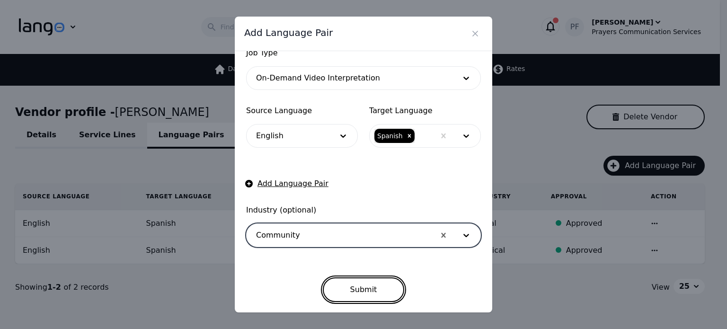
click at [354, 286] on button "Submit" at bounding box center [364, 289] width 82 height 25
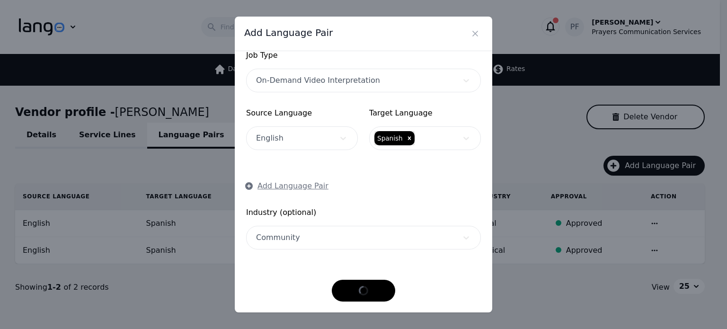
scroll to position [13, 0]
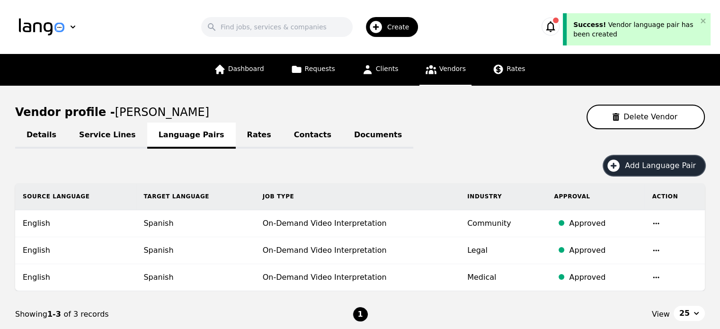
click at [644, 165] on span "Add Language Pair" at bounding box center [664, 165] width 78 height 11
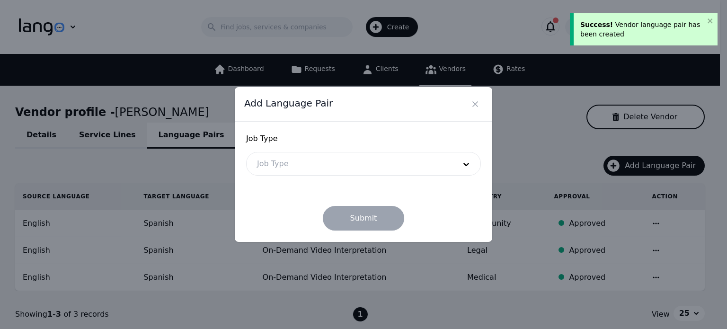
click at [342, 175] on div at bounding box center [349, 163] width 205 height 23
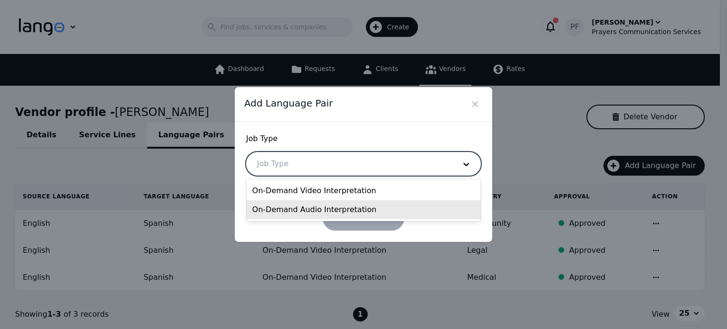
click at [317, 209] on div "On-Demand Audio Interpretation" at bounding box center [364, 209] width 234 height 19
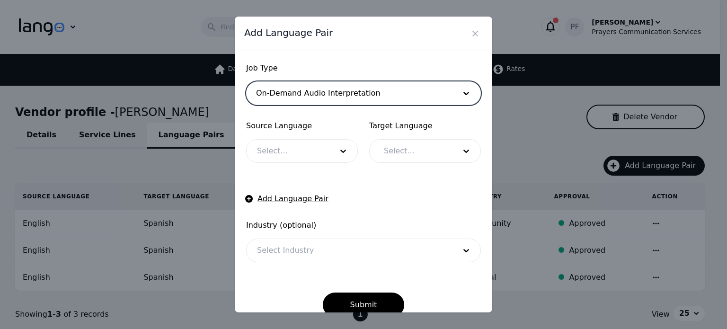
click at [295, 146] on div at bounding box center [288, 151] width 82 height 23
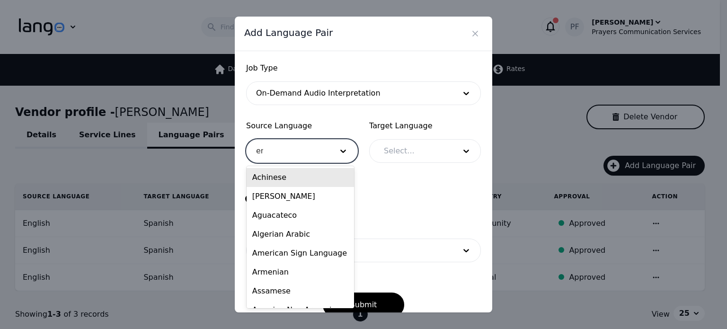
type input "eng"
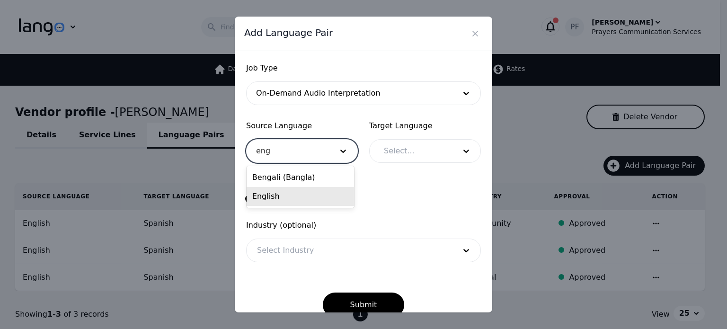
click at [277, 198] on div "English" at bounding box center [300, 196] width 107 height 19
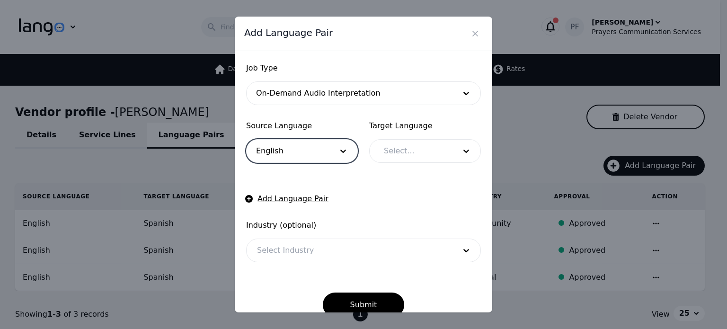
click at [415, 154] on div at bounding box center [412, 151] width 79 height 23
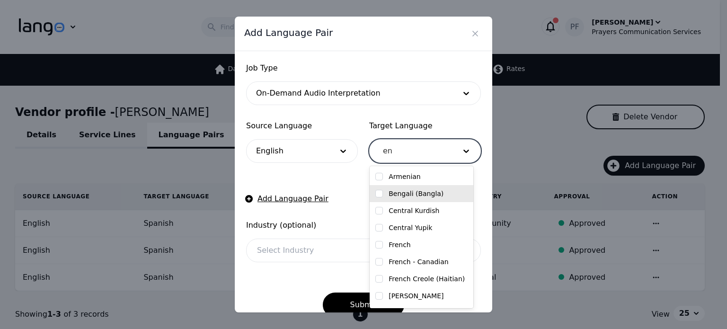
type input "e"
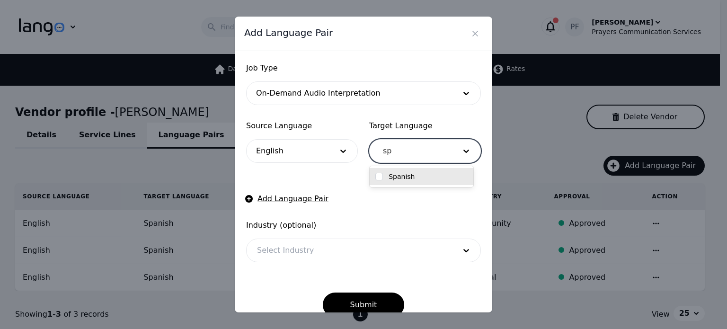
type input "spa"
checkbox input "true"
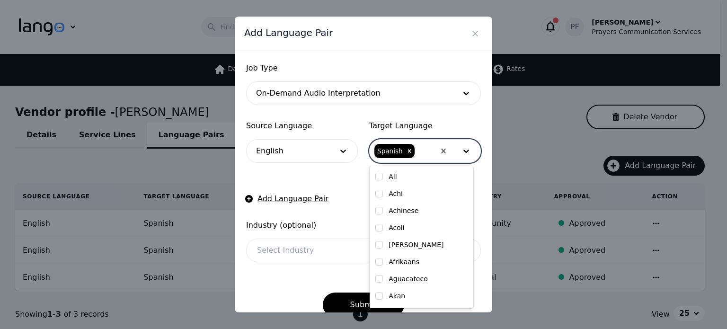
click at [342, 177] on form "Job Type On-Demand Audio Interpretation Source Language English Target Language…" at bounding box center [363, 189] width 235 height 255
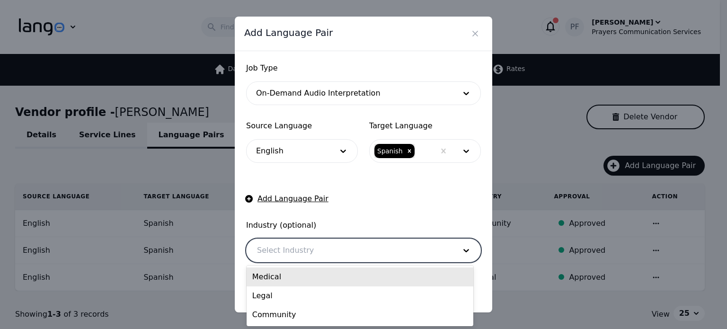
click at [295, 253] on div at bounding box center [349, 250] width 205 height 23
click at [284, 275] on div "Medical" at bounding box center [360, 276] width 227 height 19
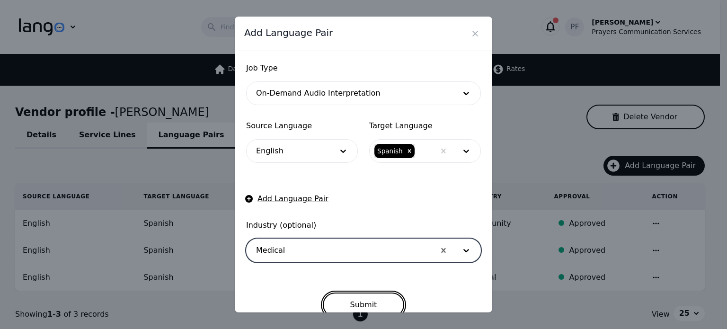
click at [350, 306] on button "Submit" at bounding box center [364, 304] width 82 height 25
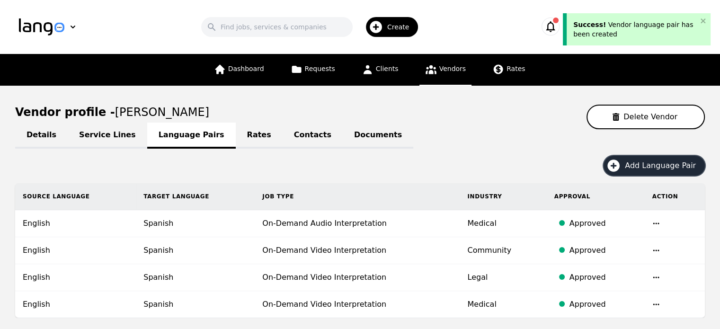
click at [636, 172] on button "Add Language Pair" at bounding box center [653, 166] width 101 height 20
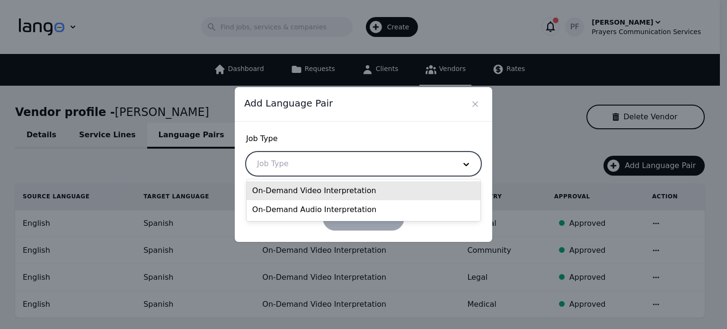
click at [380, 164] on div at bounding box center [349, 163] width 205 height 23
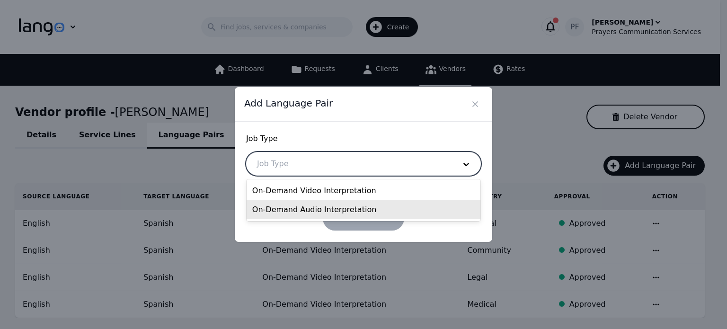
click at [328, 205] on div "On-Demand Audio Interpretation" at bounding box center [364, 209] width 234 height 19
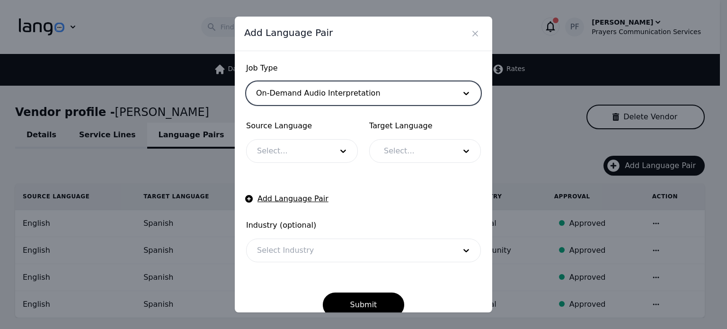
click at [300, 149] on div at bounding box center [288, 151] width 82 height 23
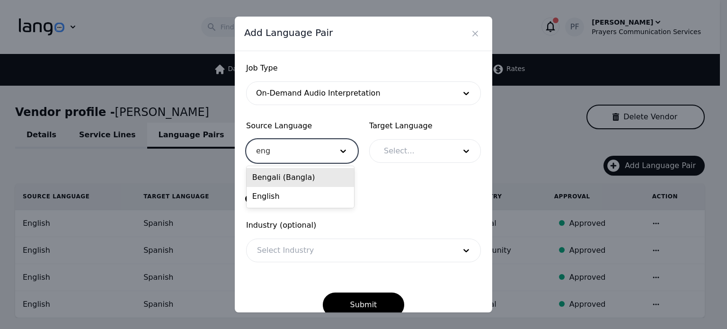
type input "engl"
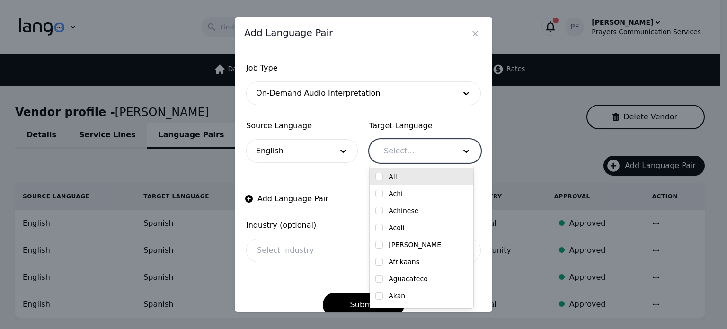
click at [394, 145] on div at bounding box center [412, 151] width 79 height 23
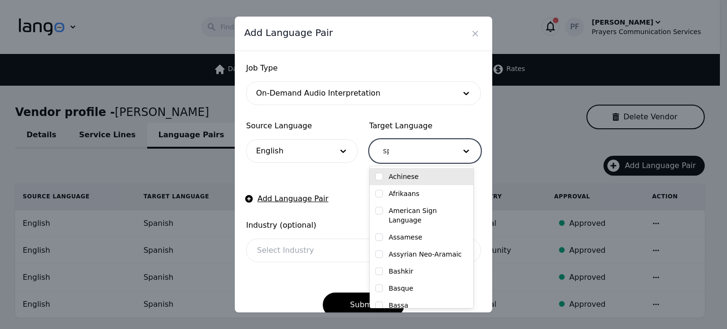
type input "spa"
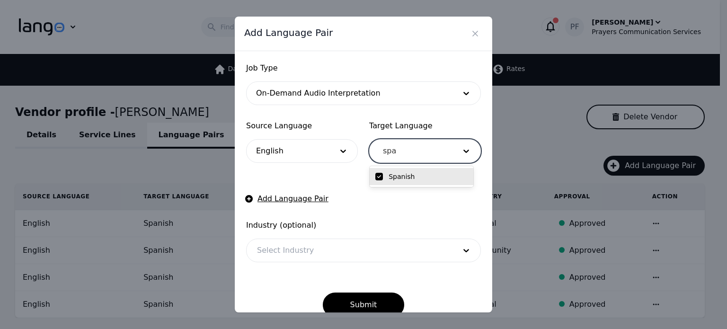
checkbox input "true"
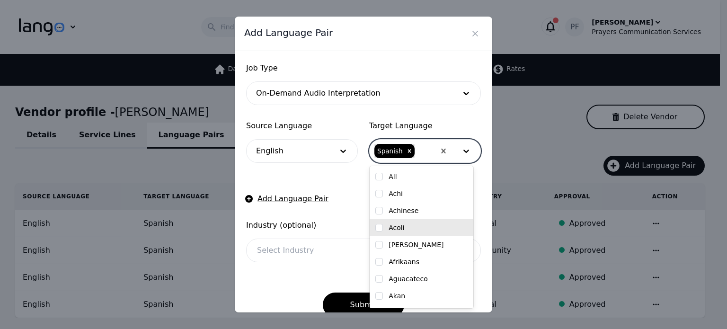
click at [338, 249] on div at bounding box center [349, 250] width 205 height 23
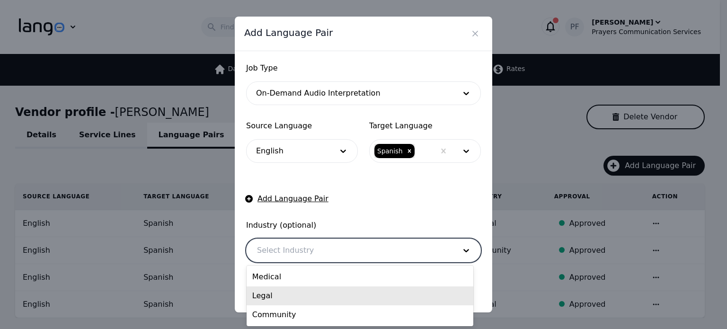
click at [298, 302] on div "Legal" at bounding box center [360, 295] width 227 height 19
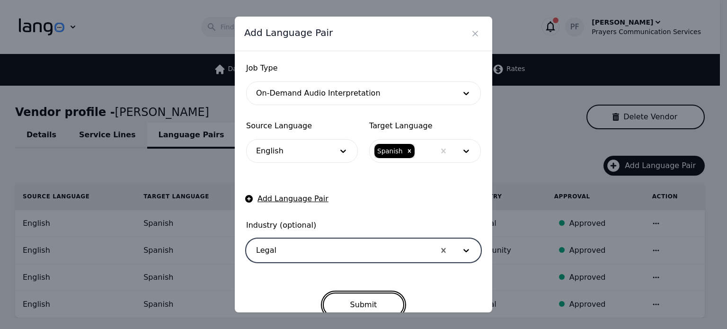
click at [353, 301] on button "Submit" at bounding box center [364, 304] width 82 height 25
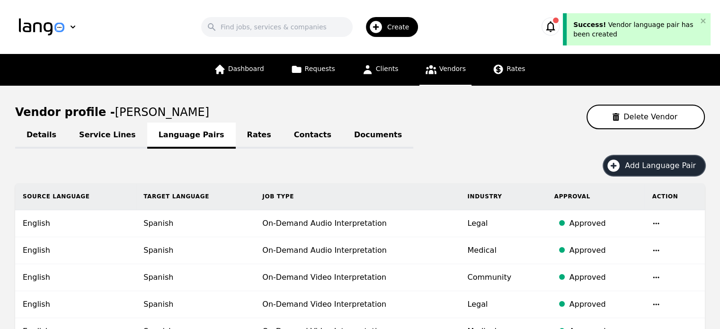
click at [619, 167] on icon "button" at bounding box center [613, 165] width 15 height 15
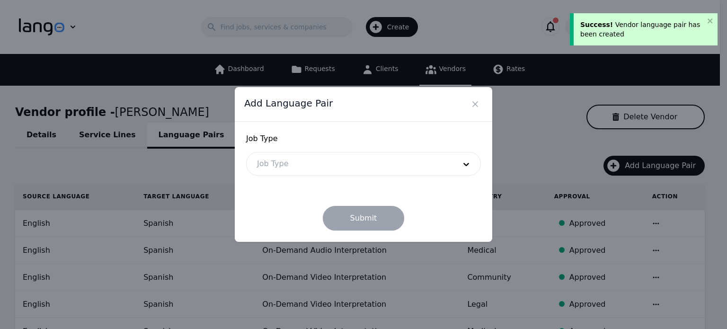
click at [334, 173] on div at bounding box center [349, 163] width 205 height 23
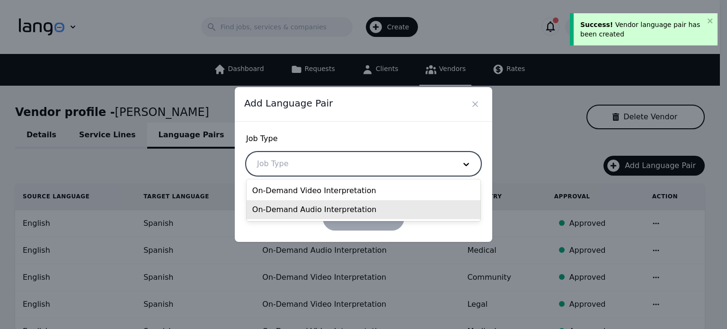
click at [295, 205] on div "On-Demand Audio Interpretation" at bounding box center [364, 209] width 234 height 19
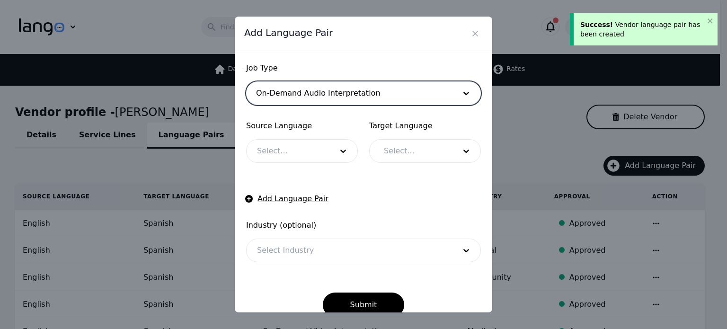
click at [265, 158] on div at bounding box center [288, 151] width 82 height 23
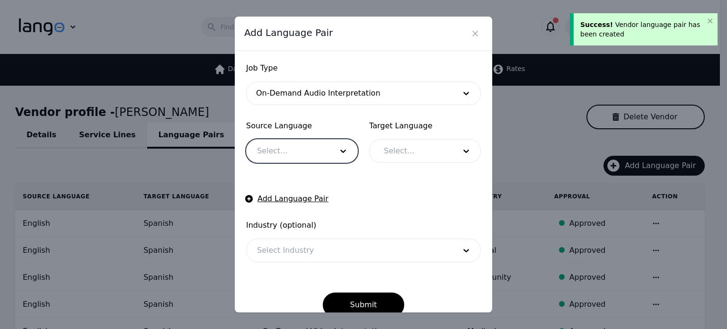
click at [265, 157] on div at bounding box center [288, 151] width 82 height 23
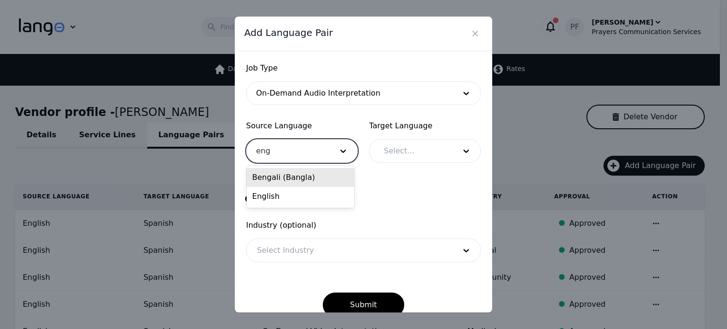
type input "engl"
click at [266, 172] on div "English" at bounding box center [300, 177] width 107 height 19
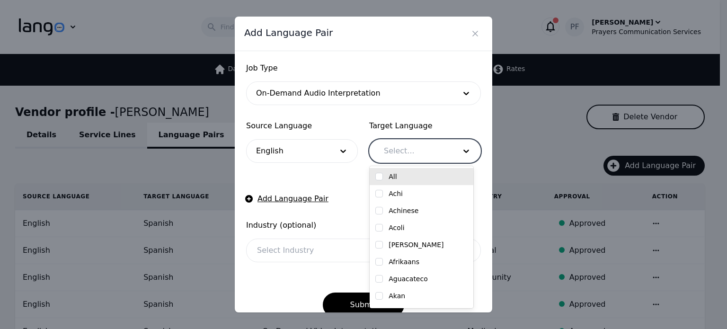
click at [395, 151] on div at bounding box center [412, 151] width 79 height 23
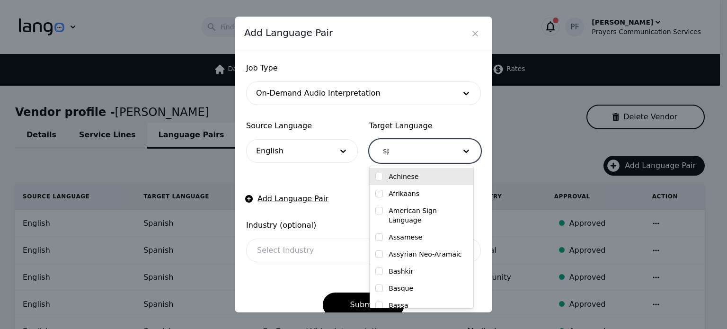
type input "spa"
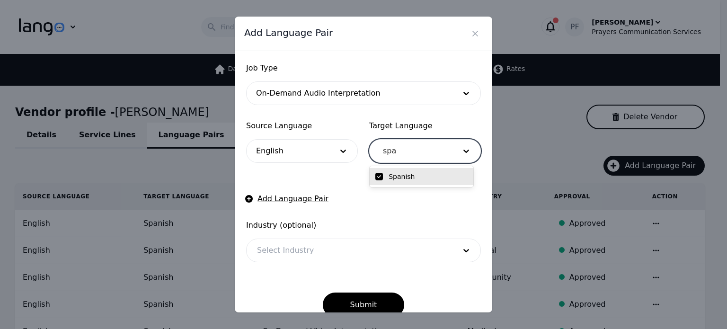
checkbox input "true"
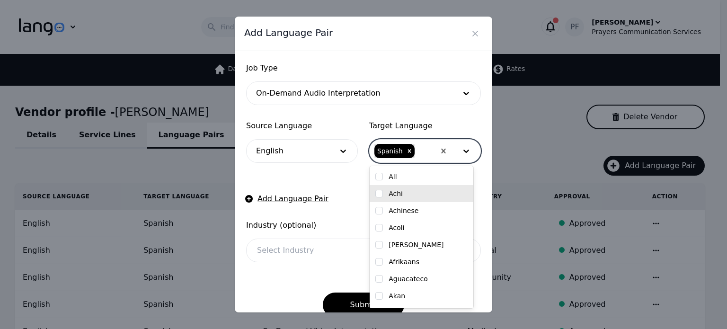
click at [312, 259] on div at bounding box center [349, 250] width 205 height 23
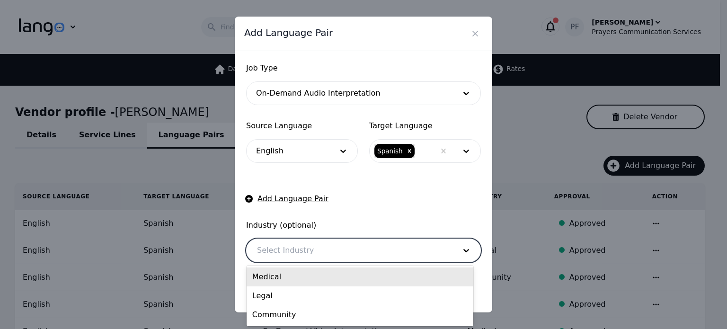
click at [312, 259] on div at bounding box center [349, 250] width 205 height 23
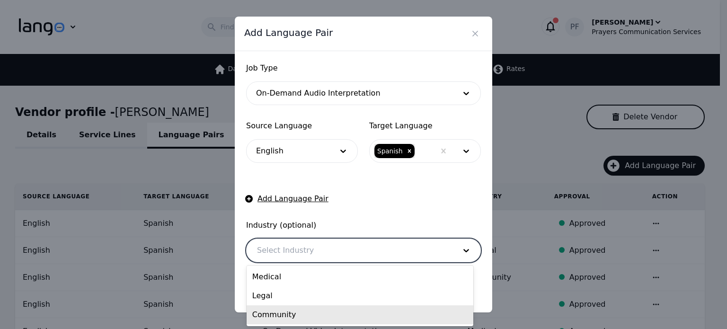
click at [293, 316] on div "Community" at bounding box center [360, 314] width 227 height 19
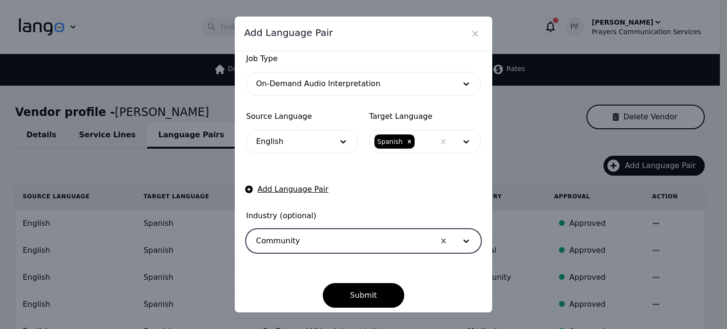
scroll to position [15, 0]
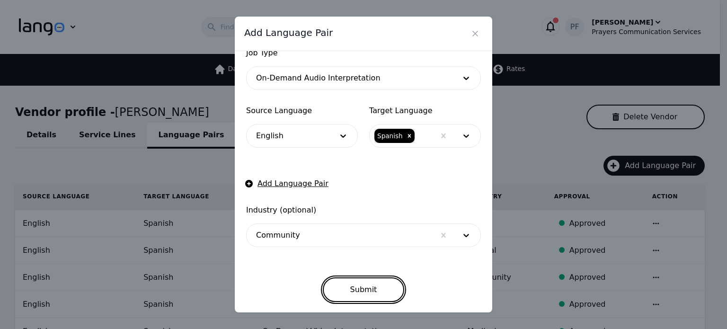
click at [351, 290] on button "Submit" at bounding box center [364, 289] width 82 height 25
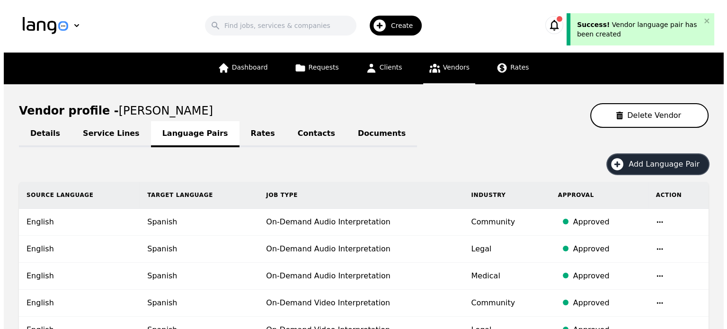
scroll to position [0, 0]
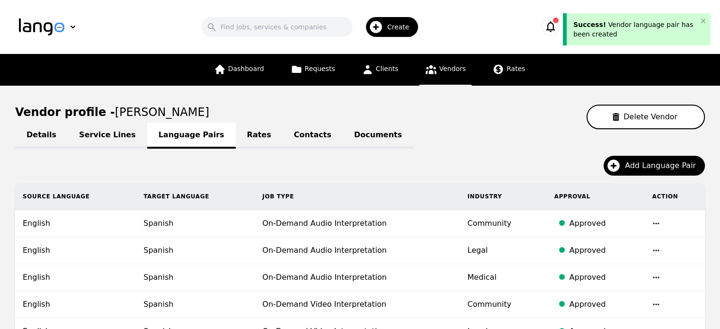
click at [441, 59] on link "Vendors" at bounding box center [445, 70] width 52 height 32
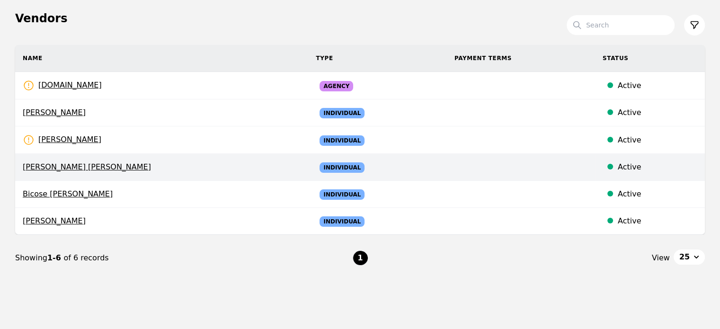
scroll to position [95, 0]
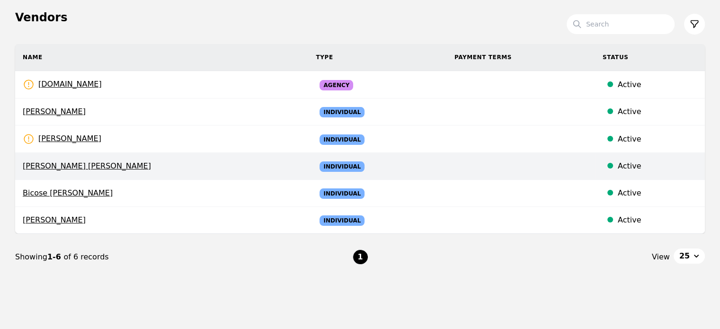
click at [73, 168] on span "[PERSON_NAME] [PERSON_NAME]" at bounding box center [162, 165] width 278 height 11
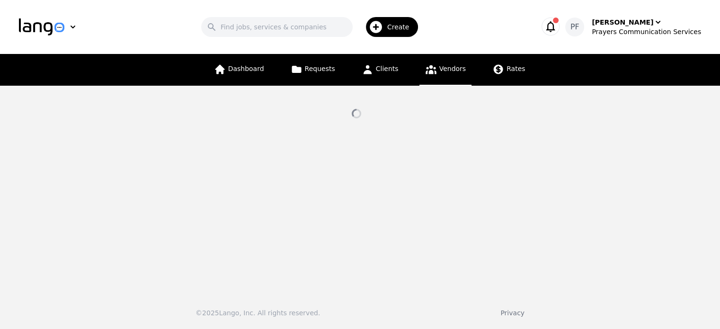
select select "active"
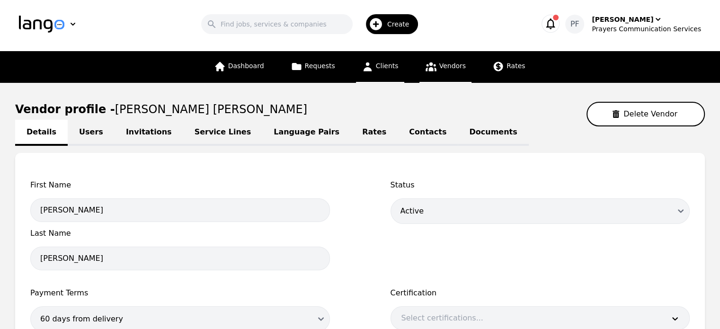
scroll to position [0, 0]
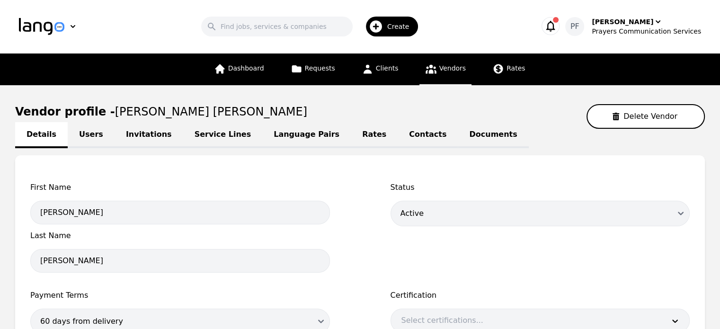
click at [196, 136] on link "Service Lines" at bounding box center [223, 135] width 80 height 26
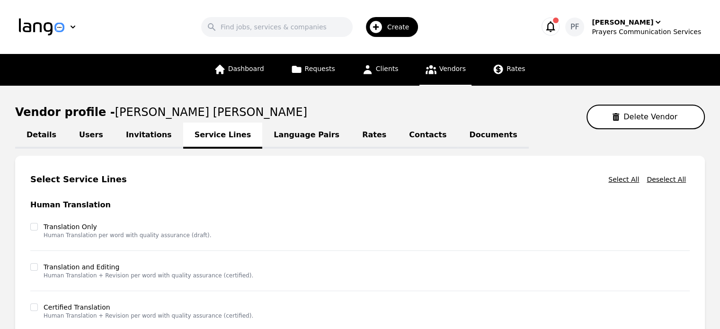
click at [288, 138] on link "Language Pairs" at bounding box center [306, 136] width 88 height 26
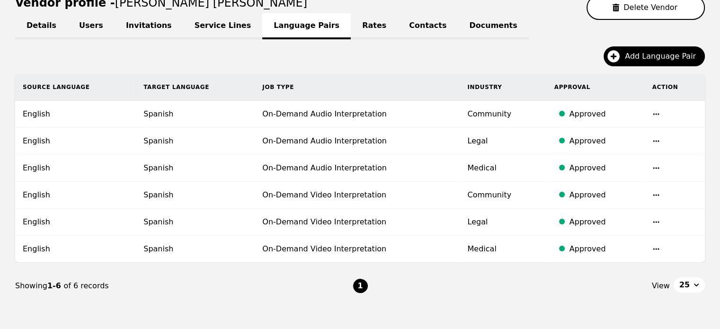
scroll to position [8, 0]
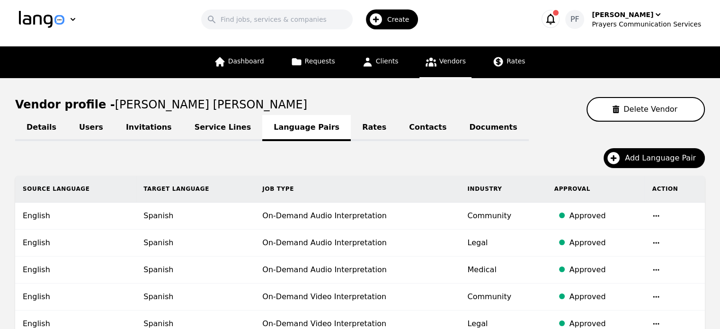
click at [443, 66] on link "Vendors" at bounding box center [445, 62] width 52 height 32
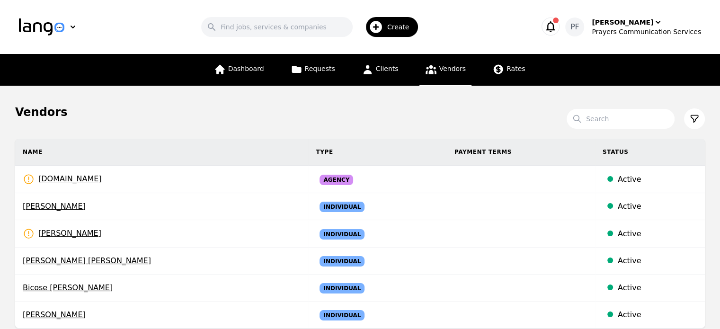
click at [555, 30] on icon "button" at bounding box center [550, 26] width 9 height 11
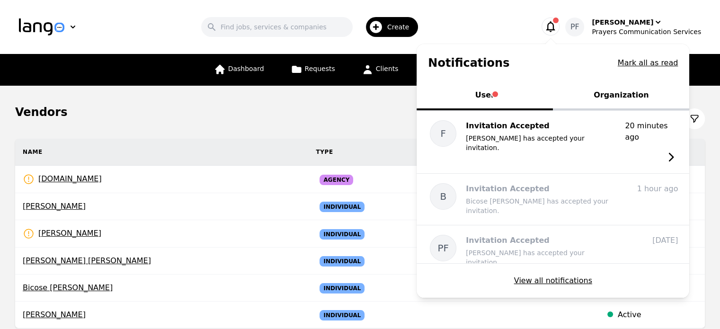
click at [497, 88] on button "User" at bounding box center [484, 96] width 136 height 28
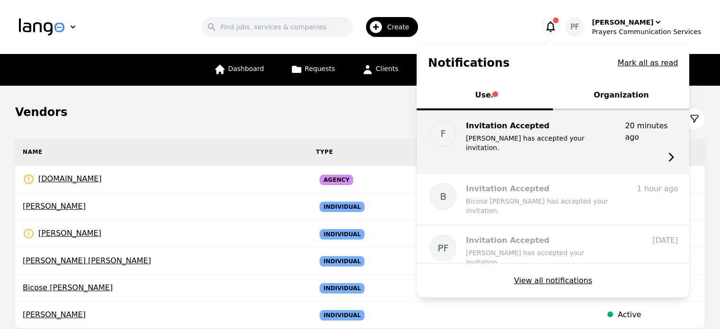
click at [555, 134] on p "[PERSON_NAME] has accepted your invitation." at bounding box center [541, 142] width 151 height 19
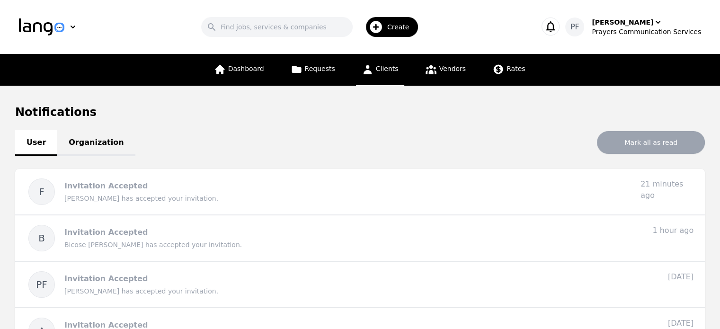
click at [386, 74] on link "Clients" at bounding box center [380, 70] width 48 height 32
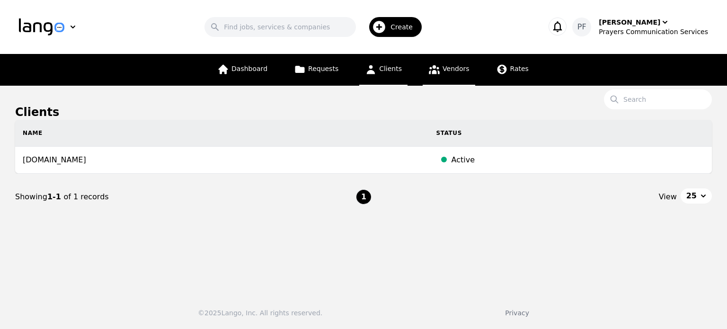
click at [442, 77] on link "Vendors" at bounding box center [449, 70] width 52 height 32
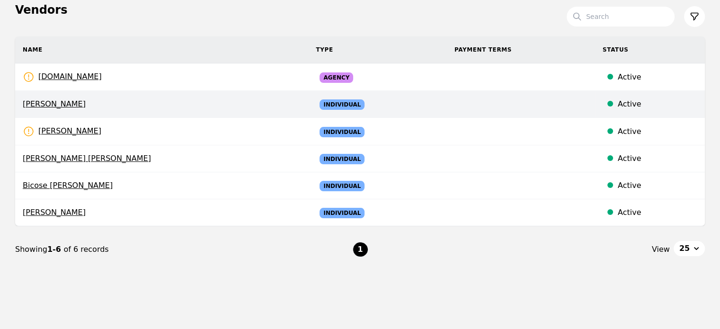
scroll to position [125, 0]
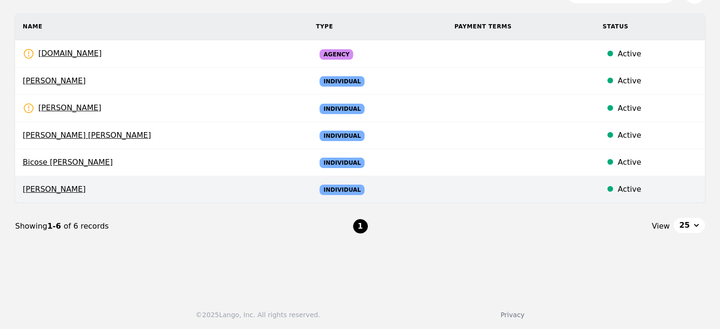
click at [58, 188] on span "[PERSON_NAME]" at bounding box center [162, 189] width 278 height 11
select select "active"
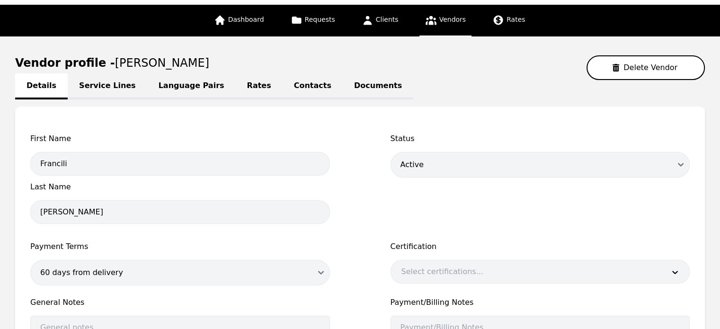
scroll to position [237, 0]
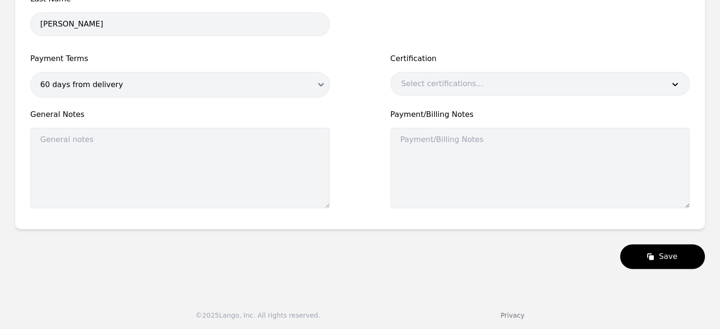
click at [646, 266] on main "Vendor profile - [PERSON_NAME] Vendor Details Service Lines Language Pairs Rate…" at bounding box center [360, 68] width 720 height 439
click at [646, 265] on button "Save" at bounding box center [662, 256] width 85 height 25
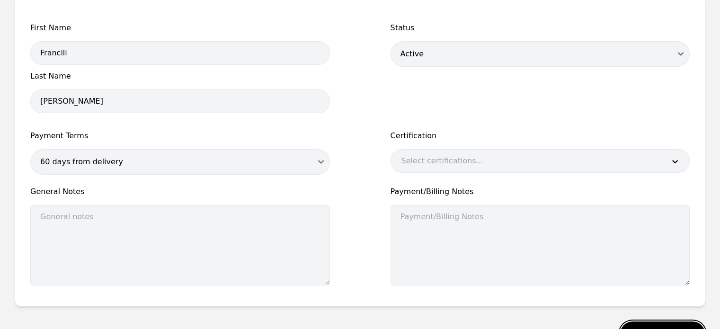
scroll to position [0, 0]
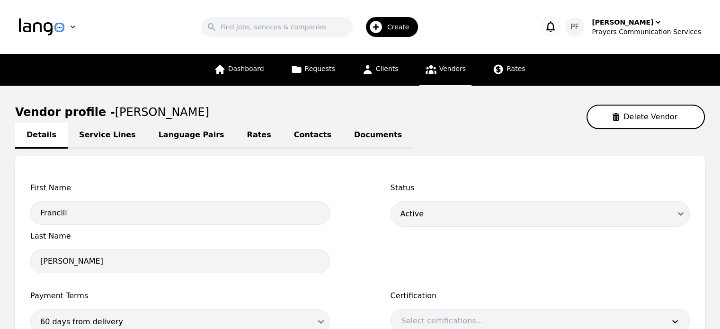
click at [63, 34] on img "button" at bounding box center [41, 26] width 45 height 17
click at [613, 25] on div "[PERSON_NAME]" at bounding box center [623, 22] width 62 height 9
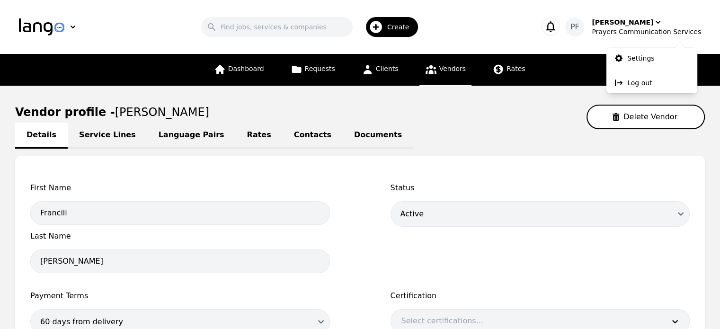
click at [486, 129] on div "Details Service Lines Language Pairs Rates Contacts Documents" at bounding box center [359, 134] width 689 height 11
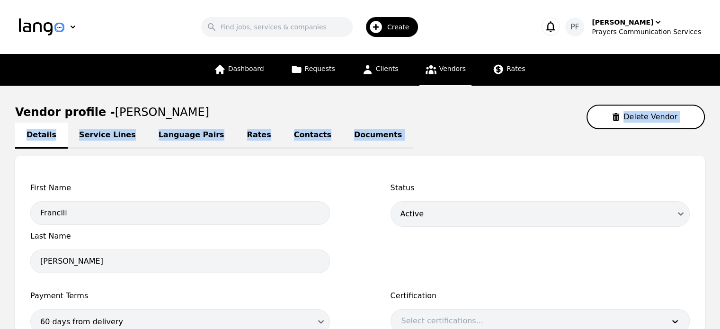
click at [486, 129] on div "Details Service Lines Language Pairs Rates Contacts Documents" at bounding box center [359, 134] width 689 height 11
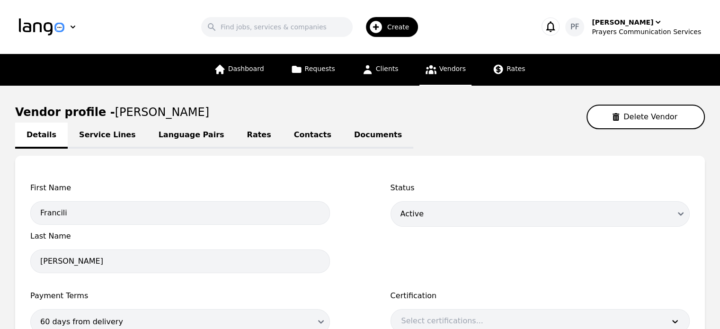
click at [200, 199] on div "First Name" at bounding box center [180, 191] width 300 height 19
click at [435, 70] on link "Vendors" at bounding box center [445, 70] width 52 height 32
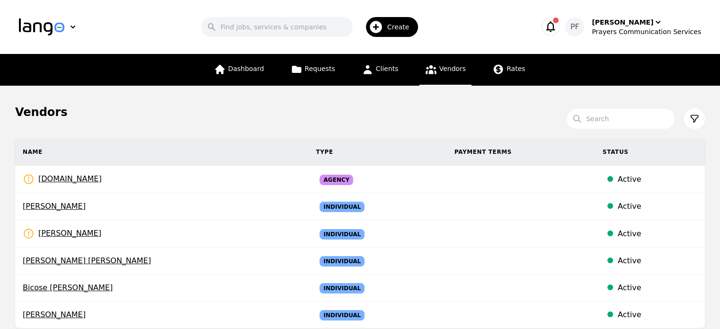
click at [557, 30] on icon "button" at bounding box center [550, 26] width 13 height 13
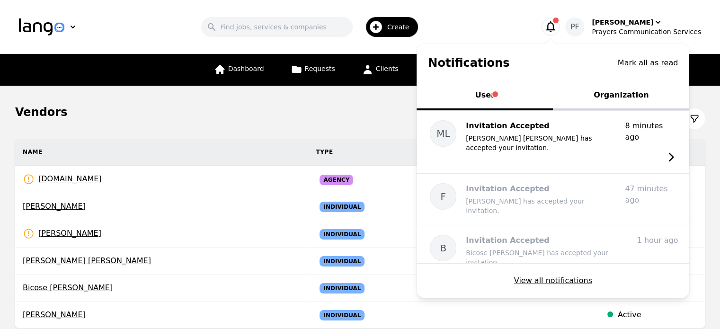
click at [524, 100] on button "User" at bounding box center [484, 96] width 136 height 28
click at [648, 62] on button "Mark all as read" at bounding box center [648, 62] width 61 height 11
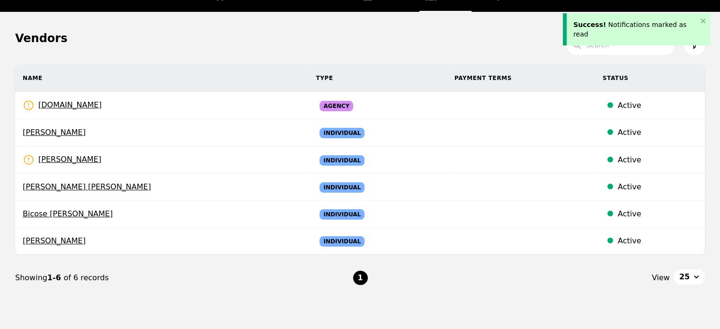
scroll to position [80, 0]
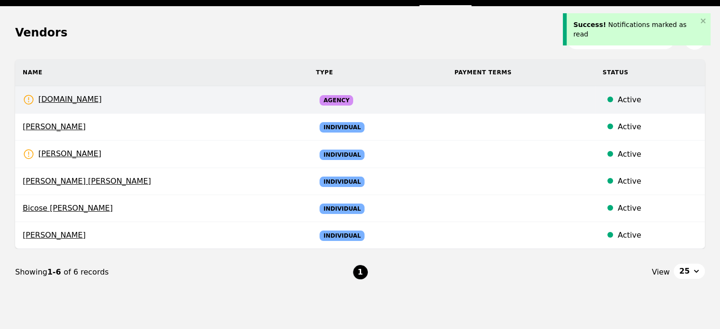
click at [268, 102] on td "[DOMAIN_NAME] Rates Need to be set" at bounding box center [161, 99] width 293 height 27
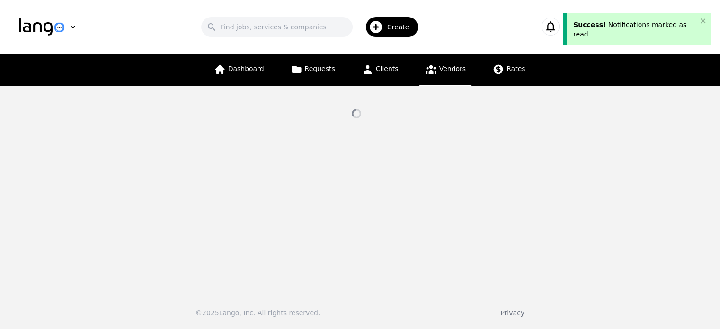
select select "active"
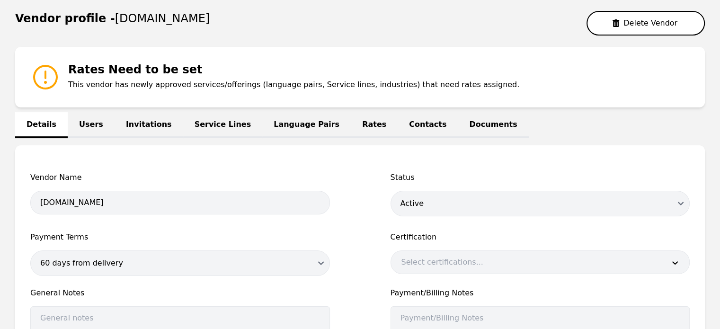
scroll to position [93, 0]
